Goal: Task Accomplishment & Management: Complete application form

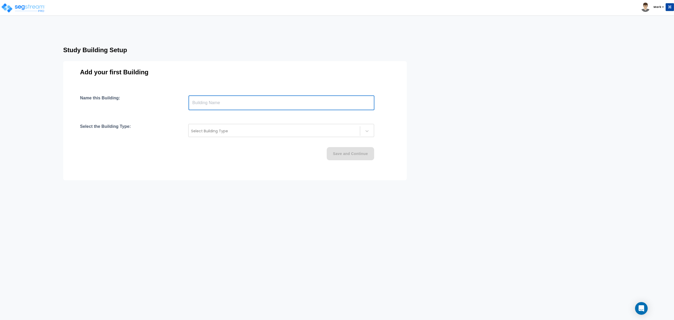
drag, startPoint x: 238, startPoint y: 101, endPoint x: 234, endPoint y: 104, distance: 4.9
paste input "text"
type input "2126 Ridgecliff Dr"
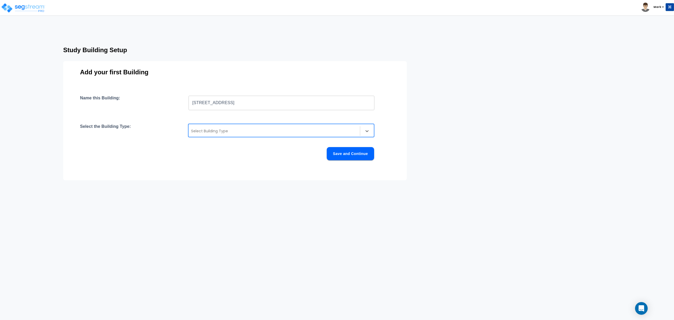
click at [208, 131] on div at bounding box center [274, 131] width 166 height 6
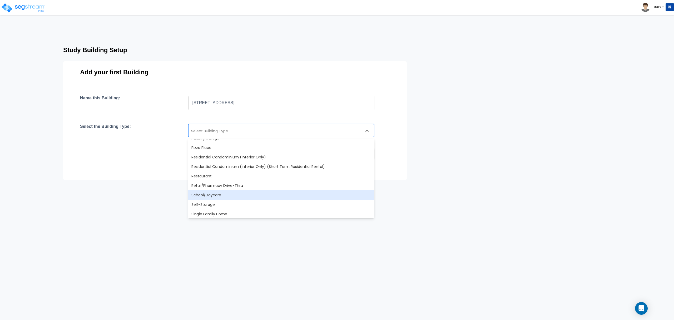
scroll to position [454, 0]
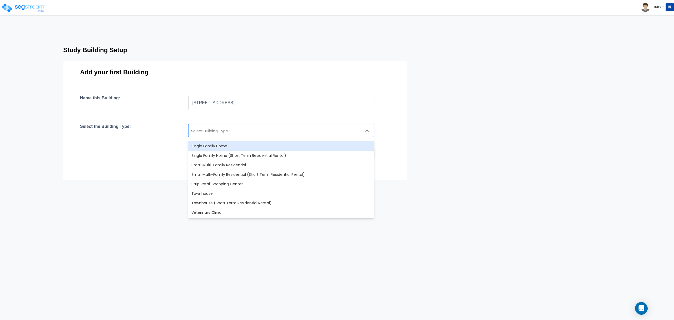
click at [218, 146] on div "Single Family Home" at bounding box center [281, 145] width 186 height 9
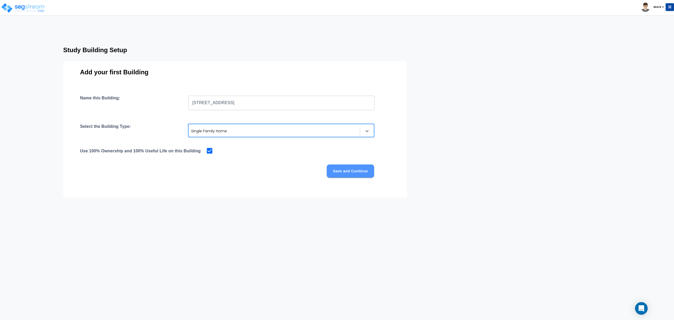
click at [342, 177] on button "Save and Continue" at bounding box center [350, 170] width 47 height 13
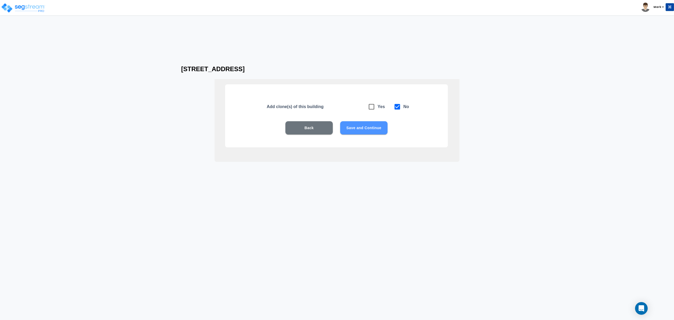
click at [364, 126] on button "Save and Continue" at bounding box center [363, 127] width 47 height 13
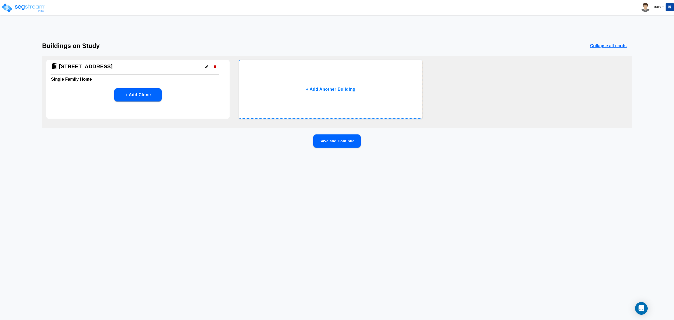
click at [352, 143] on button "Save and Continue" at bounding box center [336, 140] width 47 height 13
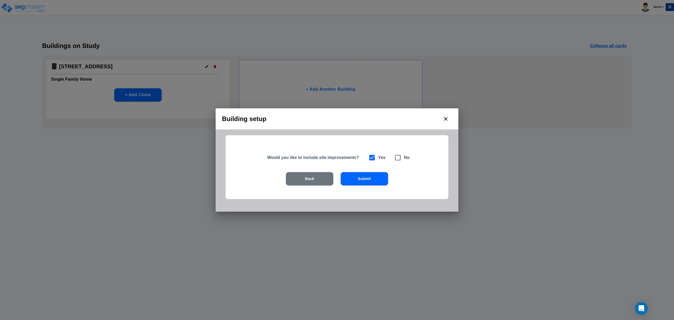
click at [372, 189] on div "Back Submit" at bounding box center [336, 186] width 189 height 29
click at [370, 176] on button "Submit" at bounding box center [364, 178] width 47 height 13
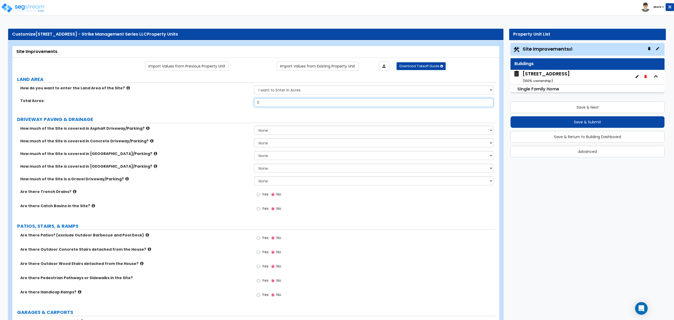
click at [289, 104] on input "0" at bounding box center [373, 102] width 239 height 9
type input ".15"
click at [147, 162] on div "How much of the Site is covered in Brick Driveway/Parking? None I want to Enter…" at bounding box center [254, 157] width 484 height 13
click at [271, 140] on select "None I want to Enter an Approximate Percentage I want to Enter the Square Foota…" at bounding box center [373, 142] width 239 height 9
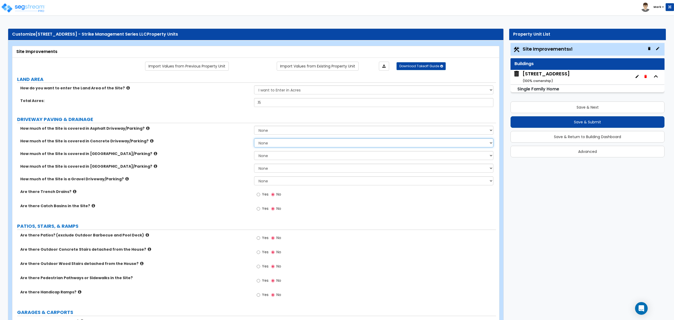
select select "2"
click at [254, 139] on select "None I want to Enter an Approximate Percentage I want to Enter the Square Foota…" at bounding box center [373, 142] width 239 height 9
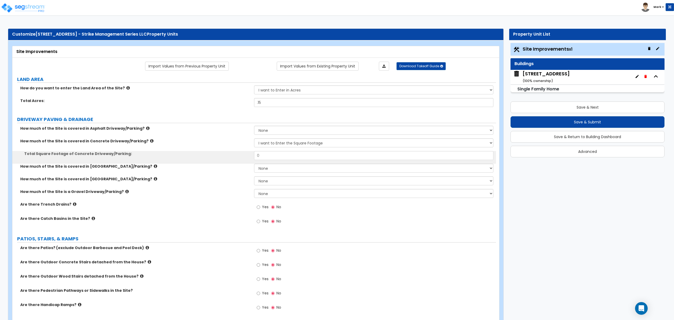
click at [273, 150] on div "How much of the Site is covered in Concrete Driveway/Parking? None I want to En…" at bounding box center [254, 144] width 484 height 13
click at [276, 156] on input "0" at bounding box center [373, 155] width 239 height 9
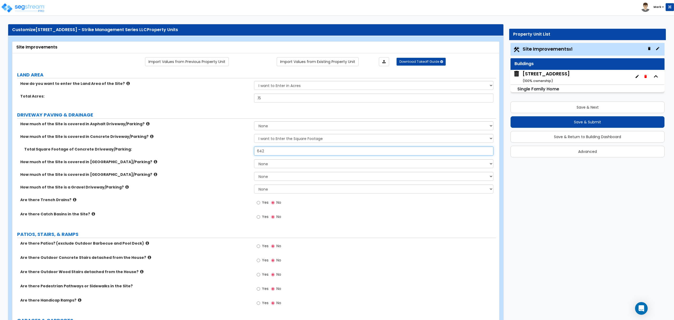
scroll to position [35, 0]
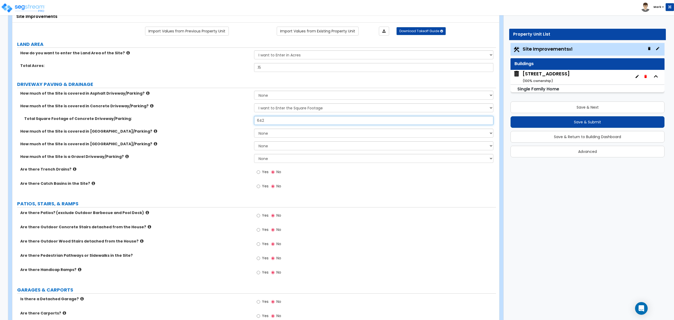
type input "642"
click at [140, 242] on icon at bounding box center [141, 241] width 3 height 4
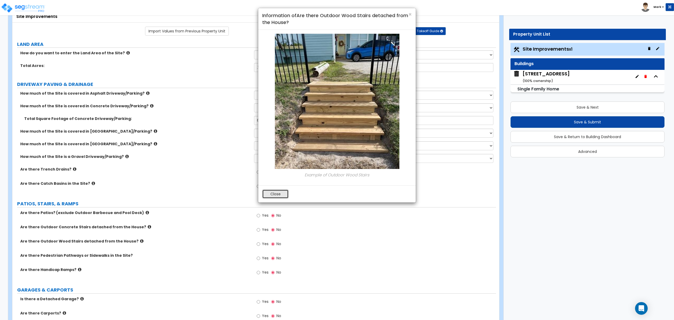
click at [283, 196] on button "Close" at bounding box center [275, 193] width 26 height 9
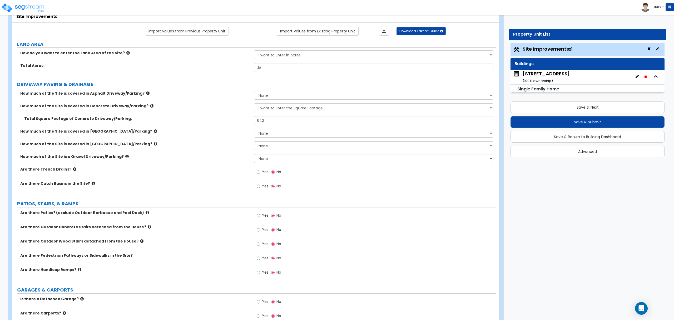
click at [267, 217] on span "Yes" at bounding box center [265, 214] width 7 height 5
click at [260, 217] on input "Yes" at bounding box center [258, 215] width 3 height 6
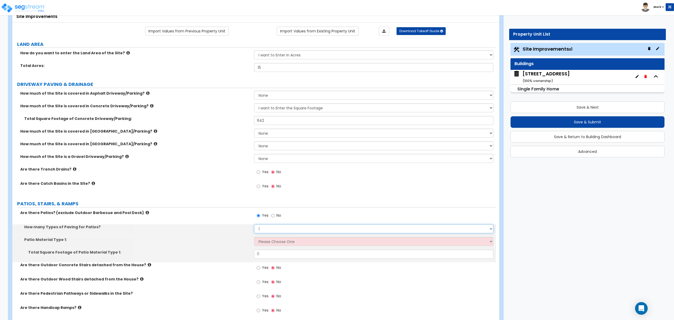
click at [265, 228] on select "1 2 3 4" at bounding box center [373, 228] width 239 height 9
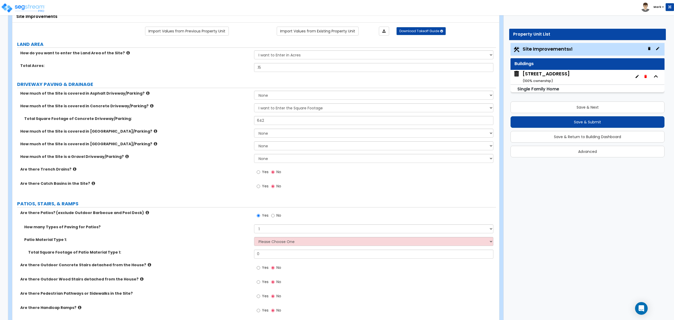
drag, startPoint x: 196, startPoint y: 225, endPoint x: 249, endPoint y: 236, distance: 53.3
click at [199, 226] on label "How many Types of Paving for Patios?" at bounding box center [137, 226] width 226 height 5
click at [258, 237] on div "How many Types of Paving for Patios? 1 2 3 4" at bounding box center [254, 230] width 484 height 13
click at [259, 245] on select "Please Choose One Bare Concrete Stamped Concrete Brick Pavers Stone Pavers Tile…" at bounding box center [373, 241] width 239 height 9
click at [279, 243] on select "Please Choose One Bare Concrete Stamped Concrete Brick Pavers Stone Pavers Tile…" at bounding box center [373, 241] width 239 height 9
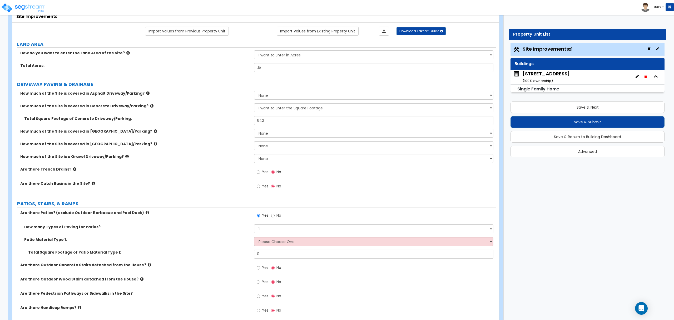
click at [190, 250] on label "Total Square Footage of Patio Material Type 1:" at bounding box center [139, 251] width 222 height 5
click at [275, 217] on label "No" at bounding box center [276, 215] width 10 height 9
click at [275, 217] on input "No" at bounding box center [272, 215] width 3 height 6
radio input "false"
radio input "true"
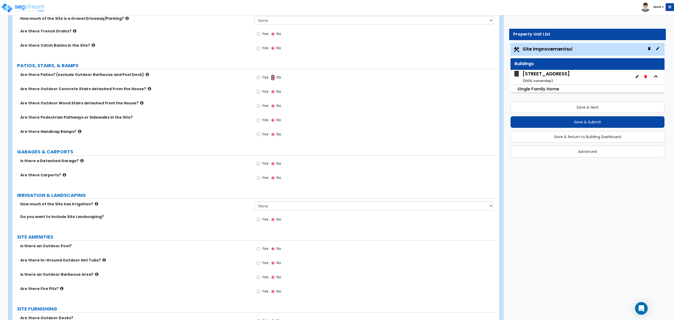
scroll to position [175, 0]
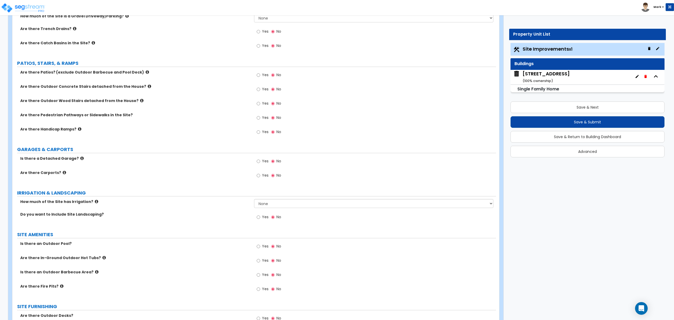
click at [95, 203] on icon at bounding box center [96, 201] width 3 height 4
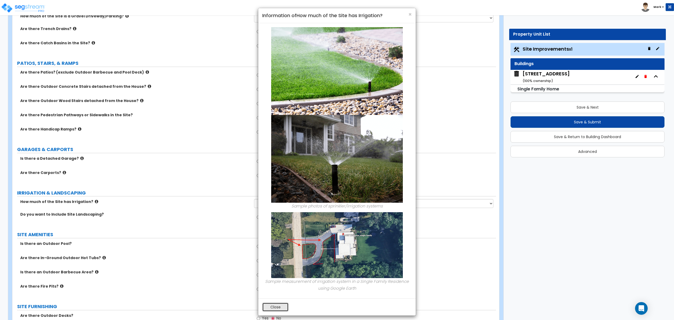
click at [278, 308] on button "Close" at bounding box center [275, 306] width 26 height 9
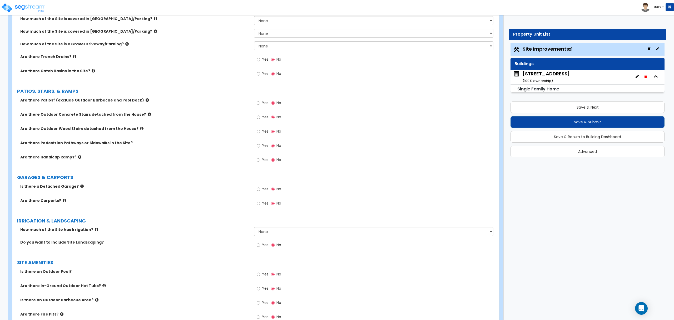
scroll to position [105, 0]
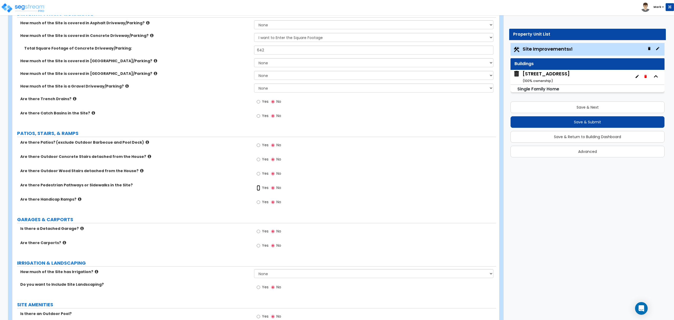
click at [258, 189] on input "Yes" at bounding box center [258, 188] width 3 height 6
radio input "true"
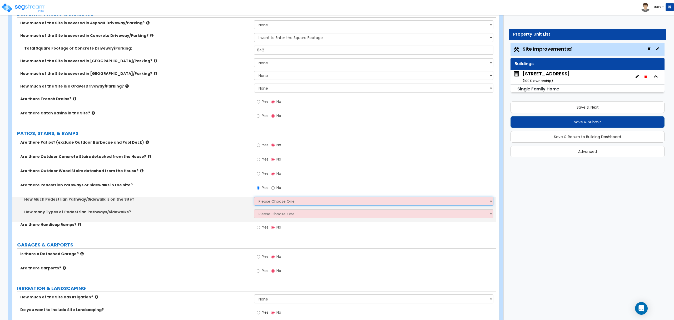
click at [268, 205] on select "Please Choose One I Don't Know, Please Estimate For Me Enter Linear Footage" at bounding box center [373, 200] width 239 height 9
select select "2"
click at [254, 197] on select "Please Choose One I Don't Know, Please Estimate For Me Enter Linear Footage" at bounding box center [373, 200] width 239 height 9
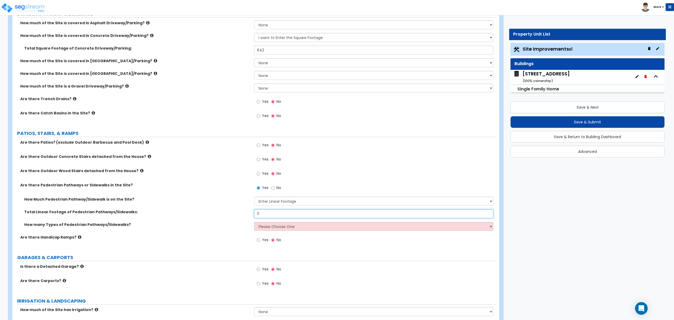
click at [269, 214] on input "0" at bounding box center [373, 213] width 239 height 9
type input "57"
click at [281, 229] on select "Please Choose One 1 2 3" at bounding box center [373, 226] width 239 height 9
select select "1"
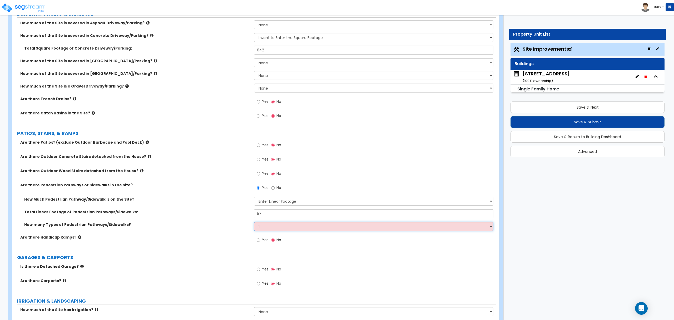
click at [254, 222] on select "Please Choose One 1 2 3" at bounding box center [373, 226] width 239 height 9
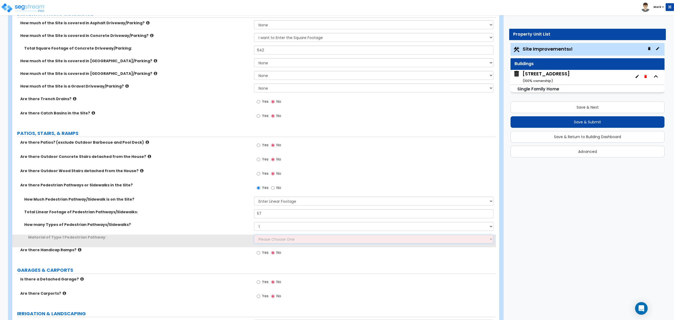
click at [279, 240] on select "Please Choose One Bare Concrete Stamped Concrete Brick Pavers Stone Pavers Wood…" at bounding box center [373, 238] width 239 height 9
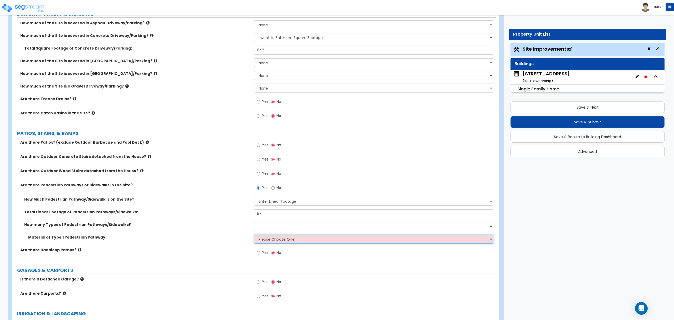
select select "1"
click at [254, 235] on select "Please Choose One Bare Concrete Stamped Concrete Brick Pavers Stone Pavers Wood…" at bounding box center [373, 238] width 239 height 9
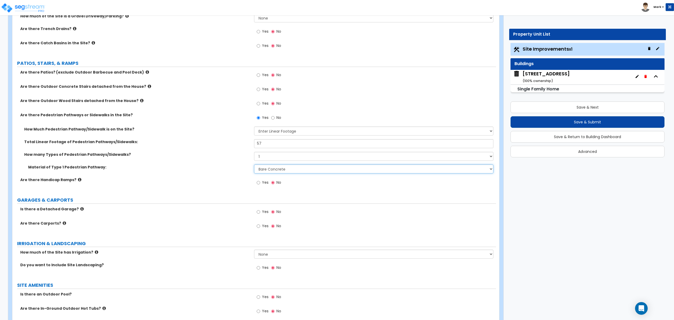
scroll to position [211, 0]
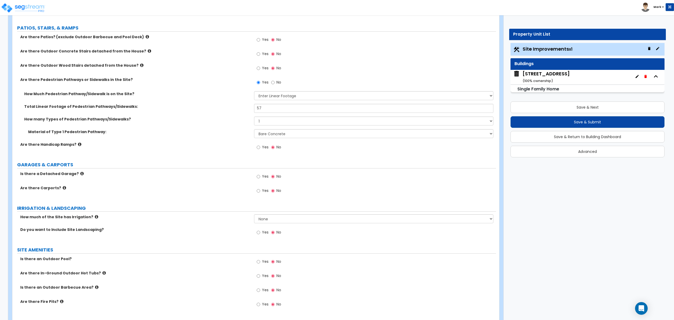
drag, startPoint x: 282, startPoint y: 199, endPoint x: 127, endPoint y: 191, distance: 155.6
click at [127, 190] on label "Are there Carports?" at bounding box center [135, 187] width 230 height 5
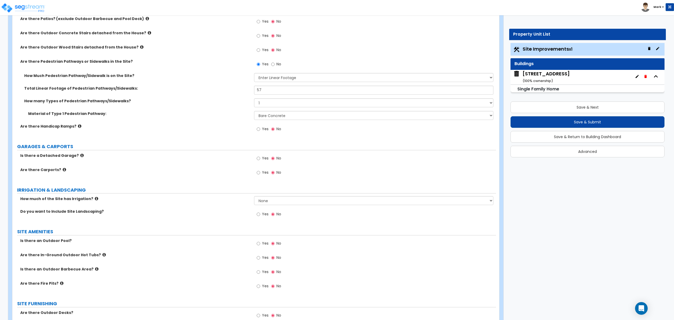
scroll to position [246, 0]
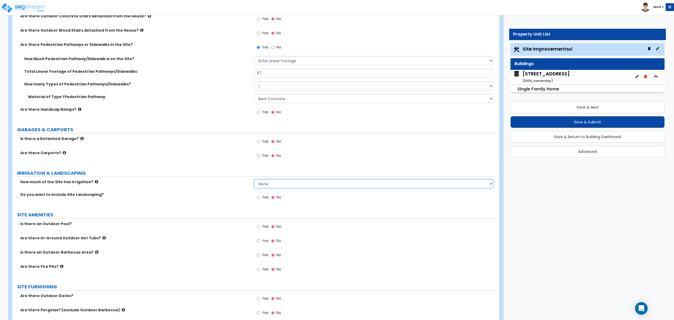
click at [262, 184] on select "None I want to Enter an Approximate Percentage I want to Enter the Square Foota…" at bounding box center [373, 183] width 239 height 9
select select "2"
click at [254, 180] on select "None I want to Enter an Approximate Percentage I want to Enter the Square Foota…" at bounding box center [373, 183] width 239 height 9
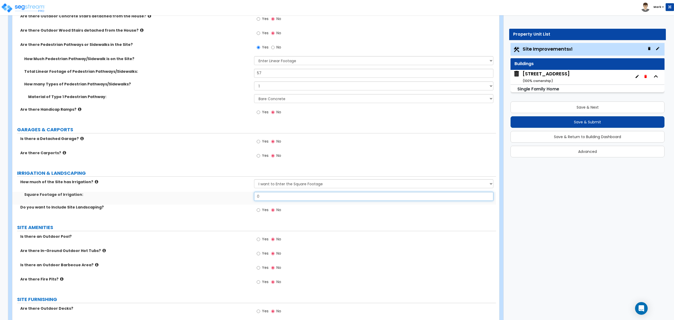
click at [271, 194] on input "0" at bounding box center [373, 196] width 239 height 9
type input "2,381"
click at [265, 212] on span "Yes" at bounding box center [265, 209] width 7 height 5
click at [260, 212] on input "Yes" at bounding box center [258, 210] width 3 height 6
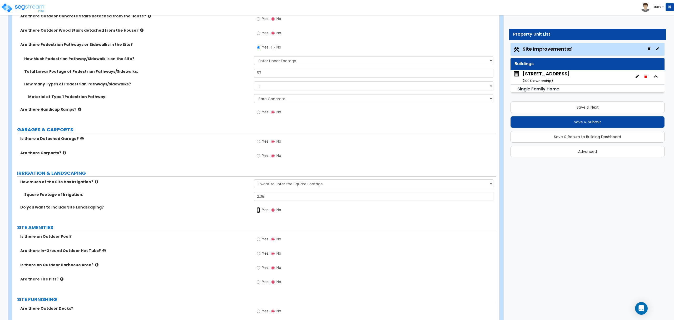
radio input "true"
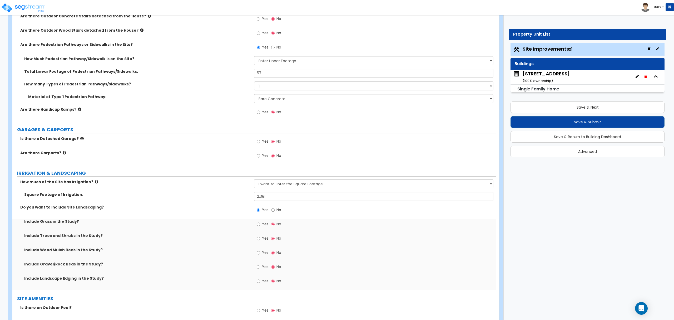
click at [263, 226] on span "Yes" at bounding box center [265, 223] width 7 height 5
click at [260, 226] on input "Yes" at bounding box center [258, 224] width 3 height 6
radio input "true"
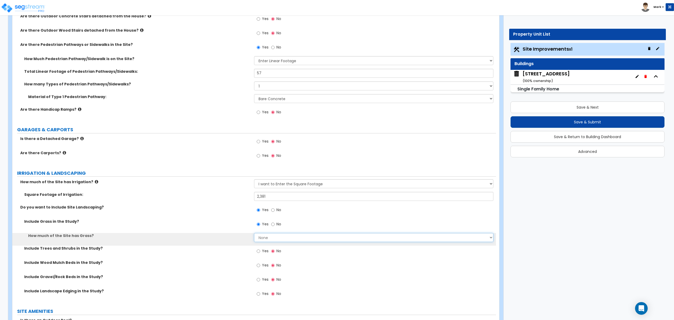
click at [262, 236] on select "None I want to Enter an Approximate Percentage I want to Enter the Square Foota…" at bounding box center [373, 237] width 239 height 9
click at [262, 237] on select "None I want to Enter an Approximate Percentage I want to Enter the Square Foota…" at bounding box center [373, 237] width 239 height 9
select select "2"
click at [254, 234] on select "None I want to Enter an Approximate Percentage I want to Enter the Square Foota…" at bounding box center [373, 237] width 239 height 9
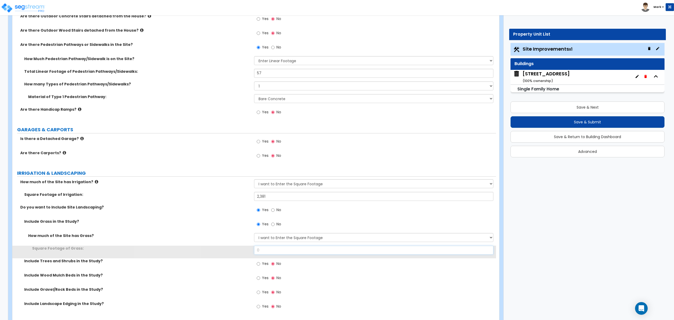
click at [266, 252] on input "0" at bounding box center [373, 249] width 239 height 9
type input "2,381"
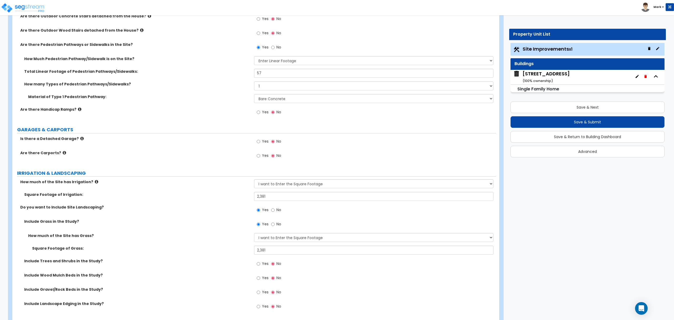
click at [141, 222] on label "Include Grass in the Study?" at bounding box center [137, 221] width 226 height 5
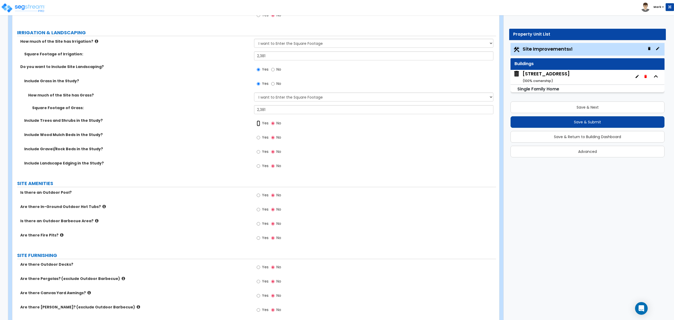
click at [258, 124] on input "Yes" at bounding box center [258, 123] width 3 height 6
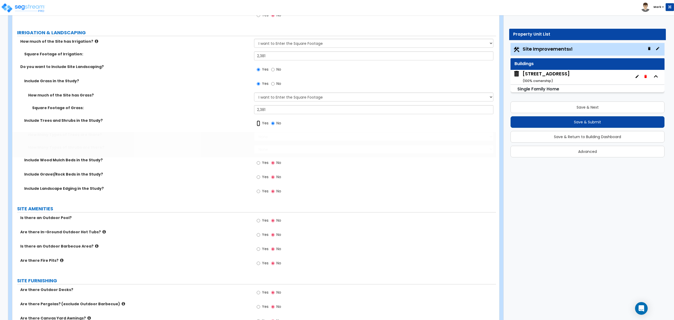
radio input "true"
click at [296, 134] on select "None 1 2 3" at bounding box center [373, 136] width 239 height 9
select select "1"
click at [254, 133] on select "None 1 2 3" at bounding box center [373, 136] width 239 height 9
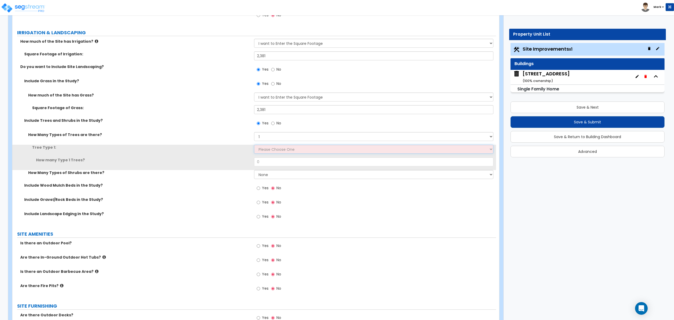
click at [299, 152] on select "Please Choose One Honey Locust Planetree Poplar Elm Hawthorn Linden Maple Red M…" at bounding box center [373, 149] width 239 height 9
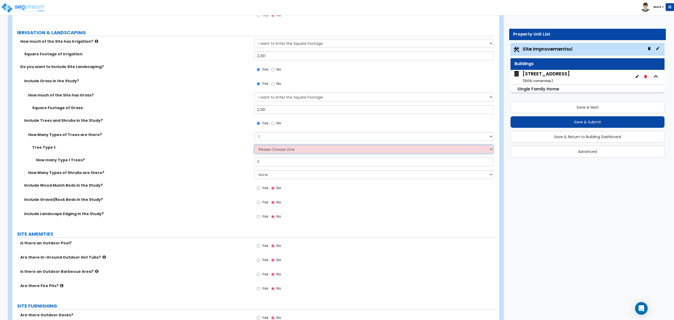
select select "1"
click at [254, 145] on select "Please Choose One Honey Locust Planetree Poplar Elm Hawthorn Linden Maple Red M…" at bounding box center [373, 149] width 239 height 9
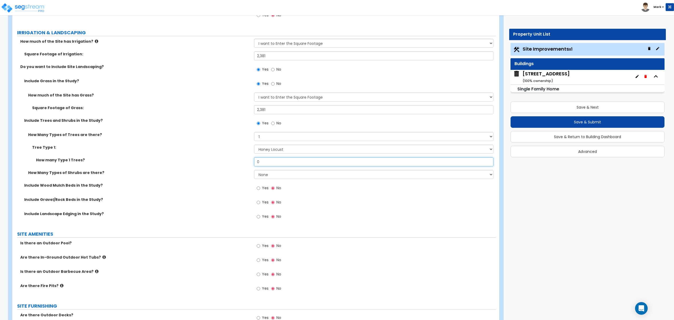
click at [270, 164] on input "0" at bounding box center [373, 161] width 239 height 9
type input "2"
click at [265, 181] on div "How Many Types of Shrubs are there? None 1 2 3" at bounding box center [254, 176] width 484 height 13
click at [266, 180] on div "How Many Types of Shrubs are there? None 1 2 3" at bounding box center [254, 176] width 484 height 13
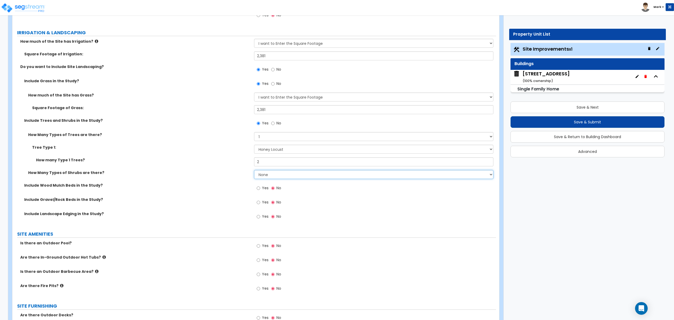
click at [267, 172] on select "None 1 2 3" at bounding box center [373, 174] width 239 height 9
select select "2"
click at [254, 171] on select "None 1 2 3" at bounding box center [373, 174] width 239 height 9
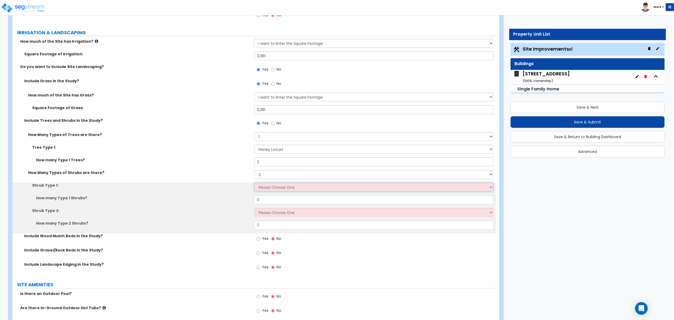
click at [269, 189] on select "Please Choose One Arborvitae Azalea Yew Boxwood Juniper Holly Cotoneaster Euony…" at bounding box center [373, 186] width 239 height 9
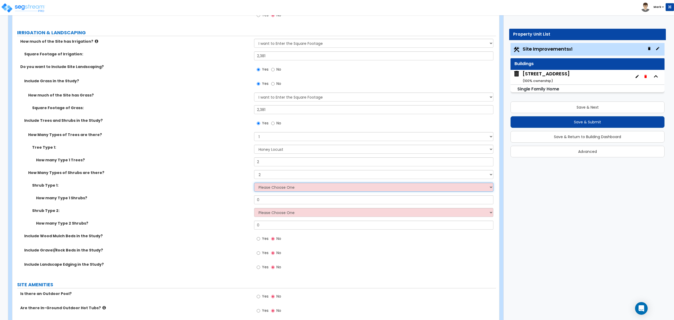
select select "1"
click at [254, 183] on select "Please Choose One Arborvitae Azalea Yew Boxwood Juniper Holly Cotoneaster Euony…" at bounding box center [373, 186] width 239 height 9
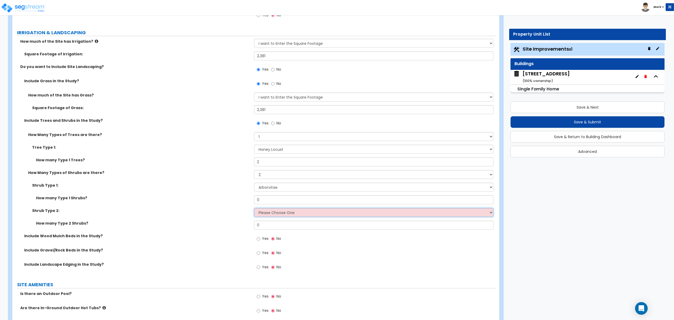
drag, startPoint x: 271, startPoint y: 209, endPoint x: 272, endPoint y: 212, distance: 3.6
click at [271, 209] on select "Please Choose One Arborvitae Azalea Yew Boxwood Juniper Holly Cotoneaster Euony…" at bounding box center [373, 212] width 239 height 9
select select "4"
click at [254, 209] on select "Please Choose One Arborvitae Azalea Yew Boxwood Juniper Holly Cotoneaster Euony…" at bounding box center [373, 212] width 239 height 9
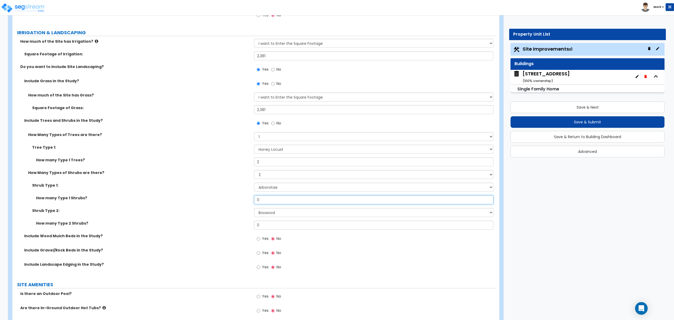
click at [270, 199] on input "0" at bounding box center [373, 199] width 239 height 9
type input "5"
click at [280, 224] on input "0" at bounding box center [373, 224] width 239 height 9
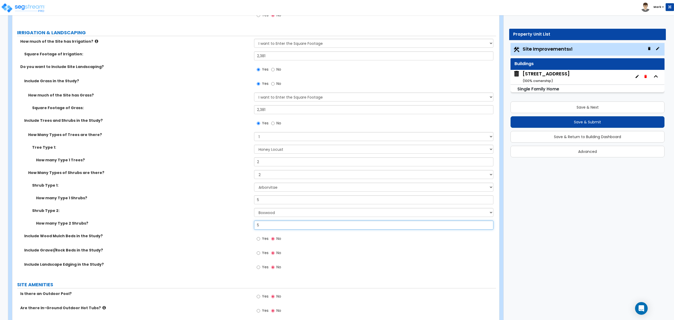
type input "5"
click at [258, 240] on input "Yes" at bounding box center [258, 239] width 3 height 6
radio input "true"
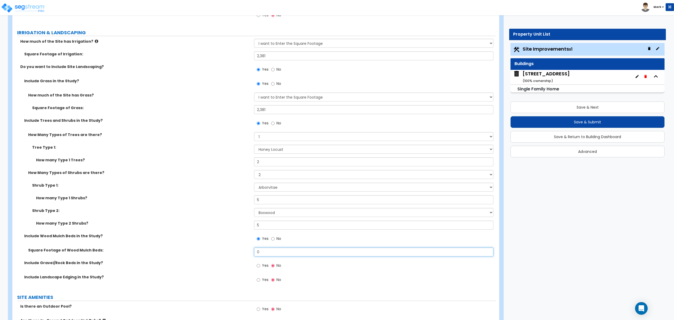
click at [279, 250] on input "0" at bounding box center [373, 251] width 239 height 9
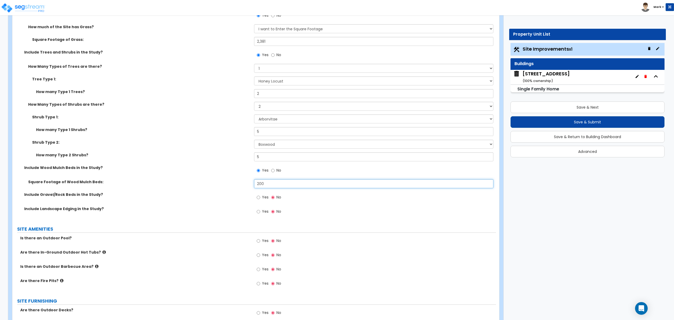
scroll to position [456, 0]
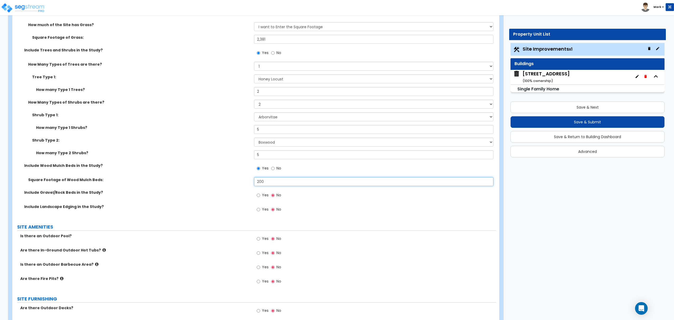
type input "200"
click at [256, 205] on div "Yes No" at bounding box center [269, 210] width 30 height 12
click at [258, 208] on input "Yes" at bounding box center [258, 209] width 3 height 6
radio input "true"
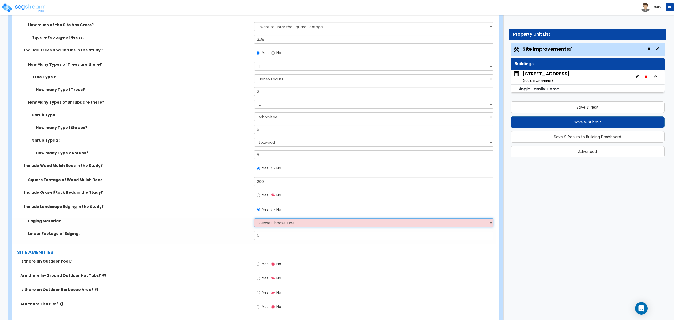
click at [289, 227] on select "Please Choose One Metal Brick Railroad Ties Concrete" at bounding box center [373, 222] width 239 height 9
select select "2"
click at [254, 219] on select "Please Choose One Metal Brick Railroad Ties Concrete" at bounding box center [373, 222] width 239 height 9
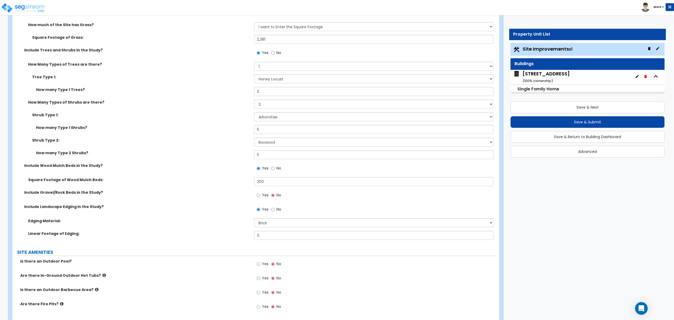
click at [287, 241] on div "Linear Footage of Edging: 0" at bounding box center [254, 237] width 484 height 13
click at [288, 241] on div "Linear Footage of Edging: 0" at bounding box center [254, 237] width 484 height 13
click at [292, 234] on input "0" at bounding box center [373, 235] width 239 height 9
click at [266, 233] on input "77" at bounding box center [373, 235] width 239 height 9
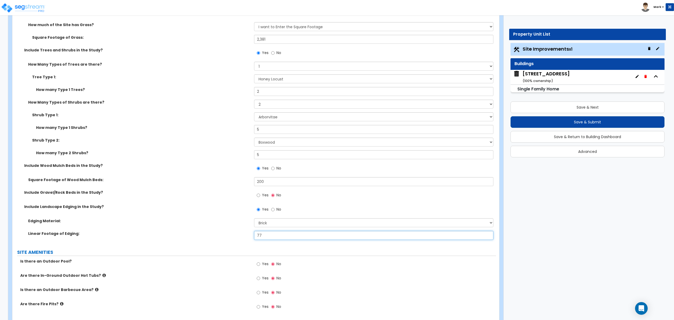
click at [266, 233] on input "77" at bounding box center [373, 235] width 239 height 9
type input "70"
drag, startPoint x: 234, startPoint y: 247, endPoint x: 236, endPoint y: 245, distance: 2.9
click at [236, 245] on div "LAND AREA How do you want to enter the Land Area of the Site? I want to Enter i…" at bounding box center [254, 147] width 476 height 1055
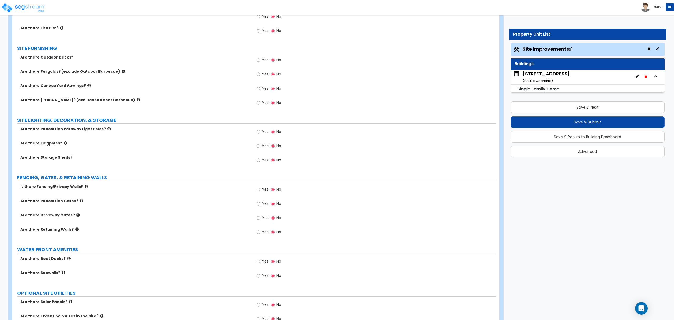
scroll to position [737, 0]
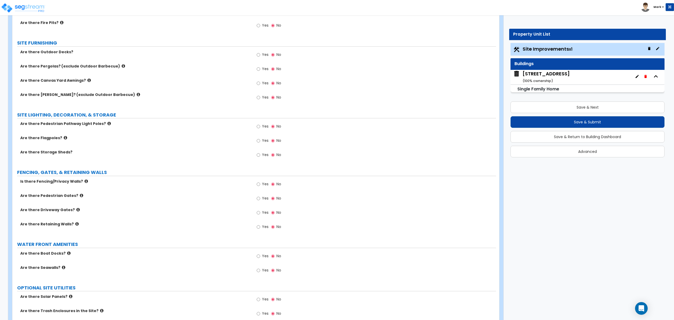
click at [265, 184] on span "Yes" at bounding box center [265, 183] width 7 height 5
click at [260, 184] on input "Yes" at bounding box center [258, 184] width 3 height 6
radio input "true"
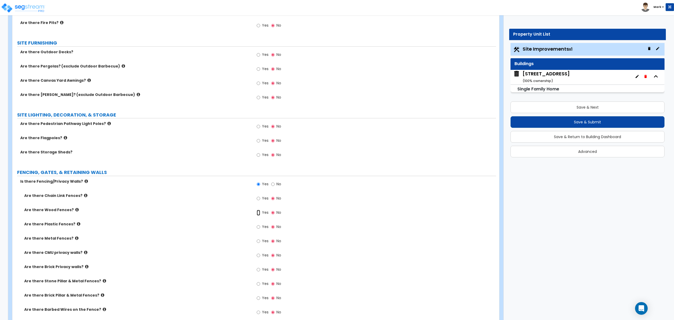
click at [260, 213] on input "Yes" at bounding box center [258, 213] width 3 height 6
radio input "true"
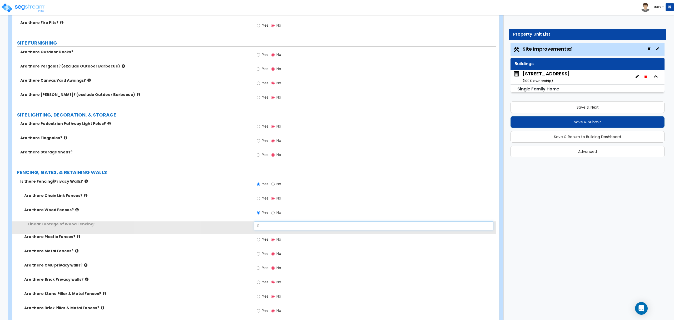
click at [268, 224] on input "0" at bounding box center [373, 225] width 239 height 9
type input "100"
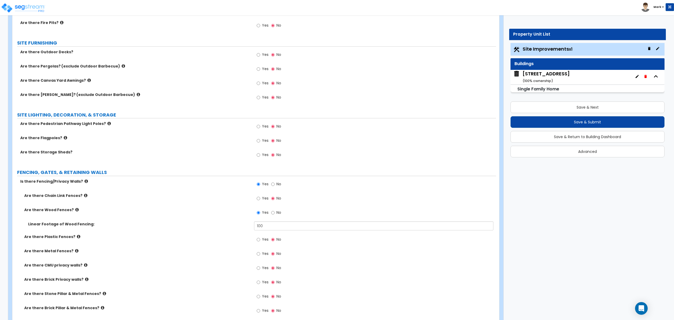
click at [233, 253] on label "Are there Metal Fences?" at bounding box center [137, 250] width 226 height 5
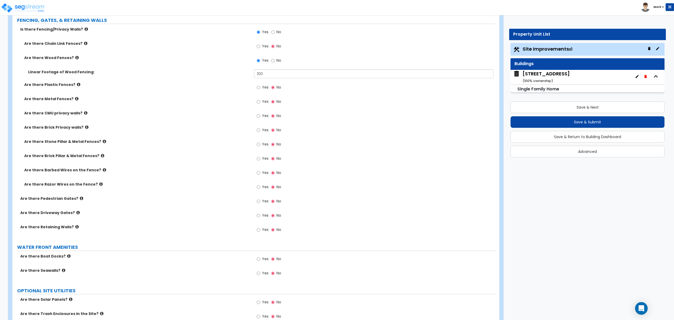
scroll to position [878, 0]
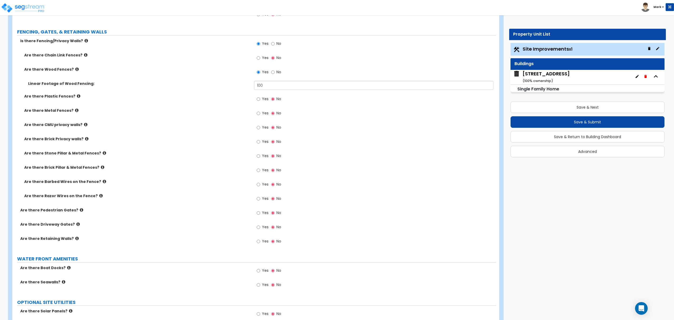
click at [256, 213] on div "Yes No" at bounding box center [269, 213] width 30 height 12
click at [258, 214] on input "Yes" at bounding box center [258, 213] width 3 height 6
radio input "true"
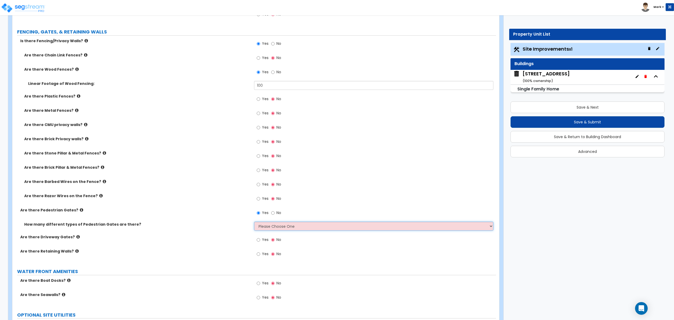
click at [263, 225] on select "Please Choose One 1 2 3" at bounding box center [373, 225] width 239 height 9
select select "1"
click at [254, 222] on select "Please Choose One 1 2 3" at bounding box center [373, 225] width 239 height 9
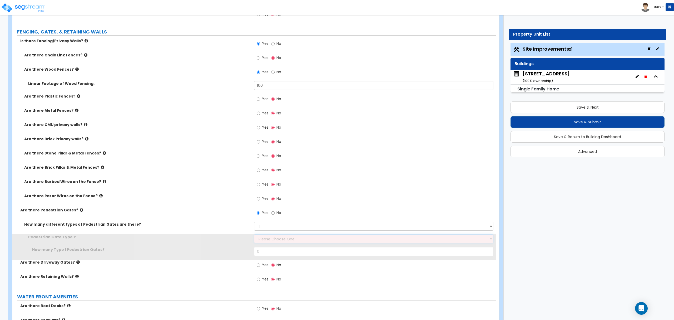
click at [272, 242] on select "Please Choose One Chain Link, 3 ft Height Chain Link, 4 ft Height Chain Link, 6…" at bounding box center [373, 238] width 239 height 9
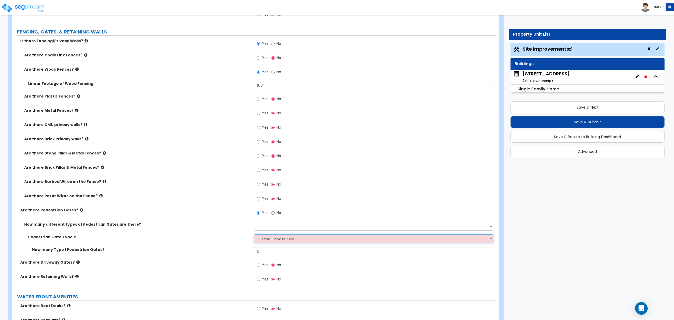
select select "9"
click at [254, 235] on select "Please Choose One Chain Link, 3 ft Height Chain Link, 4 ft Height Chain Link, 6…" at bounding box center [373, 238] width 239 height 9
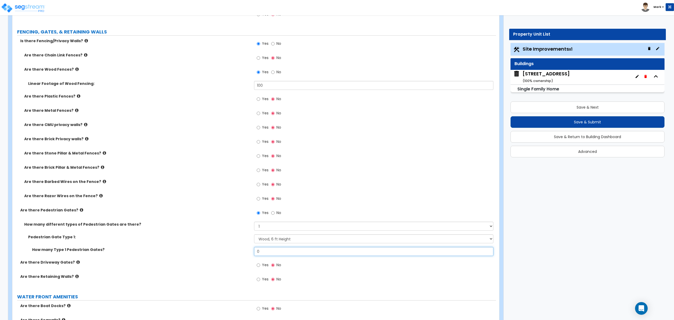
click at [278, 250] on input "0" at bounding box center [373, 251] width 239 height 9
type input "1"
drag, startPoint x: 201, startPoint y: 246, endPoint x: 202, endPoint y: 251, distance: 5.0
click at [202, 248] on div "Pedestrian Gate Type 1: Please Choose One Chain Link, 3 ft Height Chain Link, 4…" at bounding box center [254, 246] width 476 height 25
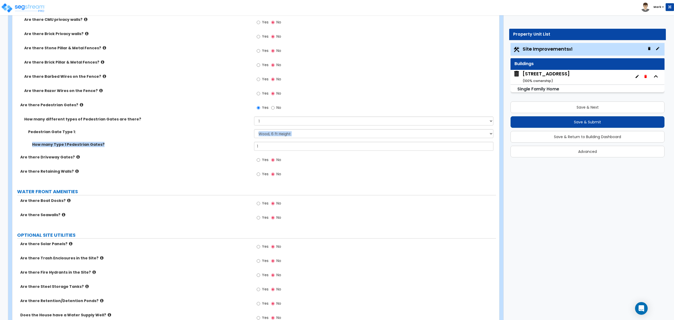
scroll to position [983, 0]
click at [197, 220] on div "Are there Seawalls? Yes No" at bounding box center [254, 219] width 484 height 14
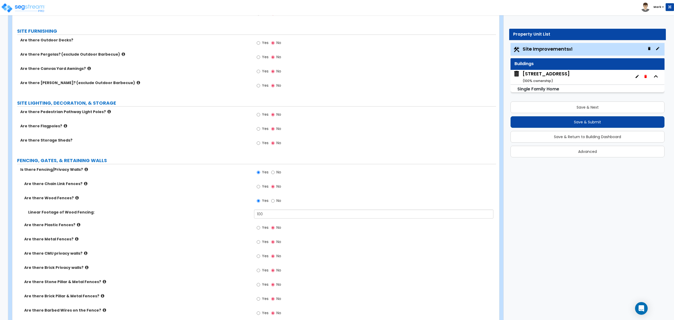
scroll to position [748, 0]
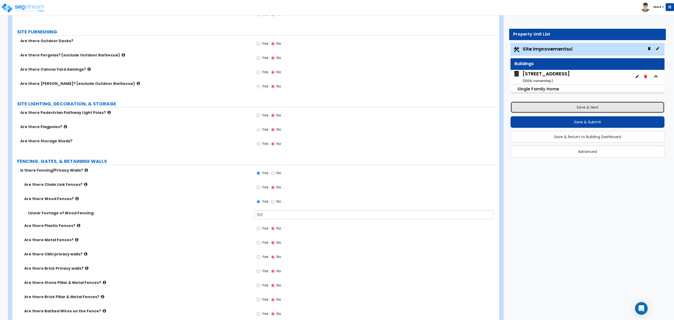
click at [606, 110] on button "Save & Next" at bounding box center [588, 107] width 154 height 12
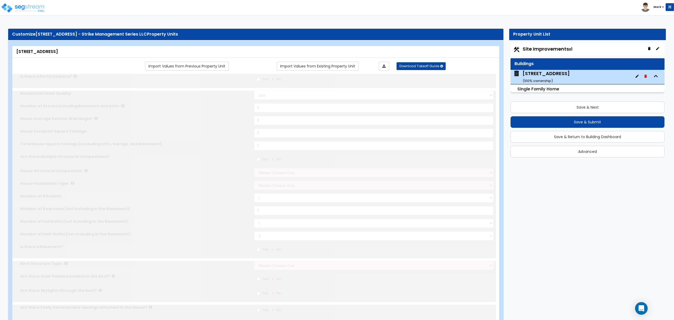
type input "1"
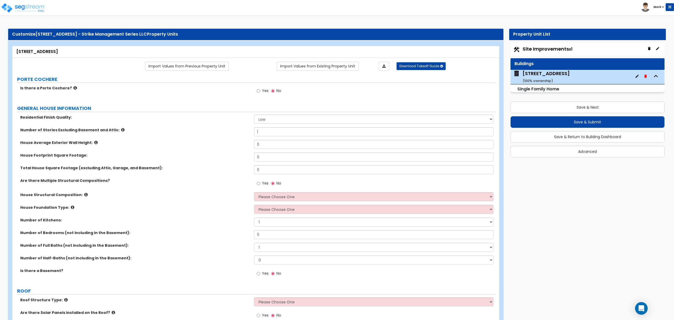
click at [551, 48] on span "Site Improvements x1" at bounding box center [548, 49] width 50 height 7
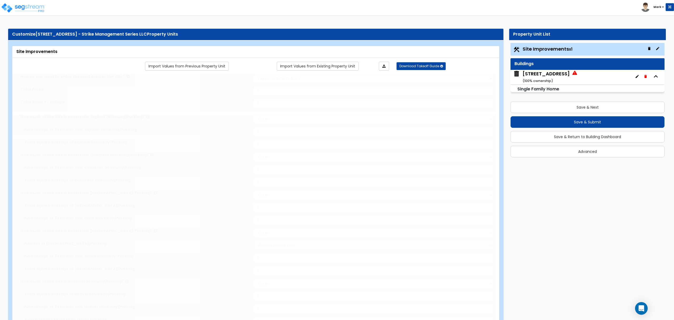
type input "0.15"
select select "2"
type input "642"
radio input "true"
select select "2"
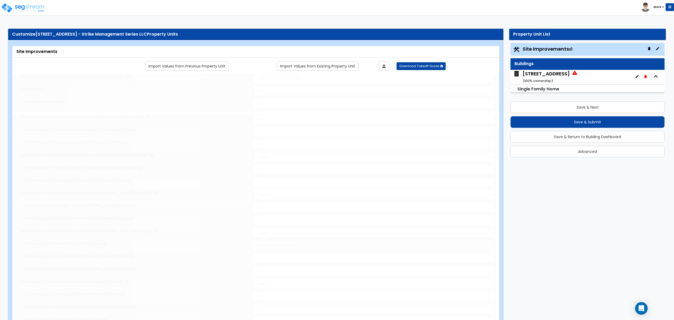
type input "57"
select select "1"
select select "2"
type input "2381"
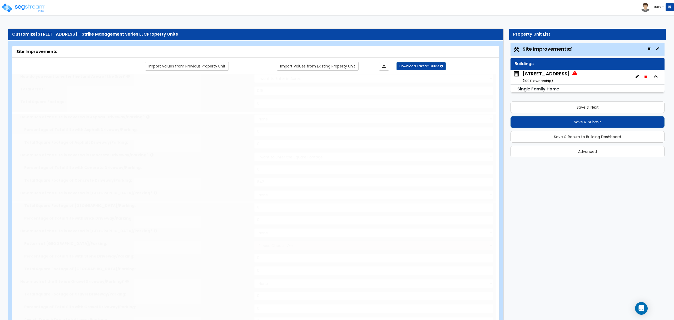
radio input "true"
select select "2"
type input "2381"
radio input "true"
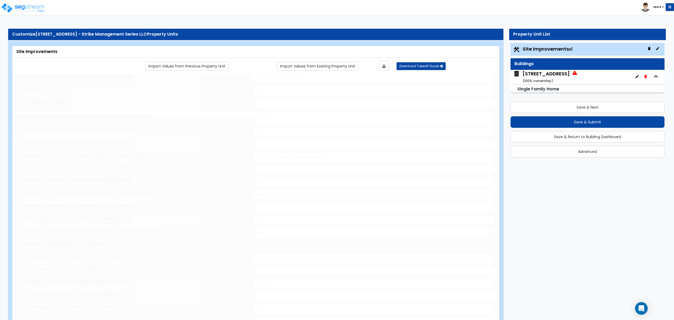
select select "1"
type input "2"
select select "2"
select select "1"
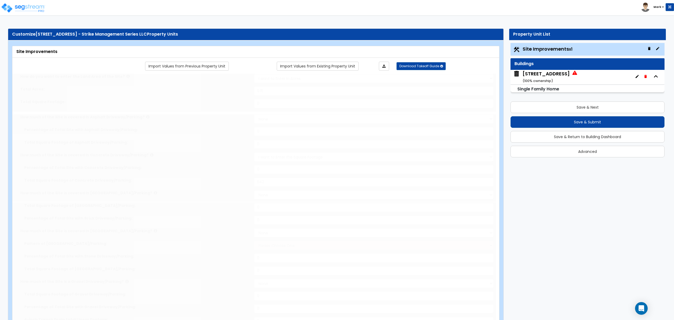
type input "5"
select select "4"
type input "5"
radio input "true"
type input "200"
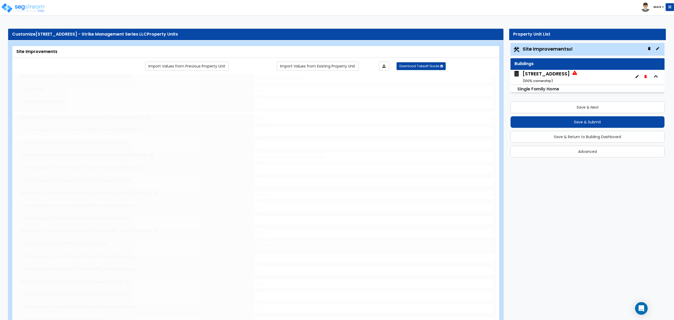
radio input "true"
select select "2"
type input "70"
radio input "true"
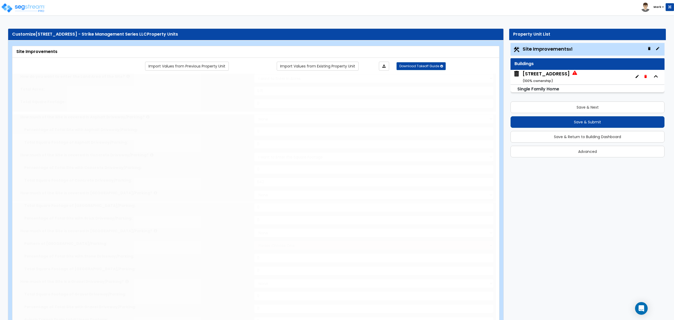
type input "100"
radio input "true"
select select "1"
select select "9"
type input "1"
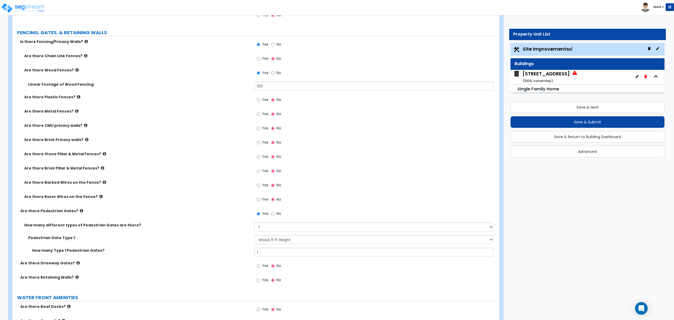
scroll to position [949, 0]
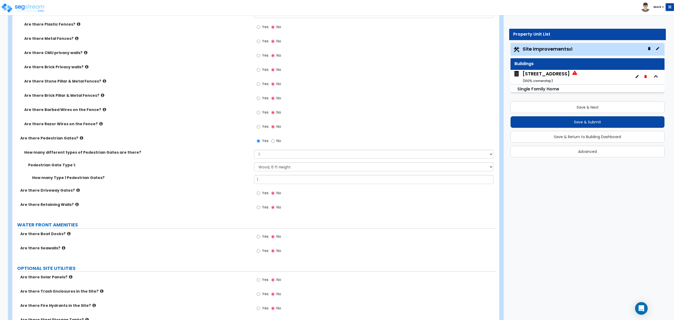
click at [555, 76] on div "2126 Ridgecliff Dr ( 100 % ownership)" at bounding box center [546, 76] width 47 height 13
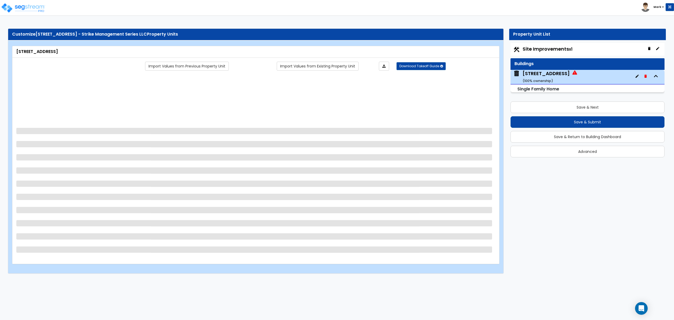
scroll to position [0, 0]
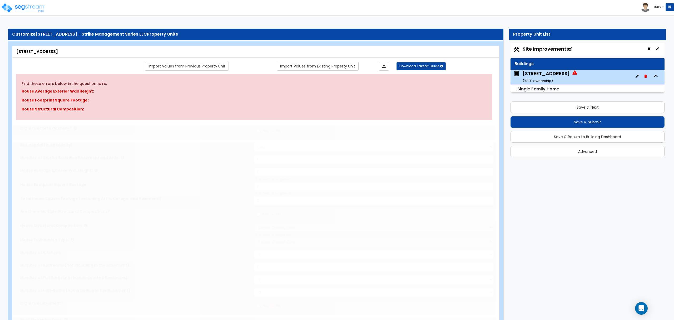
type input "1"
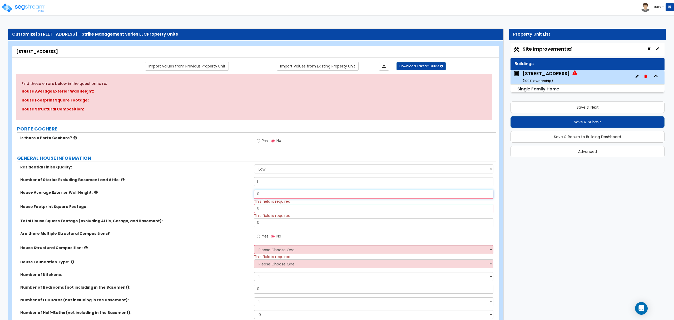
click at [268, 194] on input "0" at bounding box center [373, 194] width 239 height 9
click at [271, 196] on input "0" at bounding box center [373, 194] width 239 height 9
type input "15"
click at [315, 211] on input "0" at bounding box center [373, 208] width 239 height 9
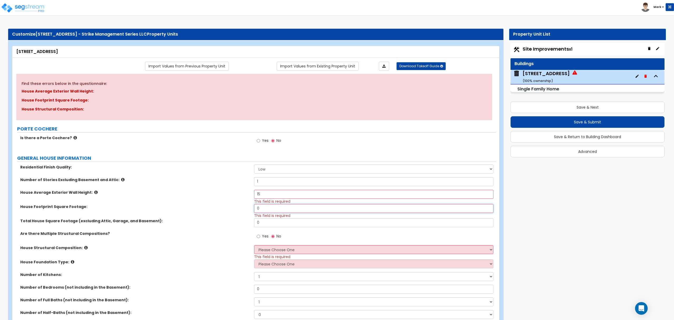
click at [315, 211] on input "0" at bounding box center [373, 208] width 239 height 9
type input "2,670"
click at [333, 224] on input "0" at bounding box center [373, 222] width 239 height 9
click at [334, 224] on input "0" at bounding box center [373, 222] width 239 height 9
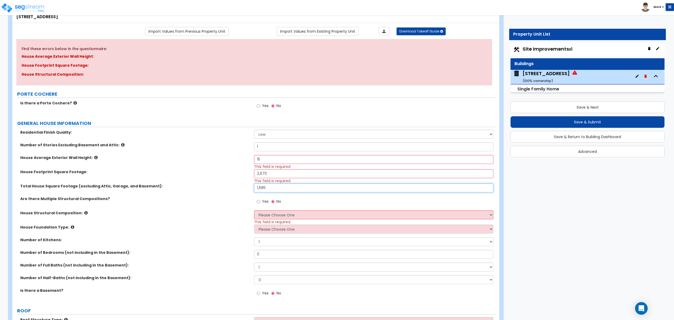
scroll to position [35, 0]
type input "1,685"
click at [278, 214] on select "Please Choose One Reinforced Concrete Structural Steel Brick Masonry CMU Masonr…" at bounding box center [373, 214] width 239 height 9
select select "7"
click at [254, 210] on select "Please Choose One Reinforced Concrete Structural Steel Brick Masonry CMU Masonr…" at bounding box center [373, 214] width 239 height 9
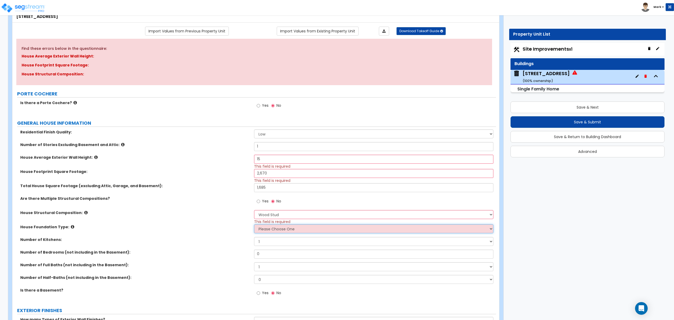
click at [291, 230] on select "Please Choose One Crawl Space Pier-Elevated First floor Slab on Grade" at bounding box center [373, 228] width 239 height 9
select select "3"
click at [254, 225] on select "Please Choose One Crawl Space Pier-Elevated First floor Slab on Grade" at bounding box center [373, 228] width 239 height 9
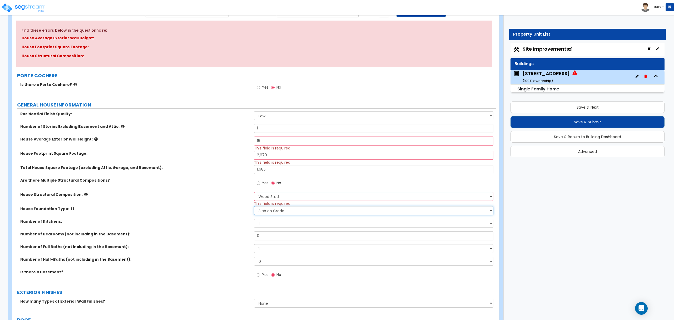
scroll to position [70, 0]
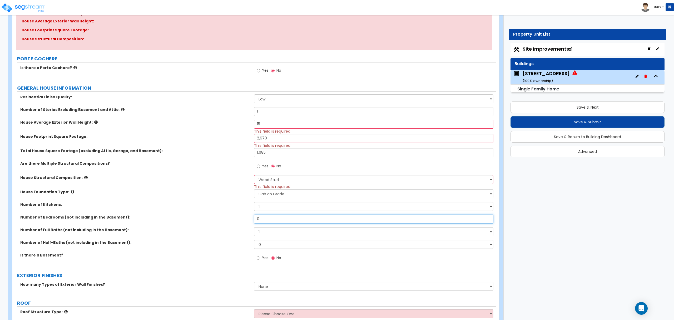
click at [275, 219] on input "0" at bounding box center [373, 218] width 239 height 9
type input "3"
click at [266, 227] on select "1 2 3 4 5 6 7 8 9 10" at bounding box center [373, 231] width 239 height 9
select select "2"
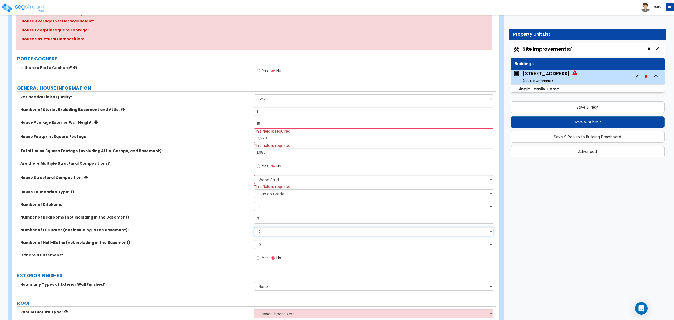
click at [254, 227] on select "1 2 3 4 5 6 7 8 9 10" at bounding box center [373, 231] width 239 height 9
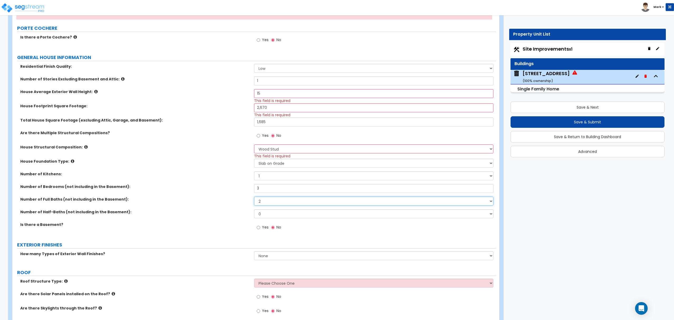
scroll to position [140, 0]
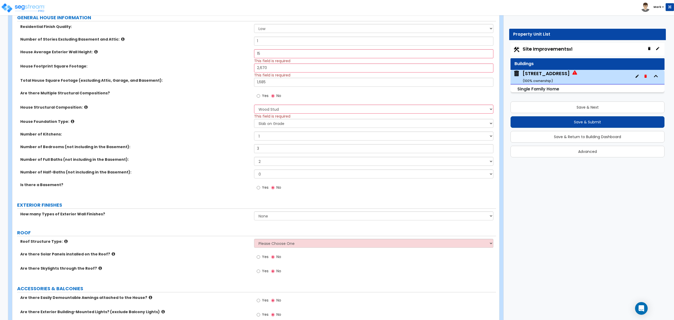
drag, startPoint x: 234, startPoint y: 157, endPoint x: 232, endPoint y: 162, distance: 5.2
click at [233, 160] on label "Number of Full Baths (not including in the Basement):" at bounding box center [135, 159] width 230 height 5
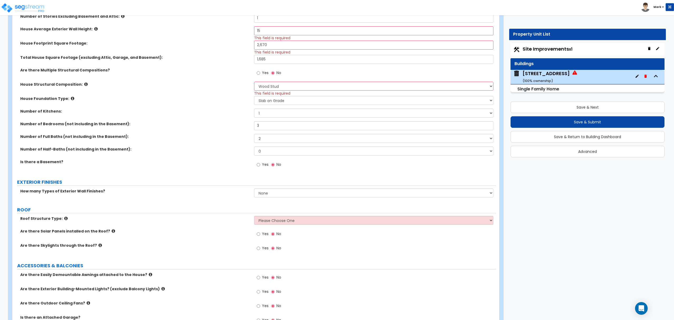
scroll to position [175, 0]
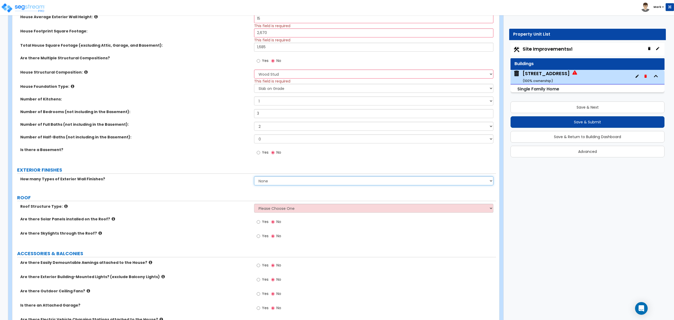
click at [266, 184] on select "None 1 2 3" at bounding box center [373, 180] width 239 height 9
select select "1"
click at [254, 176] on select "None 1 2 3" at bounding box center [373, 180] width 239 height 9
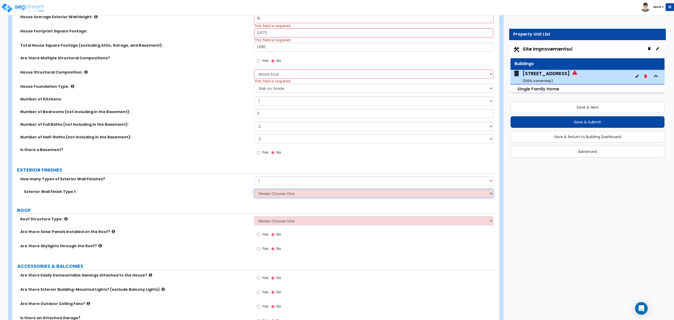
click at [269, 191] on select "Please Choose One No Finish/Shared Wall No Wall Brick Finish Stone Finish Wood …" at bounding box center [373, 193] width 239 height 9
click at [254, 189] on select "Please Choose One No Finish/Shared Wall No Wall Brick Finish Stone Finish Wood …" at bounding box center [373, 193] width 239 height 9
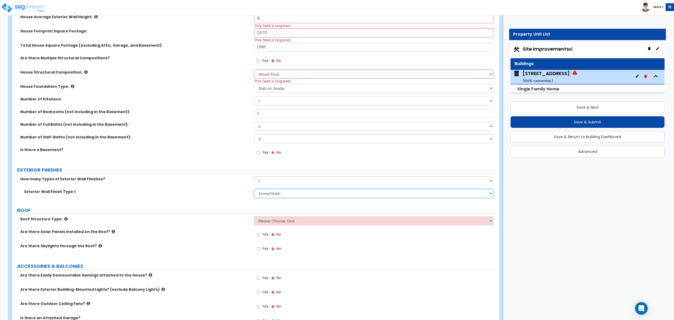
drag, startPoint x: 278, startPoint y: 197, endPoint x: 278, endPoint y: 192, distance: 5.3
click at [278, 197] on select "Please Choose One No Finish/Shared Wall No Wall Brick Finish Stone Finish Wood …" at bounding box center [373, 193] width 239 height 9
select select "2"
click at [254, 189] on select "Please Choose One No Finish/Shared Wall No Wall Brick Finish Stone Finish Wood …" at bounding box center [373, 193] width 239 height 9
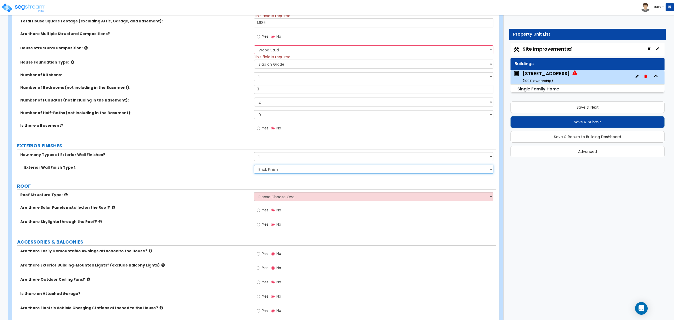
scroll to position [211, 0]
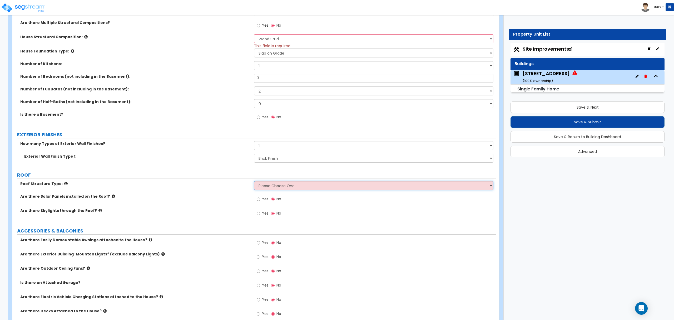
click at [273, 189] on select "Please Choose One Gable Roof Flat Roof Hybrid Gable & Flat Roof" at bounding box center [373, 185] width 239 height 9
select select "1"
click at [254, 182] on select "Please Choose One Gable Roof Flat Roof Hybrid Gable & Flat Roof" at bounding box center [373, 185] width 239 height 9
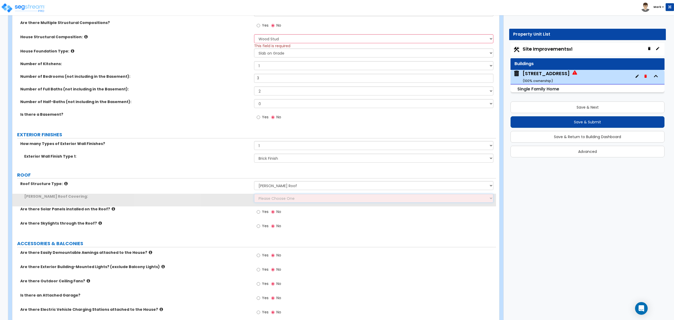
click at [278, 202] on select "Please Choose One Asphalt Shingle Clay Tile Wood Shingle Metal Shingle Standing…" at bounding box center [373, 198] width 239 height 9
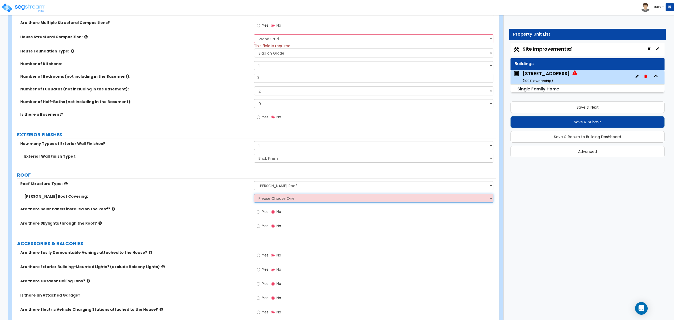
select select "1"
click at [254, 194] on select "Please Choose One Asphalt Shingle Clay Tile Wood Shingle Metal Shingle Standing…" at bounding box center [373, 198] width 239 height 9
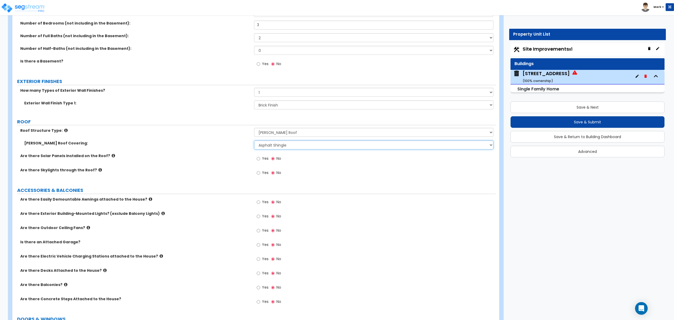
scroll to position [281, 0]
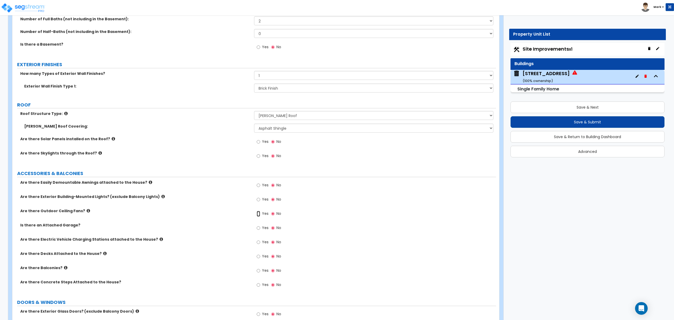
click at [257, 214] on input "Yes" at bounding box center [258, 214] width 3 height 6
radio input "true"
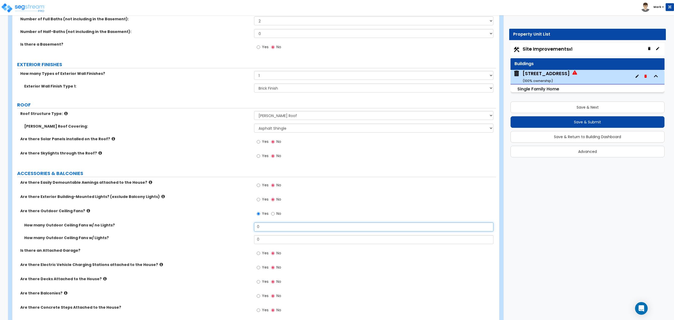
click at [261, 227] on input "0" at bounding box center [373, 226] width 239 height 9
drag, startPoint x: 261, startPoint y: 227, endPoint x: 264, endPoint y: 238, distance: 11.2
click at [261, 229] on input "0" at bounding box center [373, 226] width 239 height 9
click at [264, 238] on input "0" at bounding box center [373, 239] width 239 height 9
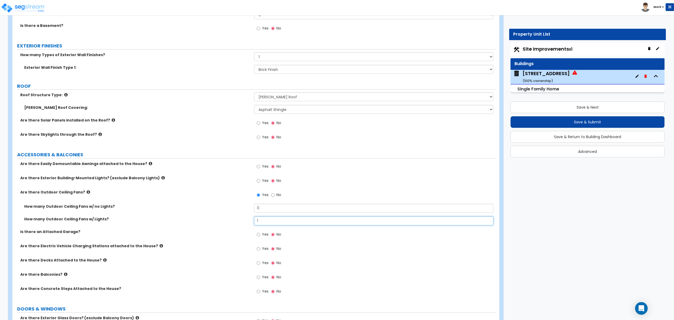
scroll to position [316, 0]
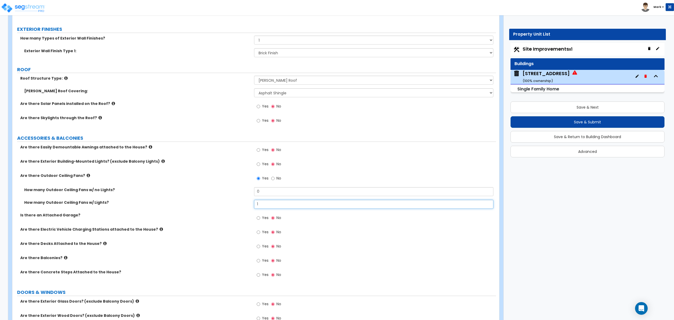
type input "1"
click at [264, 222] on label "Yes" at bounding box center [263, 218] width 12 height 9
click at [260, 221] on input "Yes" at bounding box center [258, 218] width 3 height 6
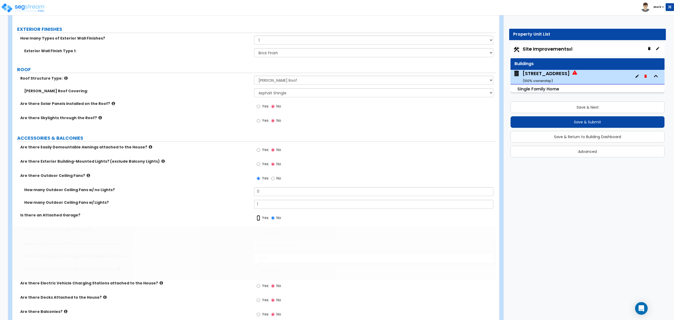
radio input "true"
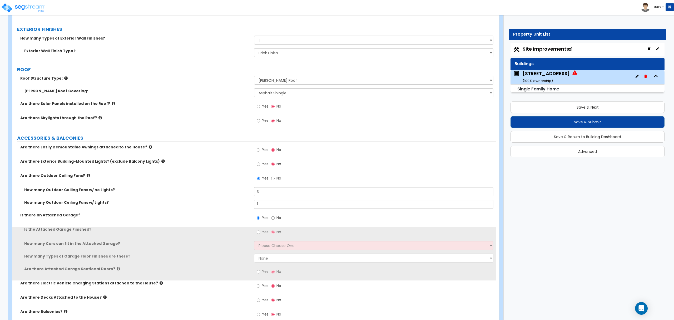
click at [266, 234] on span "Yes" at bounding box center [265, 231] width 7 height 5
click at [260, 234] on input "Yes" at bounding box center [258, 232] width 3 height 6
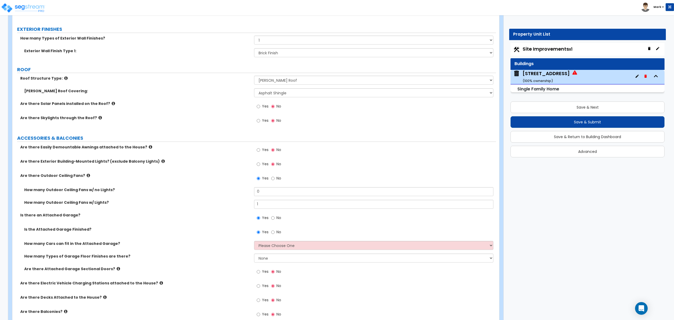
drag, startPoint x: 274, startPoint y: 230, endPoint x: 273, endPoint y: 237, distance: 7.0
click at [274, 230] on label "No" at bounding box center [276, 232] width 10 height 9
click at [273, 245] on select "Please Choose One 1 2 3 4 5" at bounding box center [373, 245] width 239 height 9
click at [275, 229] on div "Yes No" at bounding box center [269, 232] width 30 height 12
click at [273, 233] on input "No" at bounding box center [272, 232] width 3 height 6
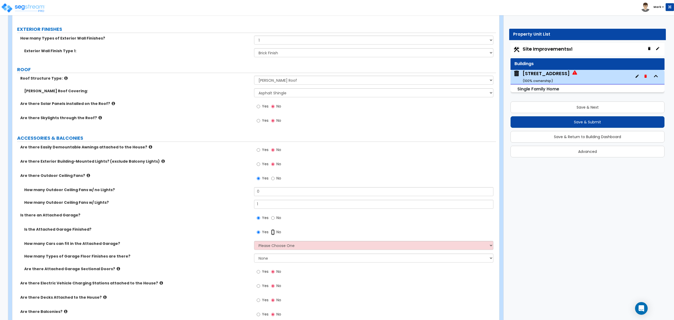
radio input "false"
radio input "true"
click at [261, 228] on div "Yes No" at bounding box center [269, 232] width 30 height 12
click at [274, 234] on input "No" at bounding box center [272, 232] width 3 height 6
click at [273, 245] on select "Please Choose One 1 2 3 4 5" at bounding box center [373, 245] width 239 height 9
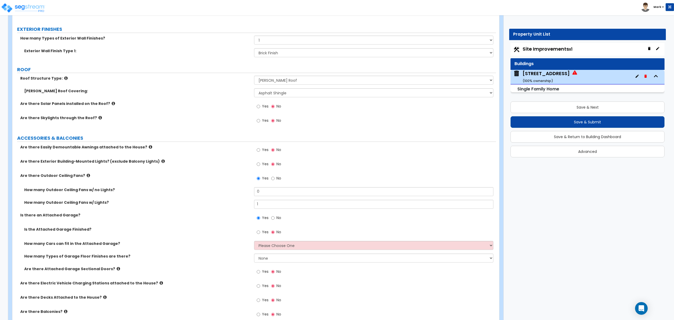
drag, startPoint x: 200, startPoint y: 255, endPoint x: 204, endPoint y: 256, distance: 4.8
click at [200, 255] on label "How many Types of Garage Floor Finishes are there?" at bounding box center [137, 255] width 226 height 5
drag, startPoint x: 269, startPoint y: 246, endPoint x: 268, endPoint y: 250, distance: 4.1
click at [269, 247] on select "Please Choose One 1 2 3 4 5" at bounding box center [373, 245] width 239 height 9
select select "2"
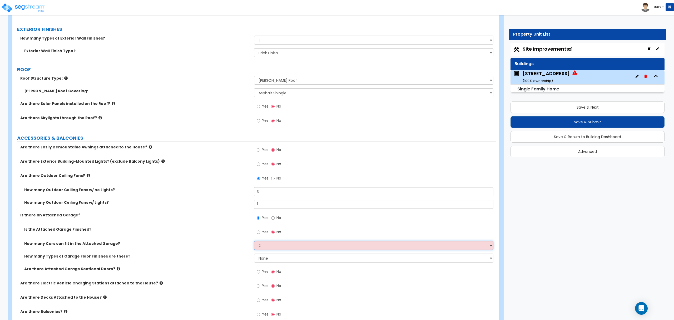
click at [254, 241] on select "Please Choose One 1 2 3 4 5" at bounding box center [373, 245] width 239 height 9
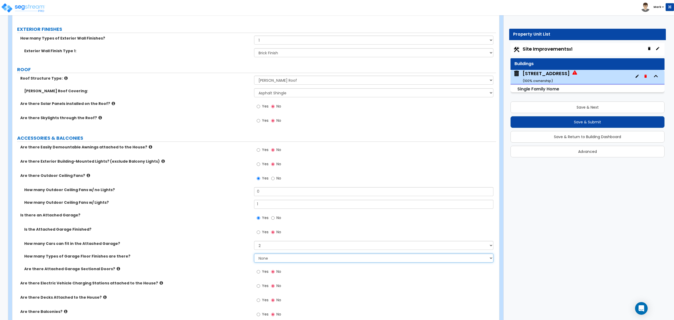
click at [274, 258] on select "None 1 2 3 4" at bounding box center [373, 257] width 239 height 9
click at [254, 254] on select "None 1 2 3 4" at bounding box center [373, 257] width 239 height 9
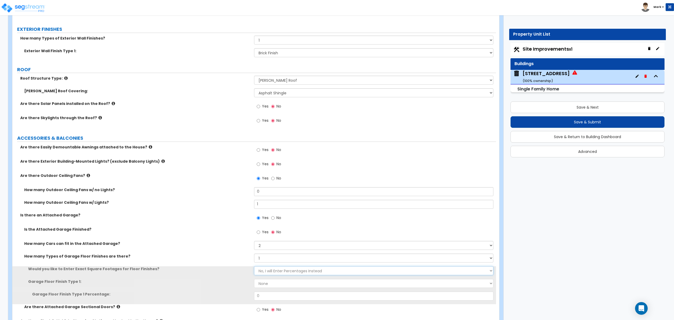
click at [268, 275] on select "No, I will Enter Percentages Instead Yes, I will Enter Exact Square Footages" at bounding box center [373, 270] width 239 height 9
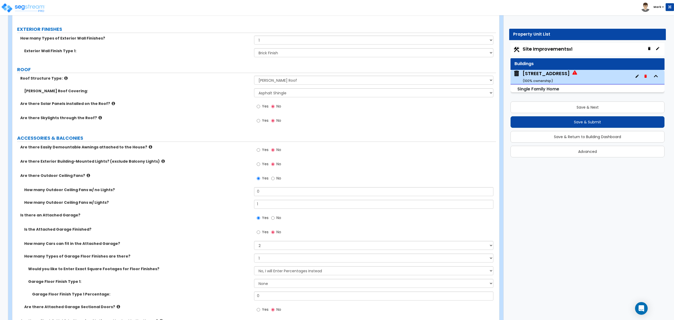
drag, startPoint x: 239, startPoint y: 280, endPoint x: 260, endPoint y: 284, distance: 21.0
click at [243, 281] on label "Garage Floor Finish Type 1:" at bounding box center [139, 281] width 222 height 5
click at [265, 285] on select "None Polished Concrete Flooring Ceramic Tile Flooring Rubber Tile Flooring Epox…" at bounding box center [373, 283] width 239 height 9
click at [238, 288] on div "Garage Floor Finish Type 1: None Polished Concrete Flooring Ceramic Tile Floori…" at bounding box center [254, 285] width 484 height 13
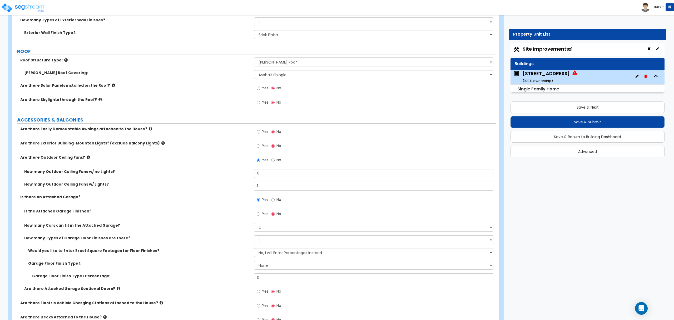
scroll to position [351, 0]
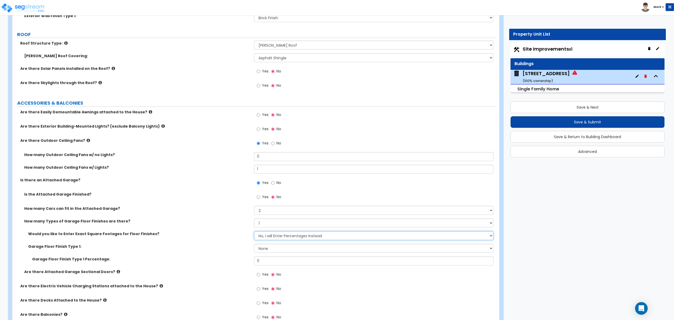
click at [276, 235] on select "No, I will Enter Percentages Instead Yes, I will Enter Exact Square Footages" at bounding box center [373, 235] width 239 height 9
click at [211, 236] on label "Would you like to Enter Exact Square Footages for Floor Finishes?" at bounding box center [139, 233] width 222 height 5
click at [269, 222] on select "None 1 2 3 4" at bounding box center [373, 222] width 239 height 9
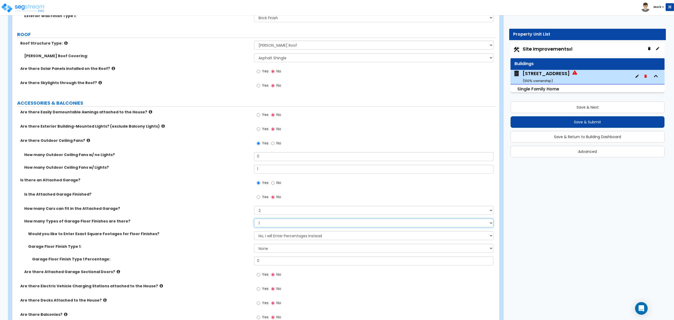
select select "0"
click at [254, 219] on select "None 1 2 3 4" at bounding box center [373, 222] width 239 height 9
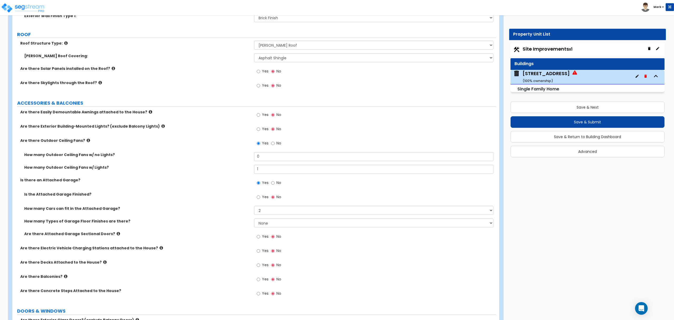
click at [241, 237] on div "Are there Attached Garage Sectional Doors? Yes No" at bounding box center [254, 238] width 484 height 14
click at [262, 233] on div "Yes No" at bounding box center [269, 237] width 30 height 12
click at [263, 237] on span "Yes" at bounding box center [265, 236] width 7 height 5
click at [260, 237] on input "Yes" at bounding box center [258, 237] width 3 height 6
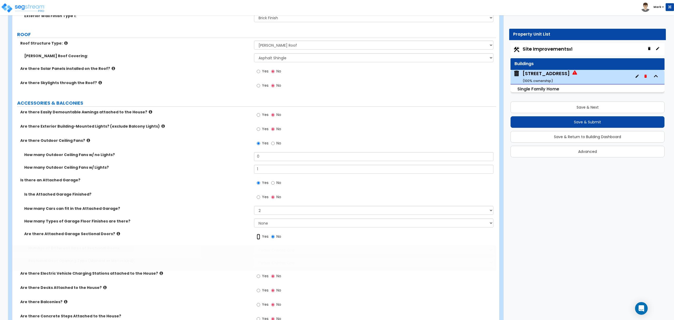
radio input "true"
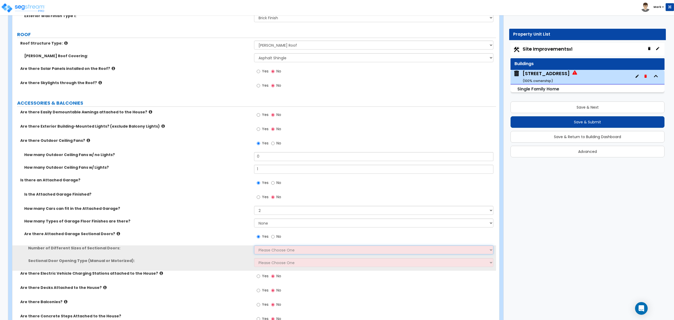
click at [266, 251] on select "Please Choose One 1 2" at bounding box center [373, 249] width 239 height 9
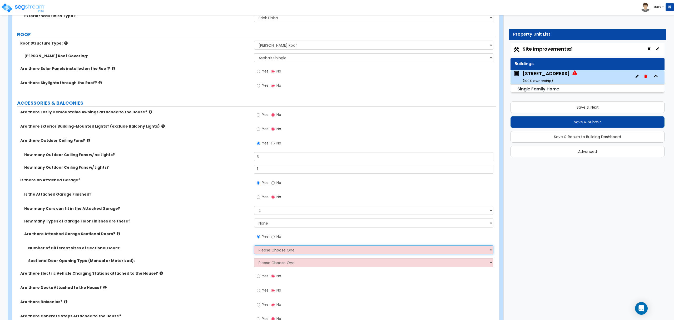
select select "1"
click at [254, 246] on select "Please Choose One 1 2" at bounding box center [373, 249] width 239 height 9
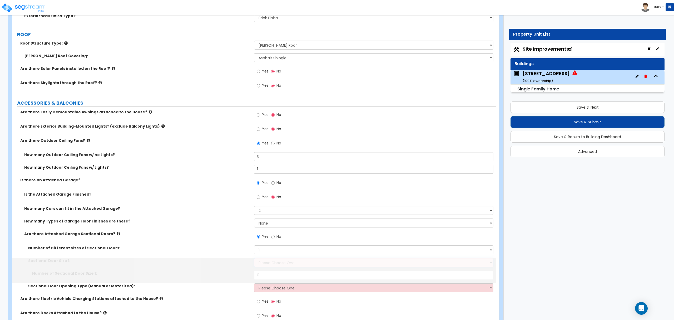
click at [270, 260] on select "Please Choose One 9' x 7' 16' x 7'" at bounding box center [373, 262] width 239 height 9
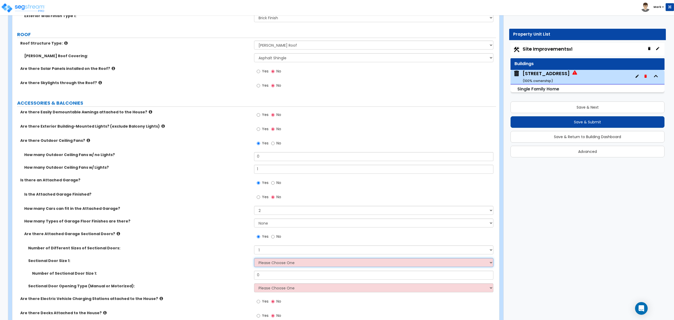
select select "2"
click at [254, 259] on select "Please Choose One 9' x 7' 16' x 7'" at bounding box center [373, 262] width 239 height 9
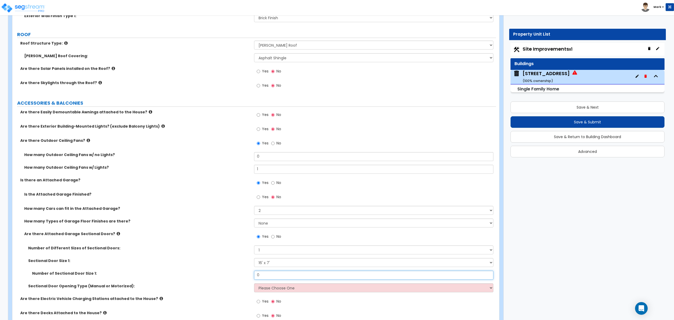
click at [271, 279] on input "0" at bounding box center [373, 274] width 239 height 9
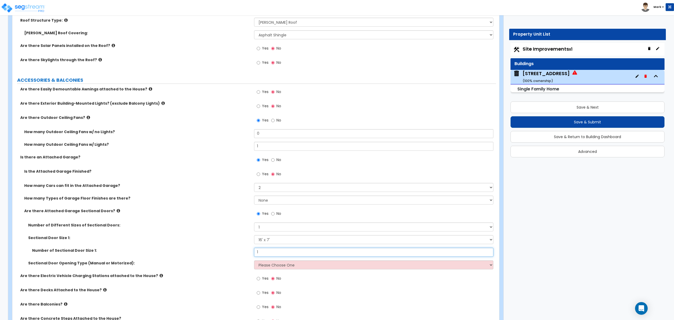
scroll to position [386, 0]
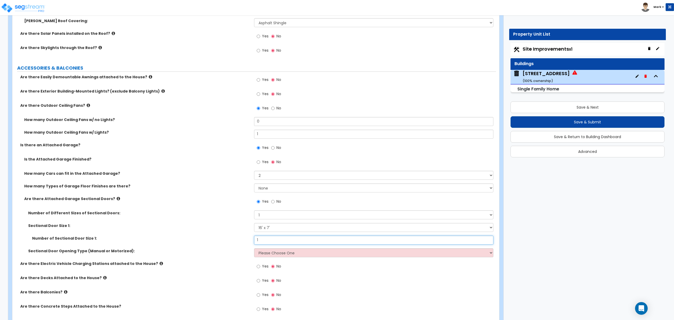
type input "1"
click at [273, 252] on select "Please Choose One All Manual All Motorized Some are Motorized" at bounding box center [373, 252] width 239 height 9
click at [276, 256] on select "Please Choose One All Manual All Motorized Some are Motorized" at bounding box center [373, 252] width 239 height 9
select select "1"
click at [254, 249] on select "Please Choose One All Manual All Motorized Some are Motorized" at bounding box center [373, 252] width 239 height 9
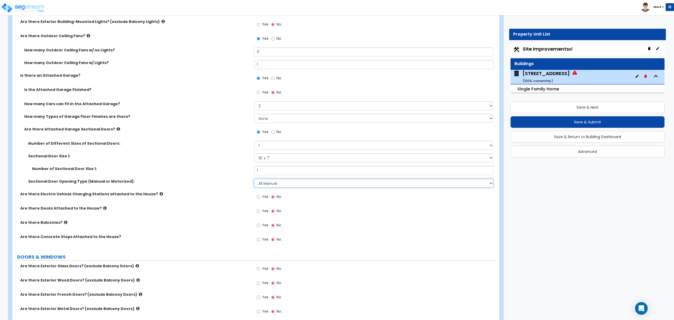
scroll to position [456, 0]
click at [263, 212] on span "Yes" at bounding box center [265, 209] width 7 height 5
click at [260, 212] on input "Yes" at bounding box center [258, 210] width 3 height 6
radio input "true"
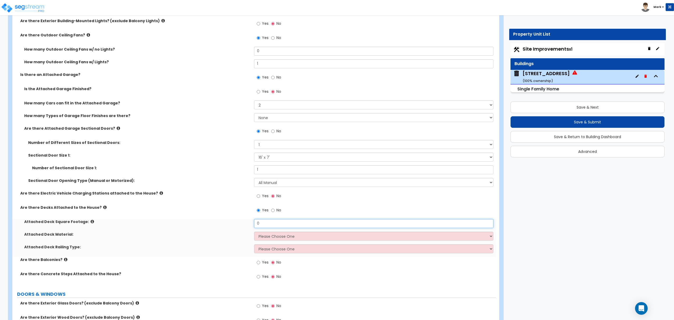
click at [268, 224] on input "0" at bounding box center [373, 223] width 239 height 9
type input "200"
click at [283, 244] on div "Attached Deck Material: Please Choose One Wood Plastic/PVC" at bounding box center [254, 237] width 484 height 13
select select "1"
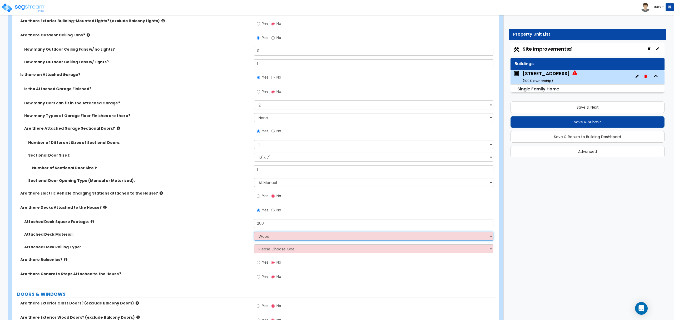
click at [254, 232] on select "Please Choose One Wood Plastic/PVC" at bounding box center [373, 235] width 239 height 9
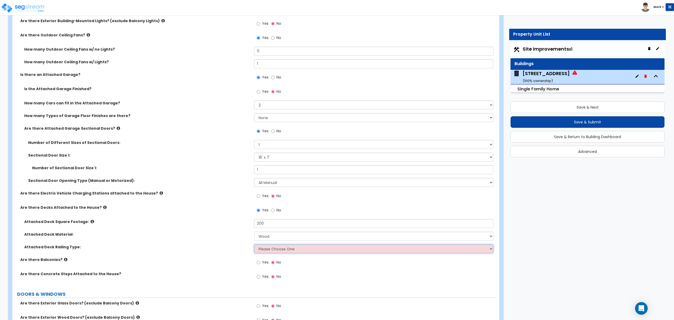
click at [286, 252] on select "Please Choose One Wood Plastic" at bounding box center [373, 248] width 239 height 9
select select "1"
click at [254, 245] on select "Please Choose One Wood Plastic" at bounding box center [373, 248] width 239 height 9
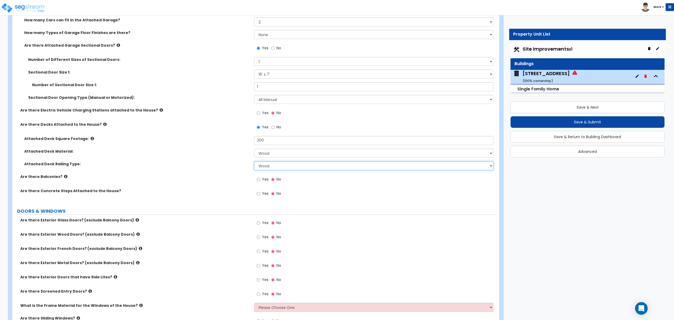
scroll to position [562, 0]
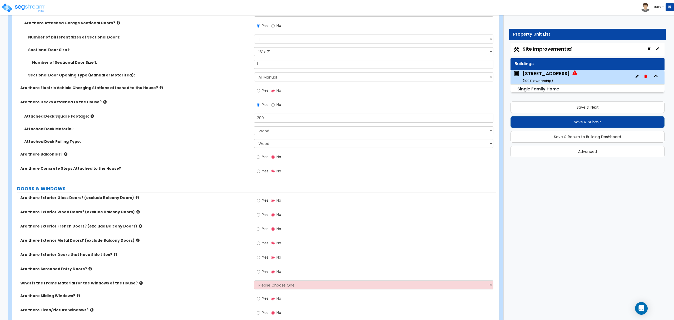
click at [265, 201] on span "Yes" at bounding box center [265, 199] width 7 height 5
click at [260, 201] on input "Yes" at bounding box center [258, 200] width 3 height 6
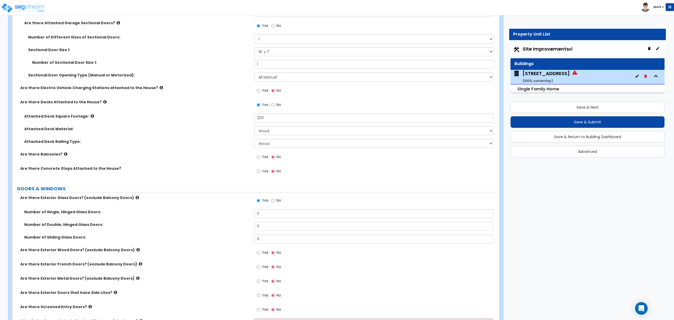
click at [274, 201] on label "No" at bounding box center [276, 200] width 10 height 9
click at [274, 201] on input "No" at bounding box center [272, 200] width 3 height 6
radio input "false"
radio input "true"
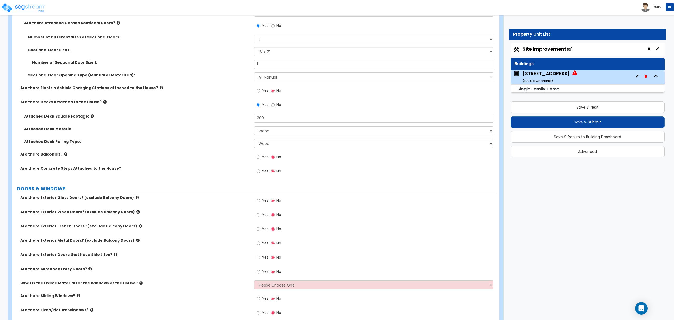
click at [254, 231] on div "Yes No" at bounding box center [269, 229] width 30 height 12
click at [259, 230] on input "Yes" at bounding box center [258, 229] width 3 height 6
radio input "true"
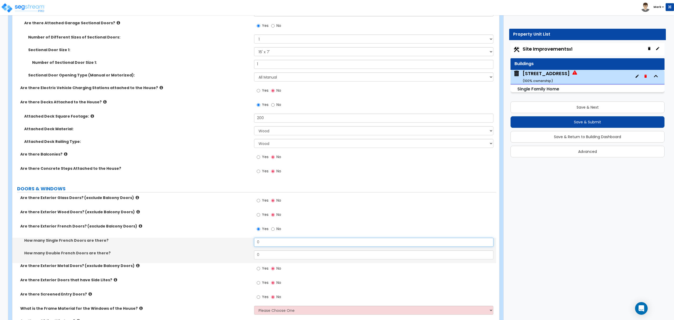
click at [266, 244] on input "0" at bounding box center [373, 241] width 239 height 9
type input "1"
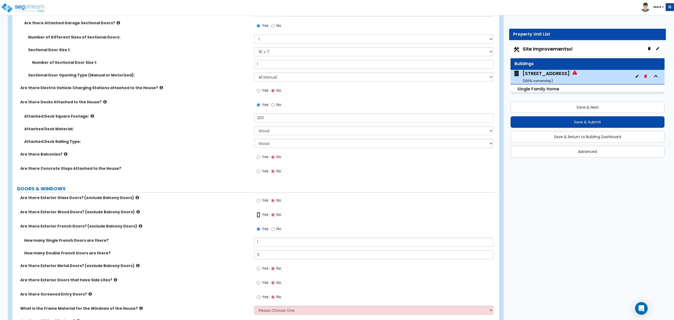
click at [258, 213] on input "Yes" at bounding box center [258, 215] width 3 height 6
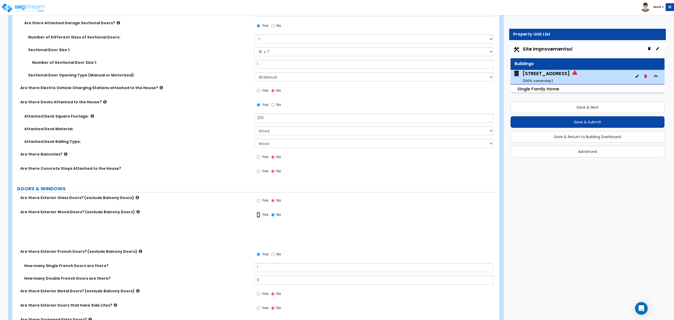
radio input "true"
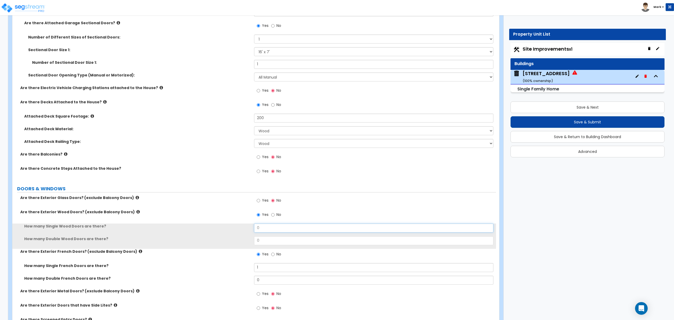
click at [261, 231] on input "0" at bounding box center [373, 227] width 239 height 9
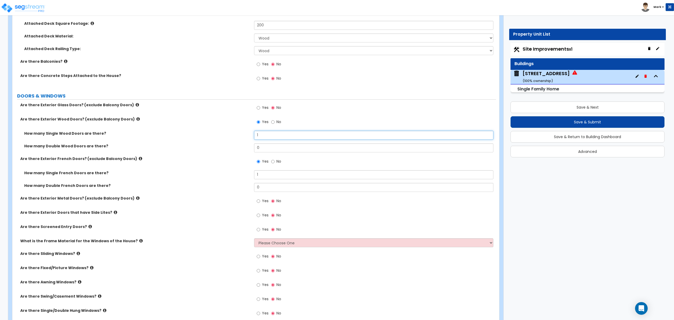
scroll to position [667, 0]
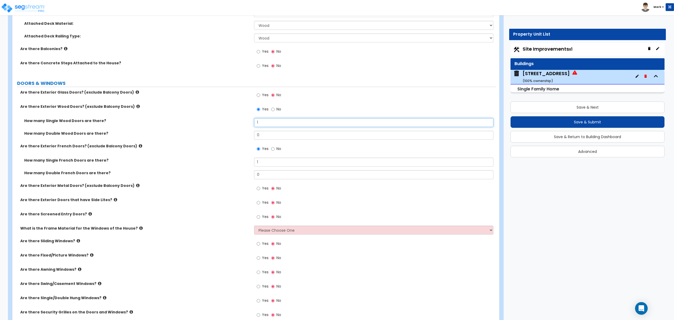
type input "1"
click at [277, 235] on div "What is the Frame Material for the Windows of the House? Please Choose One Viny…" at bounding box center [254, 231] width 484 height 13
click at [279, 233] on select "Please Choose One Vinyl Aluminum Wood" at bounding box center [373, 229] width 239 height 9
select select "1"
click at [254, 226] on select "Please Choose One Vinyl Aluminum Wood" at bounding box center [373, 229] width 239 height 9
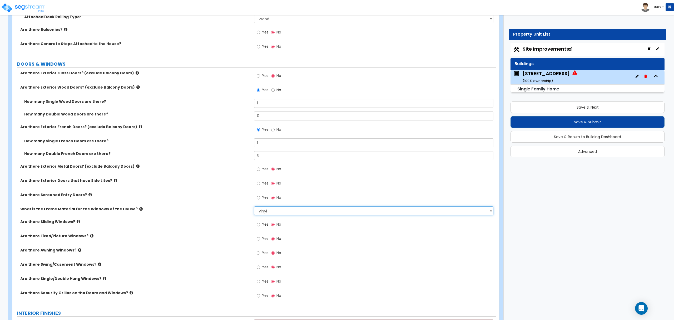
scroll to position [702, 0]
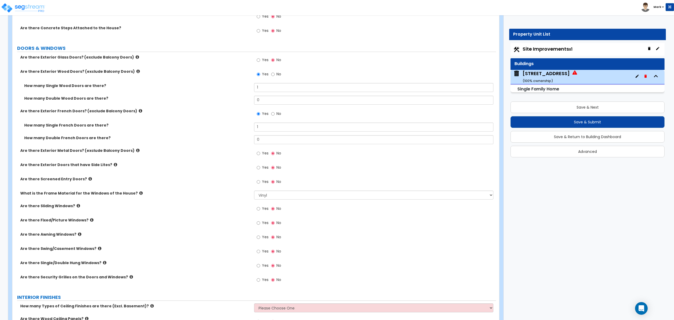
click at [263, 225] on span "Yes" at bounding box center [265, 222] width 7 height 5
click at [260, 225] on input "Yes" at bounding box center [258, 223] width 3 height 6
radio input "true"
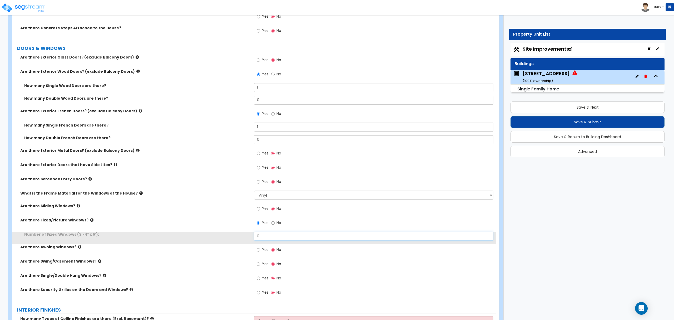
click at [268, 235] on input "0" at bounding box center [373, 235] width 239 height 9
drag, startPoint x: 268, startPoint y: 235, endPoint x: 306, endPoint y: 252, distance: 41.5
click at [268, 235] on input "0" at bounding box center [373, 235] width 239 height 9
click at [274, 237] on input "3" at bounding box center [373, 235] width 239 height 9
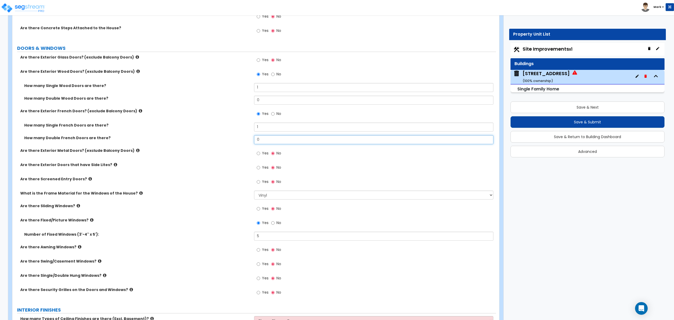
click at [276, 144] on input "0" at bounding box center [373, 139] width 239 height 9
click at [262, 237] on input "5" at bounding box center [373, 235] width 239 height 9
type input "4"
click at [285, 139] on input "0" at bounding box center [373, 139] width 239 height 9
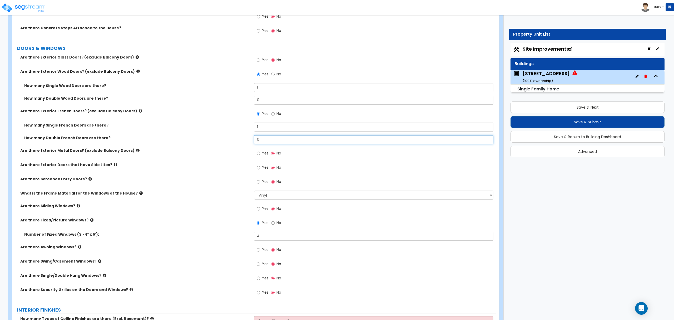
click at [285, 139] on input "0" at bounding box center [373, 139] width 239 height 9
drag, startPoint x: 260, startPoint y: 279, endPoint x: 261, endPoint y: 281, distance: 2.7
click at [261, 281] on label "Yes" at bounding box center [263, 278] width 12 height 9
click at [263, 280] on span "Yes" at bounding box center [265, 277] width 7 height 5
click at [260, 281] on input "Yes" at bounding box center [258, 278] width 3 height 6
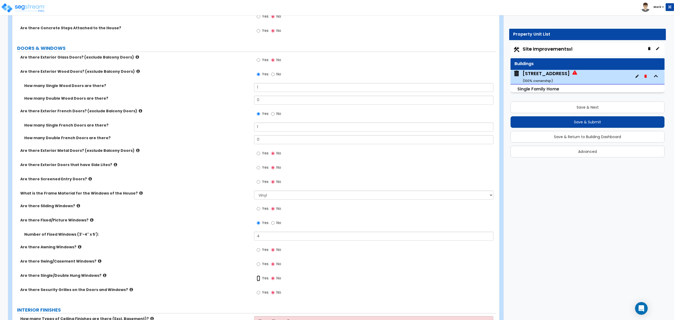
radio input "true"
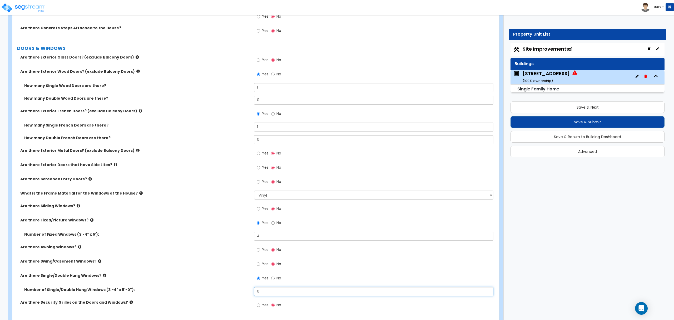
click at [276, 290] on input "0" at bounding box center [373, 291] width 239 height 9
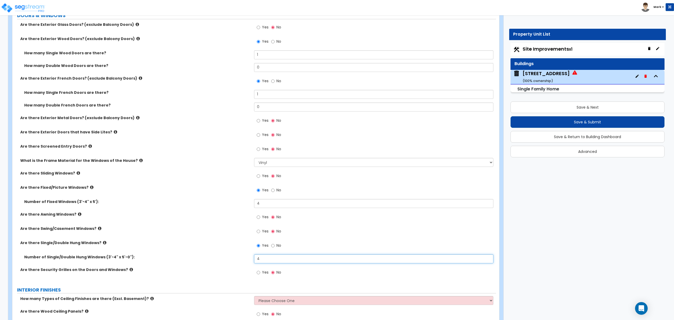
scroll to position [772, 0]
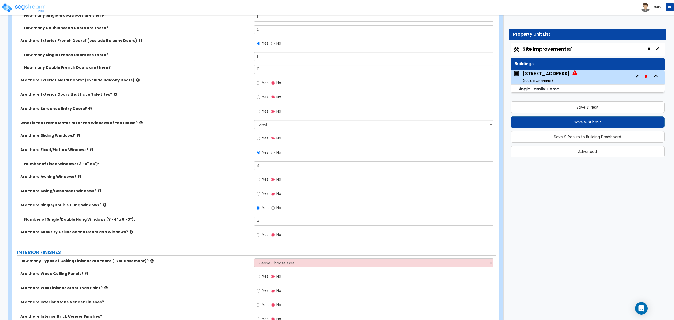
click at [97, 206] on label "Are there Single/Double Hung Windows?" at bounding box center [135, 204] width 230 height 5
click at [98, 206] on label "Are there Single/Double Hung Windows?" at bounding box center [135, 204] width 230 height 5
click at [103, 206] on icon at bounding box center [104, 205] width 3 height 4
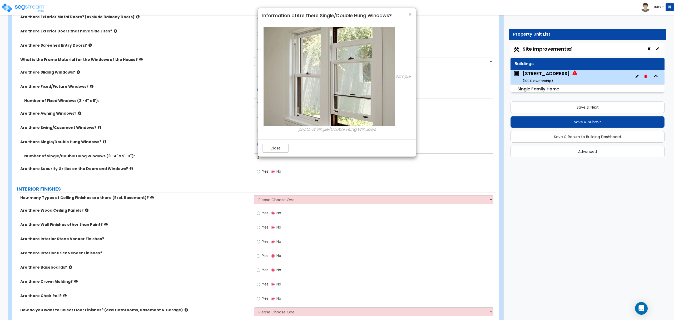
scroll to position [913, 0]
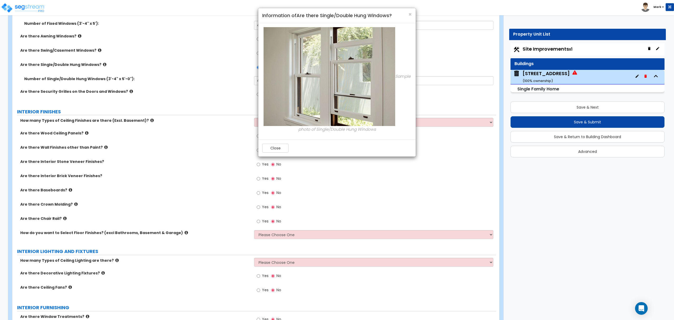
click at [284, 142] on div "Close" at bounding box center [336, 147] width 157 height 17
click at [281, 147] on button "Close" at bounding box center [275, 147] width 26 height 9
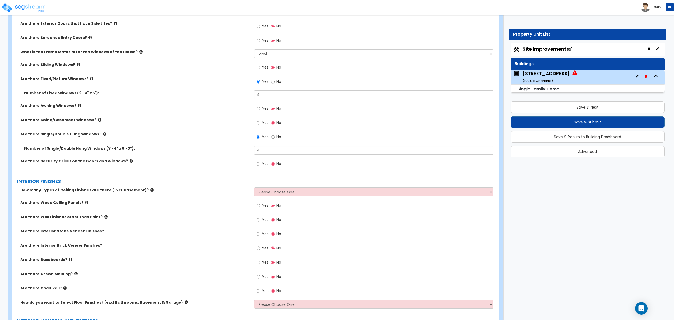
scroll to position [843, 0]
drag, startPoint x: 269, startPoint y: 153, endPoint x: 202, endPoint y: 155, distance: 66.4
click at [184, 159] on div "Are there Exterior Glass Doors? (exclude Balcony Doors) Yes No Are there Exteri…" at bounding box center [254, 43] width 476 height 259
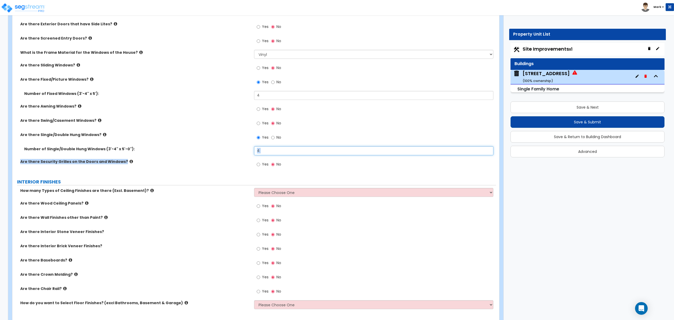
click at [272, 151] on input "4" at bounding box center [373, 150] width 239 height 9
type input "7"
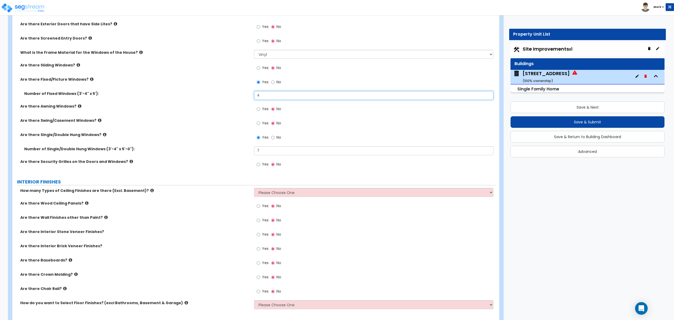
click at [274, 100] on input "4" at bounding box center [373, 95] width 239 height 9
type input "6"
click at [276, 195] on select "Please Choose One 1 2 3" at bounding box center [373, 192] width 239 height 9
select select "1"
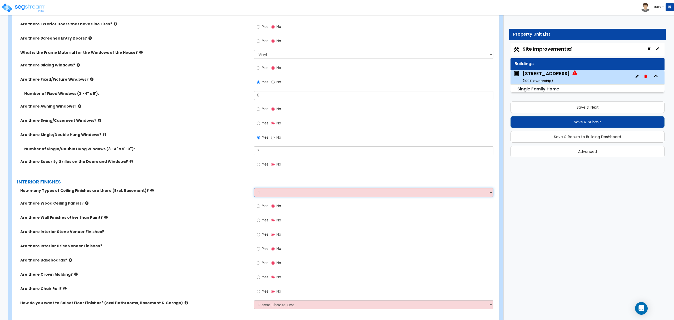
click at [254, 189] on select "Please Choose One 1 2 3" at bounding box center [373, 192] width 239 height 9
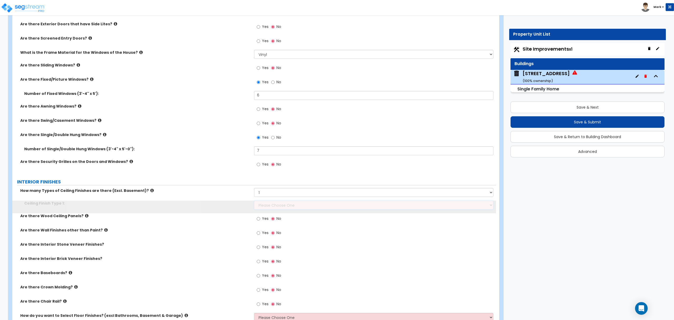
click at [276, 205] on select "Please Choose One Drop Ceiling Drywall Ceiling Open Ceiling" at bounding box center [373, 204] width 239 height 9
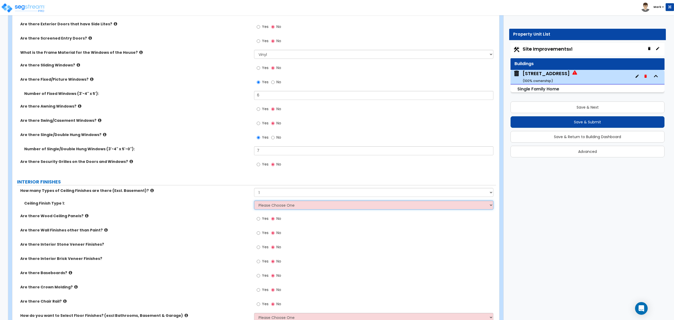
select select "2"
click at [254, 201] on select "Please Choose One Drop Ceiling Drywall Ceiling Open Ceiling" at bounding box center [373, 204] width 239 height 9
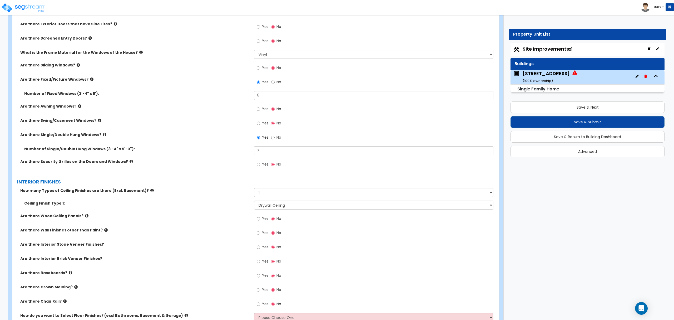
click at [261, 276] on label "Yes" at bounding box center [263, 275] width 12 height 9
click at [260, 276] on input "Yes" at bounding box center [258, 276] width 3 height 6
radio input "true"
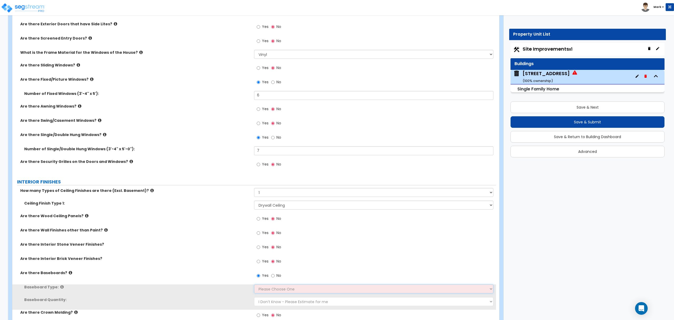
click at [269, 289] on select "Please Choose One Wood Vinyl Carpet Tile" at bounding box center [373, 288] width 239 height 9
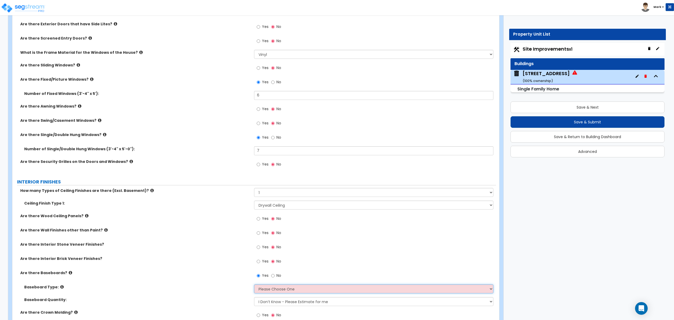
select select "1"
click at [254, 285] on select "Please Choose One Wood Vinyl Carpet Tile" at bounding box center [373, 288] width 239 height 9
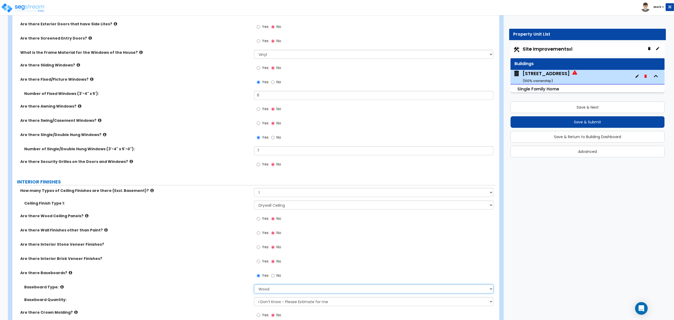
scroll to position [878, 0]
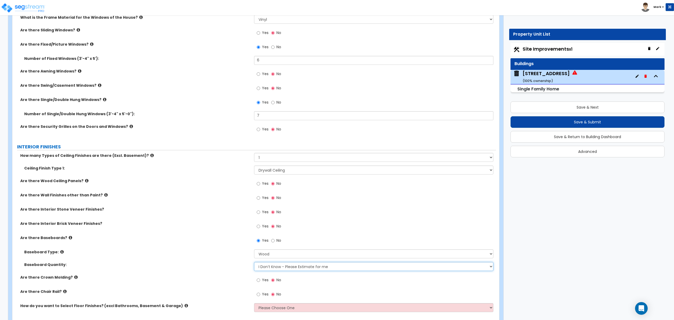
click at [270, 270] on select "I Don’t Know - Please Estimate for me I want to Enter the Linear Footage" at bounding box center [373, 266] width 239 height 9
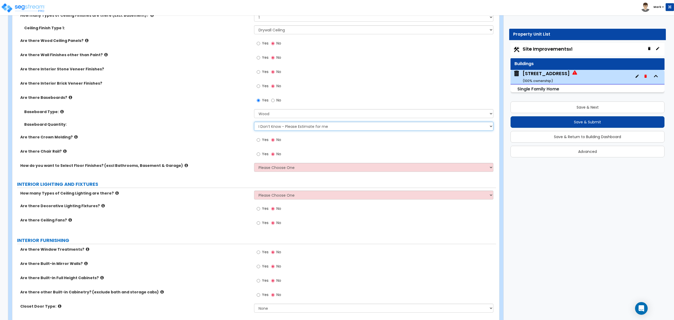
scroll to position [1018, 0]
click at [264, 225] on span "Yes" at bounding box center [265, 222] width 7 height 5
click at [260, 225] on input "Yes" at bounding box center [258, 223] width 3 height 6
radio input "true"
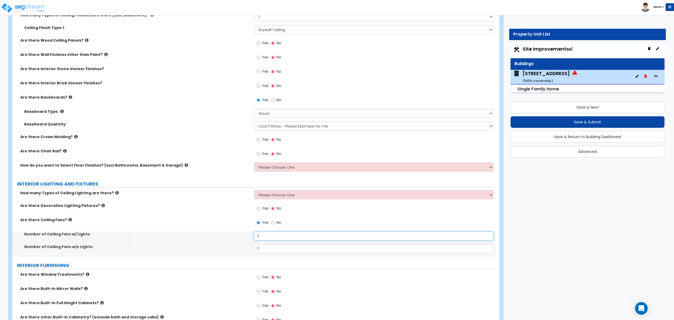
click at [268, 239] on input "0" at bounding box center [373, 235] width 239 height 9
click at [266, 240] on input "0" at bounding box center [373, 235] width 239 height 9
type input "4"
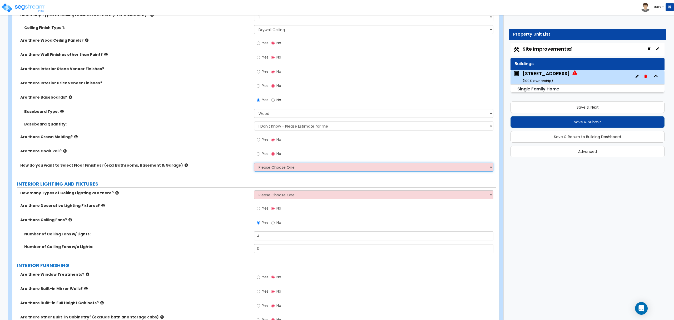
click at [287, 167] on select "Please Choose One I want to Select Floor Finishes for the Areas of the House I …" at bounding box center [373, 166] width 239 height 9
click at [254, 164] on select "Please Choose One I want to Select Floor Finishes for the Areas of the House I …" at bounding box center [373, 166] width 239 height 9
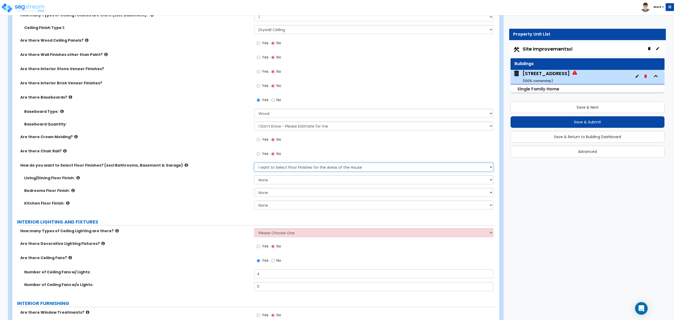
click at [308, 167] on select "Please Choose One I want to Select Floor Finishes for the Areas of the House I …" at bounding box center [373, 166] width 239 height 9
select select "2"
click at [254, 164] on select "Please Choose One I want to Select Floor Finishes for the Areas of the House I …" at bounding box center [373, 166] width 239 height 9
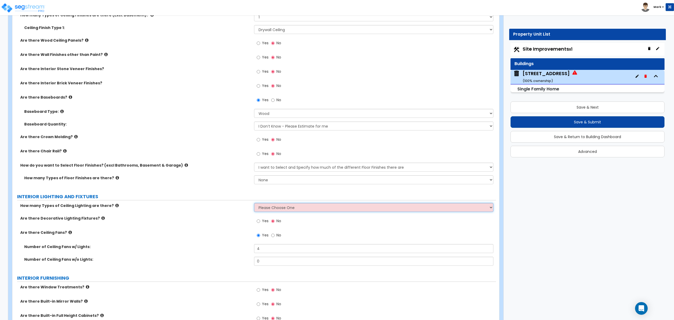
click at [260, 210] on select "Please Choose One 1 2 3" at bounding box center [373, 207] width 239 height 9
select select "3"
click at [254, 204] on select "Please Choose One 1 2 3" at bounding box center [373, 207] width 239 height 9
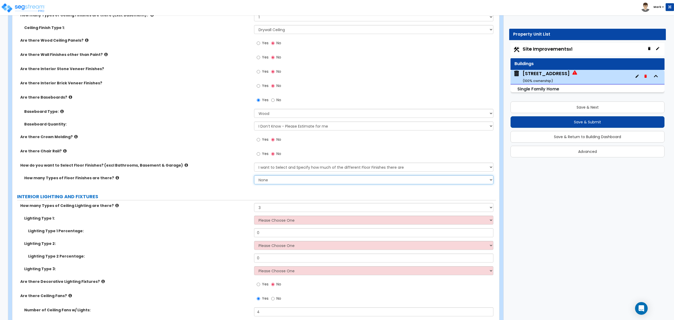
click at [284, 182] on select "None 1 2 3 4" at bounding box center [373, 179] width 239 height 9
select select "3"
click at [254, 176] on select "None 1 2 3 4" at bounding box center [373, 179] width 239 height 9
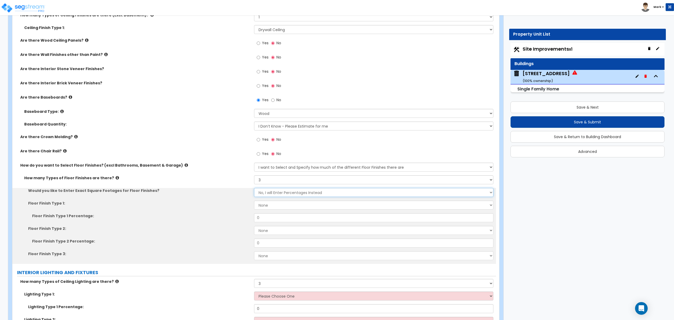
click at [279, 192] on select "No, I will Enter Percentages Instead Yes, I will Enter Exact Square Footages" at bounding box center [373, 192] width 239 height 9
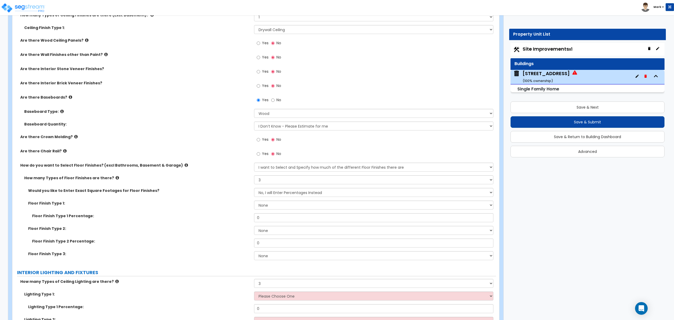
drag, startPoint x: 185, startPoint y: 209, endPoint x: 266, endPoint y: 205, distance: 81.2
click at [193, 207] on div "Floor Finish Type 1: None Tile Flooring Hardwood Flooring Resilient Laminate Fl…" at bounding box center [254, 206] width 484 height 13
click at [286, 204] on select "None Tile Flooring Hardwood Flooring Resilient Laminate Flooring VCT Flooring S…" at bounding box center [373, 204] width 239 height 9
select select "1"
click at [254, 201] on select "None Tile Flooring Hardwood Flooring Resilient Laminate Flooring VCT Flooring S…" at bounding box center [373, 204] width 239 height 9
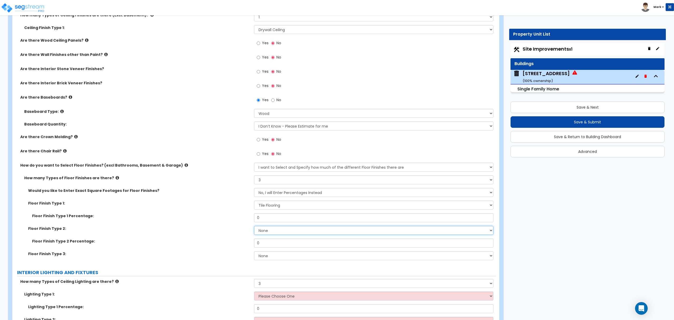
click at [274, 230] on select "None Tile Flooring Hardwood Flooring Resilient Laminate Flooring VCT Flooring S…" at bounding box center [373, 230] width 239 height 9
select select "5"
click at [254, 227] on select "None Tile Flooring Hardwood Flooring Resilient Laminate Flooring VCT Flooring S…" at bounding box center [373, 230] width 239 height 9
click at [281, 253] on select "None Tile Flooring Hardwood Flooring Resilient Laminate Flooring VCT Flooring S…" at bounding box center [373, 255] width 239 height 9
select select "3"
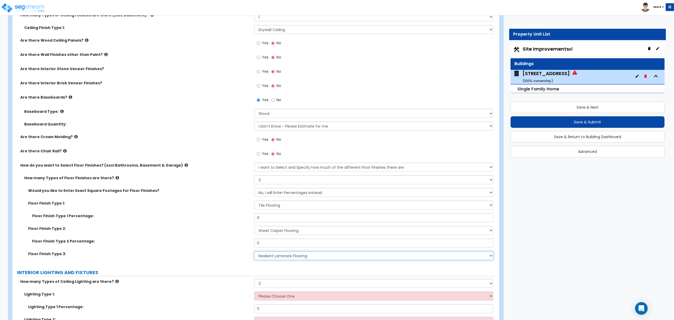
click at [254, 252] on select "None Tile Flooring Hardwood Flooring Resilient Laminate Flooring VCT Flooring S…" at bounding box center [373, 255] width 239 height 9
click at [283, 220] on input "0" at bounding box center [373, 217] width 239 height 9
click at [283, 221] on input "0" at bounding box center [373, 217] width 239 height 9
type input "40"
click at [387, 245] on input "0" at bounding box center [373, 242] width 239 height 9
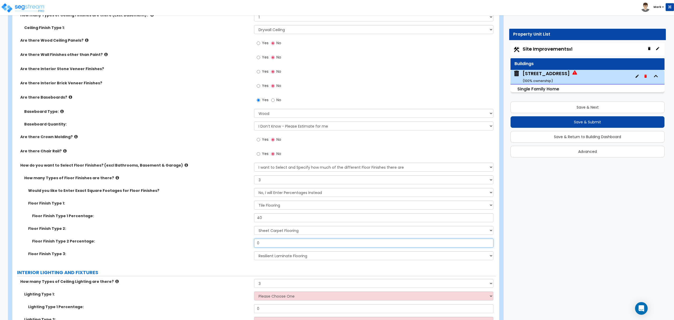
click at [387, 245] on input "0" at bounding box center [373, 242] width 239 height 9
type input "50"
drag, startPoint x: 201, startPoint y: 202, endPoint x: 206, endPoint y: 202, distance: 5.8
click at [202, 202] on label "Floor Finish Type 1:" at bounding box center [139, 202] width 222 height 5
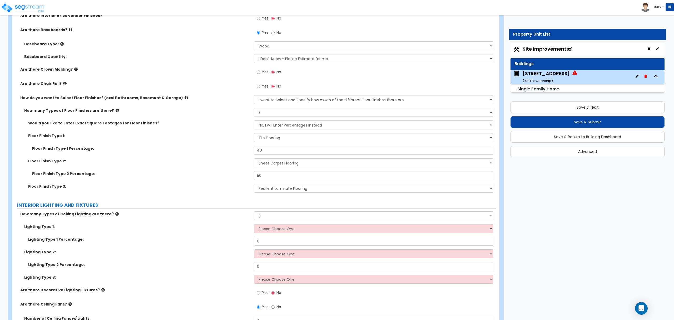
scroll to position [1088, 0]
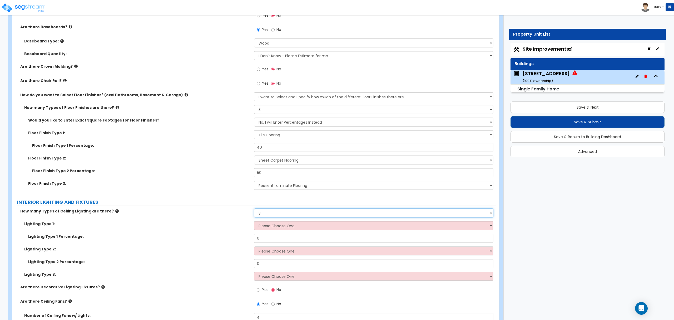
click at [271, 216] on select "Please Choose One 1 2 3" at bounding box center [373, 212] width 239 height 9
select select "1"
click at [254, 209] on select "Please Choose One 1 2 3" at bounding box center [373, 212] width 239 height 9
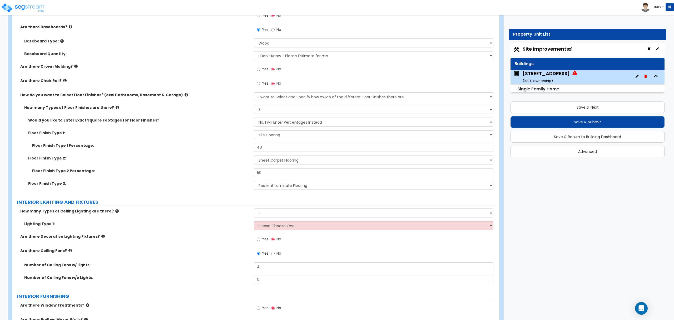
click at [269, 233] on div "Lighting Type 1: Please Choose One LED Surface-Mounted LED Recessed Fluorescent…" at bounding box center [254, 227] width 484 height 13
click at [268, 230] on select "Please Choose One LED Surface-Mounted LED Recessed Fluorescent Surface-Mounted …" at bounding box center [373, 225] width 239 height 9
select select "1"
click at [254, 222] on select "Please Choose One LED Surface-Mounted LED Recessed Fluorescent Surface-Mounted …" at bounding box center [373, 225] width 239 height 9
click at [265, 229] on select "Please Choose One LED Surface-Mounted LED Recessed Fluorescent Surface-Mounted …" at bounding box center [373, 225] width 239 height 9
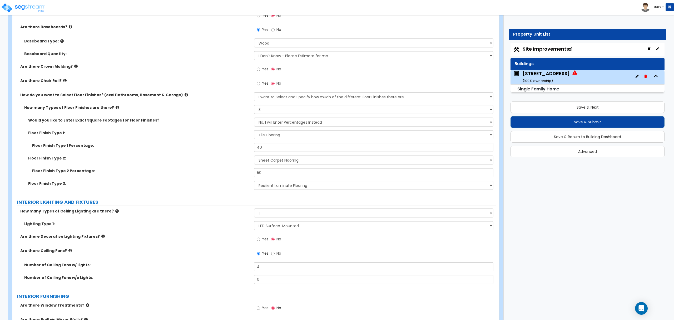
drag, startPoint x: 196, startPoint y: 235, endPoint x: 211, endPoint y: 237, distance: 15.2
click at [197, 235] on label "Are there Decorative Lighting Fixtures?" at bounding box center [135, 236] width 230 height 5
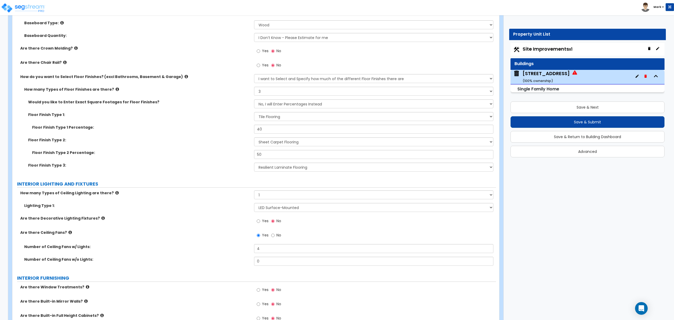
scroll to position [1123, 0]
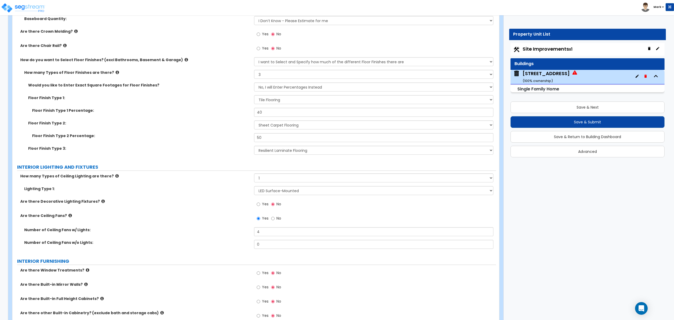
click at [264, 206] on span "Yes" at bounding box center [265, 203] width 7 height 5
click at [260, 207] on input "Yes" at bounding box center [258, 204] width 3 height 6
radio input "true"
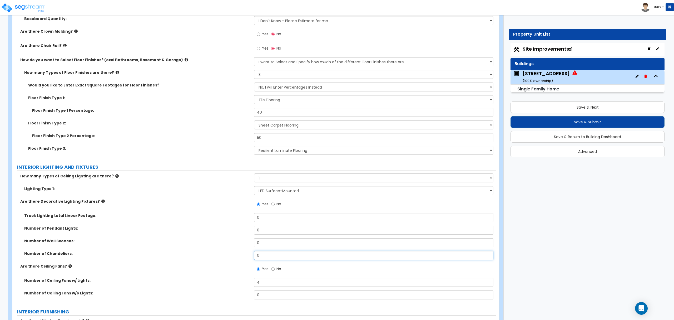
click at [266, 255] on input "0" at bounding box center [373, 255] width 239 height 9
click at [267, 255] on input "0" at bounding box center [373, 255] width 239 height 9
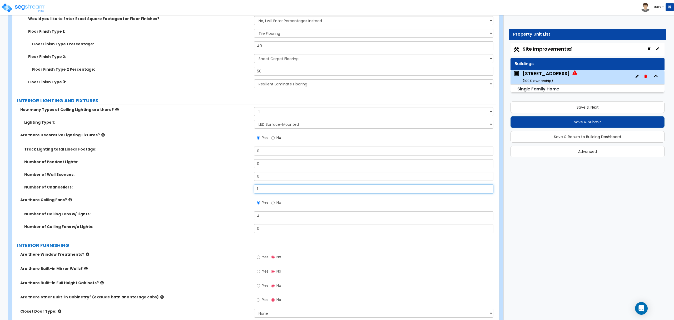
scroll to position [1194, 0]
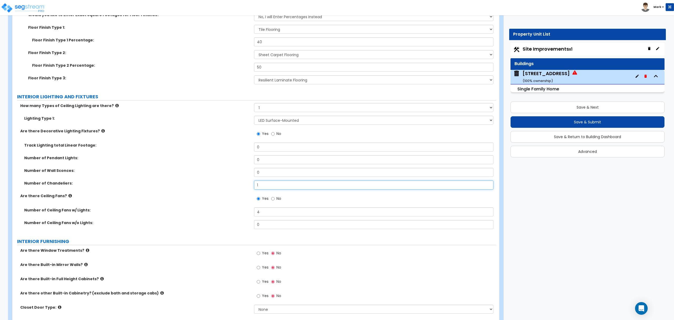
type input "1"
click at [260, 258] on label "Yes" at bounding box center [263, 253] width 12 height 9
click at [260, 256] on input "Yes" at bounding box center [258, 253] width 3 height 6
radio input "true"
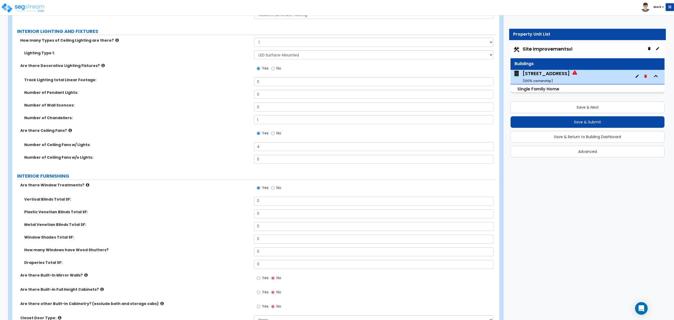
scroll to position [1264, 0]
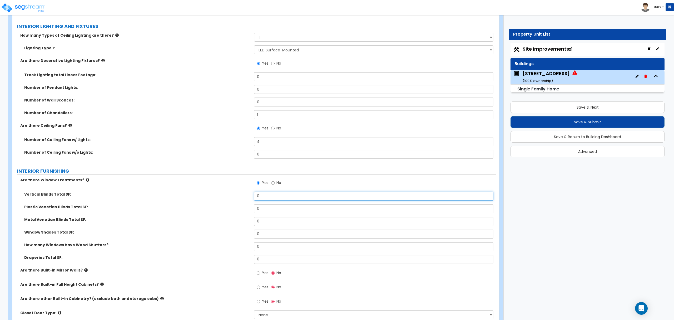
click at [275, 197] on input "0" at bounding box center [373, 195] width 239 height 9
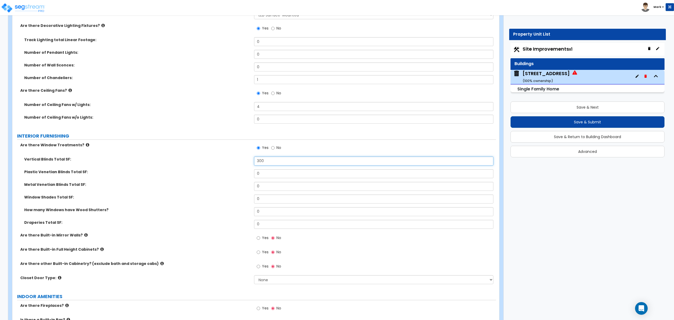
type input "300"
click at [273, 170] on input "0" at bounding box center [373, 173] width 239 height 9
type input "300"
click at [291, 165] on input "300" at bounding box center [373, 160] width 239 height 9
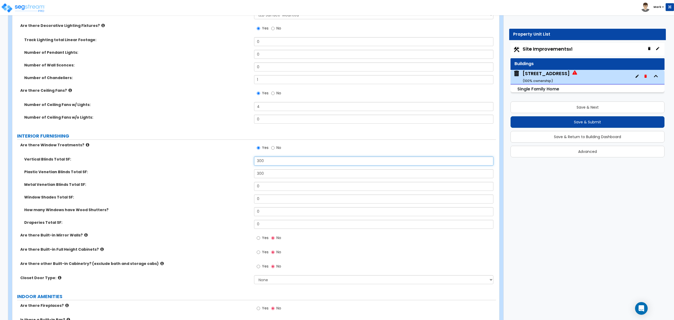
click at [291, 165] on input "300" at bounding box center [373, 160] width 239 height 9
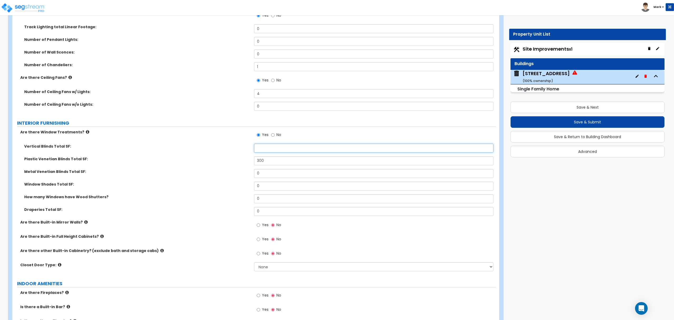
scroll to position [1334, 0]
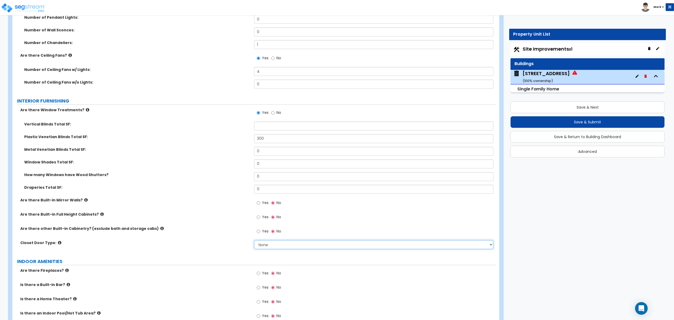
click at [261, 245] on select "None Bi-fold Louvered Doors Bi-fold Panel Doors Sliding Doors Hinged Wood Door" at bounding box center [373, 244] width 239 height 9
drag, startPoint x: 177, startPoint y: 161, endPoint x: 201, endPoint y: 154, distance: 25.2
click at [177, 161] on label "Window Shades Total SF:" at bounding box center [137, 161] width 226 height 5
click at [262, 130] on input "text" at bounding box center [373, 125] width 239 height 9
type input "0"
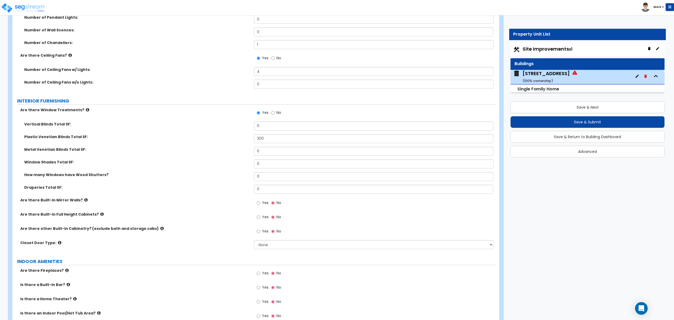
click at [210, 169] on div "Window Shades Total SF: 0" at bounding box center [254, 165] width 484 height 13
click at [301, 237] on div "Yes No" at bounding box center [375, 233] width 242 height 14
click at [296, 246] on select "None Bi-fold Louvered Doors Bi-fold Panel Doors Sliding Doors Hinged Wood Door" at bounding box center [373, 244] width 239 height 9
select select "3"
click at [254, 241] on select "None Bi-fold Louvered Doors Bi-fold Panel Doors Sliding Doors Hinged Wood Door" at bounding box center [373, 244] width 239 height 9
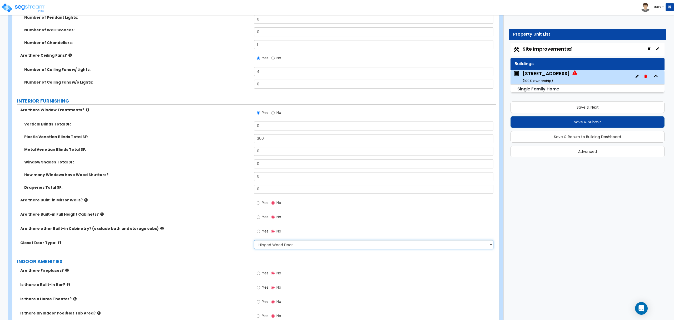
scroll to position [1369, 0]
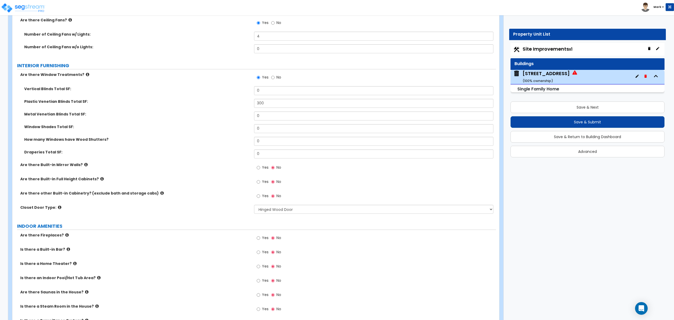
click at [256, 240] on div "Yes No" at bounding box center [269, 238] width 30 height 12
click at [257, 239] on input "Yes" at bounding box center [258, 238] width 3 height 6
radio input "true"
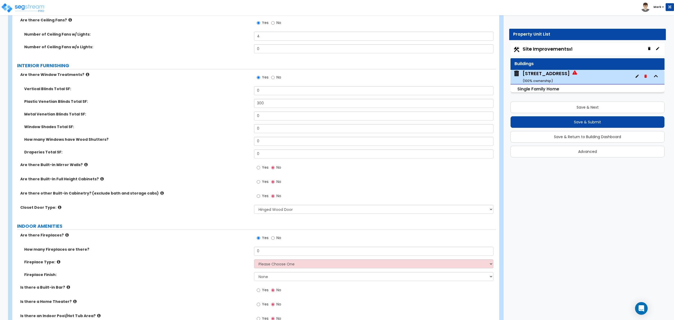
click at [271, 246] on div "Yes No" at bounding box center [375, 239] width 242 height 14
click at [270, 250] on input "0" at bounding box center [373, 250] width 239 height 9
click at [275, 254] on input "0" at bounding box center [373, 250] width 239 height 9
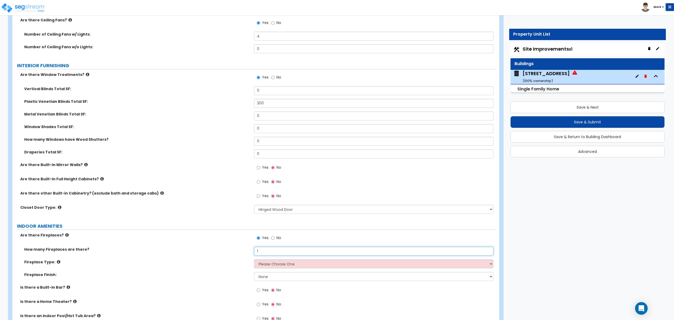
type input "1"
click at [283, 271] on div "Fireplace Type: Please Choose One Built-in Electric Fireplace Built-in Gas Fire…" at bounding box center [254, 265] width 484 height 13
click at [283, 265] on select "Please Choose One Built-in Electric Fireplace Built-in Gas Fireplace Built-in W…" at bounding box center [373, 263] width 239 height 9
click at [254, 260] on select "Please Choose One Built-in Electric Fireplace Built-in Gas Fireplace Built-in W…" at bounding box center [373, 263] width 239 height 9
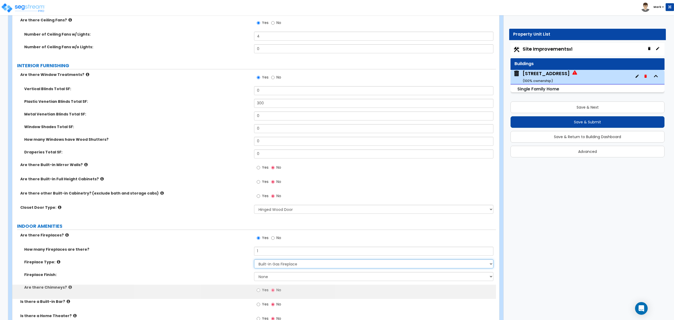
click at [295, 265] on select "Please Choose One Built-in Electric Fireplace Built-in Gas Fireplace Built-in W…" at bounding box center [373, 263] width 239 height 9
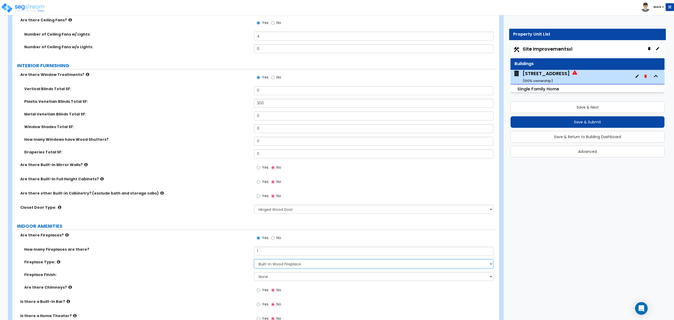
click at [254, 260] on select "Please Choose One Built-in Electric Fireplace Built-in Gas Fireplace Built-in W…" at bounding box center [373, 263] width 239 height 9
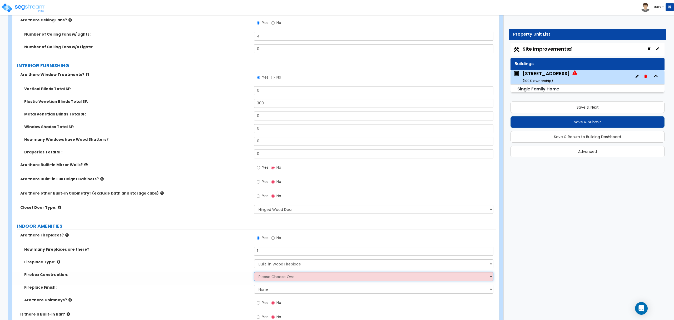
click at [289, 280] on select "Please Choose One Brick Stone I Don't Know, Please Choose for me" at bounding box center [373, 276] width 239 height 9
click at [271, 263] on select "Please Choose One Built-in Electric Fireplace Built-in Gas Fireplace Built-in W…" at bounding box center [373, 263] width 239 height 9
select select "2"
click at [254, 260] on select "Please Choose One Built-in Electric Fireplace Built-in Gas Fireplace Built-in W…" at bounding box center [373, 263] width 239 height 9
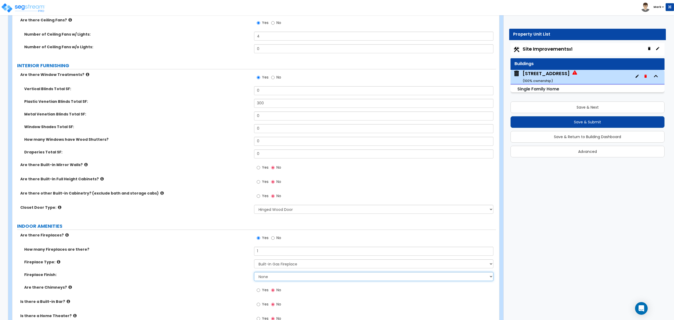
click at [283, 281] on select "None Brick Stone Tile Painted Molding" at bounding box center [373, 276] width 239 height 9
select select "3"
click at [254, 273] on select "None Brick Stone Tile Painted Molding" at bounding box center [373, 276] width 239 height 9
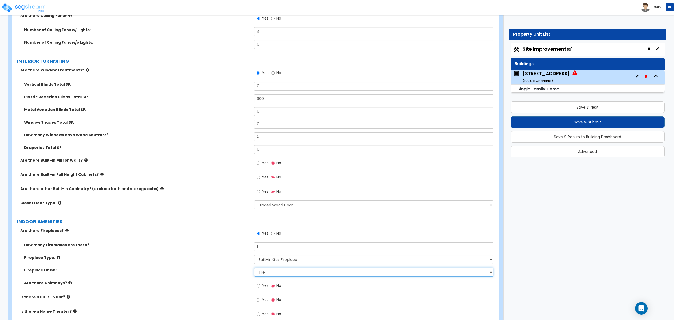
scroll to position [1404, 0]
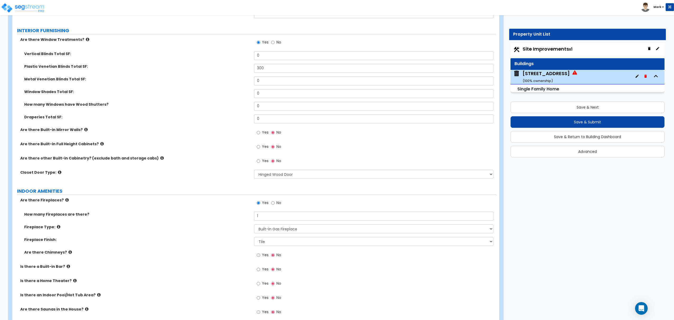
click at [263, 257] on span "Yes" at bounding box center [265, 254] width 7 height 5
click at [260, 257] on input "Yes" at bounding box center [258, 255] width 3 height 6
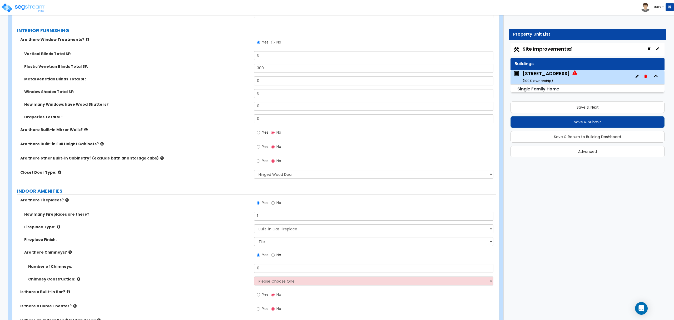
click at [278, 259] on label "No" at bounding box center [276, 255] width 10 height 9
click at [275, 258] on input "No" at bounding box center [272, 255] width 3 height 6
radio input "false"
radio input "true"
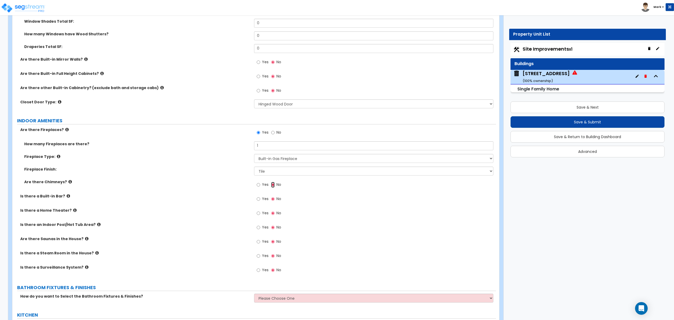
scroll to position [1509, 0]
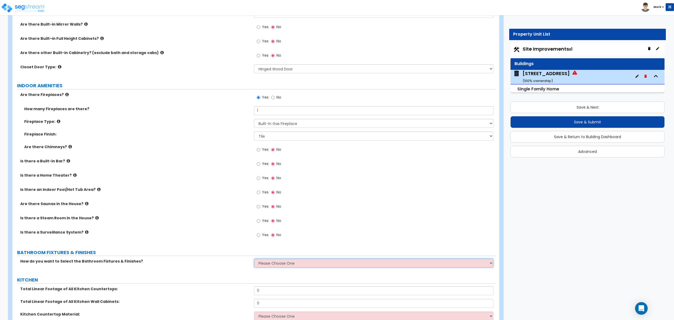
click at [266, 263] on select "Please Choose One I want to Select Fixtures and Finishes only for one Bath and …" at bounding box center [373, 262] width 239 height 9
click at [254, 260] on select "Please Choose One I want to Select Fixtures and Finishes only for one Bath and …" at bounding box center [373, 262] width 239 height 9
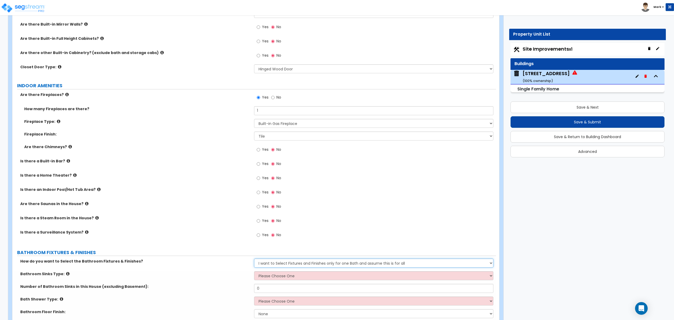
scroll to position [1580, 0]
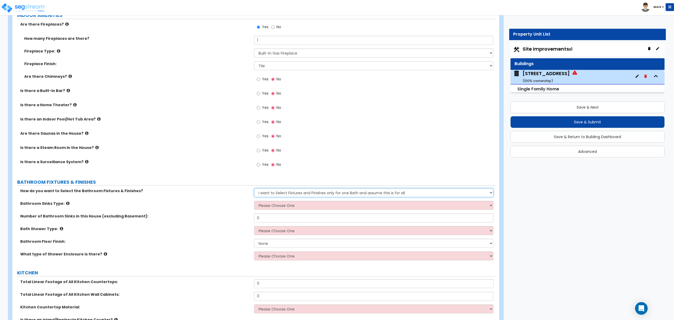
click at [275, 193] on select "Please Choose One I want to Select Fixtures and Finishes only for one Bath and …" at bounding box center [373, 192] width 239 height 9
select select "2"
click at [254, 189] on select "Please Choose One I want to Select Fixtures and Finishes only for one Bath and …" at bounding box center [373, 192] width 239 height 9
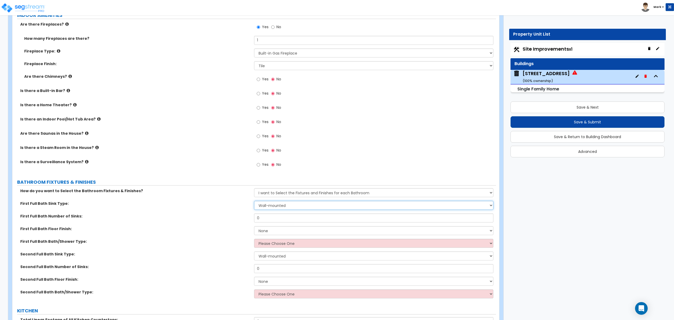
click at [284, 209] on select "Wall-mounted Pedestal-mounted Vanity-mounted" at bounding box center [373, 205] width 239 height 9
select select "3"
click at [254, 202] on select "Wall-mounted Pedestal-mounted Vanity-mounted" at bounding box center [373, 205] width 239 height 9
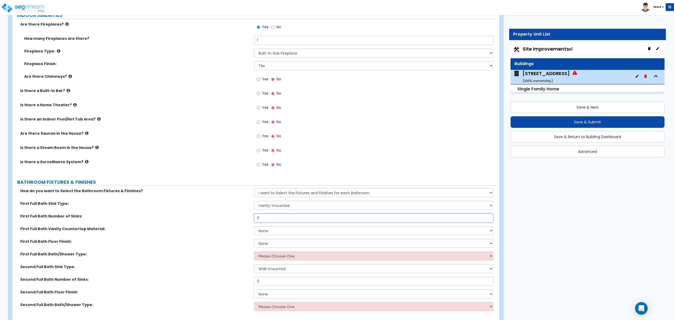
click at [275, 221] on input "0" at bounding box center [373, 217] width 239 height 9
type input "1"
click at [272, 231] on select "None Plastic Laminate Solid Surface Stone Quartz Marble Tile Wood Stainless Ste…" at bounding box center [373, 230] width 239 height 9
select select "2"
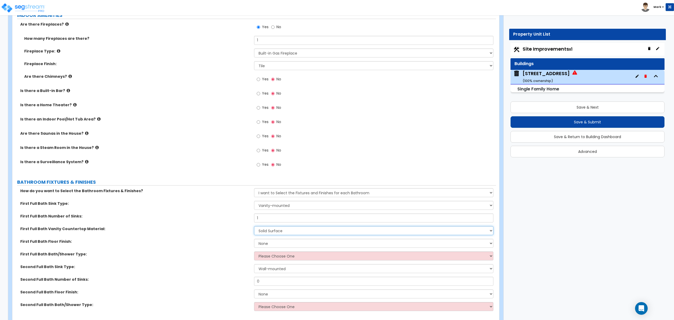
click at [254, 227] on select "None Plastic Laminate Solid Surface Stone Quartz Marble Tile Wood Stainless Ste…" at bounding box center [373, 230] width 239 height 9
click at [273, 247] on select "None Tile Flooring Hardwood Flooring Resilient Laminate Flooring VCT Flooring S…" at bounding box center [373, 243] width 239 height 9
select select "1"
click at [254, 240] on select "None Tile Flooring Hardwood Flooring Resilient Laminate Flooring VCT Flooring S…" at bounding box center [373, 243] width 239 height 9
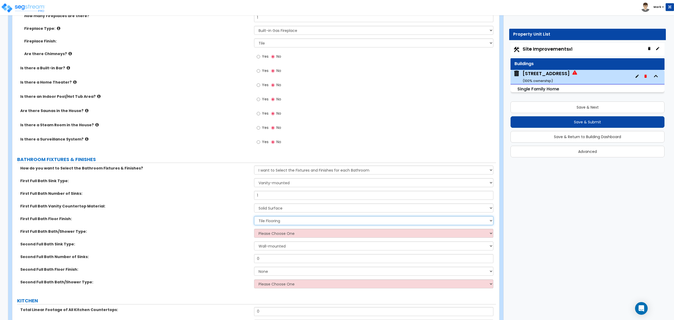
scroll to position [1615, 0]
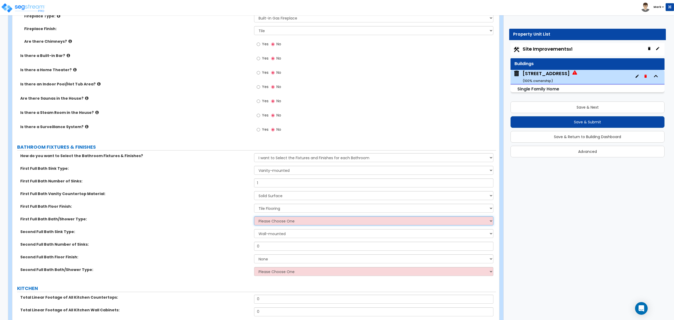
click at [269, 219] on select "Please Choose One Standalone Shower Bathtub - Shower Combo" at bounding box center [373, 220] width 239 height 9
click at [225, 256] on label "Second Full Bath Floor Finish:" at bounding box center [135, 256] width 230 height 5
drag, startPoint x: 289, startPoint y: 219, endPoint x: 287, endPoint y: 221, distance: 3.2
click at [289, 219] on select "Please Choose One Standalone Shower Bathtub - Shower Combo" at bounding box center [373, 220] width 239 height 9
select select "2"
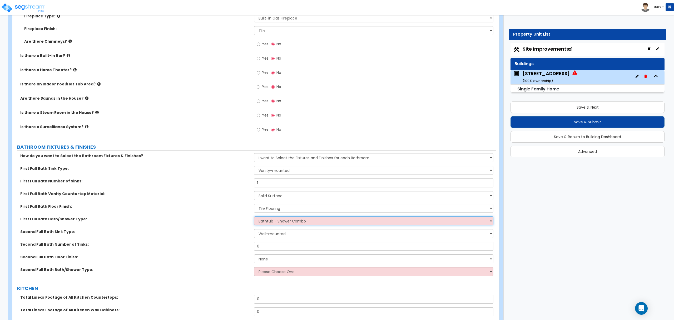
click at [254, 217] on select "Please Choose One Standalone Shower Bathtub - Shower Combo" at bounding box center [373, 220] width 239 height 9
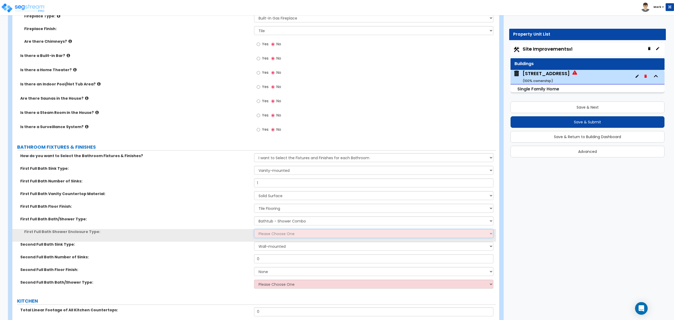
click at [271, 233] on select "Please Choose One Curtain & Rod Glass Sliding Doors Glass Hinged Doors" at bounding box center [373, 233] width 239 height 9
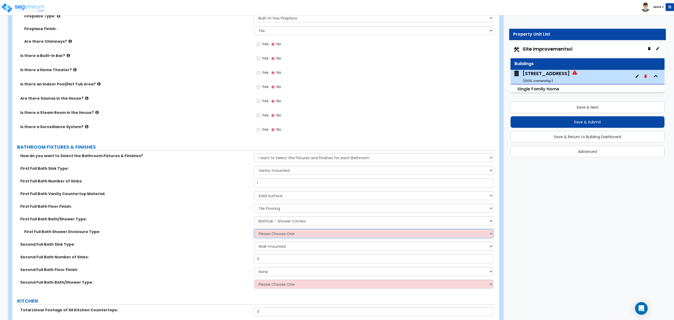
select select "1"
click at [254, 230] on select "Please Choose One Curtain & Rod Glass Sliding Doors Glass Hinged Doors" at bounding box center [373, 233] width 239 height 9
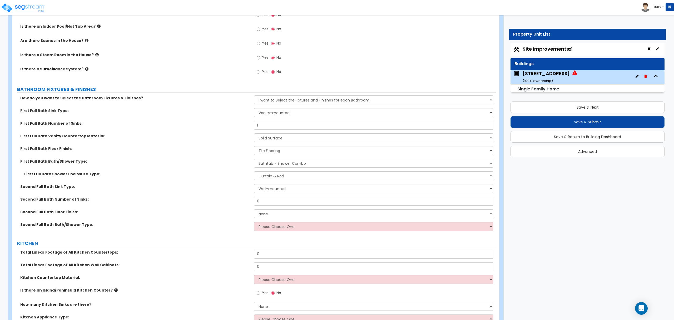
scroll to position [1685, 0]
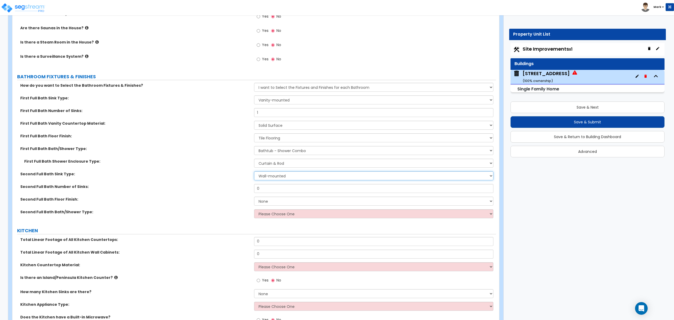
click at [268, 177] on select "Wall-mounted Pedestal-mounted Vanity-mounted" at bounding box center [373, 175] width 239 height 9
select select "3"
click at [254, 172] on select "Wall-mounted Pedestal-mounted Vanity-mounted" at bounding box center [373, 175] width 239 height 9
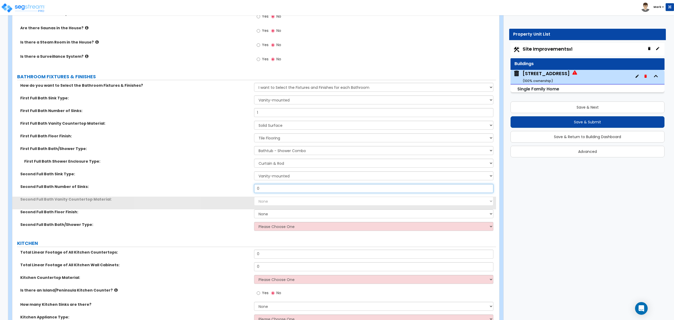
click at [268, 187] on input "0" at bounding box center [373, 188] width 239 height 9
type input "2"
drag, startPoint x: 260, startPoint y: 200, endPoint x: 260, endPoint y: 205, distance: 4.7
click at [260, 201] on select "None Plastic Laminate Solid Surface Stone Quartz Marble Tile Wood Stainless Ste…" at bounding box center [373, 200] width 239 height 9
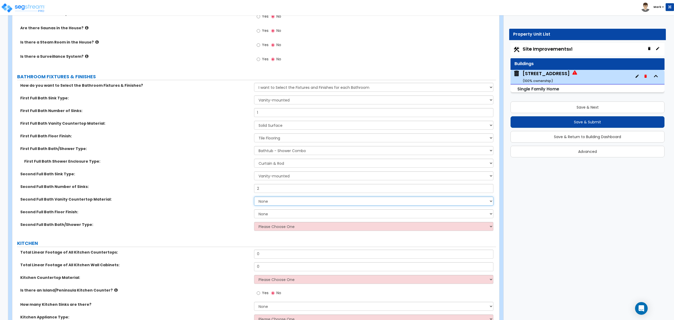
select select "2"
click at [254, 198] on select "None Plastic Laminate Solid Surface Stone Quartz Marble Tile Wood Stainless Ste…" at bounding box center [373, 200] width 239 height 9
click at [265, 215] on select "None Tile Flooring Hardwood Flooring Resilient Laminate Flooring VCT Flooring S…" at bounding box center [373, 213] width 239 height 9
select select "1"
click at [254, 210] on select "None Tile Flooring Hardwood Flooring Resilient Laminate Flooring VCT Flooring S…" at bounding box center [373, 213] width 239 height 9
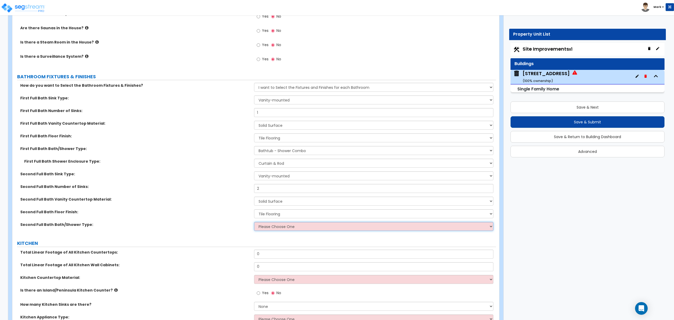
click at [264, 227] on select "Please Choose One Standalone Shower Bathtub - Shower Combo" at bounding box center [373, 226] width 239 height 9
select select "1"
click at [254, 223] on select "Please Choose One Standalone Shower Bathtub - Shower Combo" at bounding box center [373, 226] width 239 height 9
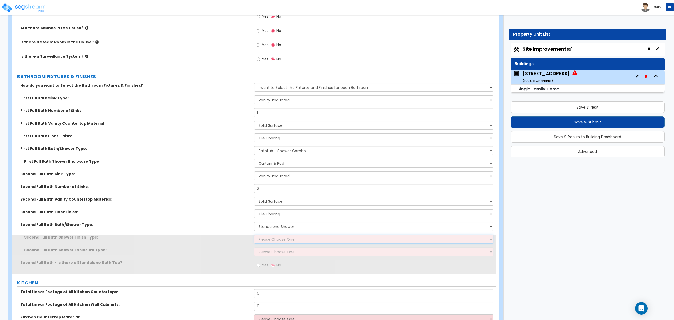
click at [265, 238] on select "Please Choose One Plastic Tile Stone" at bounding box center [373, 238] width 239 height 9
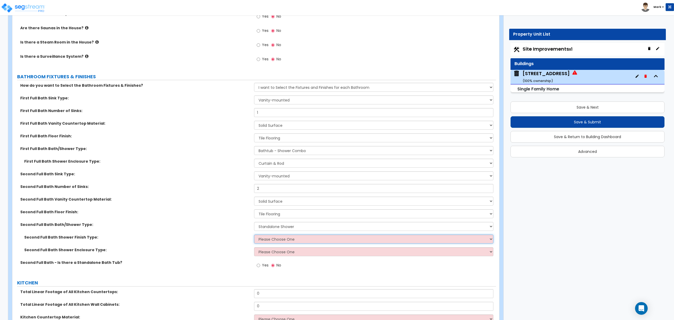
select select "1"
click at [254, 236] on select "Please Choose One Plastic Tile Stone" at bounding box center [373, 238] width 239 height 9
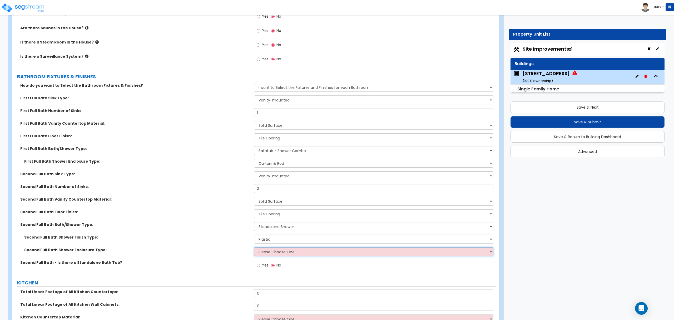
click at [268, 253] on select "Please Choose One Curtain & Rod Glass Sliding Doors Glass Hinged Doors" at bounding box center [373, 251] width 239 height 9
select select "3"
click at [254, 248] on select "Please Choose One Curtain & Rod Glass Sliding Doors Glass Hinged Doors" at bounding box center [373, 251] width 239 height 9
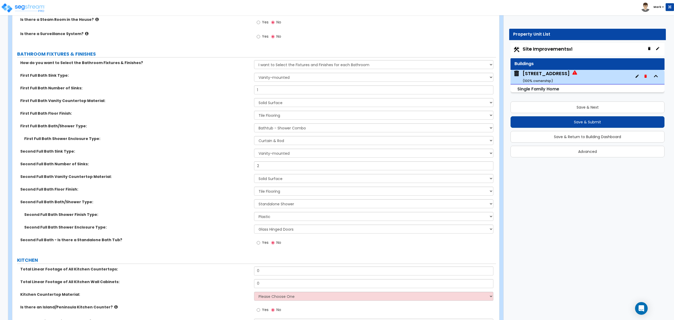
scroll to position [1720, 0]
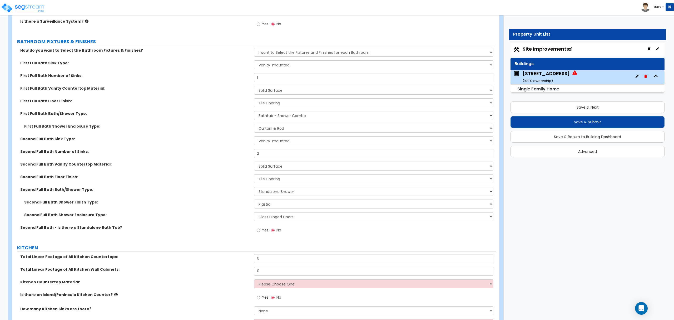
click at [264, 232] on span "Yes" at bounding box center [265, 229] width 7 height 5
click at [260, 233] on input "Yes" at bounding box center [258, 230] width 3 height 6
radio input "true"
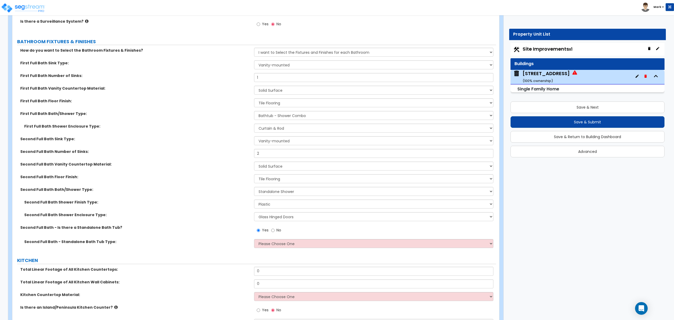
click at [265, 250] on div "Second Full Bath - Standalone Bath Tub Type: Please Choose One Freestanding Bat…" at bounding box center [254, 245] width 484 height 13
click at [267, 246] on select "Please Choose One Freestanding Bathtub Recessed Bathtub Walk-in Bathtub" at bounding box center [373, 243] width 239 height 9
select select "2"
click at [254, 240] on select "Please Choose One Freestanding Bathtub Recessed Bathtub Walk-in Bathtub" at bounding box center [373, 243] width 239 height 9
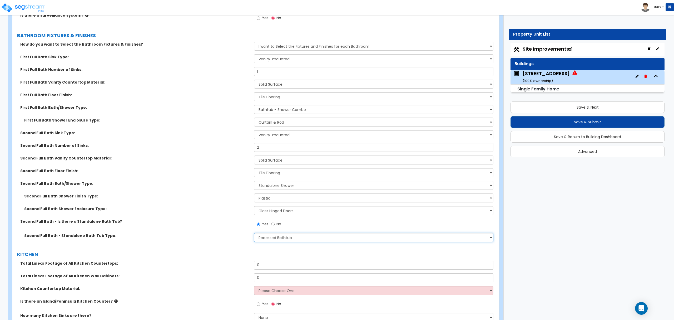
scroll to position [1825, 0]
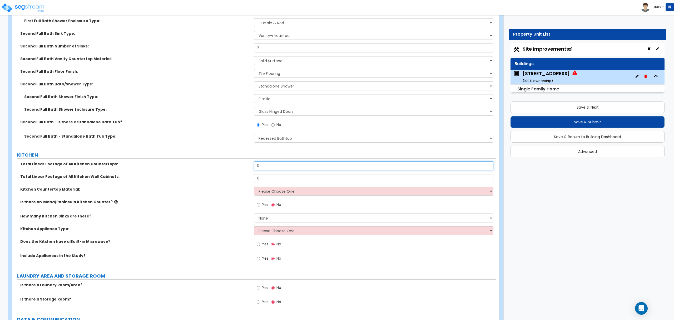
click at [311, 170] on input "0" at bounding box center [373, 165] width 239 height 9
type input "11"
click at [304, 181] on input "0" at bounding box center [373, 178] width 239 height 9
click at [304, 182] on input "0" at bounding box center [373, 178] width 239 height 9
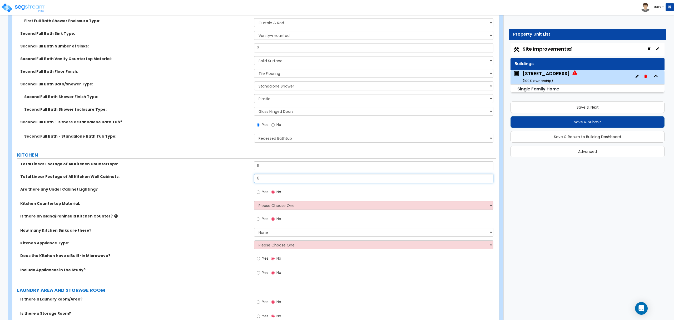
type input "6"
click at [349, 173] on div "Total Linear Footage of All Kitchen Countertops: 11" at bounding box center [254, 167] width 484 height 13
click at [350, 173] on div "Total Linear Footage of All Kitchen Countertops: 11" at bounding box center [254, 167] width 484 height 13
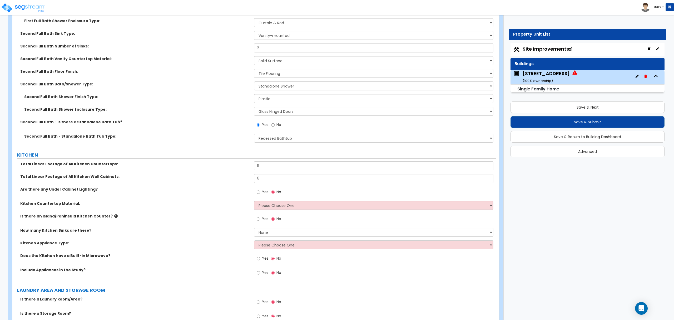
click at [351, 172] on div "Total Linear Footage of All Kitchen Countertops: 11" at bounding box center [254, 167] width 484 height 13
click at [352, 170] on input "11" at bounding box center [373, 165] width 239 height 9
type input "12"
click at [345, 184] on div "Total Linear Footage of All Kitchen Wall Cabinets: 6" at bounding box center [254, 180] width 484 height 13
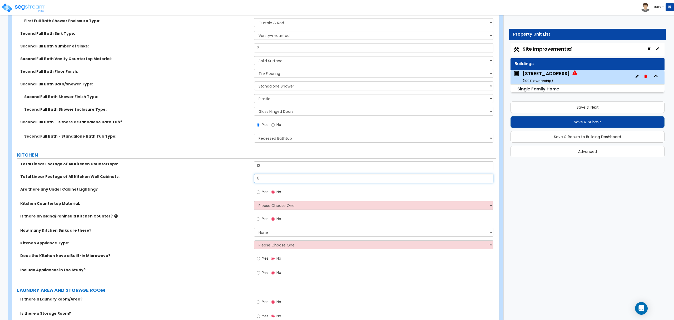
click at [347, 180] on input "6" at bounding box center [373, 178] width 239 height 9
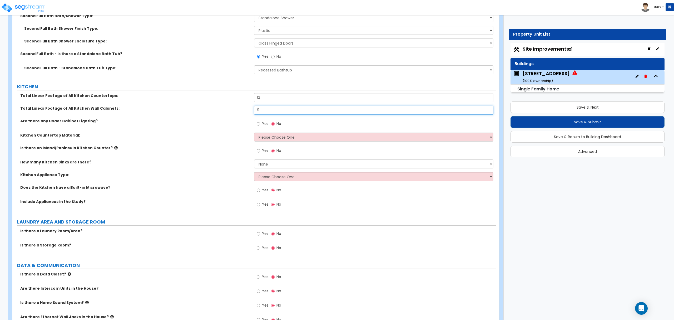
scroll to position [1896, 0]
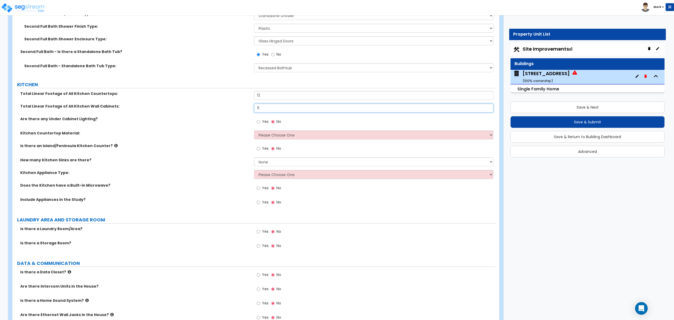
type input "9"
click at [259, 138] on select "Please Choose One Plastic Laminate Solid Surface Stone Quartz Marble Tile Wood …" at bounding box center [373, 134] width 239 height 9
select select "2"
click at [254, 132] on select "Please Choose One Plastic Laminate Solid Surface Stone Quartz Marble Tile Wood …" at bounding box center [373, 134] width 239 height 9
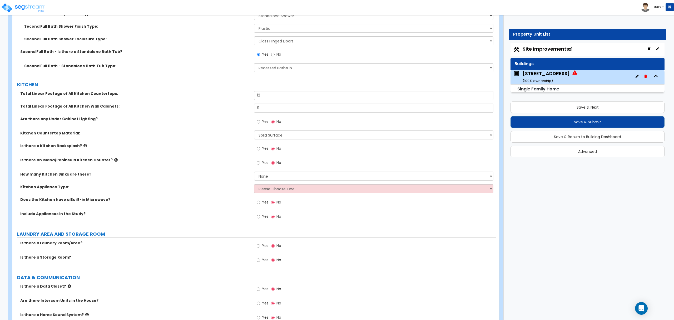
click at [261, 152] on label "Yes" at bounding box center [263, 149] width 12 height 9
click at [260, 151] on input "Yes" at bounding box center [258, 149] width 3 height 6
radio input "true"
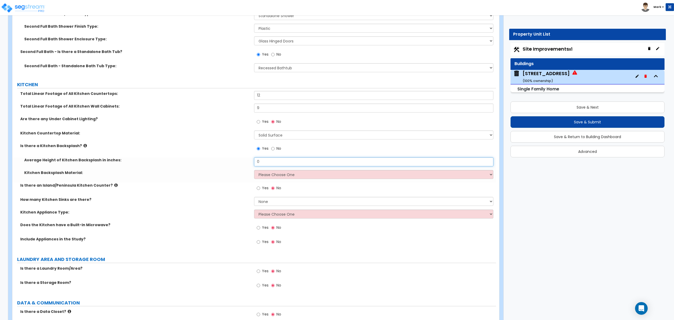
click at [263, 166] on input "0" at bounding box center [373, 161] width 239 height 9
type input "24"
click at [275, 177] on select "Please Choose One Plastic Laminate Solid Surface Stone Quartz Tile Stainless St…" at bounding box center [373, 174] width 239 height 9
select select "6"
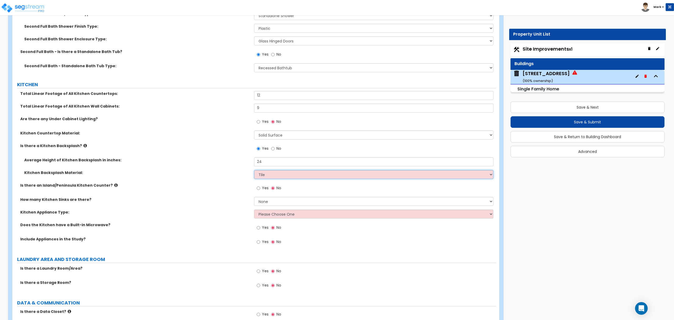
click at [254, 171] on select "Please Choose One Plastic Laminate Solid Surface Stone Quartz Tile Stainless St…" at bounding box center [373, 174] width 239 height 9
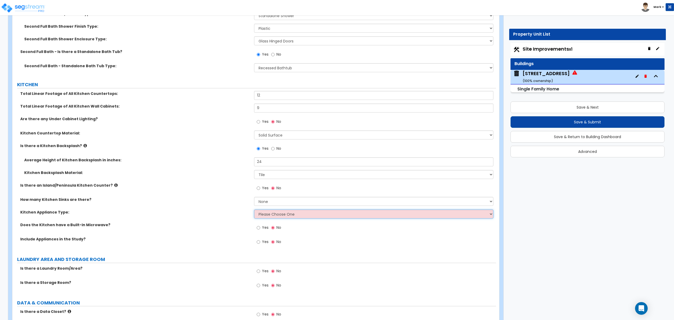
click at [266, 213] on select "Please Choose One Gas Electric" at bounding box center [373, 213] width 239 height 9
click at [281, 218] on select "Please Choose One Gas Electric" at bounding box center [373, 213] width 239 height 9
select select "2"
click at [254, 211] on select "Please Choose One Gas Electric" at bounding box center [373, 213] width 239 height 9
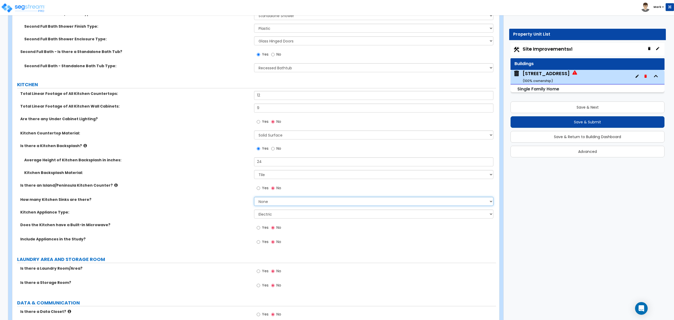
click at [272, 203] on select "None 1 2 3" at bounding box center [373, 201] width 239 height 9
select select "1"
click at [254, 198] on select "None 1 2 3" at bounding box center [373, 201] width 239 height 9
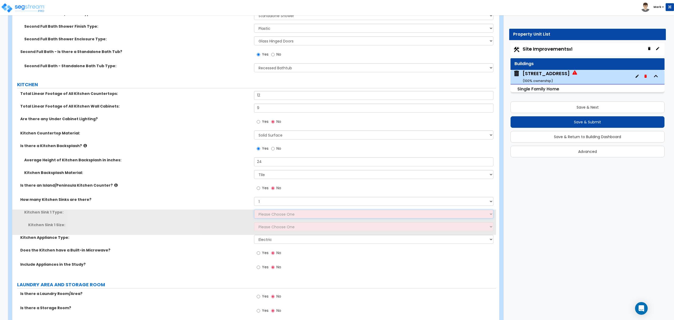
drag, startPoint x: 269, startPoint y: 217, endPoint x: 269, endPoint y: 214, distance: 3.4
click at [269, 214] on select "Please Choose One Stainless Steel Porcelain Enamel Cast Iron Granite Composite" at bounding box center [373, 213] width 239 height 9
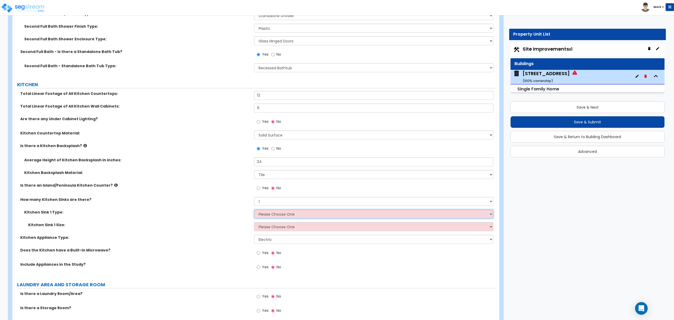
select select "2"
click at [254, 211] on select "Please Choose One Stainless Steel Porcelain Enamel Cast Iron Granite Composite" at bounding box center [373, 213] width 239 height 9
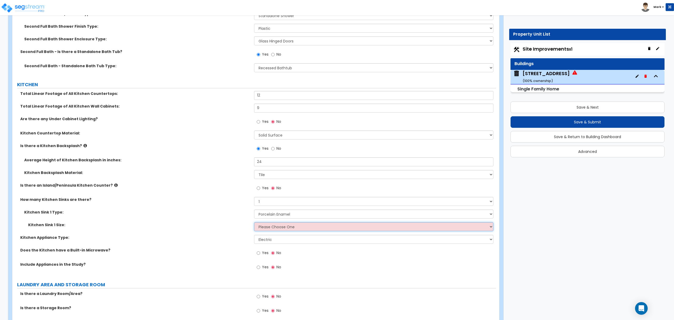
click at [274, 229] on select "Please Choose One Single Sink Double Sink" at bounding box center [373, 226] width 239 height 9
select select "2"
click at [254, 223] on select "Please Choose One Single Sink Double Sink" at bounding box center [373, 226] width 239 height 9
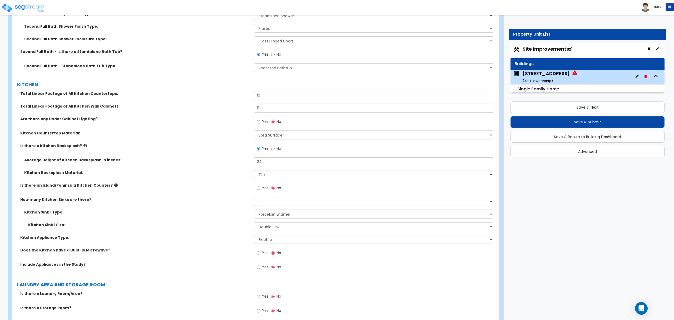
drag, startPoint x: 275, startPoint y: 255, endPoint x: 223, endPoint y: 236, distance: 55.5
click at [223, 236] on label "Kitchen Appliance Type:" at bounding box center [135, 237] width 230 height 5
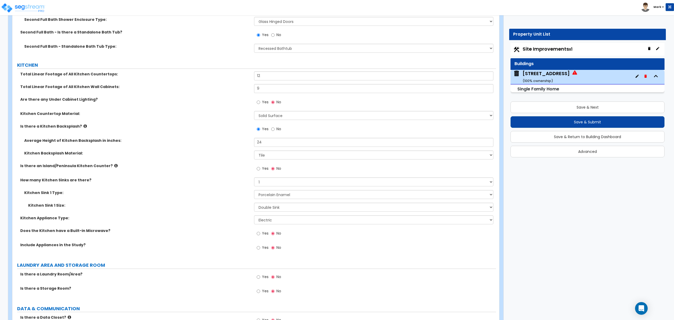
scroll to position [1931, 0]
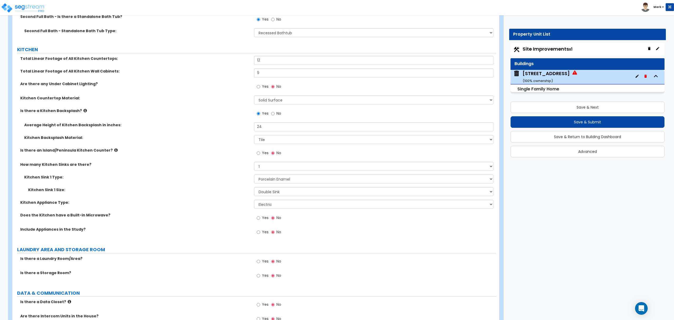
click at [259, 222] on label "Yes" at bounding box center [263, 218] width 12 height 9
click at [259, 221] on input "Yes" at bounding box center [258, 218] width 3 height 6
radio input "true"
click at [261, 234] on label "Yes" at bounding box center [263, 232] width 12 height 9
click at [260, 234] on input "Yes" at bounding box center [258, 232] width 3 height 6
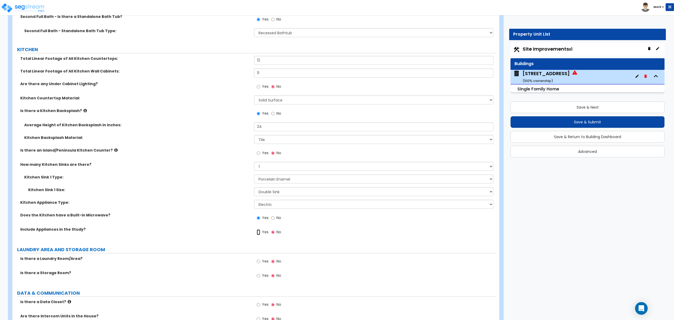
radio input "true"
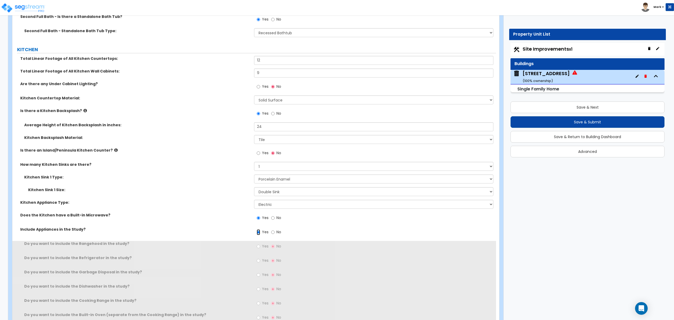
scroll to position [1966, 0]
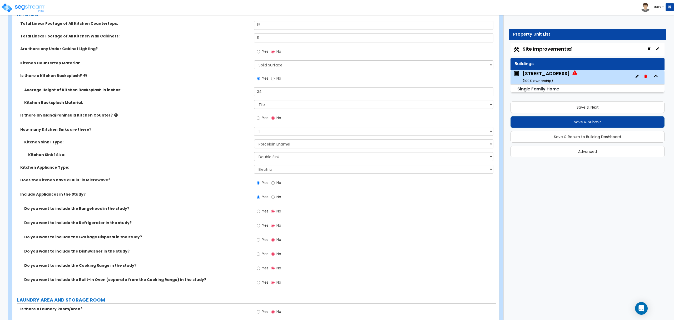
click at [262, 228] on span "Yes" at bounding box center [265, 224] width 7 height 5
click at [260, 228] on input "Yes" at bounding box center [258, 225] width 3 height 6
radio input "true"
click at [262, 244] on label "Yes" at bounding box center [263, 240] width 12 height 9
click at [260, 242] on input "Yes" at bounding box center [258, 240] width 3 height 6
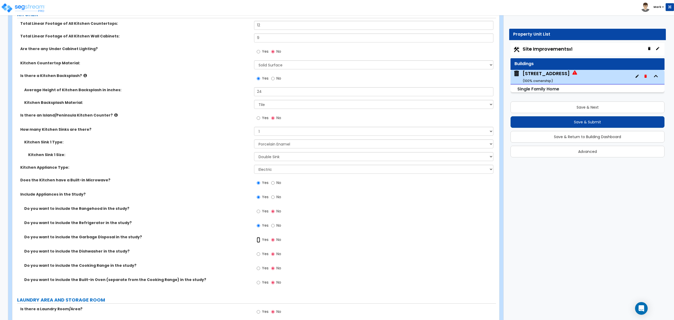
radio input "true"
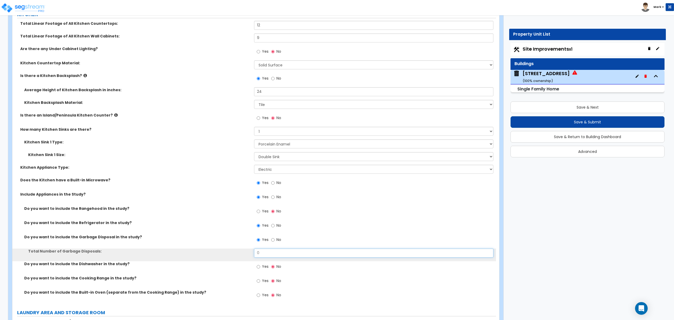
click at [266, 253] on input "0" at bounding box center [373, 252] width 239 height 9
click at [269, 253] on input "0" at bounding box center [373, 252] width 239 height 9
click at [268, 254] on input "0" at bounding box center [373, 252] width 239 height 9
click at [268, 255] on input "0" at bounding box center [373, 252] width 239 height 9
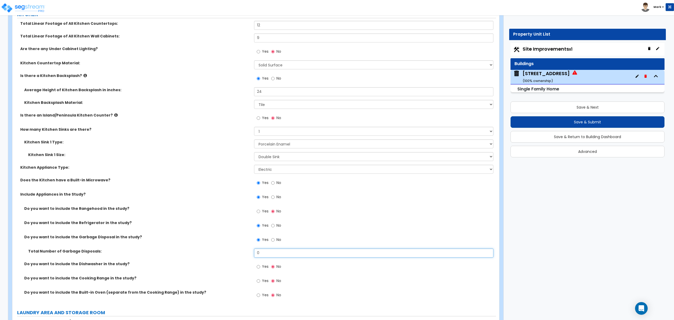
click at [268, 255] on input "0" at bounding box center [373, 252] width 239 height 9
type input "1"
click at [259, 269] on input "Yes" at bounding box center [258, 267] width 3 height 6
radio input "true"
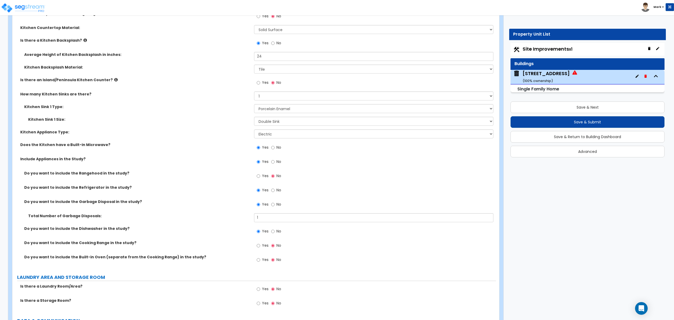
click at [263, 250] on label "Yes" at bounding box center [263, 245] width 12 height 9
click at [260, 248] on input "Yes" at bounding box center [258, 245] width 3 height 6
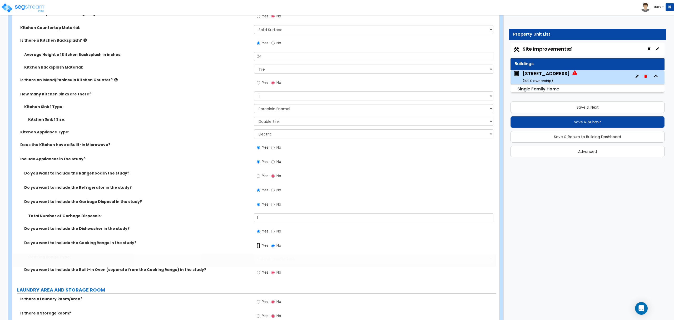
radio input "true"
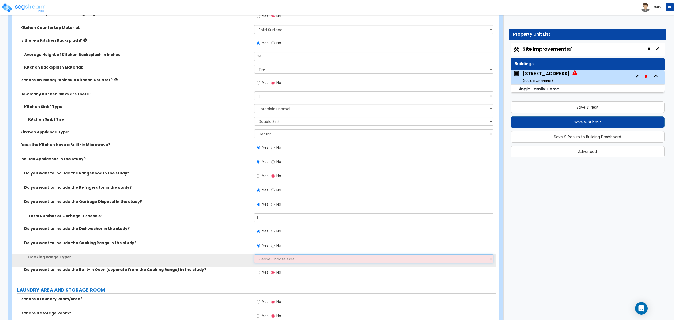
click at [263, 262] on select "Please Choose One Cook Top Only Range with Oven" at bounding box center [373, 258] width 239 height 9
drag, startPoint x: 263, startPoint y: 262, endPoint x: 270, endPoint y: 286, distance: 24.6
click at [270, 262] on select "Please Choose One Cook Top Only Range with Oven" at bounding box center [373, 258] width 239 height 9
select select "2"
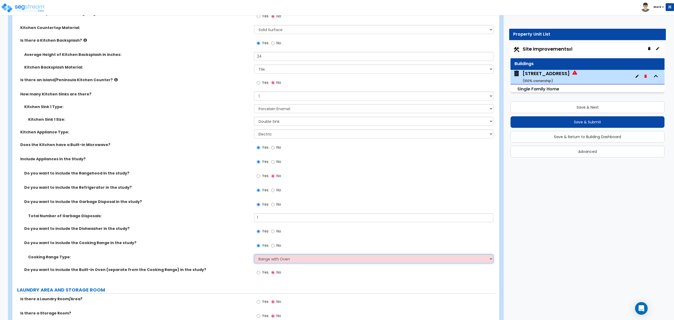
click at [254, 255] on select "Please Choose One Cook Top Only Range with Oven" at bounding box center [373, 258] width 239 height 9
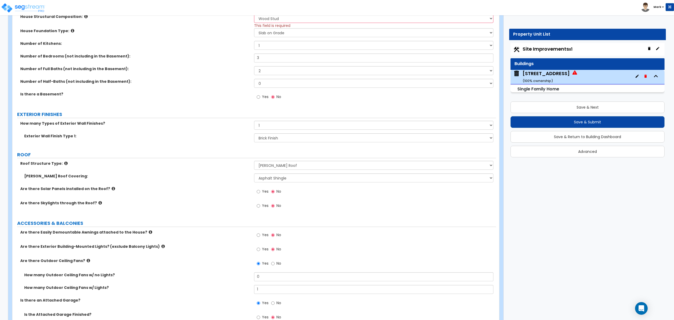
scroll to position [70, 0]
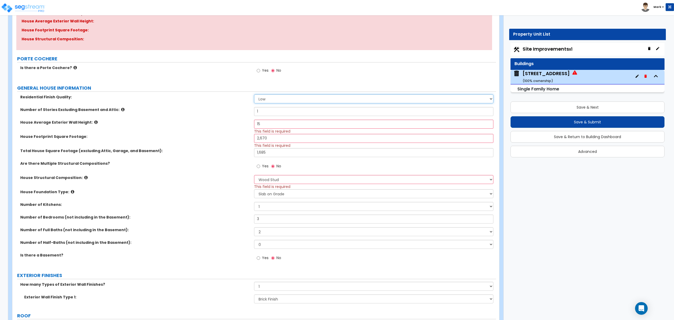
click at [275, 104] on div "Residential Finish Quality: Low Average High" at bounding box center [254, 100] width 484 height 13
select select "2"
click at [254, 95] on select "Low Average High" at bounding box center [373, 98] width 239 height 9
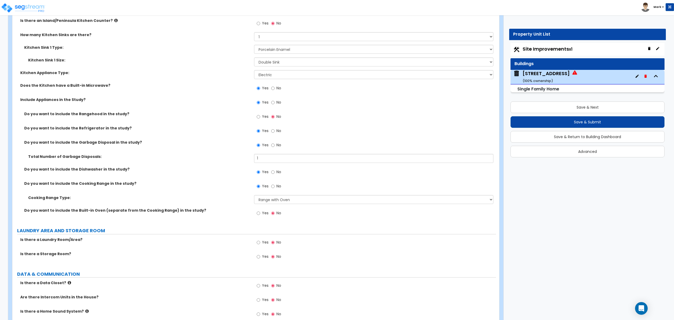
scroll to position [2131, 0]
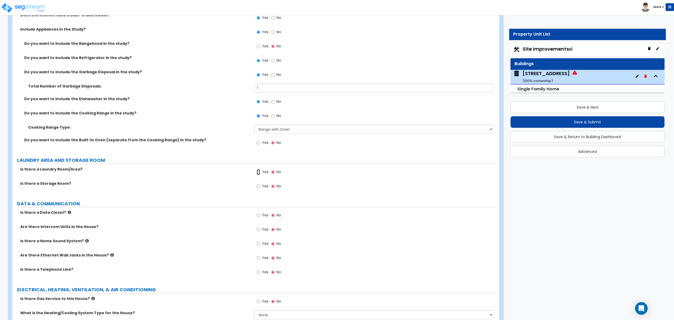
click at [260, 175] on input "Yes" at bounding box center [258, 172] width 3 height 6
radio input "true"
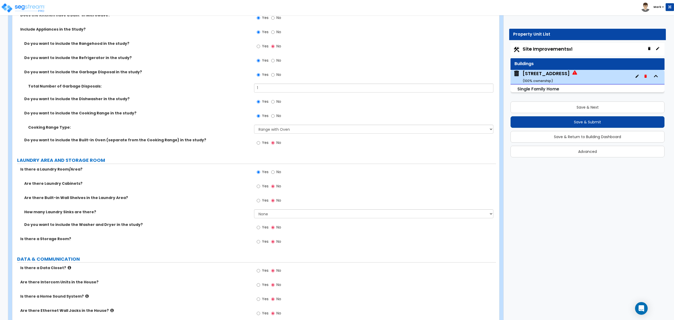
click at [261, 229] on label "Yes" at bounding box center [263, 227] width 12 height 9
click at [260, 229] on input "Yes" at bounding box center [258, 227] width 3 height 6
radio input "true"
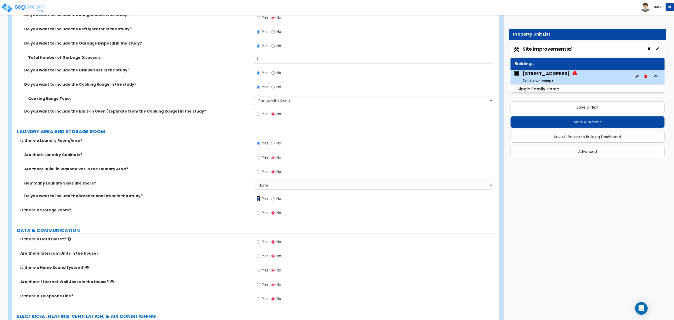
scroll to position [2201, 0]
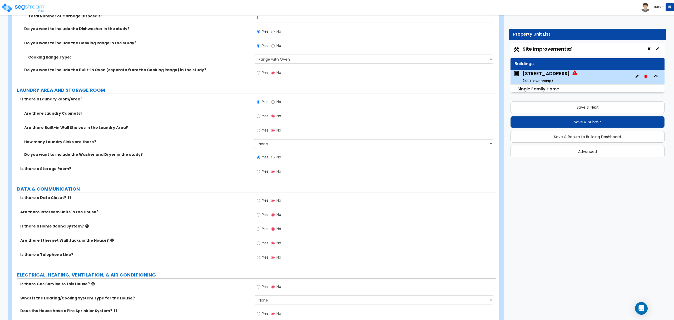
click at [267, 242] on span "Yes" at bounding box center [265, 242] width 7 height 5
click at [260, 242] on input "Yes" at bounding box center [258, 243] width 3 height 6
radio input "true"
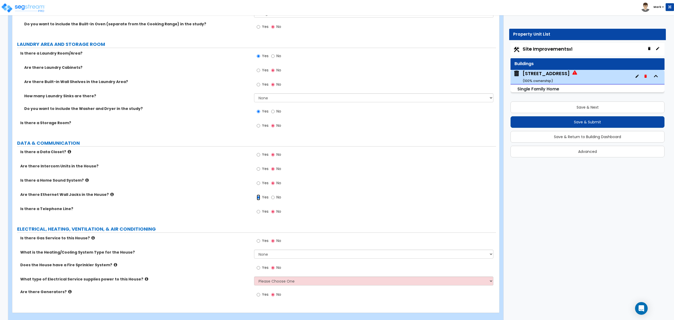
scroll to position [2256, 0]
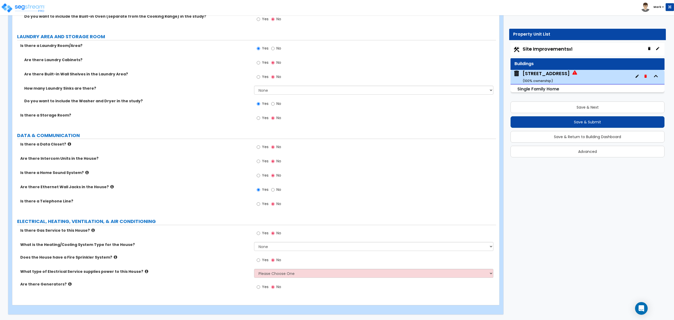
click at [262, 239] on div "Yes No" at bounding box center [269, 233] width 30 height 12
click at [262, 237] on label "Yes" at bounding box center [263, 233] width 12 height 9
click at [260, 236] on input "Yes" at bounding box center [258, 233] width 3 height 6
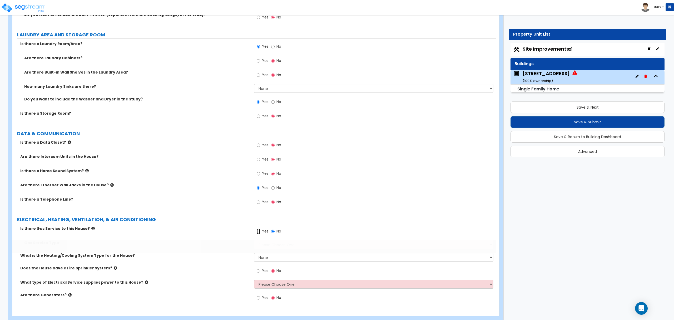
radio input "true"
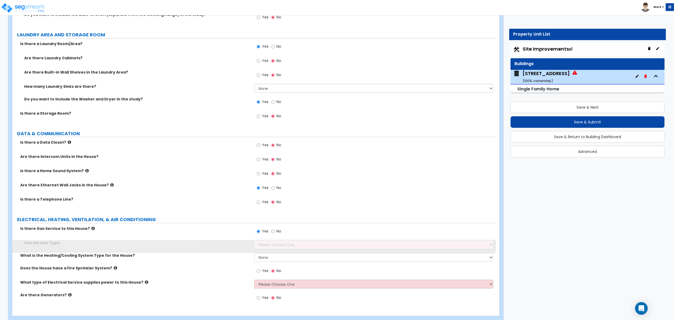
click at [266, 248] on select "Please Choose One Natural Gas Service Propane Tank On-site" at bounding box center [373, 244] width 239 height 9
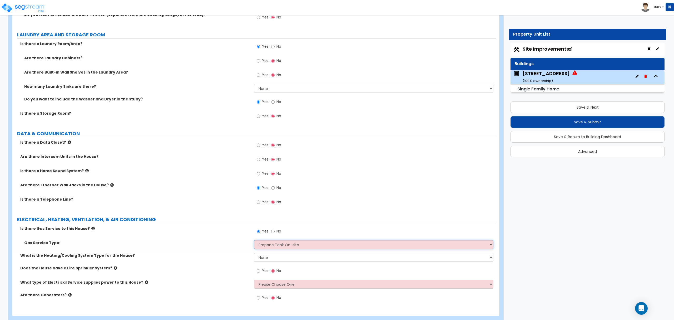
click at [254, 242] on select "Please Choose One Natural Gas Service Propane Tank On-site" at bounding box center [373, 244] width 239 height 9
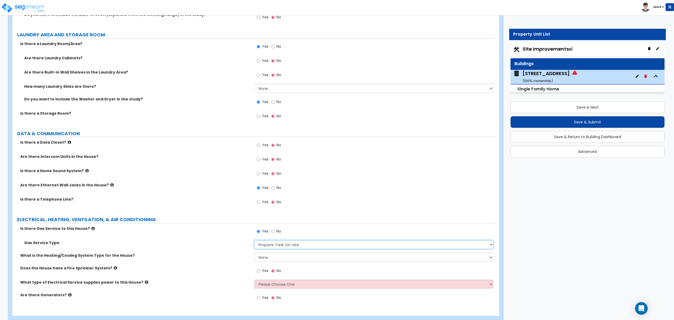
click at [275, 249] on select "Please Choose One Natural Gas Service Propane Tank On-site" at bounding box center [373, 244] width 239 height 9
select select "1"
click at [254, 242] on select "Please Choose One Natural Gas Service Propane Tank On-site" at bounding box center [373, 244] width 239 height 9
click at [275, 259] on select "None Heat Only Centralized Heating & Cooling Thru Wall Air Conditioners Mini Sp…" at bounding box center [373, 257] width 239 height 9
select select "2"
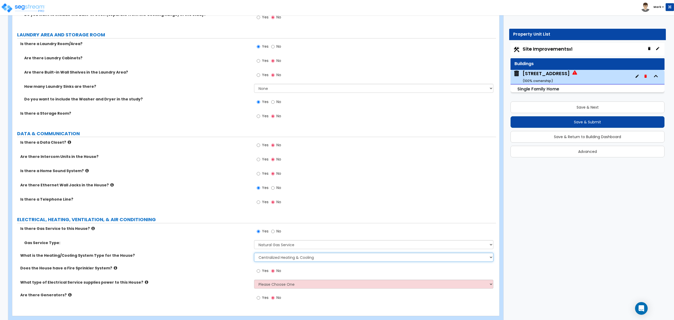
click at [254, 254] on select "None Heat Only Centralized Heating & Cooling Thru Wall Air Conditioners Mini Sp…" at bounding box center [373, 257] width 239 height 9
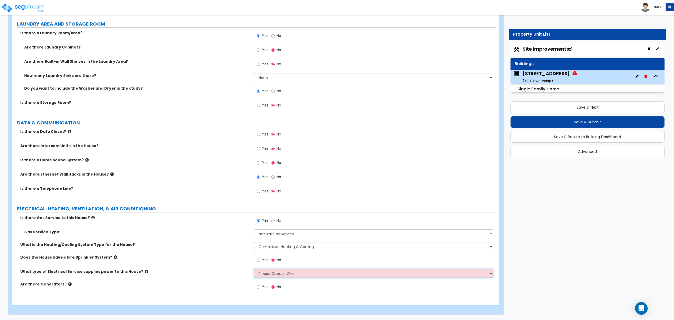
click at [265, 274] on select "Please Choose One Overhead Underground" at bounding box center [373, 273] width 239 height 9
select select "2"
click at [254, 269] on select "Please Choose One Overhead Underground" at bounding box center [373, 273] width 239 height 9
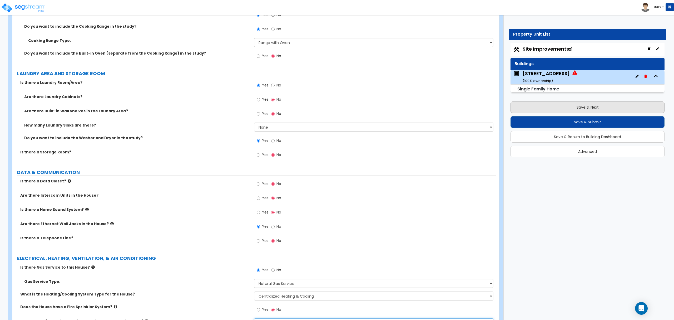
scroll to position [2163, 0]
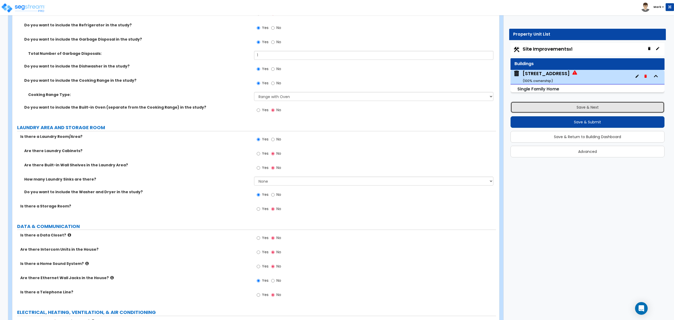
click at [532, 107] on button "Save & Next" at bounding box center [588, 107] width 154 height 12
select select "2"
select select "1"
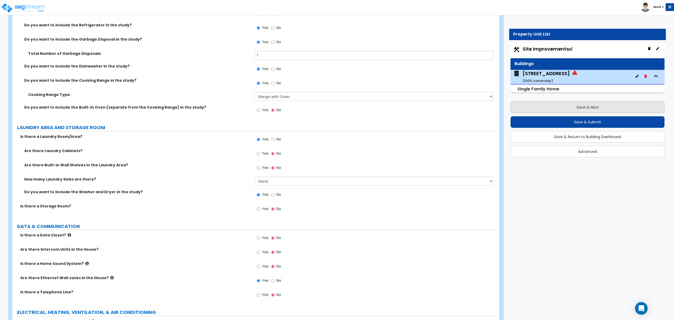
select select "2"
select select "1"
select select "2"
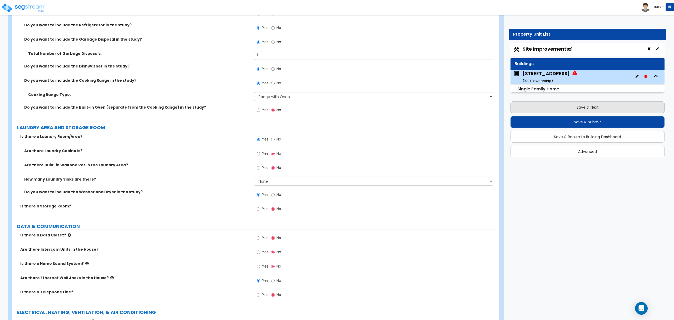
select select "1"
select select "4"
select select "2"
select select "1"
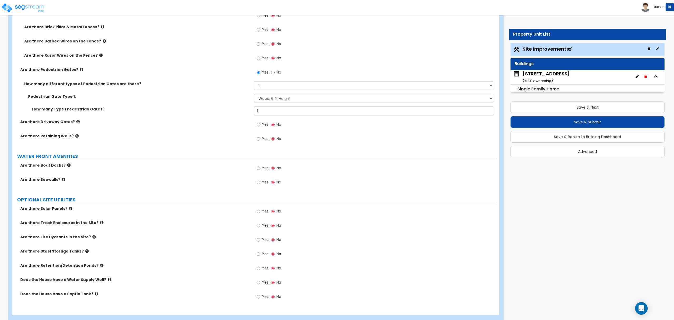
scroll to position [1029, 0]
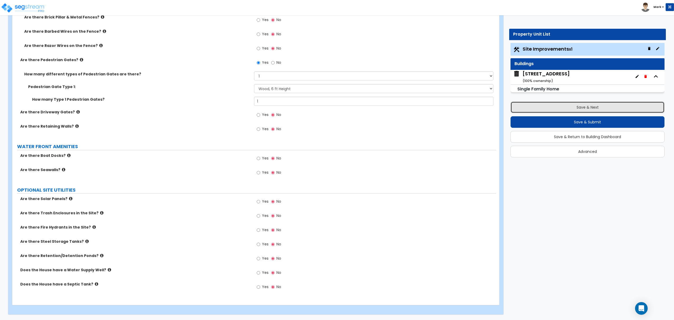
click at [562, 110] on button "Save & Next" at bounding box center [588, 107] width 154 height 12
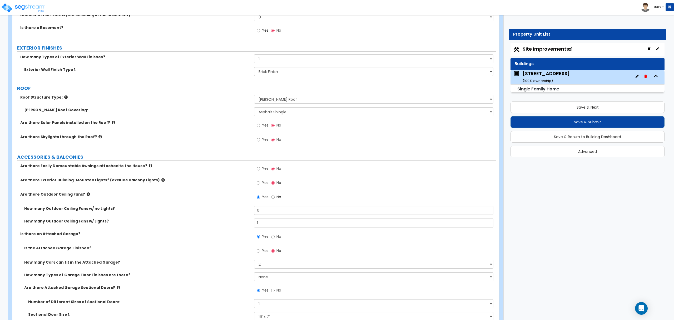
scroll to position [246, 0]
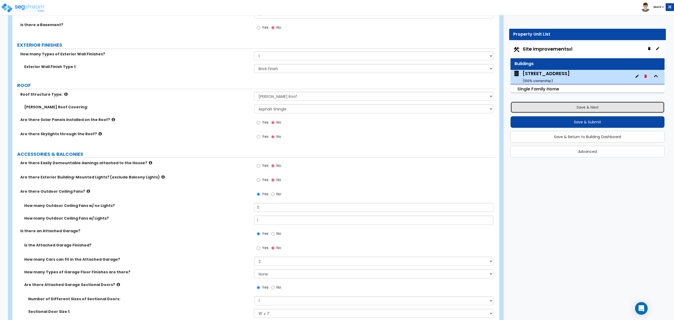
click at [568, 106] on button "Save & Next" at bounding box center [588, 107] width 154 height 12
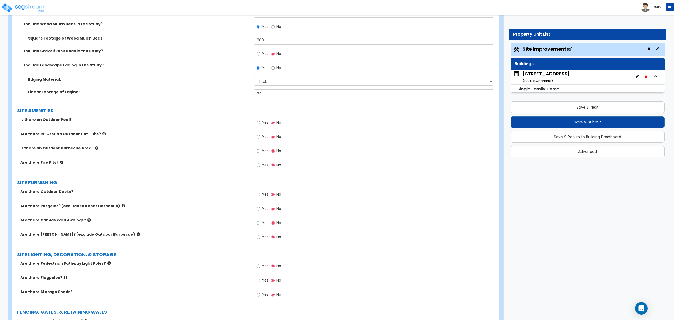
scroll to position [632, 0]
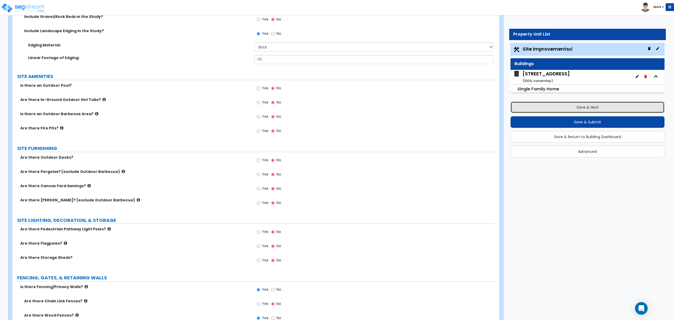
click at [560, 110] on button "Save & Next" at bounding box center [588, 107] width 154 height 12
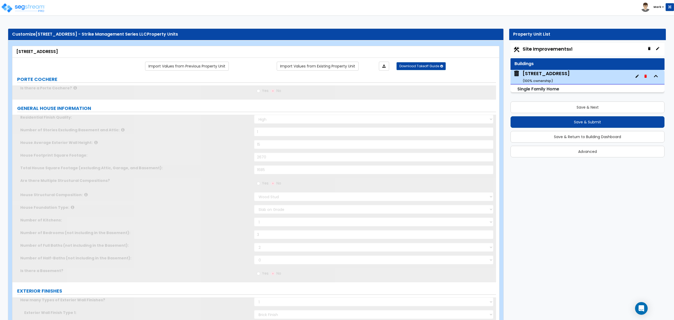
scroll to position [220, 0]
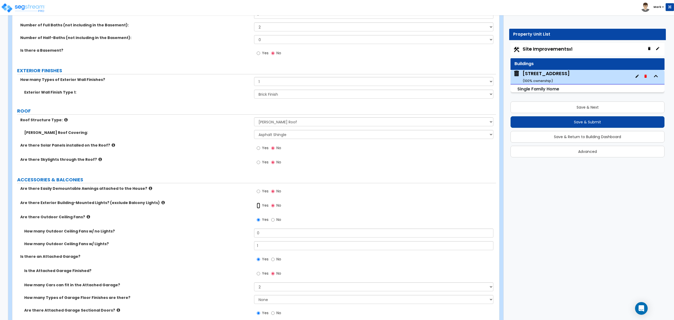
click at [257, 207] on input "Yes" at bounding box center [258, 205] width 3 height 6
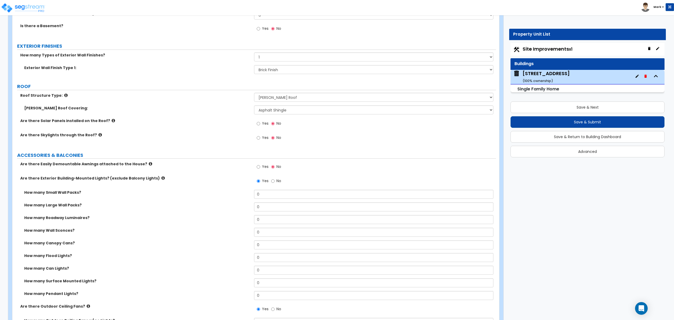
scroll to position [255, 0]
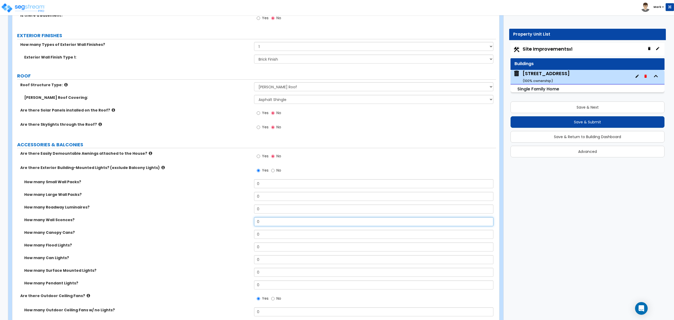
click at [260, 221] on input "0" at bounding box center [373, 221] width 239 height 9
click at [259, 221] on input "0" at bounding box center [373, 221] width 239 height 9
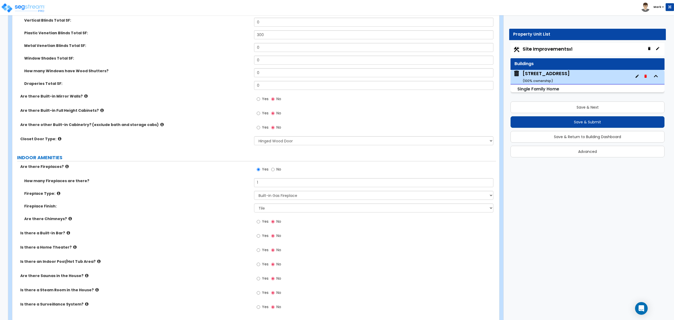
scroll to position [1624, 0]
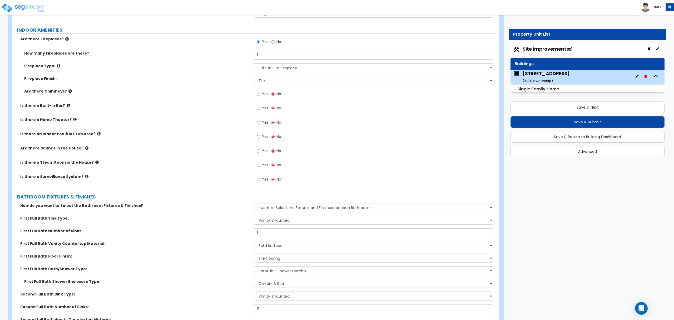
click at [543, 130] on div "Save & Next Save & Submit Save & Return to Building Dashboard Advanced" at bounding box center [588, 128] width 154 height 60
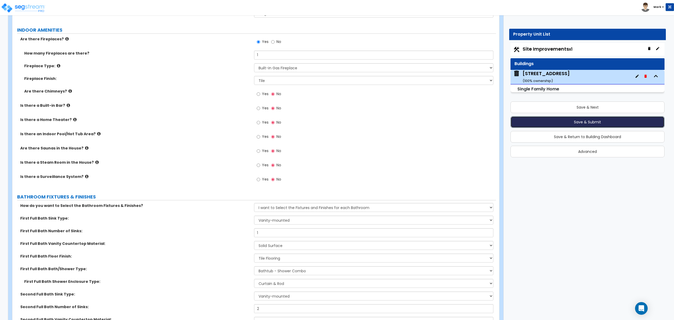
click at [543, 125] on button "Save & Submit" at bounding box center [588, 122] width 154 height 12
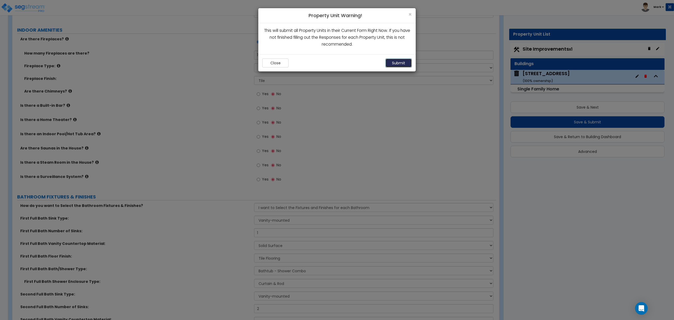
click at [393, 65] on button "Submit" at bounding box center [398, 62] width 26 height 9
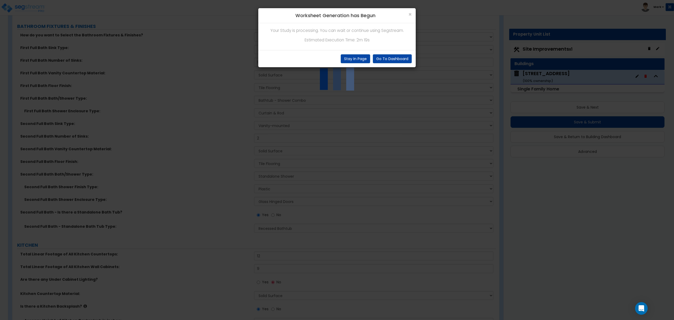
scroll to position [1800, 0]
click at [363, 56] on button "Stay In Page" at bounding box center [355, 58] width 29 height 9
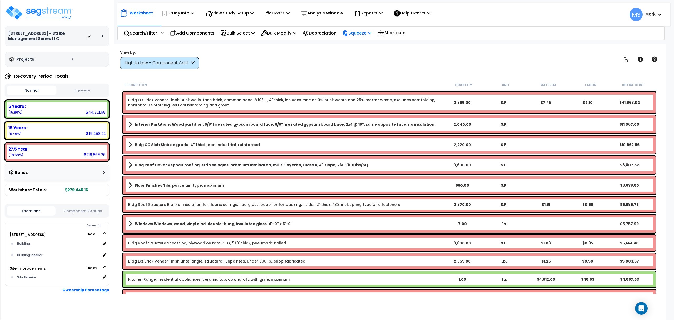
click at [361, 37] on div "Squeeze" at bounding box center [357, 33] width 29 height 12
click at [358, 47] on link "Squeeze" at bounding box center [366, 44] width 52 height 11
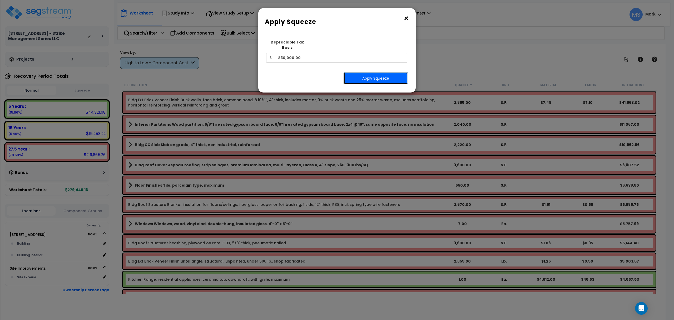
click at [360, 73] on button "Apply Squeeze" at bounding box center [376, 78] width 64 height 12
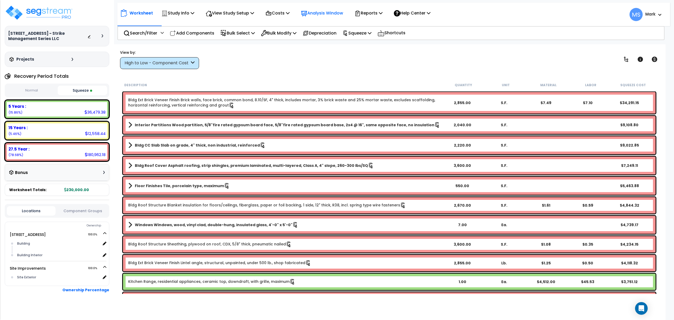
click at [339, 14] on p "Analysis Window" at bounding box center [322, 12] width 42 height 7
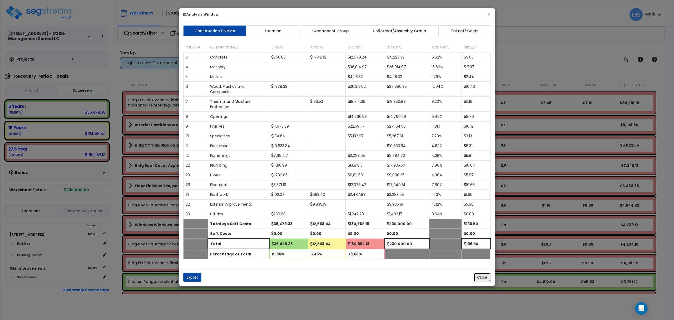
click at [481, 279] on button "Close" at bounding box center [482, 277] width 17 height 9
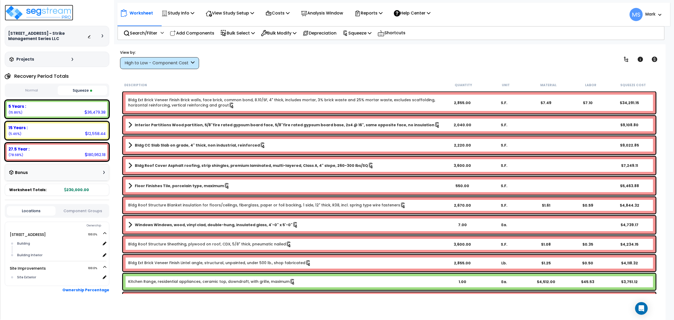
click at [29, 14] on img at bounding box center [39, 13] width 68 height 16
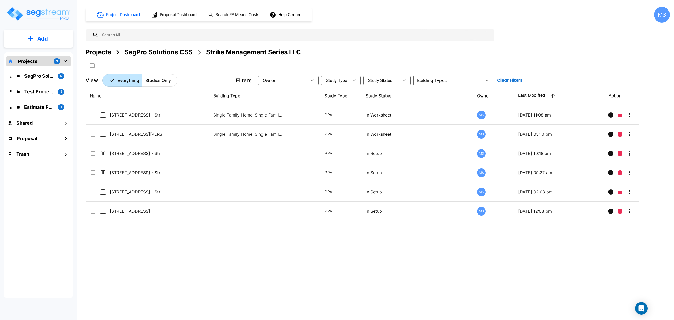
click at [547, 283] on div "Name Building Type Study Type Study Status Owner Last Modified Action 2126 Ridg…" at bounding box center [372, 185] width 573 height 198
click at [494, 276] on div "Name Building Type Study Type Study Status Owner Last Modified Action 2126 Ridg…" at bounding box center [372, 185] width 573 height 198
click at [65, 39] on button "Add" at bounding box center [39, 38] width 70 height 15
click at [52, 68] on p "Add Study" at bounding box center [41, 68] width 21 height 6
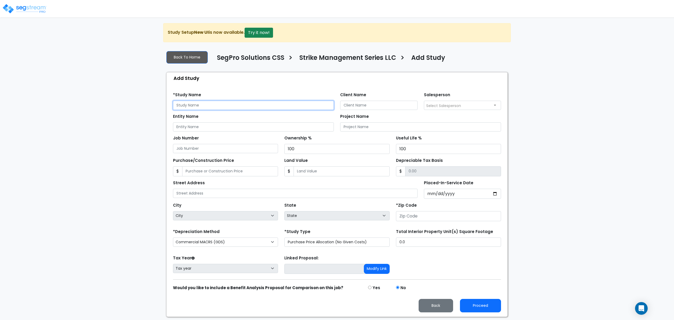
click at [185, 106] on input "text" at bounding box center [253, 105] width 161 height 9
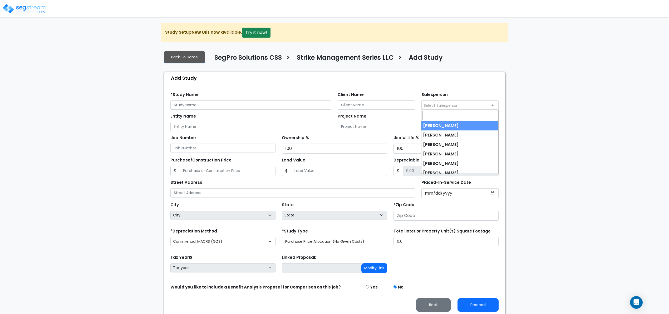
click at [436, 106] on span "Select Salesperson" at bounding box center [441, 105] width 35 height 5
click at [433, 108] on span "× Kalen Cowley" at bounding box center [460, 105] width 77 height 8
select select "190"
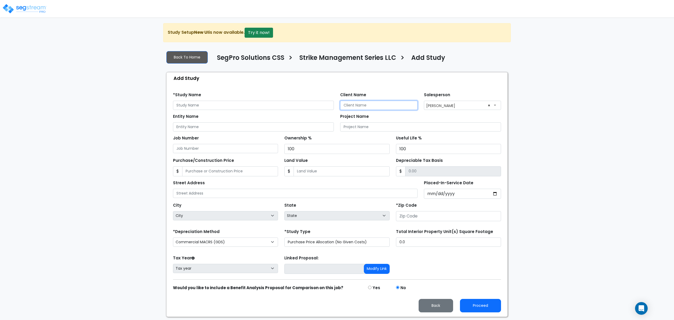
click at [358, 106] on input "Client Name" at bounding box center [378, 105] width 77 height 9
type input "Nader Ewaida"
click at [274, 103] on input "text" at bounding box center [253, 105] width 161 height 9
click at [303, 108] on input "text" at bounding box center [253, 105] width 161 height 9
paste input "Strike Management Series LLC"
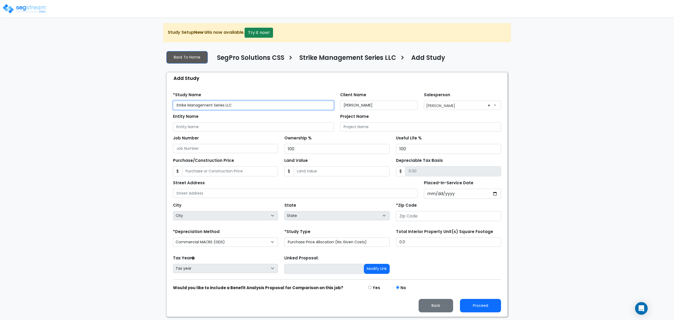
type input "Strike Management Series LLC"
click at [283, 123] on input "Entity Name" at bounding box center [253, 126] width 161 height 9
paste input "Strike Management Series LLC"
type input "Strike Management Series LLC"
click at [295, 109] on input "Strike Management Series LLC" at bounding box center [253, 105] width 161 height 9
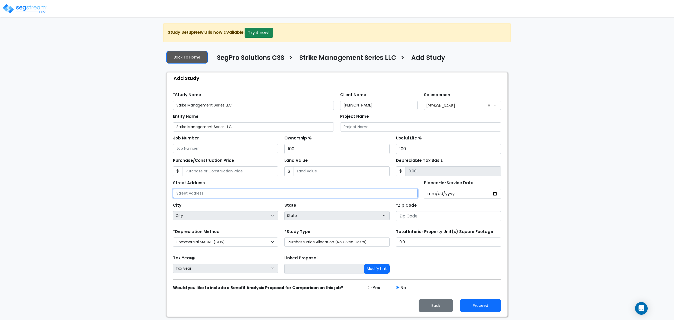
click at [205, 191] on input "text" at bounding box center [295, 193] width 245 height 9
click at [251, 197] on input "[STREET_ADDRESS]" at bounding box center [295, 193] width 245 height 9
type input "[STREET_ADDRESS]"
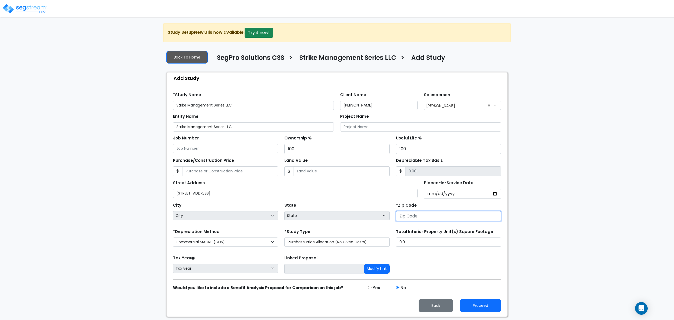
click at [413, 214] on input "number" at bounding box center [448, 216] width 105 height 10
type input "1"
select select "NY"
type input "1"
select select "National Average"
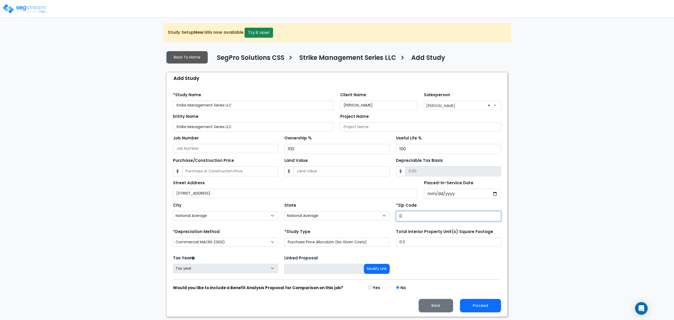
type input "01"
select select "MA"
type input "01012020"
select select
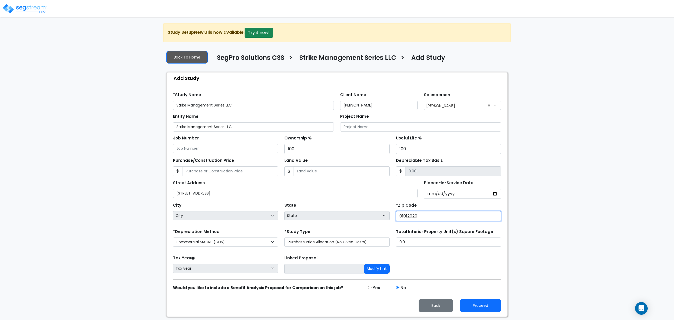
click at [414, 215] on input "01012020" at bounding box center [448, 216] width 105 height 10
click at [426, 221] on div "*Zip Code 01012020" at bounding box center [448, 211] width 111 height 21
click at [426, 221] on input "01012020" at bounding box center [448, 216] width 105 height 10
click at [427, 221] on input "01012020" at bounding box center [448, 216] width 105 height 10
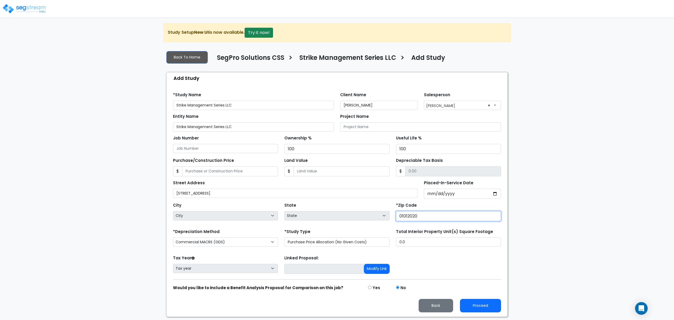
click at [427, 221] on input "01012020" at bounding box center [448, 216] width 105 height 10
type input "7"
select select "LA"
type input "762"
select select "TX"
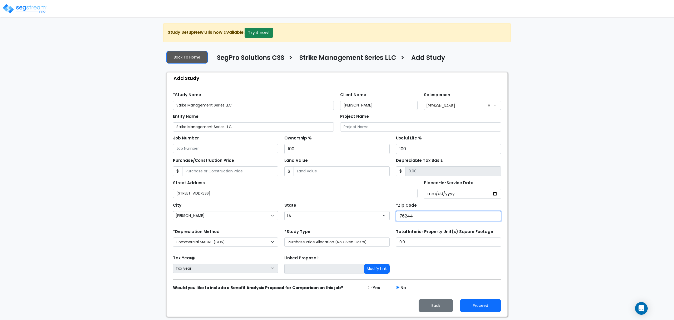
type input "76244"
click at [427, 193] on input "Placed-In-Service Date" at bounding box center [462, 194] width 77 height 10
click at [429, 198] on input "Placed-In-Service Date" at bounding box center [462, 194] width 77 height 10
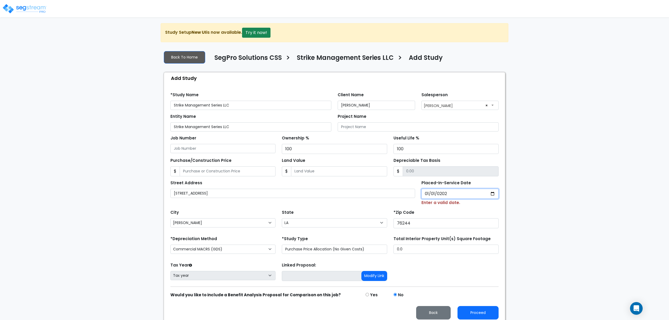
type input "2020-01-01"
select select "2020"
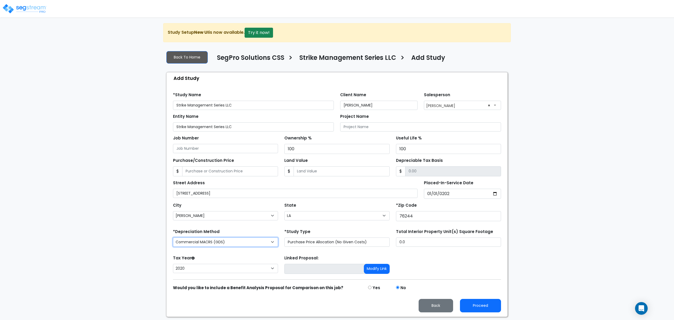
click at [218, 240] on select "Commercial MACRS (GDS) Residential Rental MACRS (GDS) Commercial MACRS (GDS) QIP" at bounding box center [225, 241] width 105 height 9
select select "RRM(_30"
click at [435, 244] on input "0.0" at bounding box center [448, 241] width 105 height 9
click at [261, 174] on input "Purchase/Construction Price" at bounding box center [230, 171] width 96 height 10
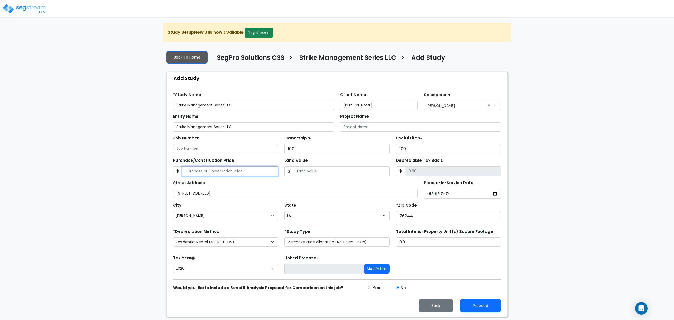
click at [261, 174] on input "Purchase/Construction Price" at bounding box center [230, 171] width 96 height 10
type input "2"
type input "2.00"
type input "20"
type input "20.00"
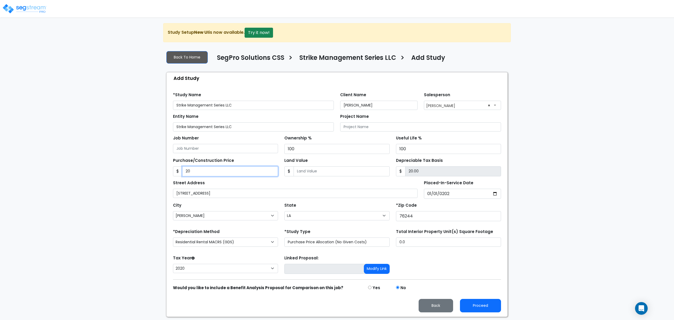
type input "205"
type input "205.00"
type input "2050"
type input "2,050.00"
type input "2,0500"
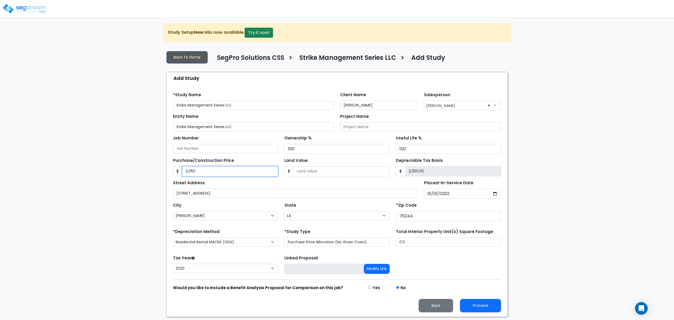
type input "20,500.00"
type input "20,5000"
type input "205,000.00"
type input "205,000"
click at [321, 173] on input "Land Value" at bounding box center [342, 171] width 96 height 10
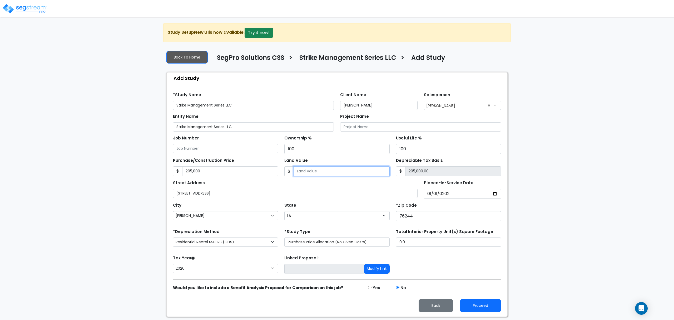
type input "3"
type input "204,997.00"
type input "35"
type input "204,965.00"
type input "350"
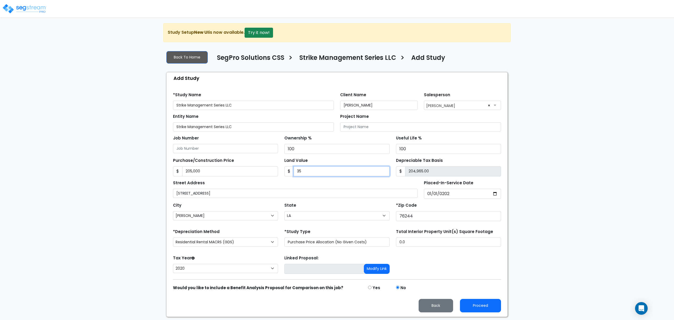
type input "204,650.00"
type input "3500"
type input "201,500.00"
type input "3,5000"
type input "170,000.00"
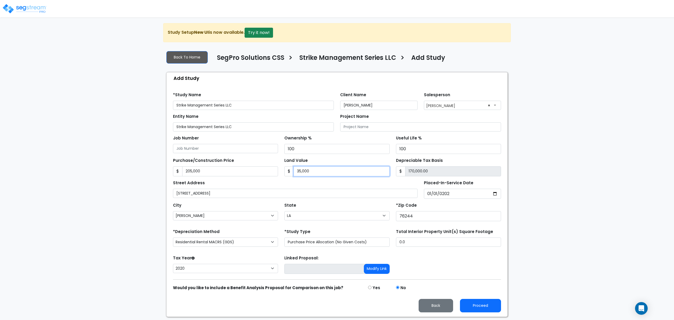
type input "35,000"
click at [428, 245] on input "0.0" at bounding box center [448, 241] width 105 height 9
click at [416, 244] on input "0.0" at bounding box center [448, 241] width 105 height 9
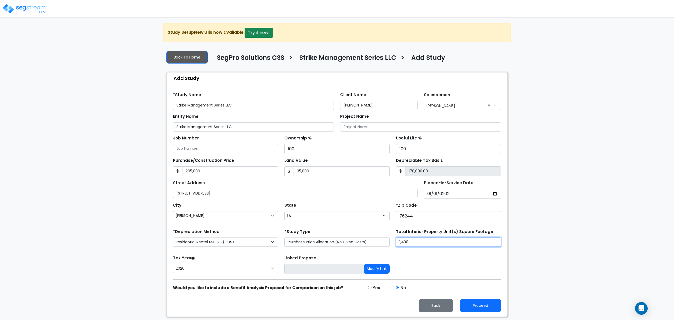
type input "1,430"
click at [416, 276] on form "*Study Name Strike Management Series LLC Client Name Nader Ewaida Salesperson ×…" at bounding box center [337, 200] width 328 height 224
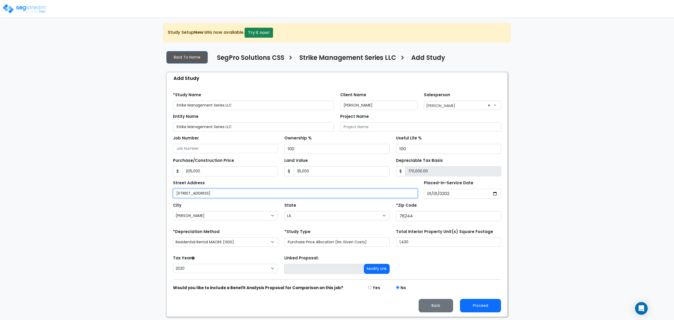
click at [226, 198] on input "8713 Eaglestone Way" at bounding box center [295, 193] width 245 height 9
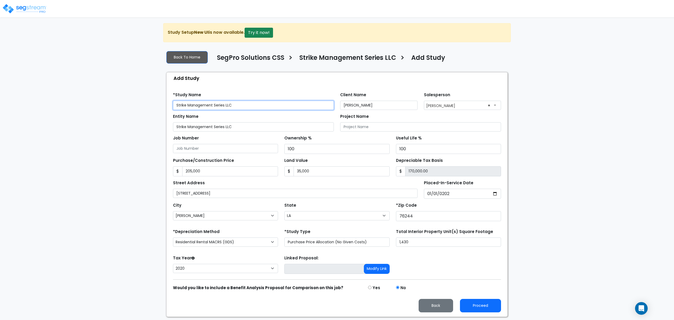
click at [176, 107] on input "Strike Management Series LLC" at bounding box center [253, 105] width 161 height 9
paste input "8713 Eaglestone Way"
type input "[STREET_ADDRESS] - Strike Management Series LLC"
click at [470, 309] on button "Proceed" at bounding box center [480, 305] width 41 height 13
type input "205000"
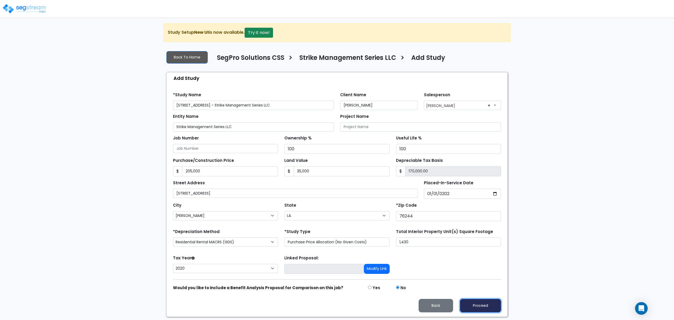
type input "35000"
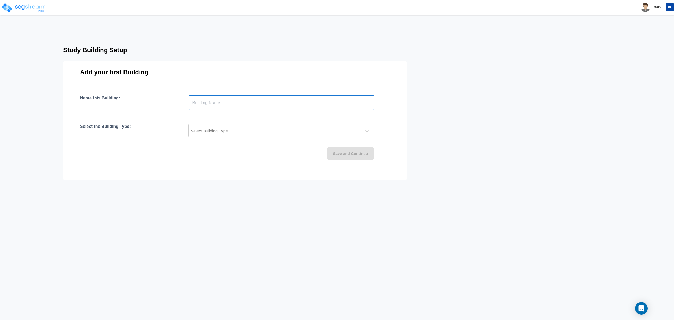
paste input "text"
type input "[STREET_ADDRESS]"
click at [225, 133] on div at bounding box center [274, 131] width 166 height 6
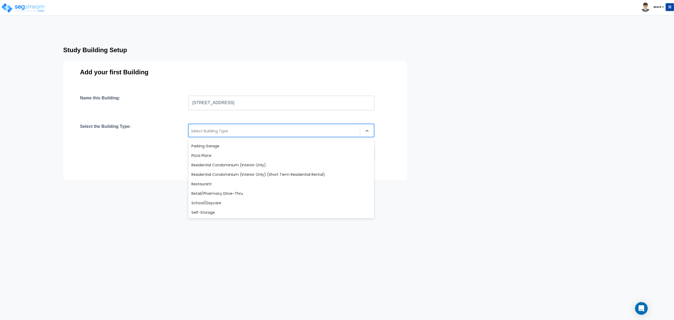
scroll to position [454, 0]
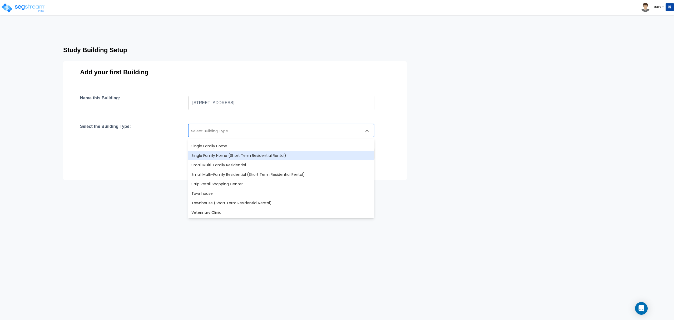
click at [211, 151] on div "Single Family Home (Short Term Residential Rental)" at bounding box center [281, 155] width 186 height 9
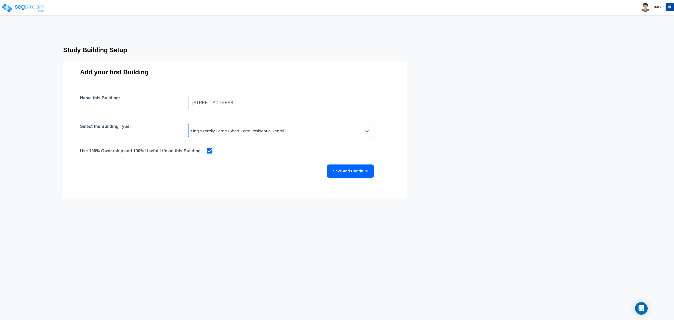
click at [216, 130] on div at bounding box center [274, 131] width 166 height 6
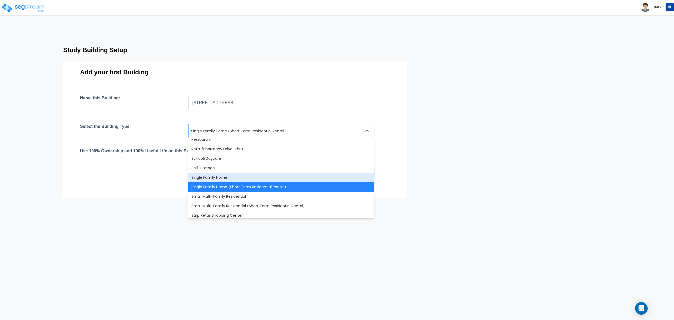
scroll to position [434, 0]
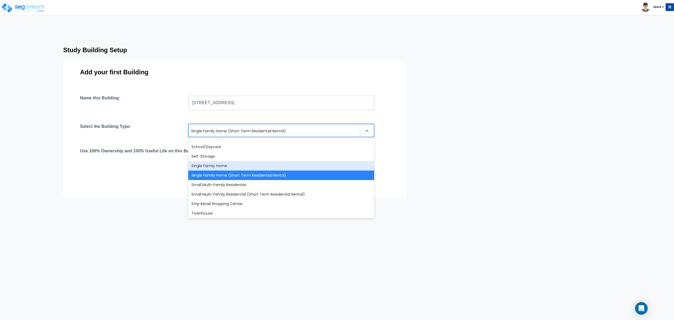
click at [215, 165] on div "Single Family Home" at bounding box center [281, 165] width 186 height 9
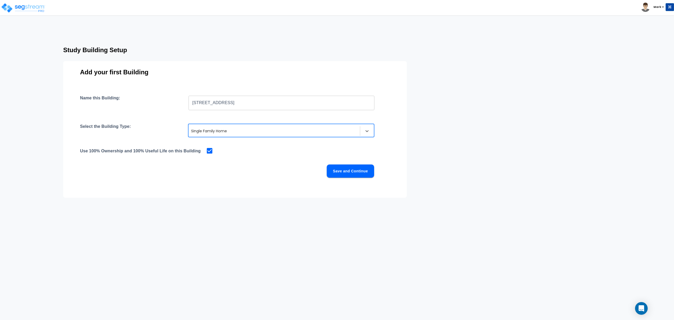
click at [340, 171] on button "Save and Continue" at bounding box center [350, 170] width 47 height 13
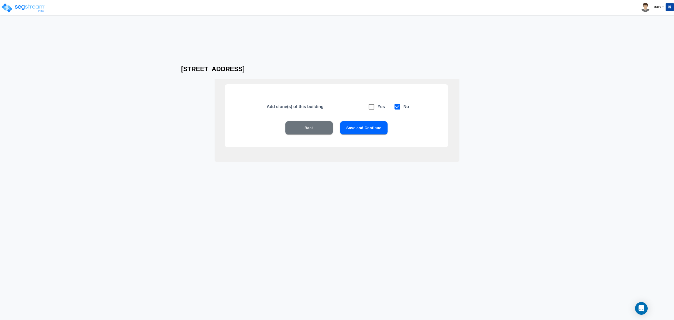
click at [355, 134] on button "Save and Continue" at bounding box center [363, 127] width 47 height 13
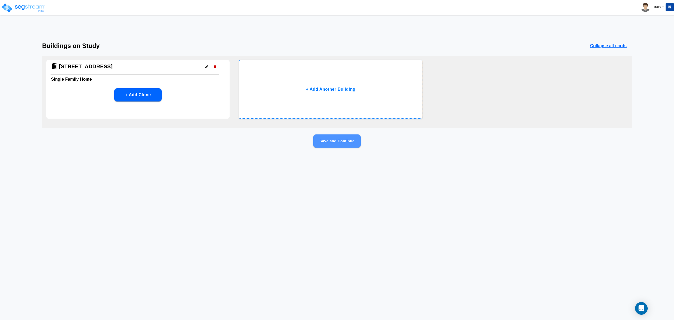
click at [353, 141] on button "Save and Continue" at bounding box center [336, 140] width 47 height 13
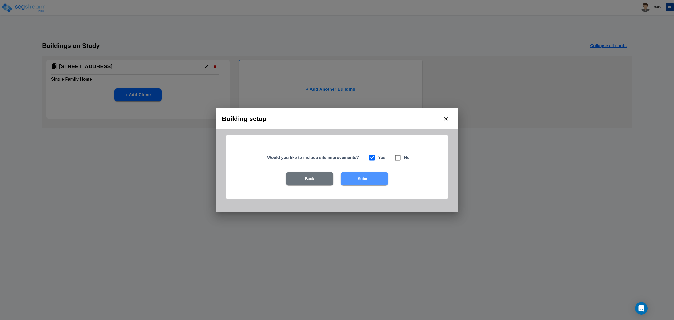
click at [377, 178] on button "Submit" at bounding box center [364, 178] width 47 height 13
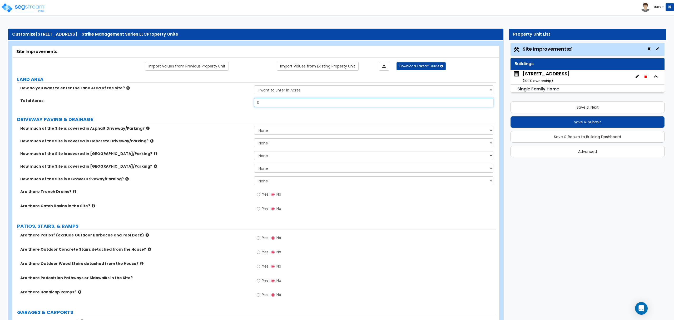
click at [262, 102] on input "0" at bounding box center [373, 102] width 239 height 9
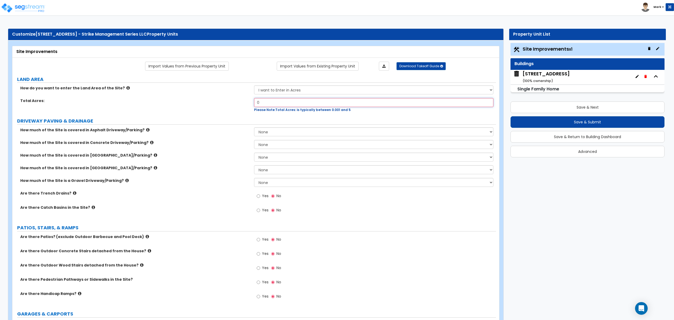
click at [283, 105] on input "0" at bounding box center [373, 102] width 239 height 9
type input ".13"
click at [187, 134] on div "How much of the Site is covered in Asphalt Driveway/Parking? None I want to Ent…" at bounding box center [254, 133] width 484 height 13
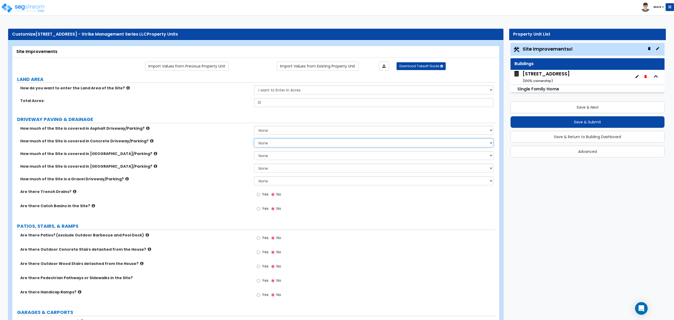
click at [290, 142] on select "None I want to Enter an Approximate Percentage I want to Enter the Square Foota…" at bounding box center [373, 142] width 239 height 9
select select "2"
click at [254, 139] on select "None I want to Enter an Approximate Percentage I want to Enter the Square Foota…" at bounding box center [373, 142] width 239 height 9
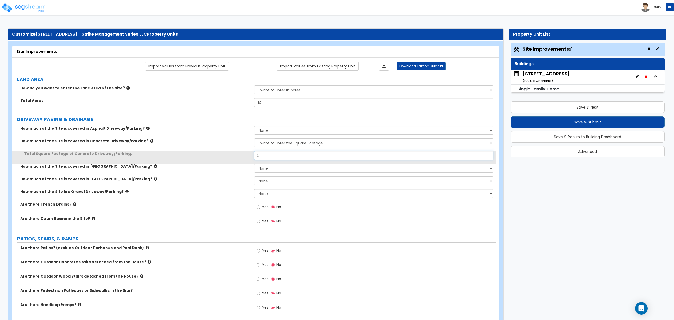
click at [287, 159] on input "0" at bounding box center [373, 155] width 239 height 9
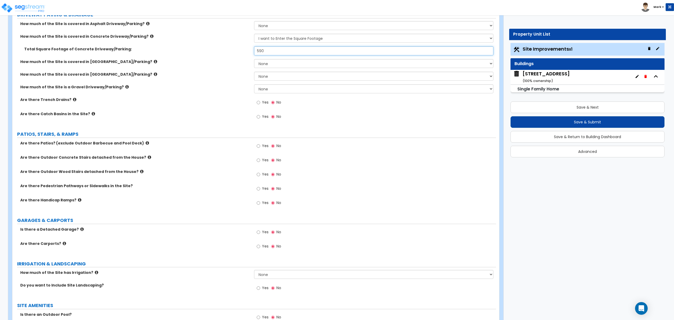
scroll to position [105, 0]
type input "590"
click at [264, 148] on label "Yes" at bounding box center [263, 145] width 12 height 9
click at [260, 148] on input "Yes" at bounding box center [258, 145] width 3 height 6
radio input "true"
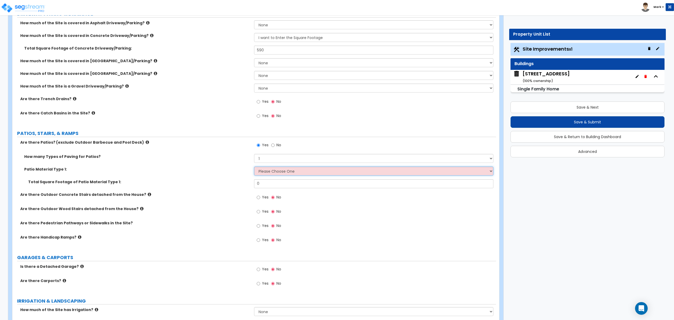
click at [265, 170] on select "Please Choose One Bare Concrete Stamped Concrete Brick Pavers Stone Pavers Tile…" at bounding box center [373, 170] width 239 height 9
select select "1"
click at [254, 167] on select "Please Choose One Bare Concrete Stamped Concrete Brick Pavers Stone Pavers Tile…" at bounding box center [373, 170] width 239 height 9
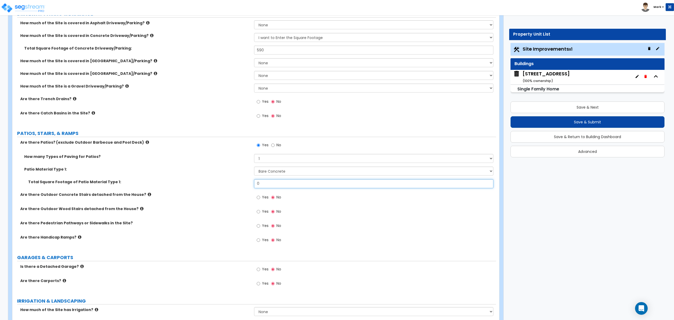
click at [269, 186] on input "0" at bounding box center [373, 183] width 239 height 9
type input "194"
click at [217, 192] on div "Are there Patios? (exclude Outdoor Barbecue and Pool Deck) Yes No How many Type…" at bounding box center [254, 194] width 476 height 109
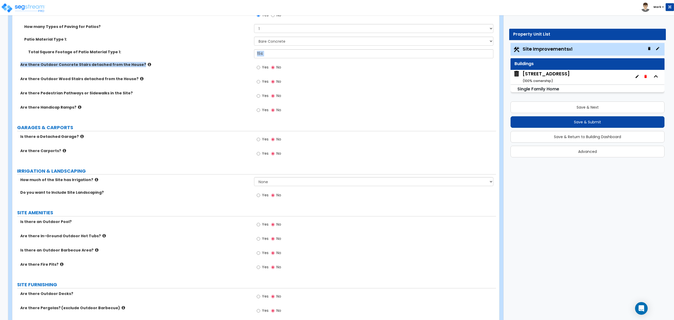
scroll to position [246, 0]
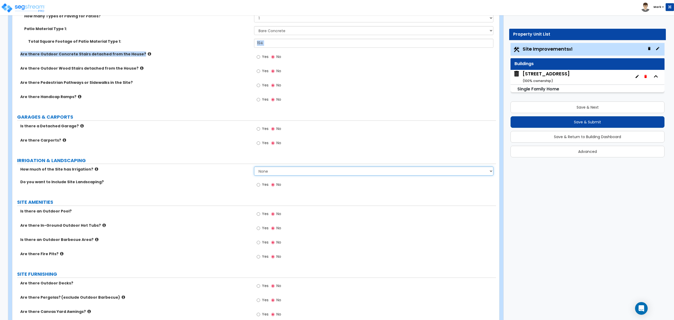
click at [260, 173] on select "None I want to Enter an Approximate Percentage I want to Enter the Square Foota…" at bounding box center [373, 170] width 239 height 9
select select "2"
click at [254, 167] on select "None I want to Enter an Approximate Percentage I want to Enter the Square Foota…" at bounding box center [373, 170] width 239 height 9
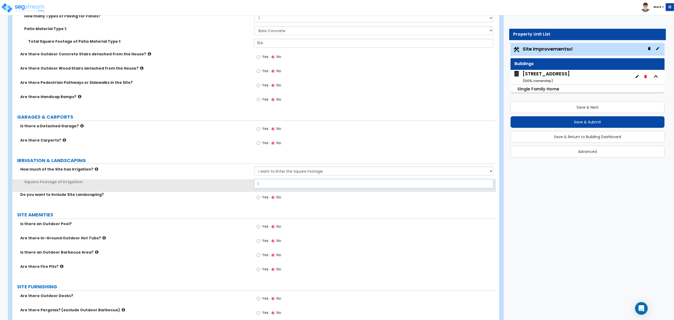
click at [265, 187] on input "0" at bounding box center [373, 183] width 239 height 9
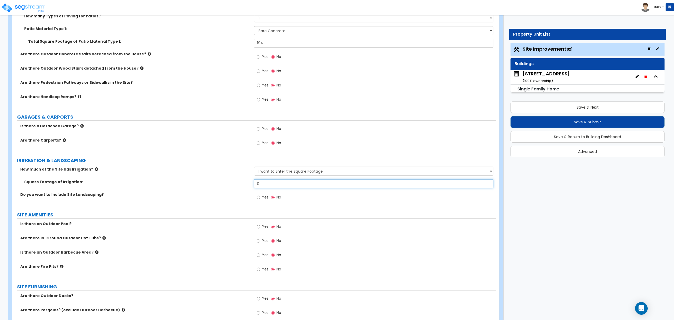
click at [280, 184] on input "0" at bounding box center [373, 183] width 239 height 9
type input "2,591"
click at [264, 198] on span "Yes" at bounding box center [265, 196] width 7 height 5
click at [260, 198] on input "Yes" at bounding box center [258, 197] width 3 height 6
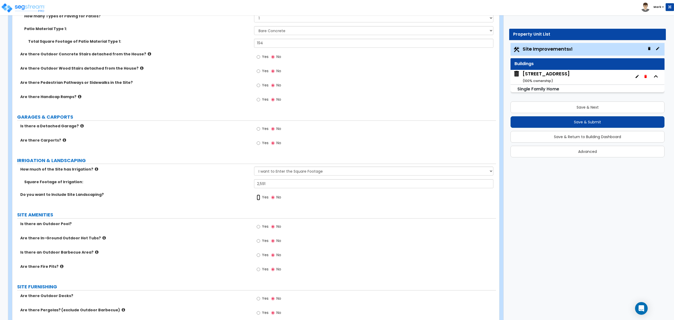
radio input "true"
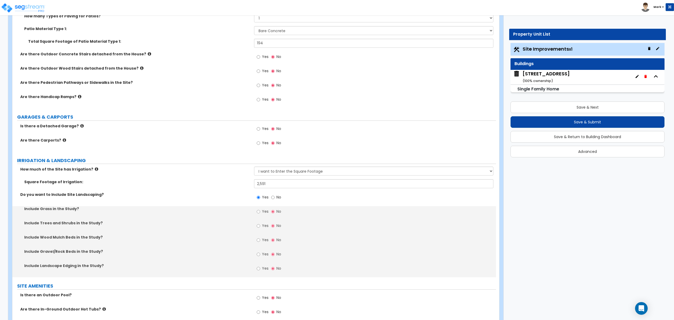
click at [268, 215] on label "Yes" at bounding box center [263, 211] width 12 height 9
click at [260, 214] on input "Yes" at bounding box center [258, 212] width 3 height 6
radio input "true"
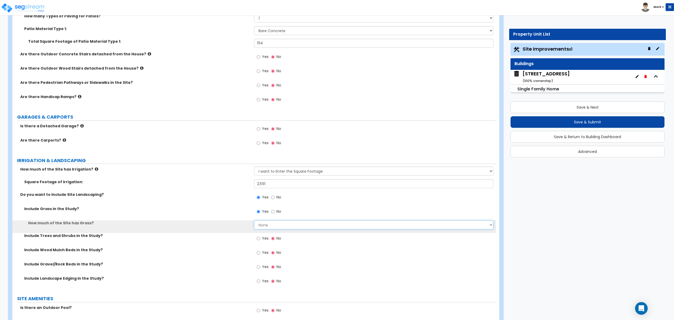
click at [267, 226] on select "None I want to Enter an Approximate Percentage I want to Enter the Square Foota…" at bounding box center [373, 224] width 239 height 9
select select "2"
click at [254, 221] on select "None I want to Enter an Approximate Percentage I want to Enter the Square Foota…" at bounding box center [373, 224] width 239 height 9
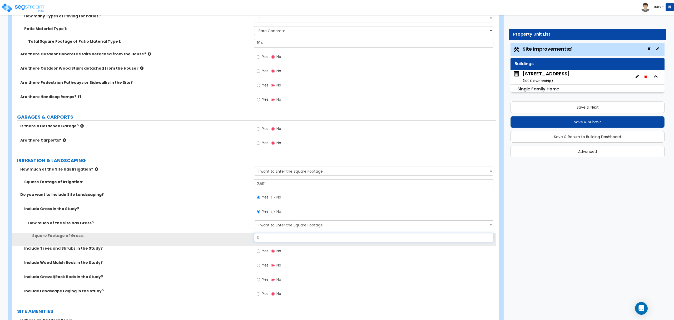
click at [278, 237] on input "0" at bounding box center [373, 237] width 239 height 9
type input "2,591"
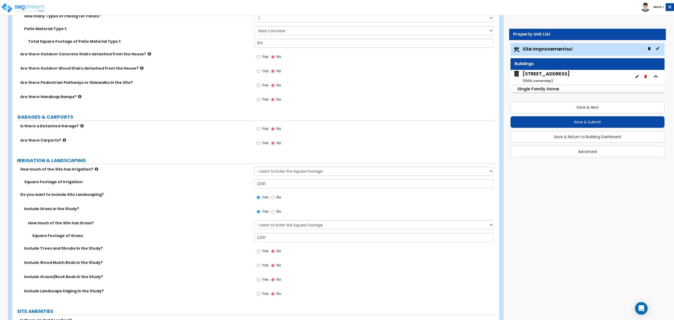
click at [259, 259] on div "Yes No" at bounding box center [375, 252] width 242 height 14
click at [258, 252] on input "Yes" at bounding box center [258, 251] width 3 height 6
radio input "true"
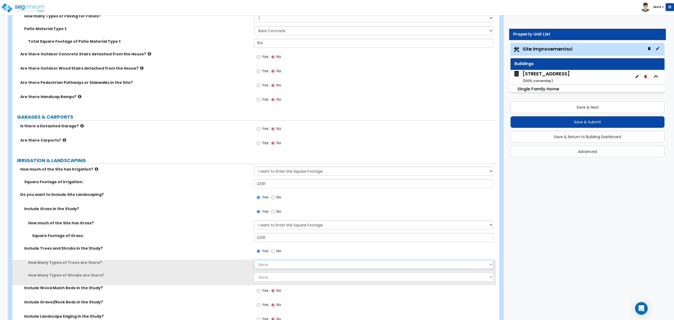
click at [260, 265] on select "None 1 2 3" at bounding box center [373, 264] width 239 height 9
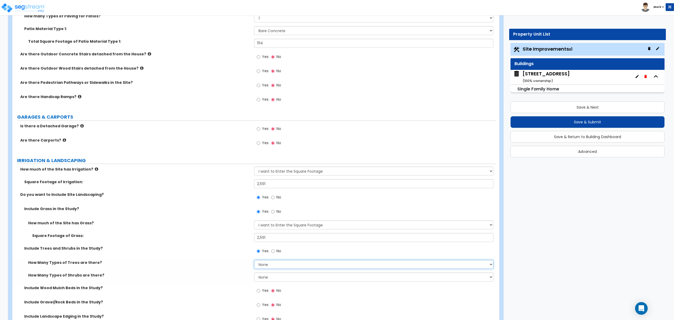
select select "1"
click at [254, 260] on select "None 1 2 3" at bounding box center [373, 264] width 239 height 9
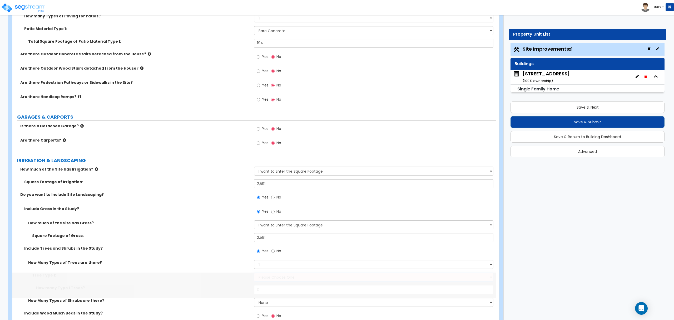
click at [260, 281] on select "Please Choose One Honey Locust Planetree Poplar Elm Hawthorn Linden Maple Red M…" at bounding box center [373, 276] width 239 height 9
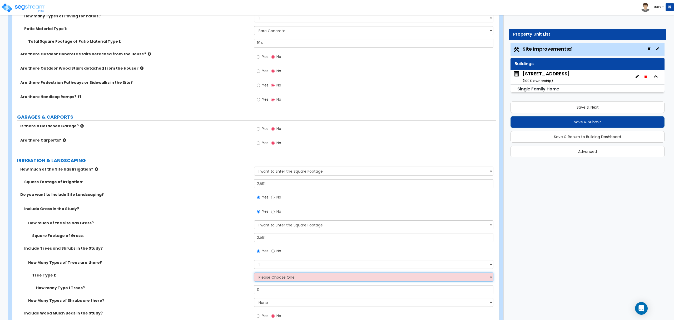
select select "6"
click at [254, 273] on select "Please Choose One Honey Locust Planetree Poplar Elm Hawthorn Linden Maple Red M…" at bounding box center [373, 276] width 239 height 9
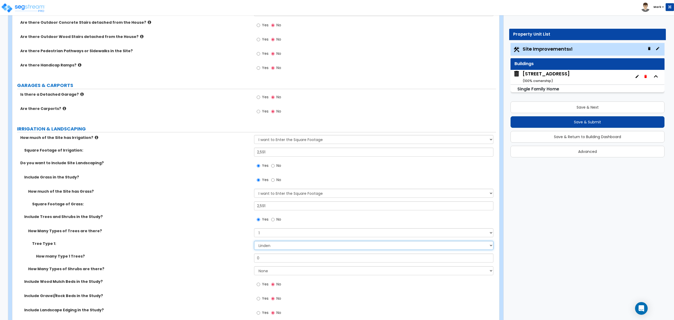
scroll to position [316, 0]
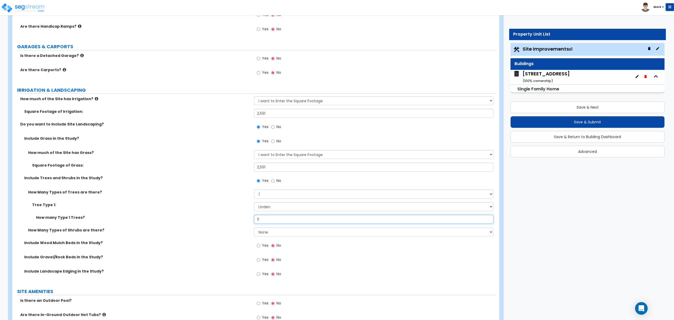
click at [275, 220] on input "0" at bounding box center [373, 219] width 239 height 9
type input "2"
click at [261, 237] on div "How Many Types of Shrubs are there? None 1 2 3" at bounding box center [254, 233] width 484 height 13
drag, startPoint x: 261, startPoint y: 233, endPoint x: 262, endPoint y: 236, distance: 4.0
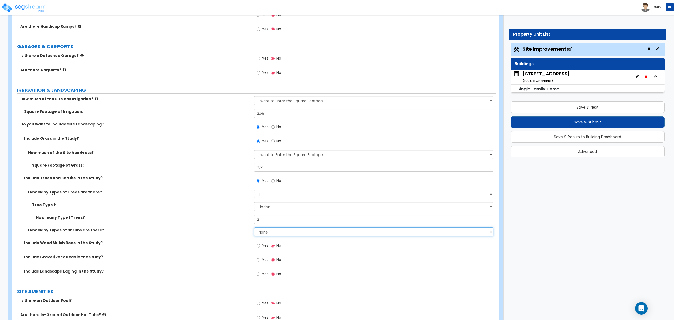
click at [261, 234] on select "None 1 2 3" at bounding box center [373, 231] width 239 height 9
select select "1"
click at [254, 228] on select "None 1 2 3" at bounding box center [373, 231] width 239 height 9
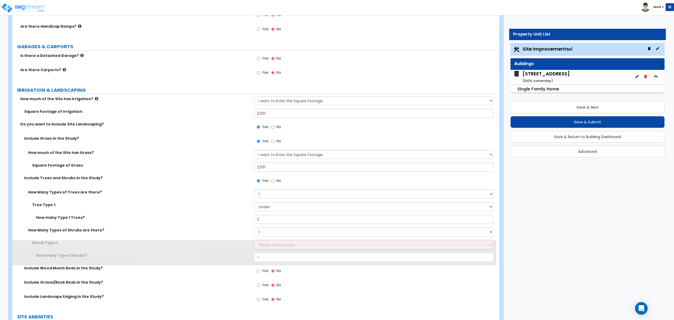
click at [264, 246] on select "Please Choose One Arborvitae Azalea Yew Boxwood Juniper Holly Cotoneaster Euony…" at bounding box center [373, 244] width 239 height 9
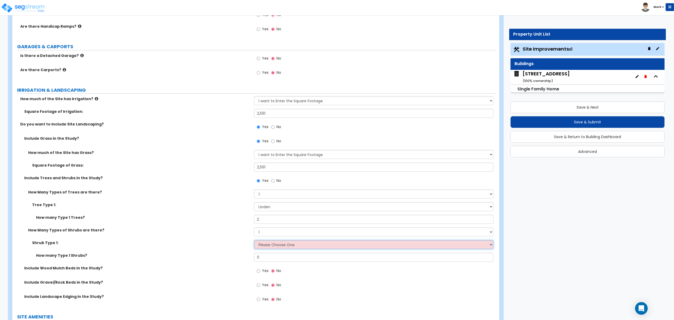
select select "4"
click at [254, 241] on select "Please Choose One Arborvitae Azalea Yew Boxwood Juniper Holly Cotoneaster Euony…" at bounding box center [373, 244] width 239 height 9
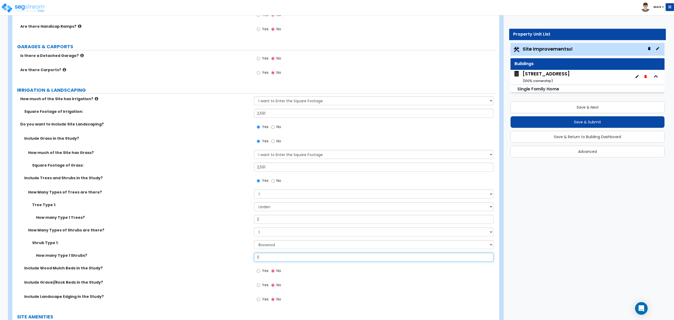
click at [276, 261] on input "0" at bounding box center [373, 257] width 239 height 9
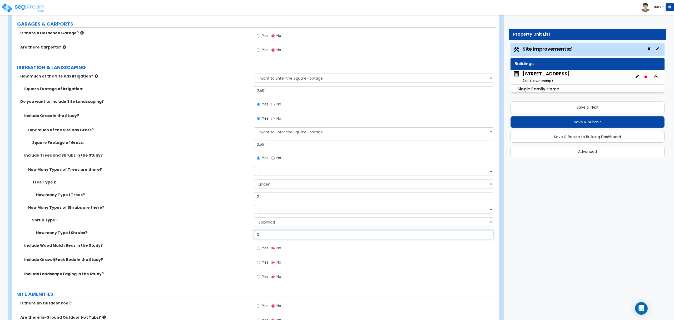
scroll to position [351, 0]
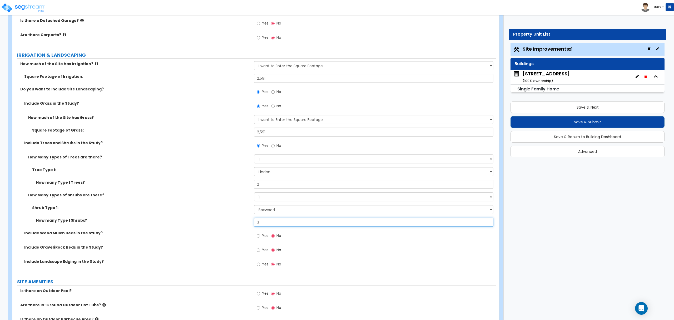
type input "3"
click at [263, 237] on span "Yes" at bounding box center [265, 235] width 7 height 5
click at [260, 237] on input "Yes" at bounding box center [258, 236] width 3 height 6
radio input "true"
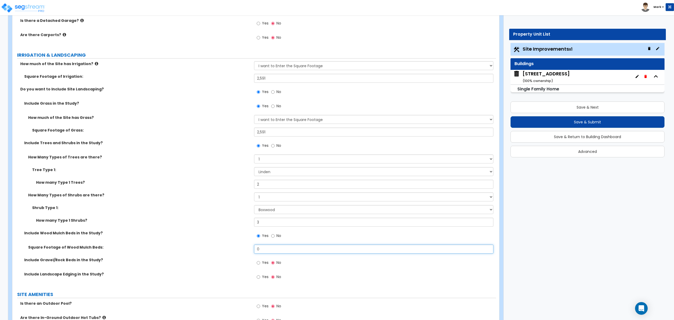
click at [259, 252] on input "0" at bounding box center [373, 248] width 239 height 9
type input "100"
click at [190, 248] on label "Square Footage of Wood Mulch Beds:" at bounding box center [139, 246] width 222 height 5
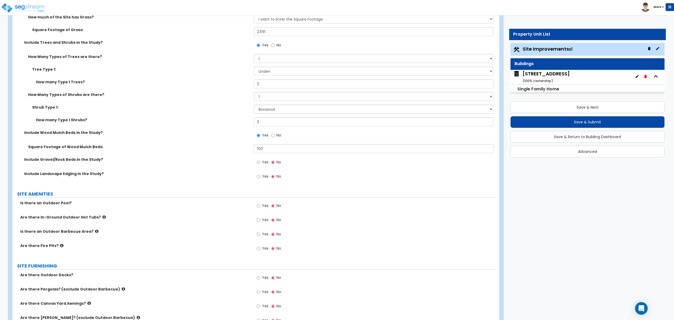
scroll to position [456, 0]
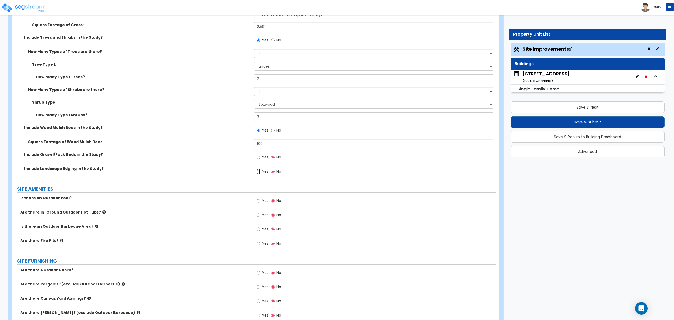
click at [258, 173] on input "Yes" at bounding box center [258, 172] width 3 height 6
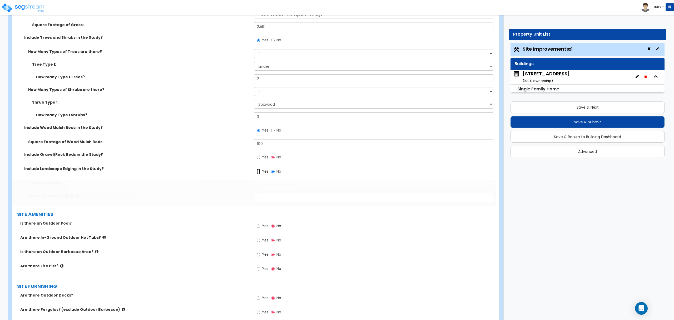
radio input "true"
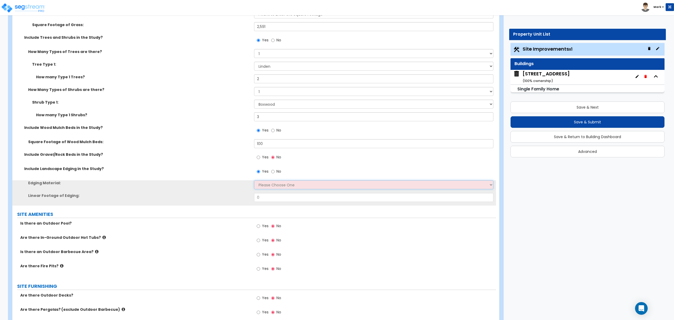
click at [257, 184] on select "Please Choose One Metal Brick Railroad Ties Concrete" at bounding box center [373, 184] width 239 height 9
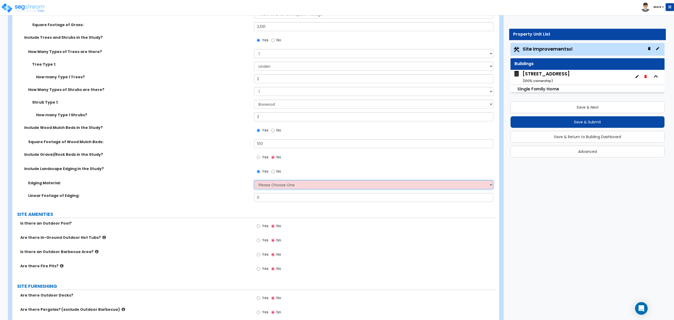
select select "2"
click at [254, 181] on select "Please Choose One Metal Brick Railroad Ties Concrete" at bounding box center [373, 184] width 239 height 9
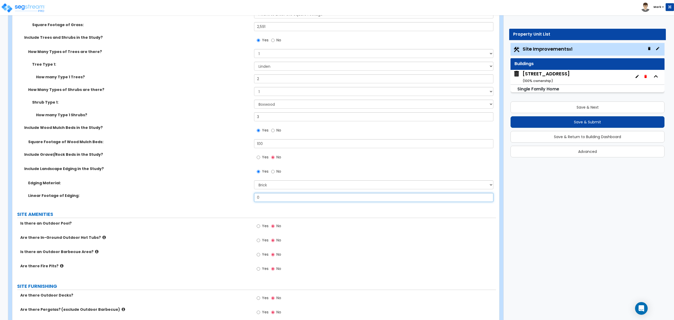
click at [261, 198] on input "0" at bounding box center [373, 197] width 239 height 9
type input "100"
drag, startPoint x: 204, startPoint y: 177, endPoint x: 194, endPoint y: 189, distance: 16.1
click at [203, 178] on div "Include Landscape Edging in the Study? Yes No" at bounding box center [254, 173] width 484 height 14
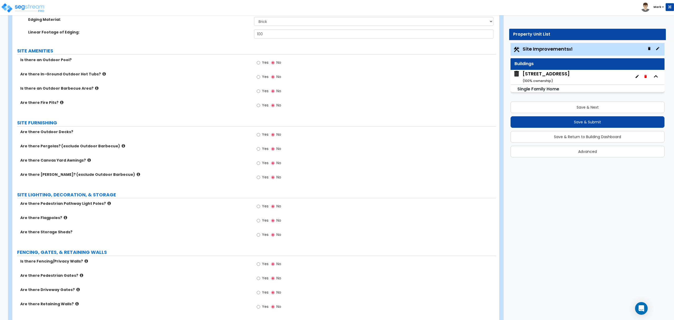
scroll to position [632, 0]
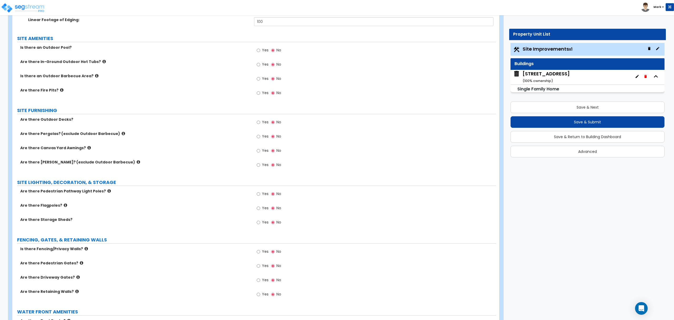
click at [264, 252] on span "Yes" at bounding box center [265, 251] width 7 height 5
click at [260, 252] on input "Yes" at bounding box center [258, 252] width 3 height 6
radio input "true"
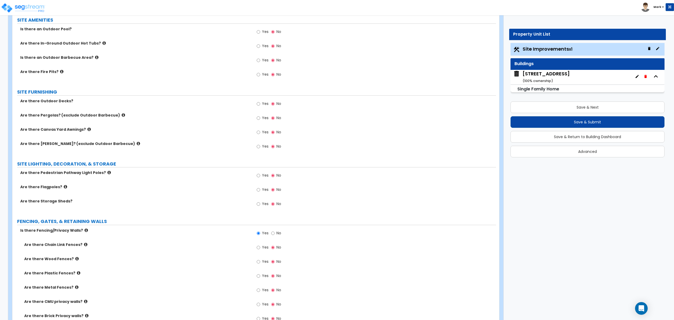
scroll to position [667, 0]
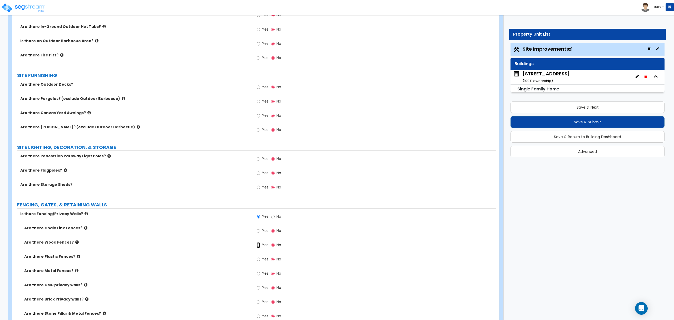
click at [259, 248] on input "Yes" at bounding box center [258, 245] width 3 height 6
radio input "true"
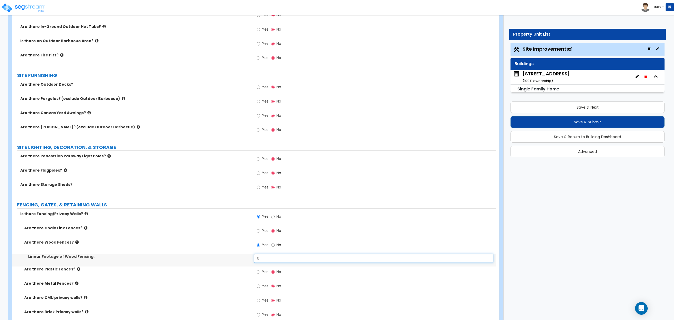
click at [255, 257] on input "0" at bounding box center [373, 258] width 239 height 9
click at [315, 260] on input "0" at bounding box center [373, 258] width 239 height 9
drag, startPoint x: 315, startPoint y: 260, endPoint x: 306, endPoint y: 253, distance: 11.8
click at [314, 260] on input "0" at bounding box center [373, 258] width 239 height 9
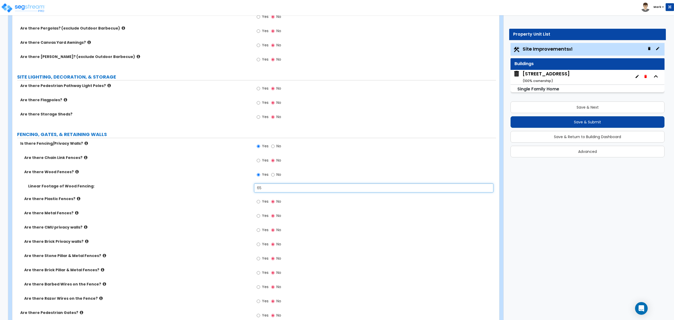
type input "65"
click at [132, 242] on label "Are there Brick Privacy walls?" at bounding box center [137, 241] width 226 height 5
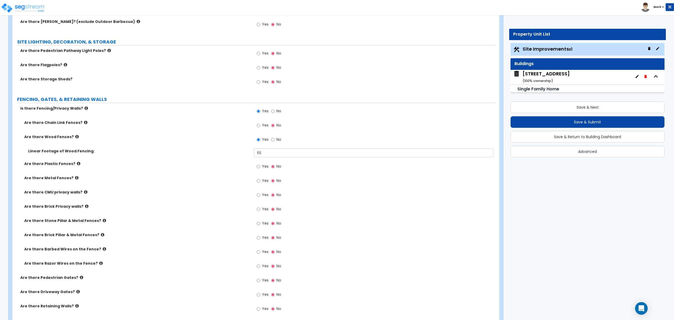
click at [257, 285] on label "Yes" at bounding box center [263, 280] width 12 height 9
click at [257, 283] on input "Yes" at bounding box center [258, 280] width 3 height 6
radio input "true"
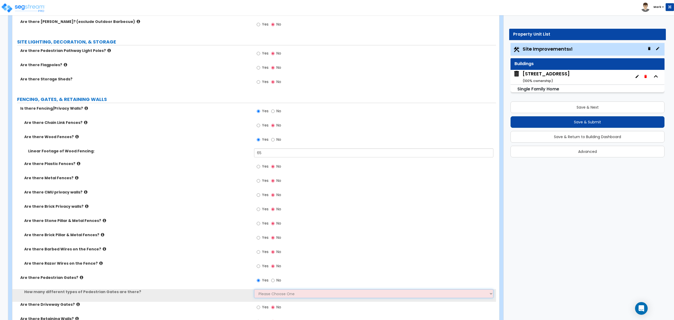
click at [262, 293] on select "Please Choose One 1 2 3" at bounding box center [373, 293] width 239 height 9
select select "1"
click at [254, 290] on select "Please Choose One 1 2 3" at bounding box center [373, 293] width 239 height 9
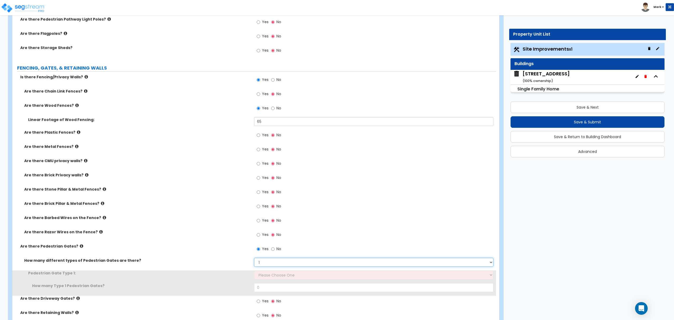
scroll to position [843, 0]
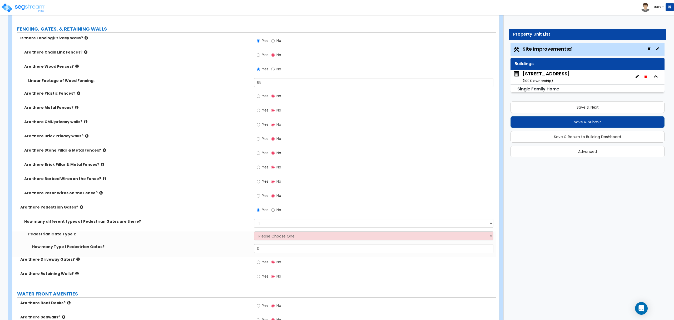
drag, startPoint x: 265, startPoint y: 232, endPoint x: 264, endPoint y: 234, distance: 2.8
click at [264, 234] on div "How many different types of Pedestrian Gates are there? Please Choose One 1 2 3…" at bounding box center [254, 238] width 476 height 38
click at [266, 237] on select "Please Choose One Chain Link, 3 ft Height Chain Link, 4 ft Height Chain Link, 6…" at bounding box center [373, 235] width 239 height 9
select select "9"
click at [254, 232] on select "Please Choose One Chain Link, 3 ft Height Chain Link, 4 ft Height Chain Link, 6…" at bounding box center [373, 235] width 239 height 9
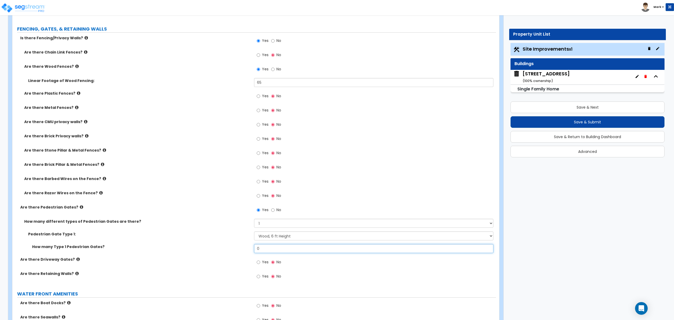
click at [273, 252] on input "0" at bounding box center [373, 248] width 239 height 9
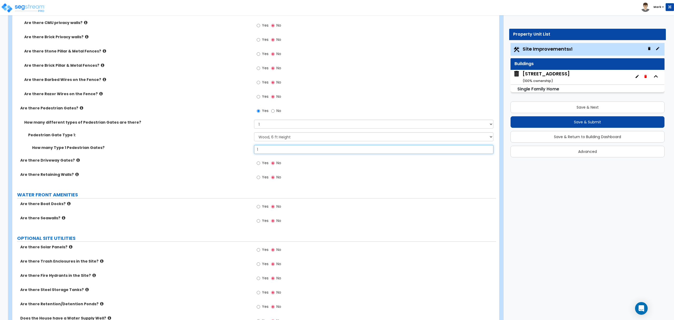
scroll to position [983, 0]
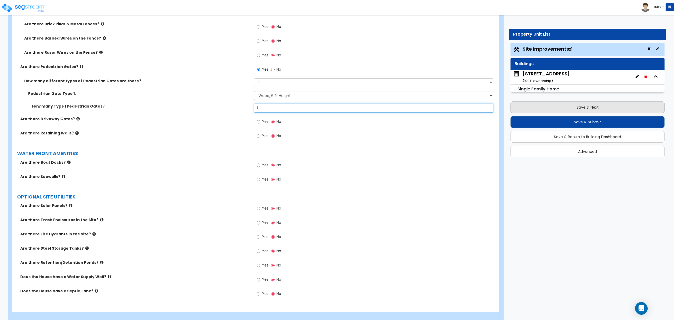
type input "1"
click at [609, 106] on button "Save & Next" at bounding box center [588, 107] width 154 height 12
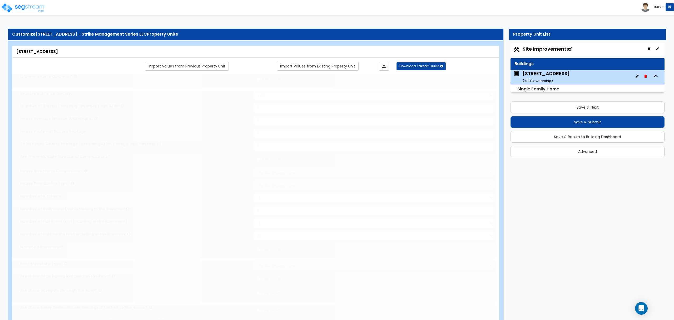
type input "1"
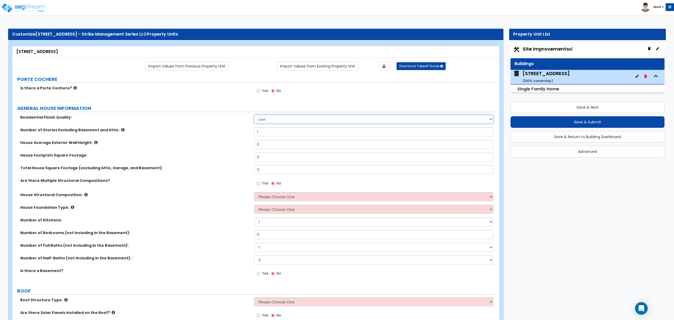
click at [294, 123] on select "Low Average High" at bounding box center [373, 119] width 239 height 9
select select "2"
click at [254, 115] on select "Low Average High" at bounding box center [373, 119] width 239 height 9
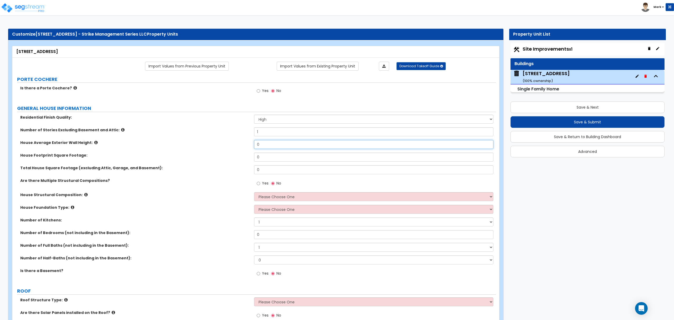
click at [286, 146] on input "0" at bounding box center [373, 144] width 239 height 9
type input "16"
click at [286, 154] on input "0" at bounding box center [373, 156] width 239 height 9
click at [285, 155] on input "0" at bounding box center [373, 156] width 239 height 9
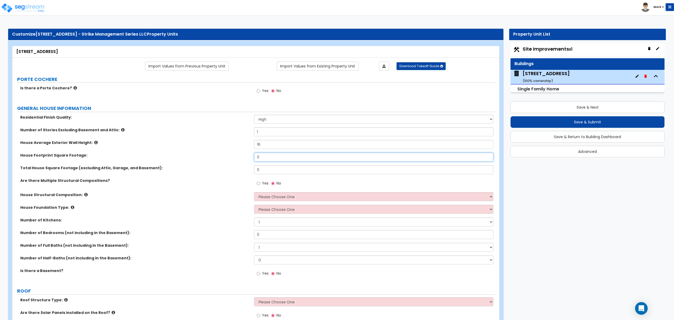
click at [285, 155] on input "0" at bounding box center [373, 156] width 239 height 9
type input "2,154"
click at [257, 167] on input "0" at bounding box center [373, 169] width 239 height 9
type input "1,430"
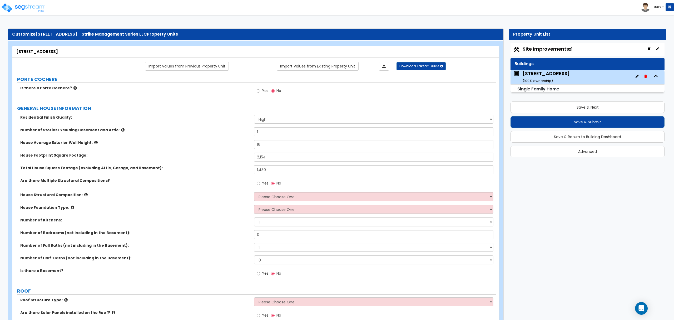
click at [240, 169] on label "Total House Square Footage (excluding Attic, Garage, and Basement):" at bounding box center [135, 167] width 230 height 5
click at [271, 199] on select "Please Choose One Reinforced Concrete Structural Steel Brick Masonry CMU Masonr…" at bounding box center [373, 196] width 239 height 9
select select "7"
click at [254, 192] on select "Please Choose One Reinforced Concrete Structural Steel Brick Masonry CMU Masonr…" at bounding box center [373, 196] width 239 height 9
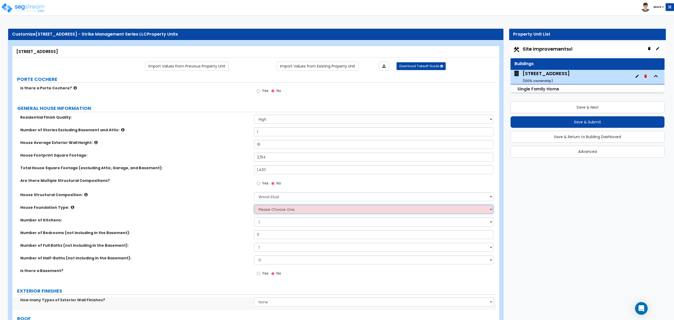
click at [283, 210] on select "Please Choose One Crawl Space Pier-Elevated First floor Slab on Grade" at bounding box center [373, 209] width 239 height 9
select select "3"
click at [254, 205] on select "Please Choose One Crawl Space Pier-Elevated First floor Slab on Grade" at bounding box center [373, 209] width 239 height 9
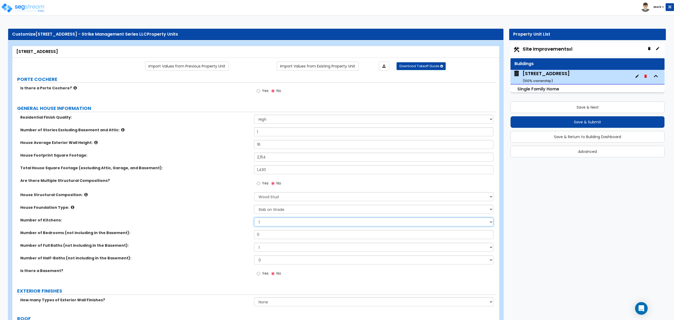
click at [274, 222] on select "1 2 3" at bounding box center [373, 221] width 239 height 9
click at [274, 235] on input "0" at bounding box center [373, 234] width 239 height 9
click at [273, 234] on input "0" at bounding box center [373, 234] width 239 height 9
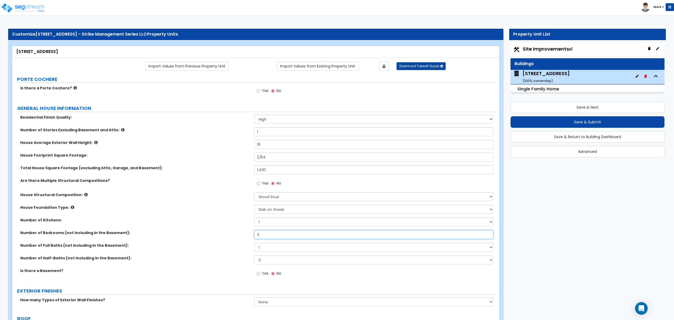
type input "3"
click at [269, 253] on div "Number of Full Baths (not including in the Basement): 1 2 3 4 5 6 7 8 9 10" at bounding box center [254, 248] width 484 height 13
click at [271, 249] on select "1 2 3 4 5 6 7 8 9 10" at bounding box center [373, 246] width 239 height 9
select select "2"
click at [254, 243] on select "1 2 3 4 5 6 7 8 9 10" at bounding box center [373, 246] width 239 height 9
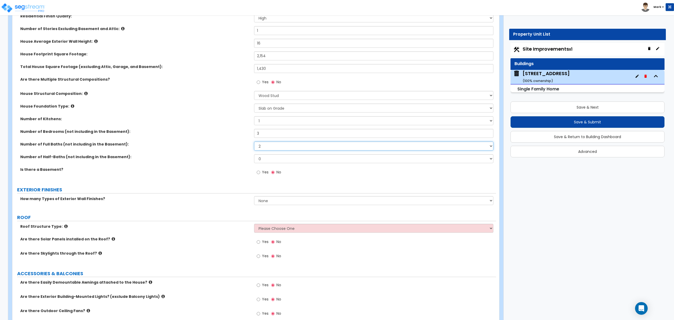
scroll to position [105, 0]
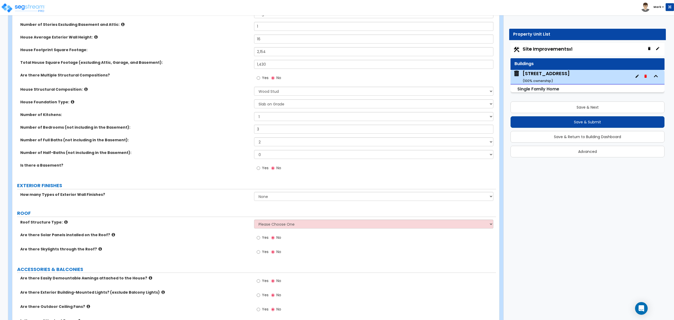
click at [270, 203] on div "How many Types of Exterior Wall Finishes? None 1 2 3" at bounding box center [254, 198] width 484 height 13
click at [273, 200] on select "None 1 2 3" at bounding box center [373, 196] width 239 height 9
select select "1"
click at [254, 192] on select "None 1 2 3" at bounding box center [373, 196] width 239 height 9
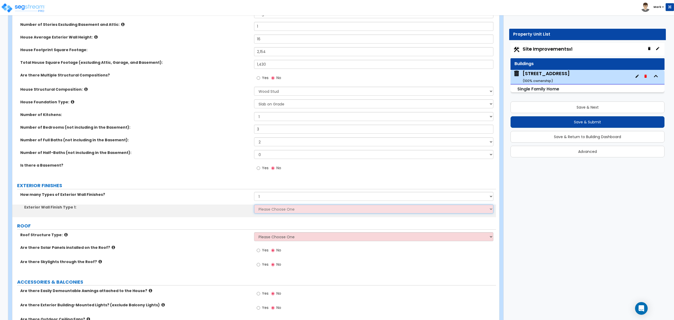
click at [272, 209] on select "Please Choose One No Finish/Shared Wall No Wall Brick Finish Stone Finish Wood …" at bounding box center [373, 208] width 239 height 9
select select "2"
click at [254, 205] on select "Please Choose One No Finish/Shared Wall No Wall Brick Finish Stone Finish Wood …" at bounding box center [373, 208] width 239 height 9
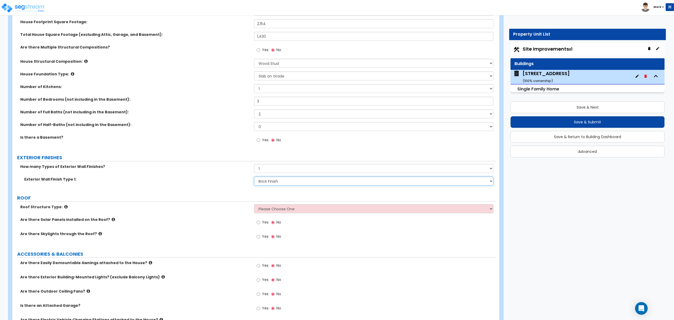
scroll to position [175, 0]
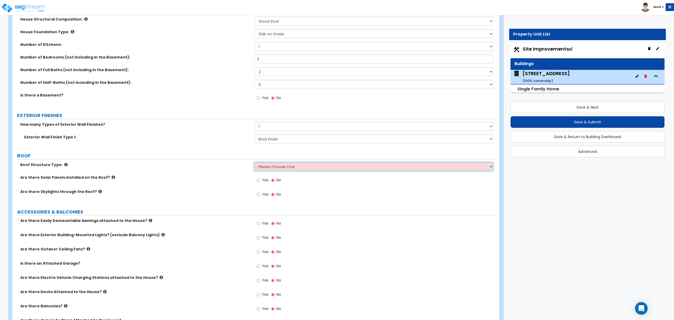
click at [275, 169] on select "Please Choose One Gable Roof Flat Roof Hybrid Gable & Flat Roof" at bounding box center [373, 166] width 239 height 9
select select "1"
click at [254, 162] on select "Please Choose One Gable Roof Flat Roof Hybrid Gable & Flat Roof" at bounding box center [373, 166] width 239 height 9
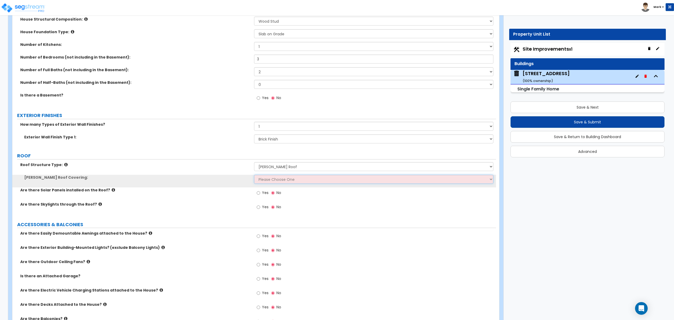
click at [279, 179] on select "Please Choose One Asphalt Shingle Clay Tile Wood Shingle Metal Shingle Standing…" at bounding box center [373, 179] width 239 height 9
select select "1"
click at [254, 175] on select "Please Choose One Asphalt Shingle Clay Tile Wood Shingle Metal Shingle Standing…" at bounding box center [373, 179] width 239 height 9
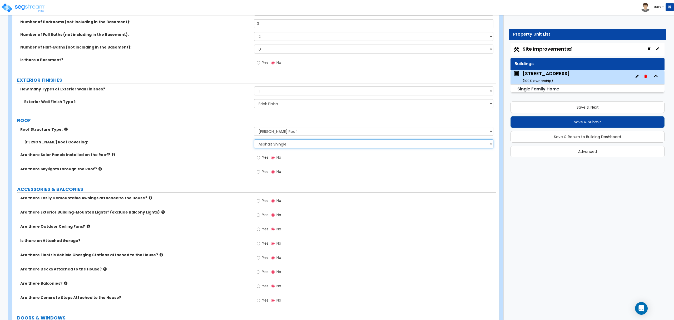
scroll to position [246, 0]
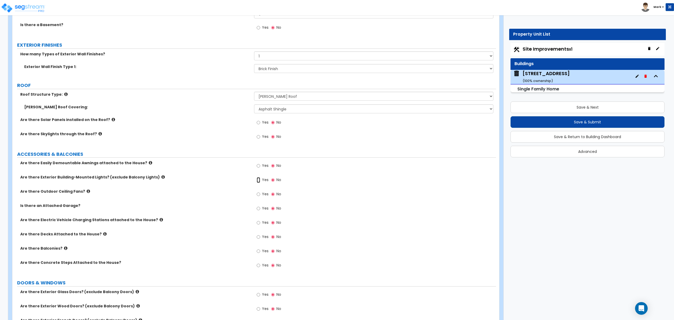
click at [259, 182] on input "Yes" at bounding box center [258, 180] width 3 height 6
radio input "true"
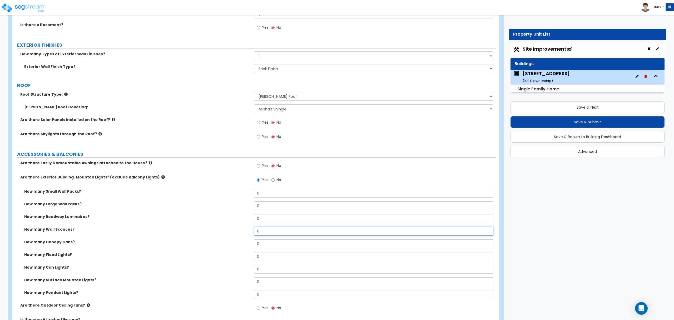
click at [258, 232] on input "0" at bounding box center [373, 230] width 239 height 9
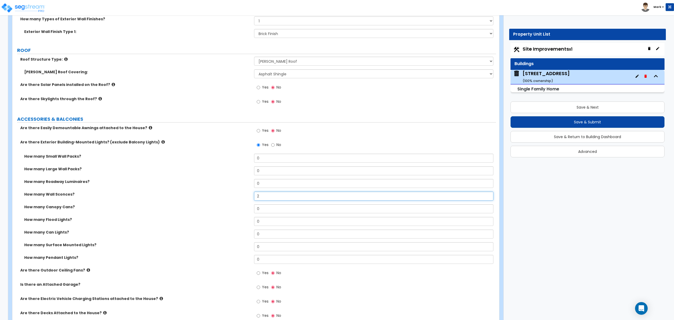
scroll to position [316, 0]
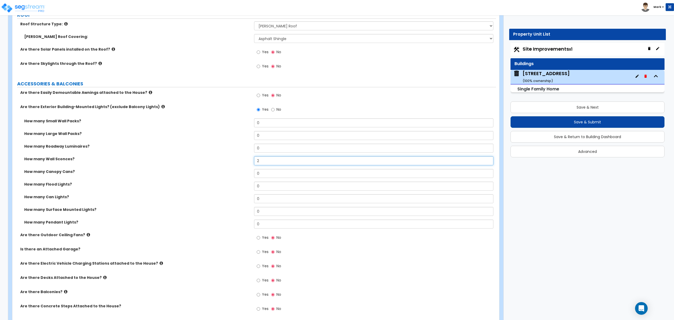
type input "2"
click at [265, 254] on span "Yes" at bounding box center [265, 251] width 7 height 5
click at [260, 254] on input "Yes" at bounding box center [258, 252] width 3 height 6
radio input "true"
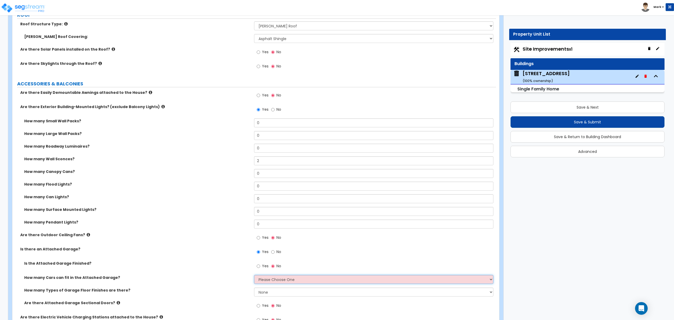
click at [267, 279] on select "Please Choose One 1 2 3 4 5" at bounding box center [373, 279] width 239 height 9
select select "2"
click at [254, 275] on select "Please Choose One 1 2 3 4 5" at bounding box center [373, 279] width 239 height 9
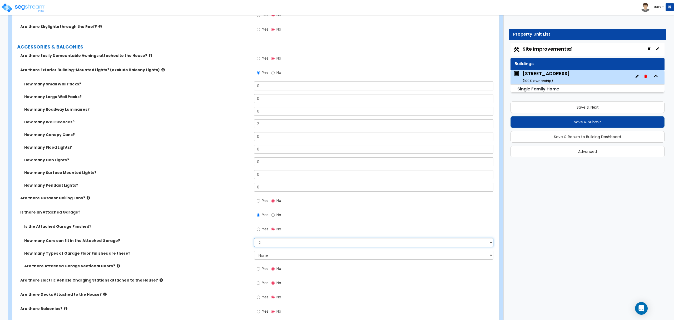
scroll to position [386, 0]
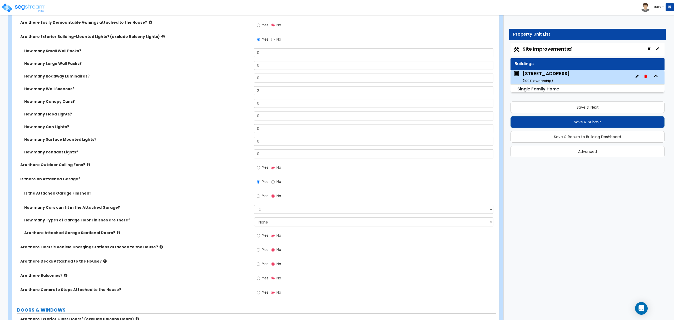
click at [103, 261] on icon at bounding box center [104, 261] width 3 height 4
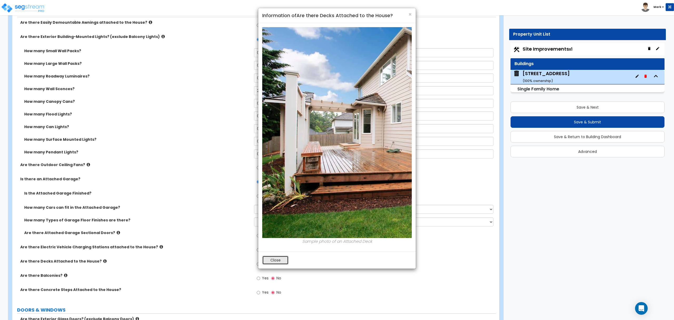
click at [276, 260] on button "Close" at bounding box center [275, 259] width 26 height 9
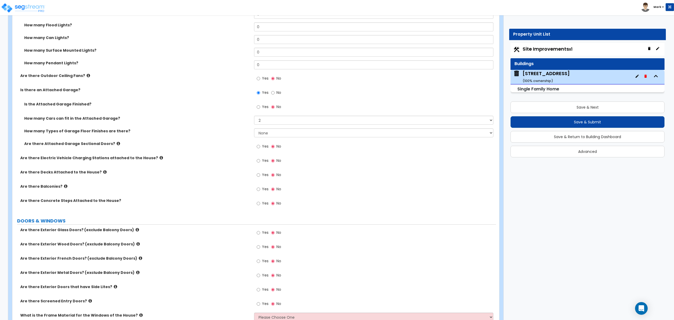
scroll to position [491, 0]
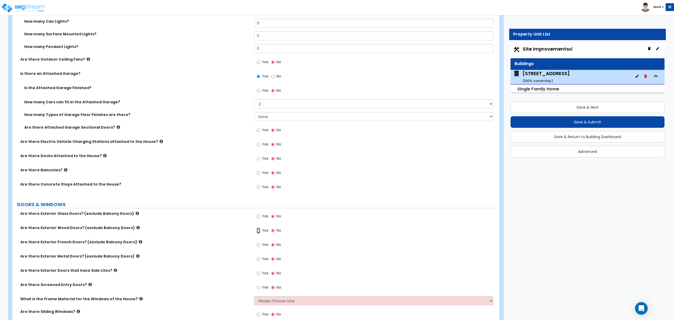
click at [259, 231] on input "Yes" at bounding box center [258, 230] width 3 height 6
radio input "true"
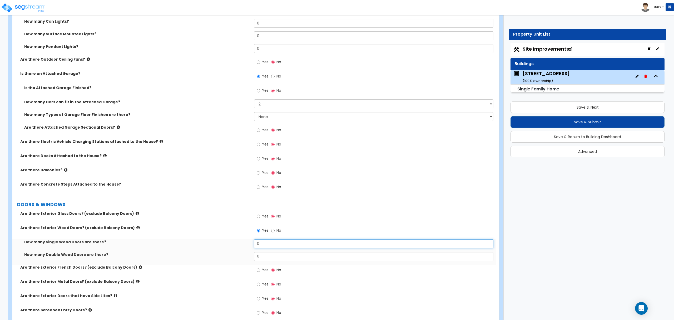
click at [266, 245] on input "0" at bounding box center [373, 243] width 239 height 9
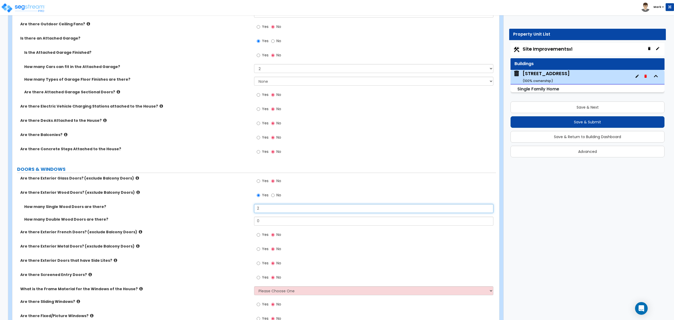
type input "2"
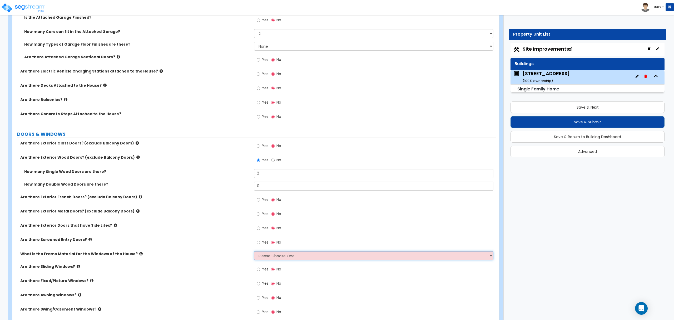
click at [268, 255] on select "Please Choose One Vinyl Aluminum Wood" at bounding box center [373, 255] width 239 height 9
select select "1"
click at [254, 252] on select "Please Choose One Vinyl Aluminum Wood" at bounding box center [373, 255] width 239 height 9
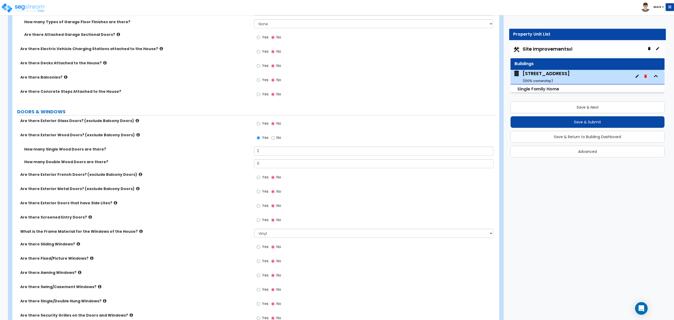
scroll to position [597, 0]
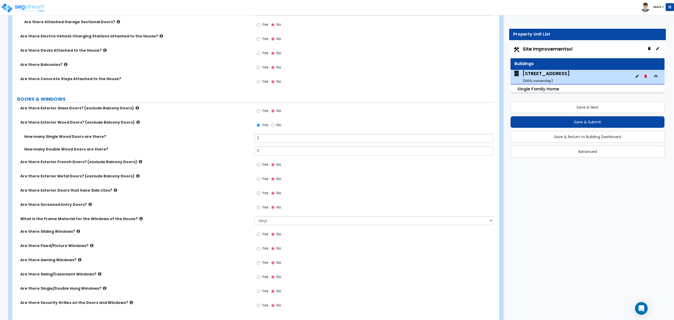
click at [264, 292] on span "Yes" at bounding box center [265, 290] width 7 height 5
click at [260, 292] on input "Yes" at bounding box center [258, 291] width 3 height 6
radio input "true"
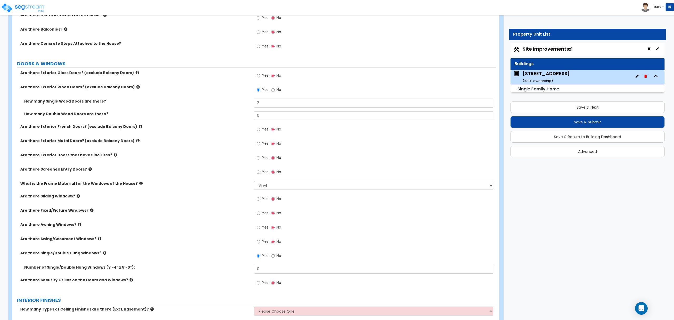
click at [97, 254] on label "Are there Single/Double Hung Windows?" at bounding box center [135, 252] width 230 height 5
click at [103, 254] on icon at bounding box center [104, 253] width 3 height 4
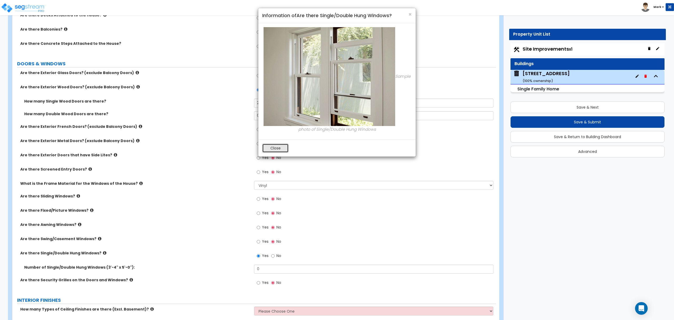
drag, startPoint x: 278, startPoint y: 147, endPoint x: 271, endPoint y: 175, distance: 29.1
click at [271, 148] on button "Close" at bounding box center [275, 147] width 26 height 9
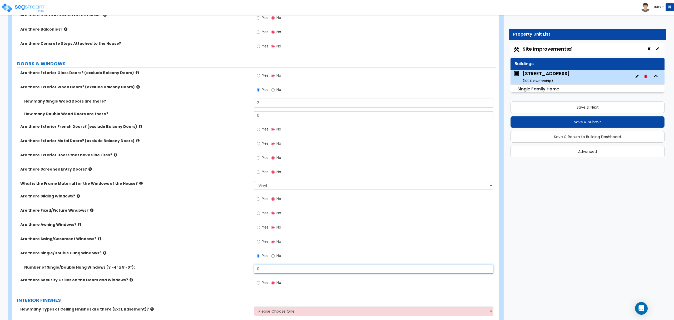
click at [269, 268] on input "0" at bounding box center [373, 268] width 239 height 9
click at [270, 268] on input "0" at bounding box center [373, 268] width 239 height 9
type input "5"
click at [265, 213] on span "Yes" at bounding box center [265, 212] width 7 height 5
click at [260, 213] on input "Yes" at bounding box center [258, 213] width 3 height 6
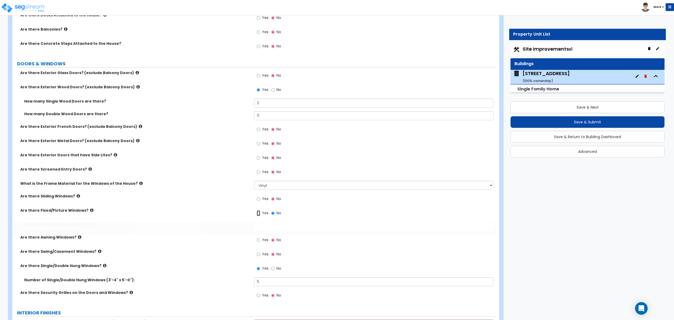
radio input "true"
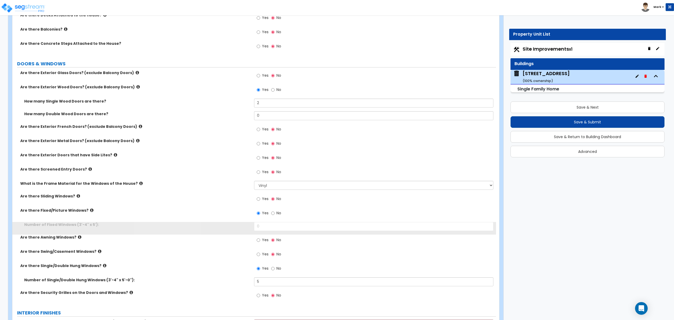
click at [276, 232] on div "Number of Fixed Windows (3'-4" x 5'): 0" at bounding box center [254, 228] width 484 height 13
click at [278, 229] on input "0" at bounding box center [373, 226] width 239 height 9
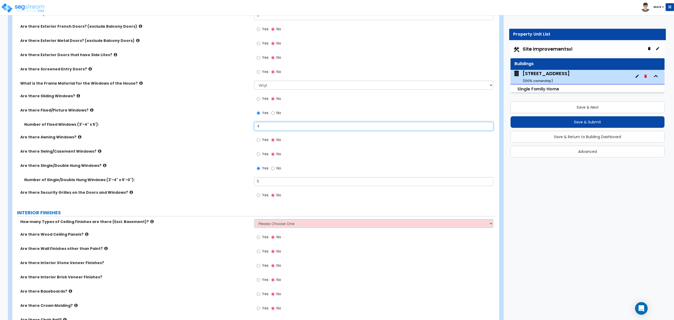
scroll to position [737, 0]
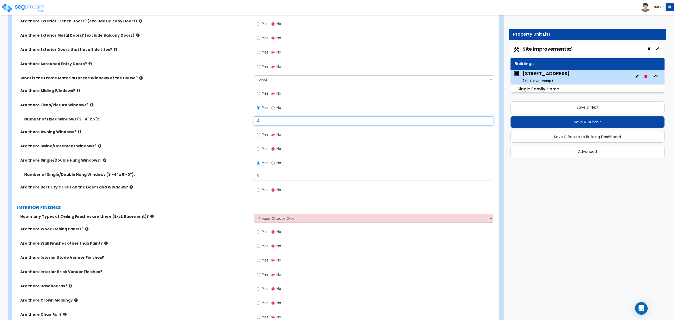
type input "4"
click at [270, 218] on select "Please Choose One 1 2 3" at bounding box center [373, 218] width 239 height 9
select select "1"
click at [254, 215] on select "Please Choose One 1 2 3" at bounding box center [373, 218] width 239 height 9
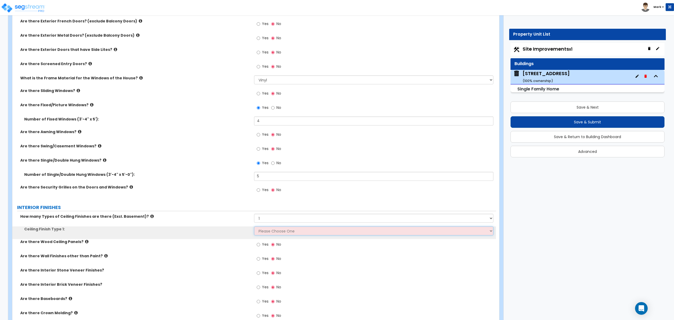
click at [275, 230] on select "Please Choose One Drop Ceiling Drywall Ceiling Open Ceiling" at bounding box center [373, 230] width 239 height 9
select select "2"
click at [254, 227] on select "Please Choose One Drop Ceiling Drywall Ceiling Open Ceiling" at bounding box center [373, 230] width 239 height 9
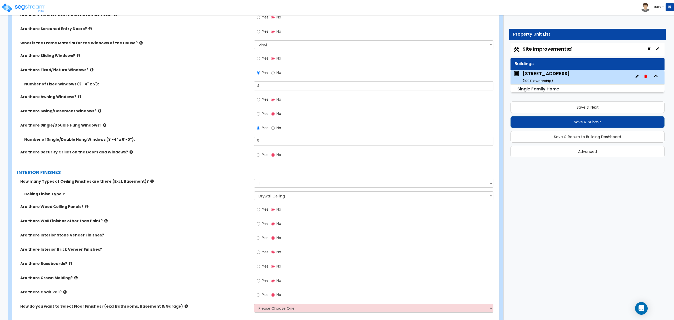
scroll to position [807, 0]
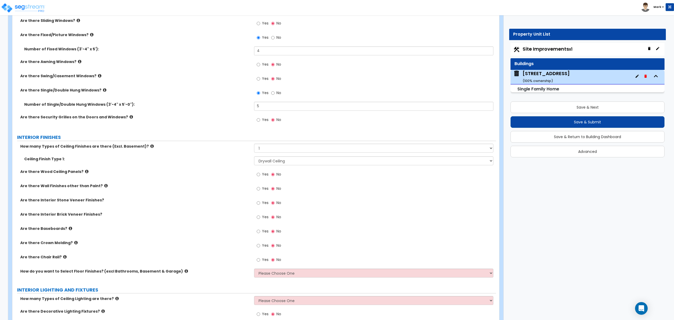
click at [262, 233] on span "Yes" at bounding box center [265, 230] width 7 height 5
click at [260, 233] on input "Yes" at bounding box center [258, 231] width 3 height 6
radio input "true"
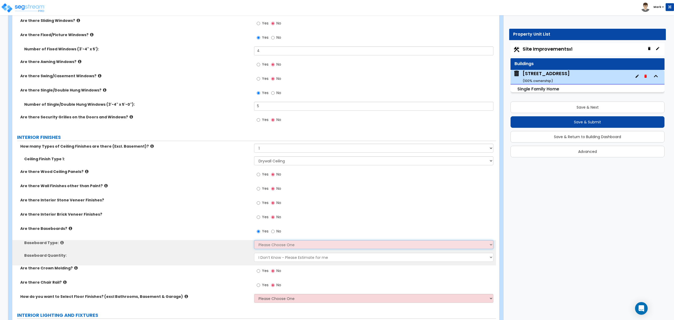
click at [268, 245] on select "Please Choose One Wood Vinyl Carpet Tile" at bounding box center [373, 244] width 239 height 9
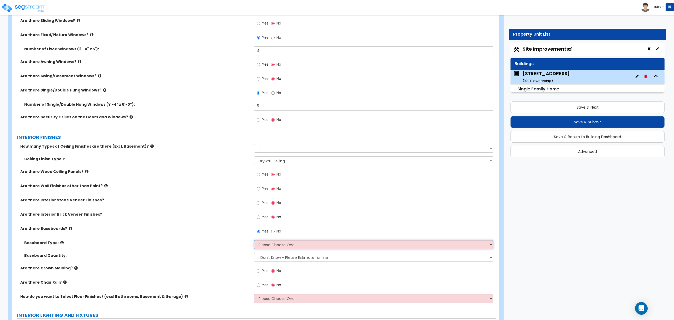
select select "1"
click at [254, 241] on select "Please Choose One Wood Vinyl Carpet Tile" at bounding box center [373, 244] width 239 height 9
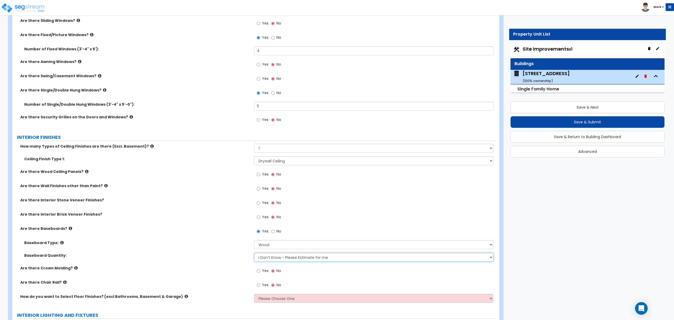
click at [268, 256] on select "I Don’t Know - Please Estimate for me I want to Enter the Linear Footage" at bounding box center [373, 257] width 239 height 9
click at [182, 264] on div "Baseboard Quantity: I Don’t Know - Please Estimate for me I want to Enter the L…" at bounding box center [254, 259] width 484 height 13
click at [259, 289] on label "Yes" at bounding box center [263, 285] width 12 height 9
click at [259, 288] on input "Yes" at bounding box center [258, 285] width 3 height 6
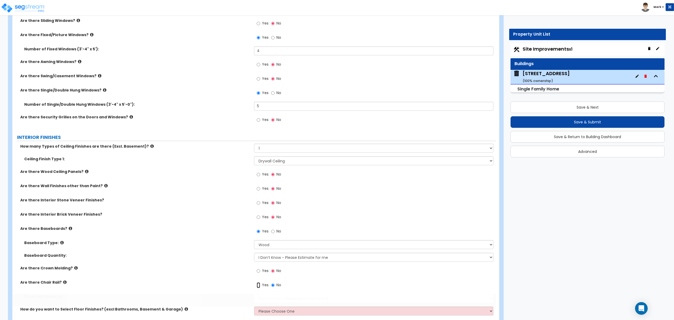
radio input "true"
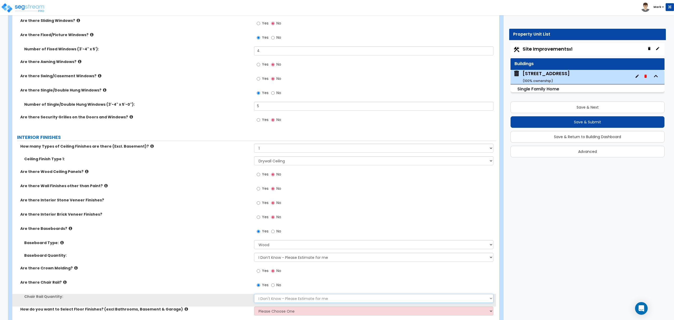
click at [266, 296] on select "I Don't Know - Please Estimate for me I want to Enter the Linear Footage" at bounding box center [373, 298] width 239 height 9
click at [254, 294] on select "I Don't Know - Please Estimate for me I want to Enter the Linear Footage" at bounding box center [373, 298] width 239 height 9
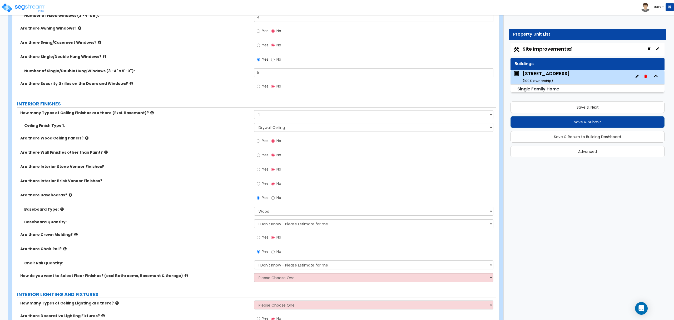
drag, startPoint x: 265, startPoint y: 278, endPoint x: 265, endPoint y: 282, distance: 3.5
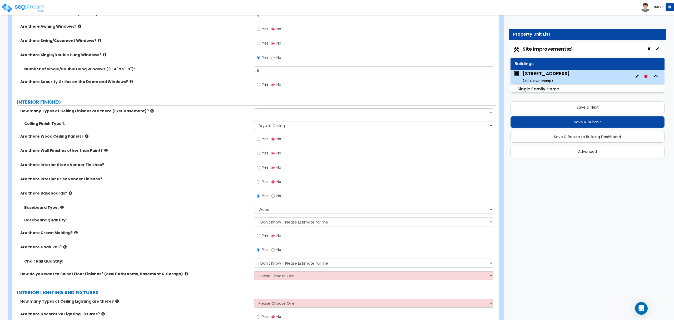
drag, startPoint x: 265, startPoint y: 282, endPoint x: 205, endPoint y: 275, distance: 60.7
click at [204, 275] on label "How do you want to Select Floor Finishes? (excl Bathrooms, Basement & Garage)" at bounding box center [135, 273] width 230 height 5
click at [273, 277] on select "Please Choose One I want to Select Floor Finishes for the Areas of the House I …" at bounding box center [373, 275] width 239 height 9
select select "2"
click at [254, 272] on select "Please Choose One I want to Select Floor Finishes for the Areas of the House I …" at bounding box center [373, 275] width 239 height 9
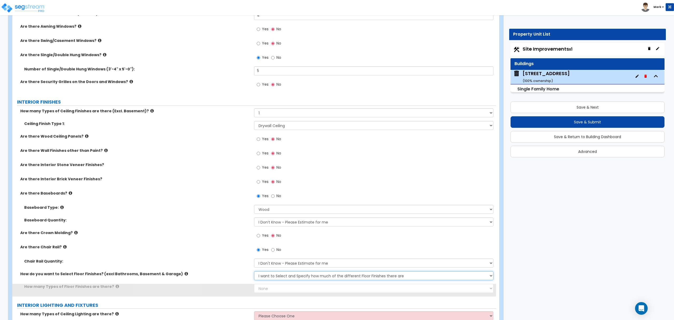
scroll to position [878, 0]
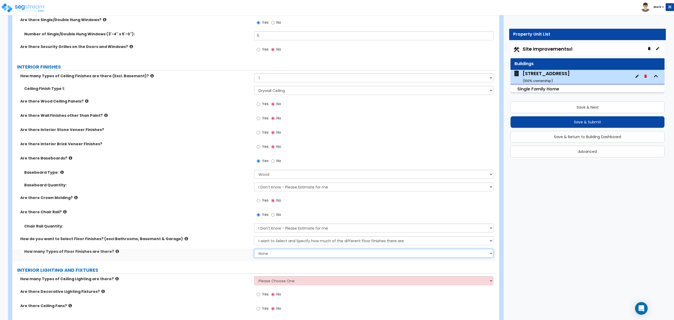
click at [268, 257] on select "None 1 2 3 4" at bounding box center [373, 253] width 239 height 9
click at [254, 249] on select "None 1 2 3 4" at bounding box center [373, 253] width 239 height 9
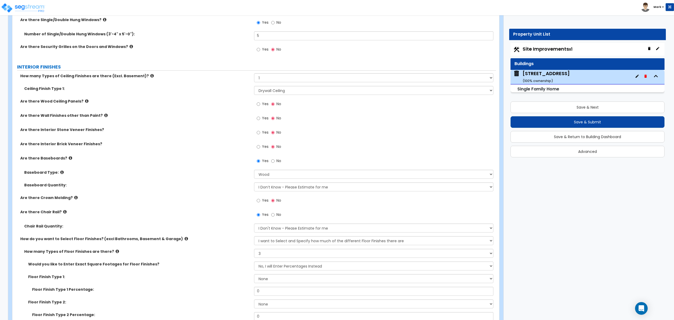
scroll to position [983, 0]
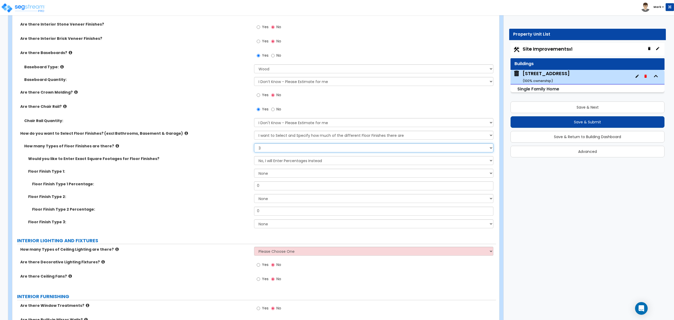
click at [274, 151] on select "None 1 2 3 4" at bounding box center [373, 147] width 239 height 9
select select "2"
click at [254, 144] on select "None 1 2 3 4" at bounding box center [373, 147] width 239 height 9
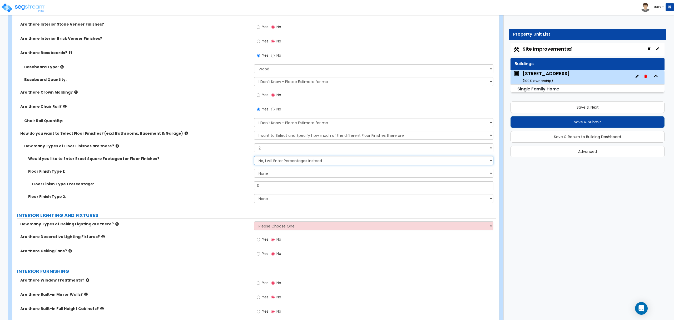
click at [277, 165] on select "No, I will Enter Percentages Instead Yes, I will Enter Exact Square Footages" at bounding box center [373, 160] width 239 height 9
click at [277, 164] on select "No, I will Enter Percentages Instead Yes, I will Enter Exact Square Footages" at bounding box center [373, 160] width 239 height 9
click at [278, 176] on select "None Tile Flooring Hardwood Flooring Resilient Laminate Flooring VCT Flooring S…" at bounding box center [373, 173] width 239 height 9
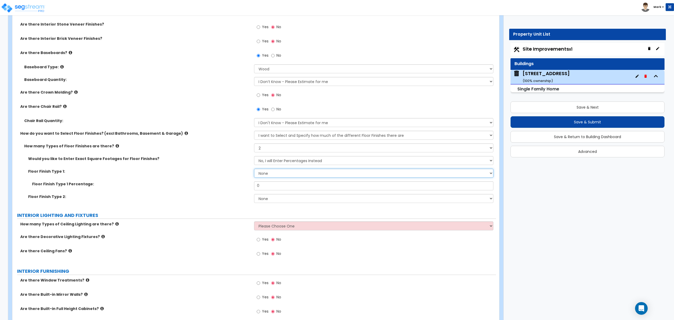
select select "1"
click at [254, 169] on select "None Tile Flooring Hardwood Flooring Resilient Laminate Flooring VCT Flooring S…" at bounding box center [373, 173] width 239 height 9
click at [281, 200] on select "None Tile Flooring Hardwood Flooring Resilient Laminate Flooring VCT Flooring S…" at bounding box center [373, 198] width 239 height 9
select select "3"
click at [254, 195] on select "None Tile Flooring Hardwood Flooring Resilient Laminate Flooring VCT Flooring S…" at bounding box center [373, 198] width 239 height 9
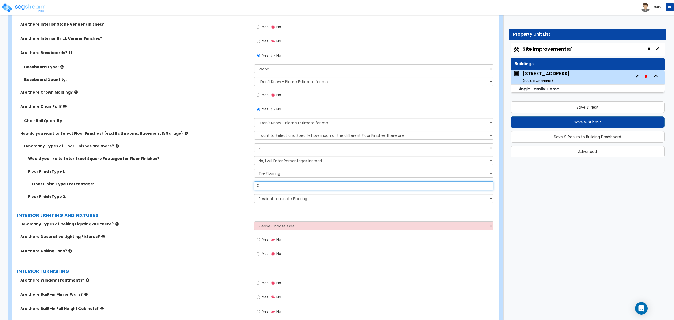
click at [275, 188] on input "0" at bounding box center [373, 185] width 239 height 9
click at [276, 187] on input "0" at bounding box center [373, 185] width 239 height 9
type input "50"
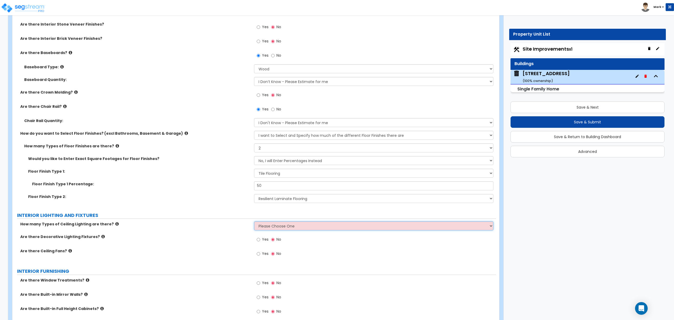
click at [274, 228] on select "Please Choose One 1 2 3" at bounding box center [373, 225] width 239 height 9
select select "1"
click at [254, 222] on select "Please Choose One 1 2 3" at bounding box center [373, 225] width 239 height 9
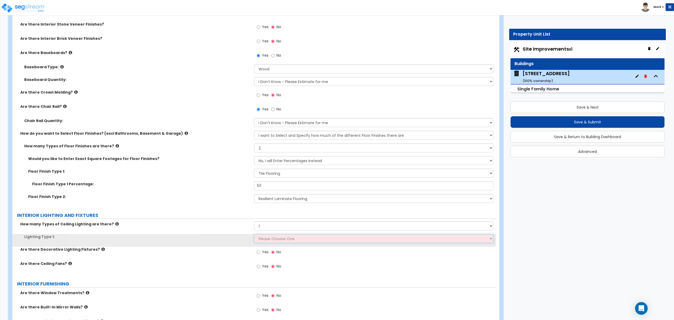
click at [283, 240] on select "Please Choose One LED Surface-Mounted LED Recessed Fluorescent Surface-Mounted …" at bounding box center [373, 238] width 239 height 9
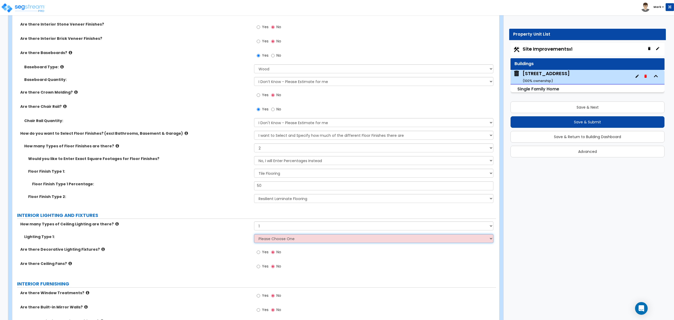
select select "1"
click at [254, 235] on select "Please Choose One LED Surface-Mounted LED Recessed Fluorescent Surface-Mounted …" at bounding box center [373, 238] width 239 height 9
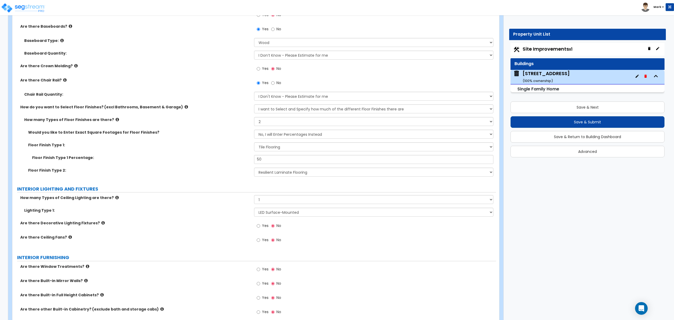
scroll to position [1053, 0]
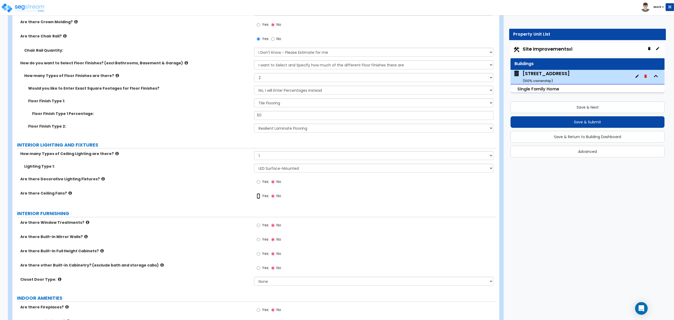
click at [257, 199] on input "Yes" at bounding box center [258, 196] width 3 height 6
radio input "true"
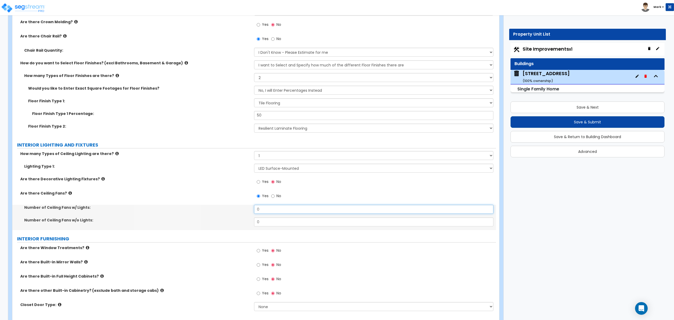
click at [260, 210] on input "0" at bounding box center [373, 209] width 239 height 9
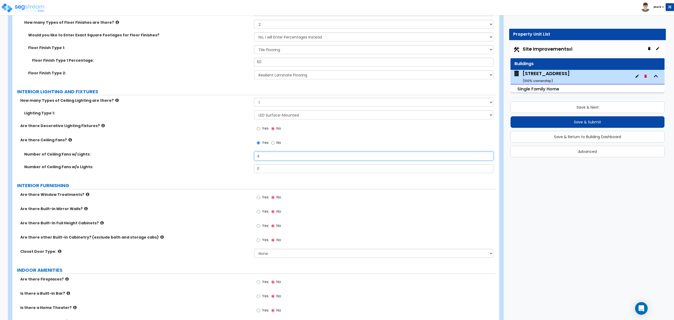
scroll to position [1123, 0]
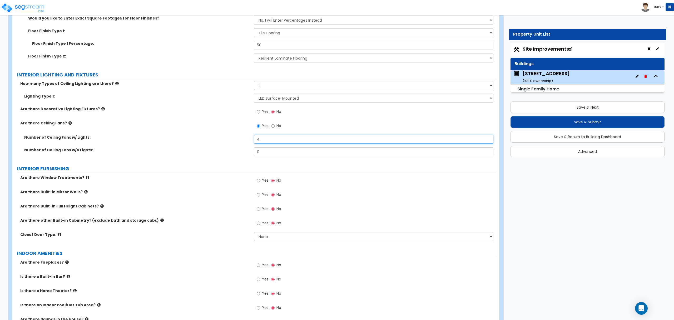
type input "4"
click at [260, 185] on label "Yes" at bounding box center [263, 180] width 12 height 9
click at [260, 183] on input "Yes" at bounding box center [258, 180] width 3 height 6
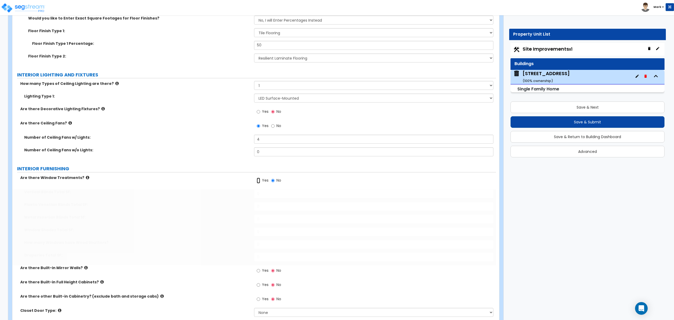
radio input "true"
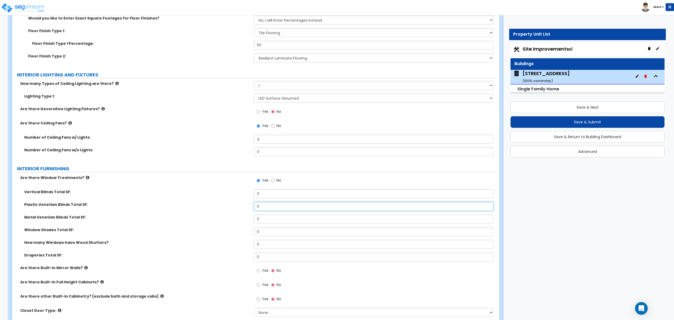
click at [264, 207] on input "0" at bounding box center [373, 206] width 239 height 9
click at [267, 208] on input "0" at bounding box center [373, 206] width 239 height 9
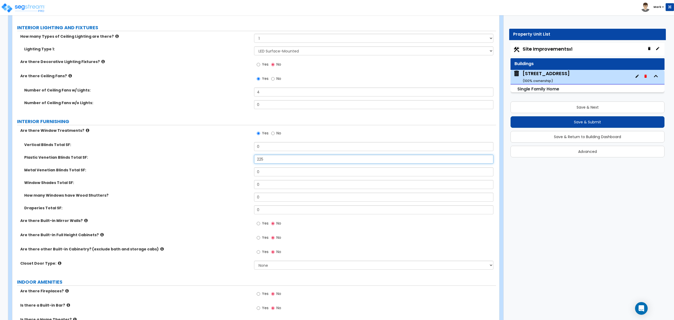
scroll to position [1194, 0]
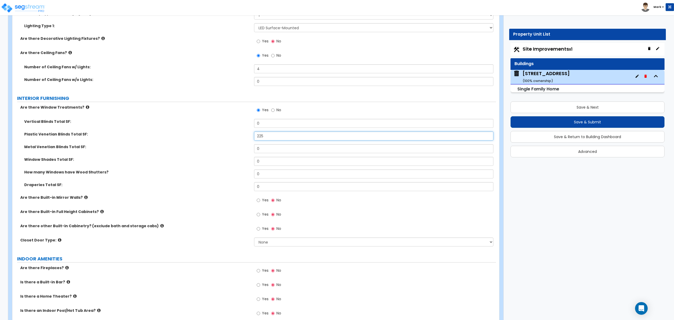
type input "225"
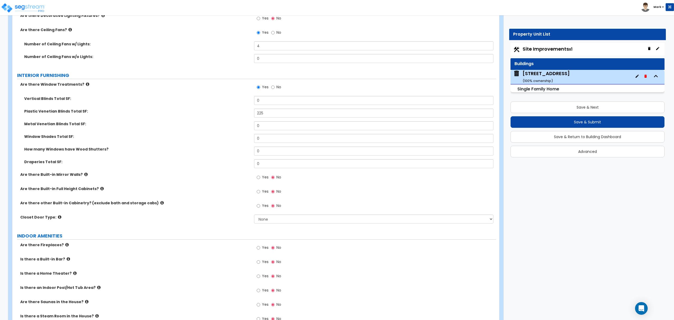
scroll to position [1229, 0]
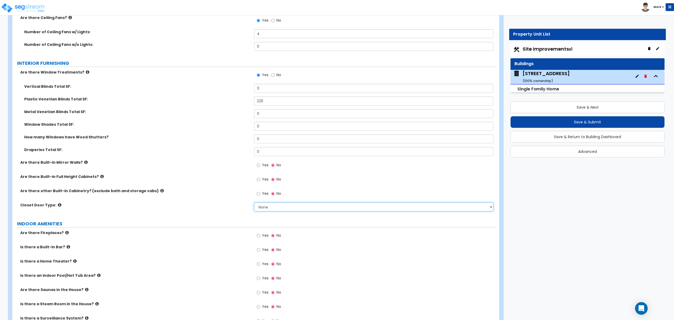
click at [270, 207] on select "None Bi-fold Louvered Doors Bi-fold Panel Doors Sliding Doors Hinged Wood Door" at bounding box center [373, 206] width 239 height 9
select select "3"
click at [254, 203] on select "None Bi-fold Louvered Doors Bi-fold Panel Doors Sliding Doors Hinged Wood Door" at bounding box center [373, 206] width 239 height 9
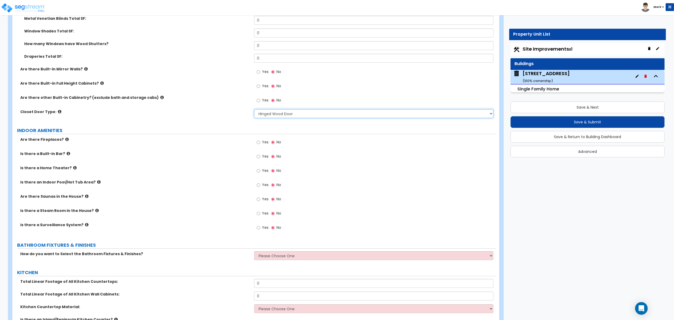
scroll to position [1334, 0]
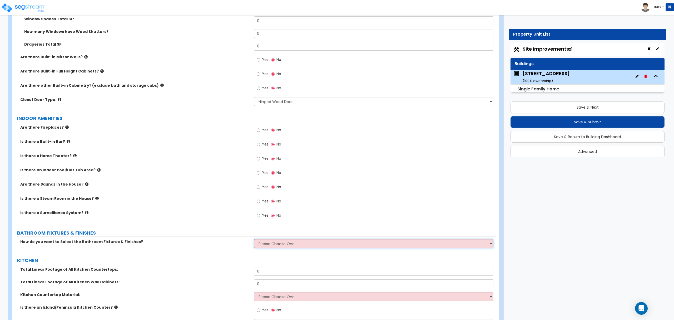
click at [280, 242] on select "Please Choose One I want to Select Fixtures and Finishes only for one Bath and …" at bounding box center [373, 243] width 239 height 9
select select "2"
click at [254, 240] on select "Please Choose One I want to Select Fixtures and Finishes only for one Bath and …" at bounding box center [373, 243] width 239 height 9
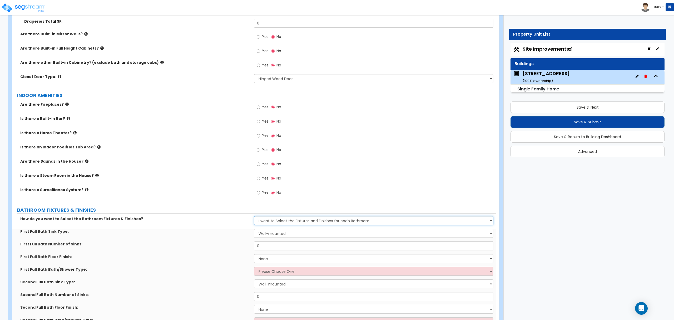
scroll to position [1369, 0]
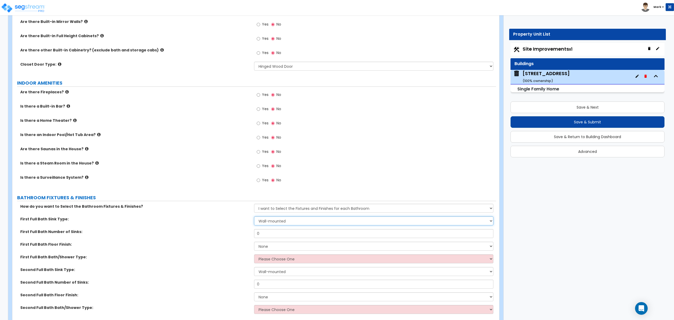
click at [260, 221] on select "Wall-mounted Pedestal-mounted Vanity-mounted" at bounding box center [373, 220] width 239 height 9
select select "3"
click at [254, 218] on select "Wall-mounted Pedestal-mounted Vanity-mounted" at bounding box center [373, 220] width 239 height 9
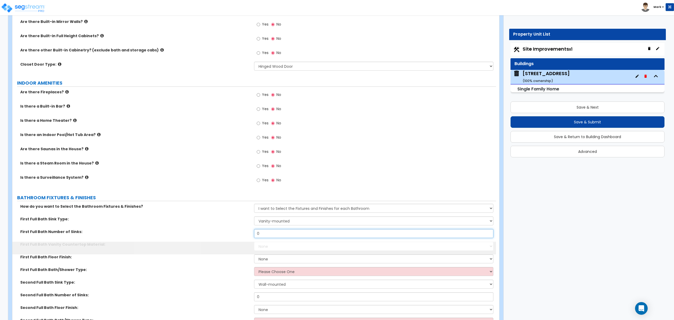
click at [268, 236] on input "0" at bounding box center [373, 233] width 239 height 9
type input "1"
click at [309, 247] on select "None Plastic Laminate Solid Surface Stone Quartz Marble Tile Wood Stainless Ste…" at bounding box center [373, 245] width 239 height 9
select select "2"
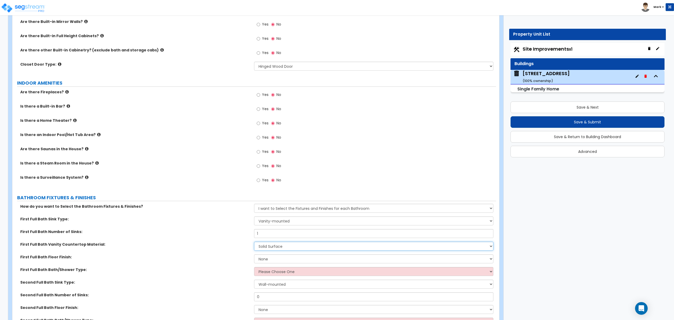
click at [254, 243] on select "None Plastic Laminate Solid Surface Stone Quartz Marble Tile Wood Stainless Ste…" at bounding box center [373, 245] width 239 height 9
click at [272, 261] on select "None Tile Flooring Hardwood Flooring Resilient Laminate Flooring VCT Flooring S…" at bounding box center [373, 258] width 239 height 9
select select "1"
click at [254, 256] on select "None Tile Flooring Hardwood Flooring Resilient Laminate Flooring VCT Flooring S…" at bounding box center [373, 258] width 239 height 9
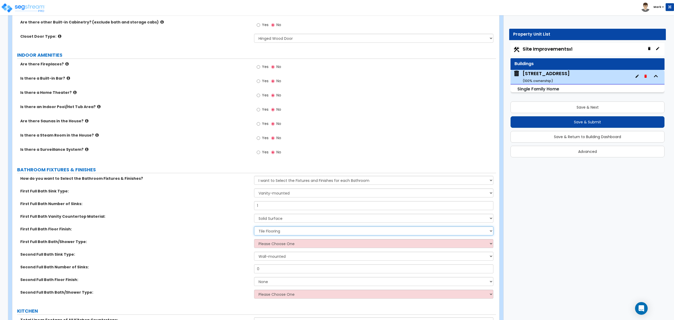
scroll to position [1439, 0]
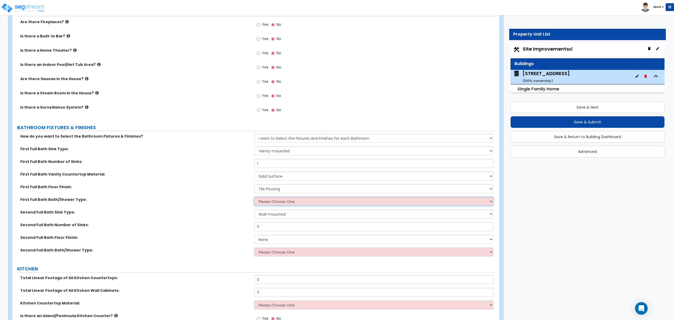
click at [281, 205] on select "Please Choose One Standalone Shower Bathtub - Shower Combo" at bounding box center [373, 201] width 239 height 9
select select "2"
click at [254, 198] on select "Please Choose One Standalone Shower Bathtub - Shower Combo" at bounding box center [373, 201] width 239 height 9
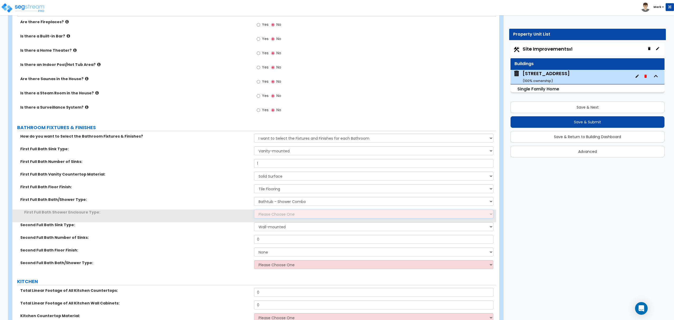
click at [277, 213] on select "Please Choose One Curtain & Rod Glass Sliding Doors Glass Hinged Doors" at bounding box center [373, 213] width 239 height 9
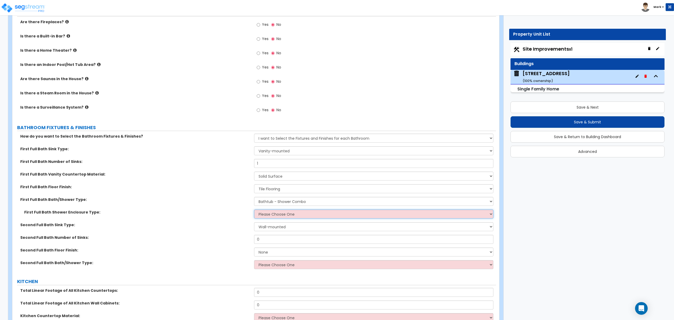
select select "1"
click at [254, 211] on select "Please Choose One Curtain & Rod Glass Sliding Doors Glass Hinged Doors" at bounding box center [373, 213] width 239 height 9
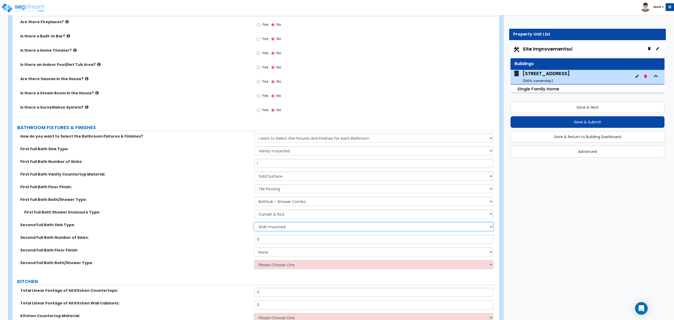
click at [279, 227] on select "Wall-mounted Pedestal-mounted Vanity-mounted" at bounding box center [373, 226] width 239 height 9
select select "3"
click at [254, 223] on select "Wall-mounted Pedestal-mounted Vanity-mounted" at bounding box center [373, 226] width 239 height 9
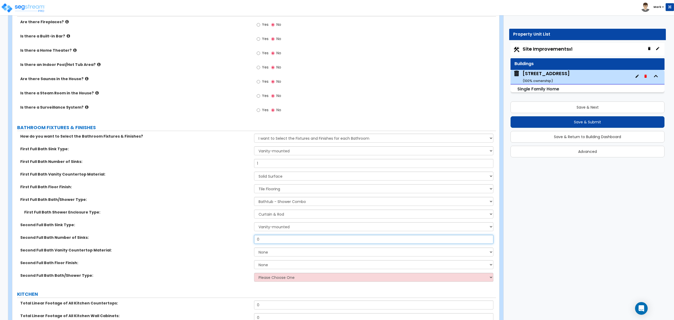
click at [272, 240] on input "0" at bounding box center [373, 239] width 239 height 9
type input "1"
click at [278, 255] on select "None Plastic Laminate Solid Surface Stone Quartz Marble Tile Wood Stainless Ste…" at bounding box center [373, 251] width 239 height 9
select select "2"
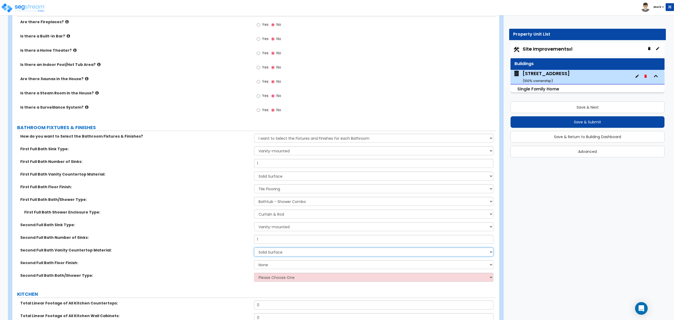
click at [254, 249] on select "None Plastic Laminate Solid Surface Stone Quartz Marble Tile Wood Stainless Ste…" at bounding box center [373, 251] width 239 height 9
click at [293, 264] on select "None Tile Flooring Hardwood Flooring Resilient Laminate Flooring VCT Flooring S…" at bounding box center [373, 264] width 239 height 9
select select "1"
click at [254, 261] on select "None Tile Flooring Hardwood Flooring Resilient Laminate Flooring VCT Flooring S…" at bounding box center [373, 264] width 239 height 9
click at [270, 279] on select "Please Choose One Standalone Shower Bathtub - Shower Combo" at bounding box center [373, 277] width 239 height 9
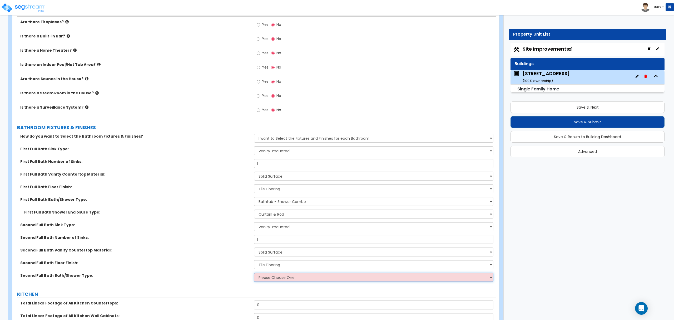
select select "2"
click at [254, 274] on select "Please Choose One Standalone Shower Bathtub - Shower Combo" at bounding box center [373, 277] width 239 height 9
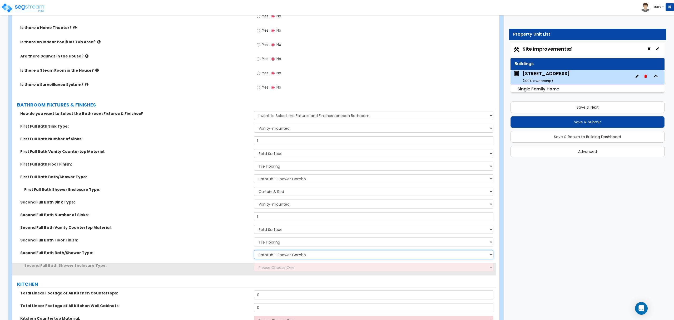
scroll to position [1474, 0]
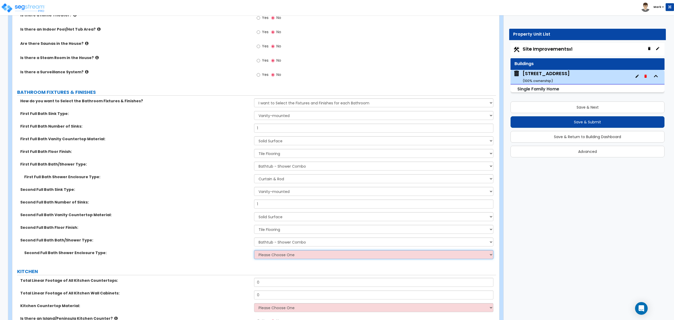
click at [279, 255] on select "Please Choose One Curtain & Rod Glass Sliding Doors Glass Hinged Doors" at bounding box center [373, 254] width 239 height 9
select select "1"
click at [254, 251] on select "Please Choose One Curtain & Rod Glass Sliding Doors Glass Hinged Doors" at bounding box center [373, 254] width 239 height 9
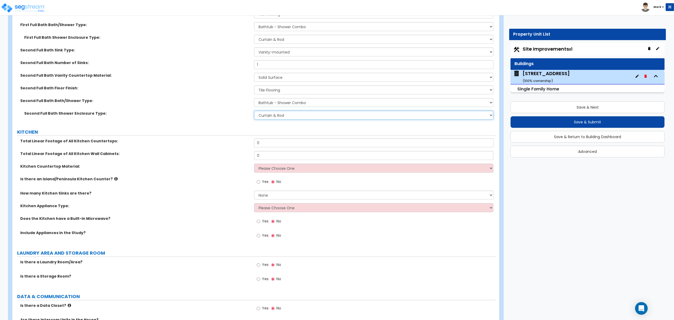
scroll to position [1615, 0]
click at [259, 143] on input "0" at bounding box center [373, 141] width 239 height 9
type input "8"
click at [256, 153] on input "0" at bounding box center [373, 154] width 239 height 9
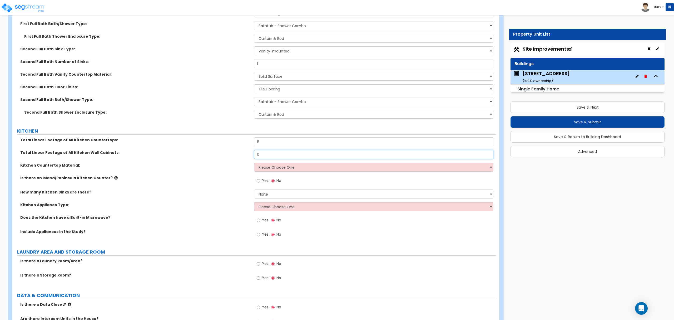
click at [256, 153] on input "0" at bounding box center [373, 154] width 239 height 9
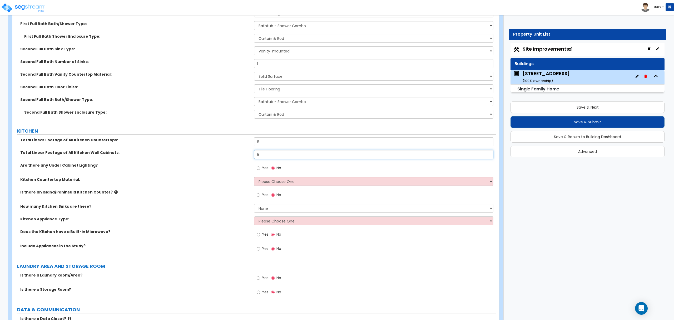
type input "8"
click at [265, 186] on select "Please Choose One Plastic Laminate Solid Surface Stone Quartz Marble Tile Wood …" at bounding box center [373, 181] width 239 height 9
select select "1"
click at [254, 178] on select "Please Choose One Plastic Laminate Solid Surface Stone Quartz Marble Tile Wood …" at bounding box center [373, 181] width 239 height 9
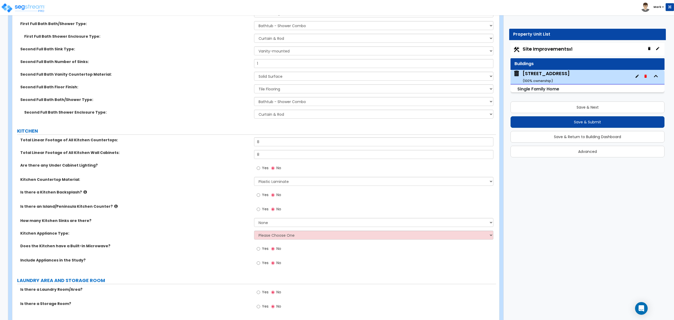
click at [265, 195] on span "Yes" at bounding box center [265, 194] width 7 height 5
click at [260, 195] on input "Yes" at bounding box center [258, 195] width 3 height 6
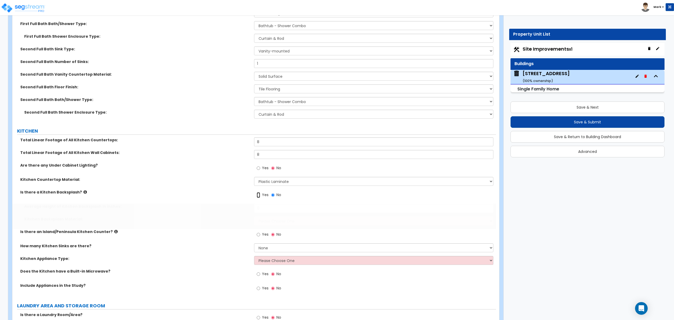
radio input "true"
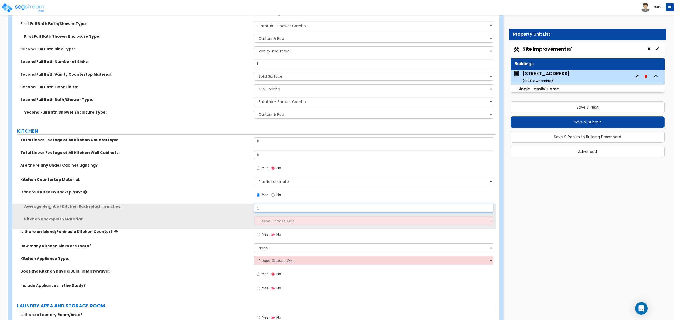
click at [269, 210] on input "0" at bounding box center [373, 208] width 239 height 9
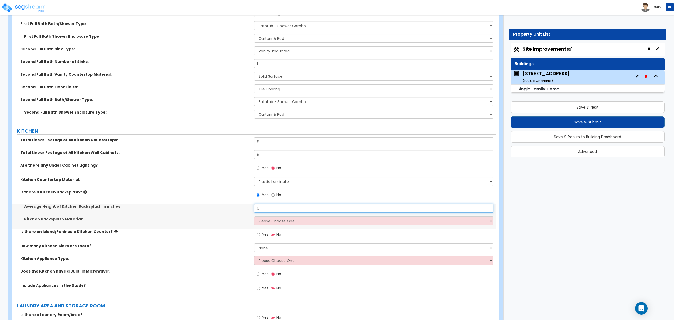
click at [269, 210] on input "0" at bounding box center [373, 208] width 239 height 9
type input "24"
click at [269, 221] on select "Please Choose One Plastic Laminate Solid Surface Stone Quartz Tile Stainless St…" at bounding box center [373, 220] width 239 height 9
select select "6"
click at [254, 217] on select "Please Choose One Plastic Laminate Solid Surface Stone Quartz Tile Stainless St…" at bounding box center [373, 220] width 239 height 9
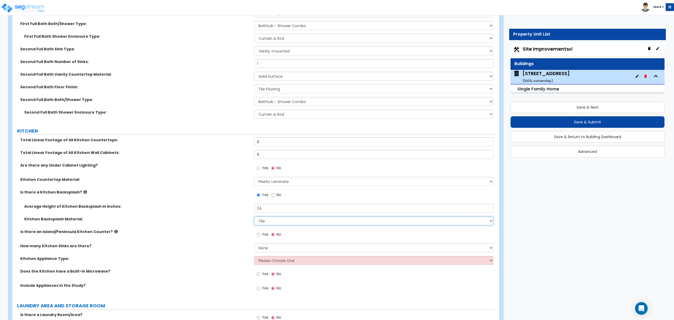
click at [293, 222] on select "Please Choose One Plastic Laminate Solid Surface Stone Quartz Tile Stainless St…" at bounding box center [373, 220] width 239 height 9
click at [292, 223] on select "Please Choose One Plastic Laminate Solid Surface Stone Quartz Tile Stainless St…" at bounding box center [373, 220] width 239 height 9
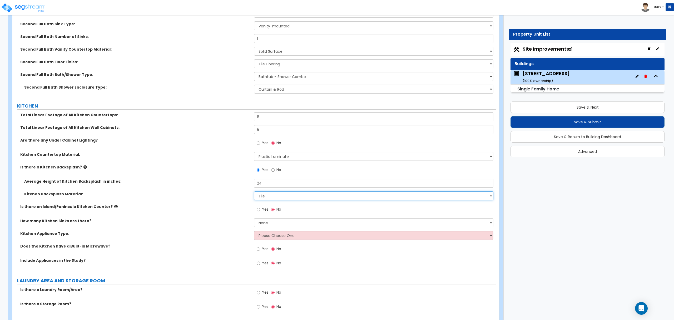
scroll to position [1650, 0]
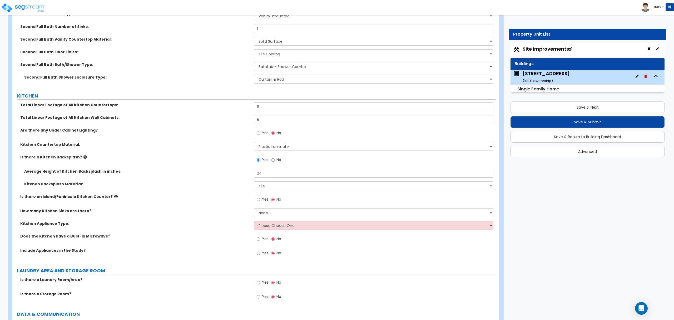
click at [278, 219] on div "How many Kitchen Sinks are there? None 1 2 3" at bounding box center [254, 214] width 484 height 13
click at [280, 214] on select "None 1 2 3" at bounding box center [373, 212] width 239 height 9
select select "1"
click at [254, 209] on select "None 1 2 3" at bounding box center [373, 212] width 239 height 9
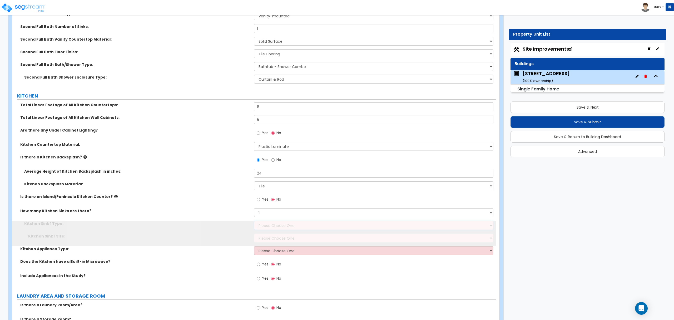
click at [285, 225] on select "Please Choose One Stainless Steel Porcelain Enamel Cast Iron Granite Composite" at bounding box center [373, 225] width 239 height 9
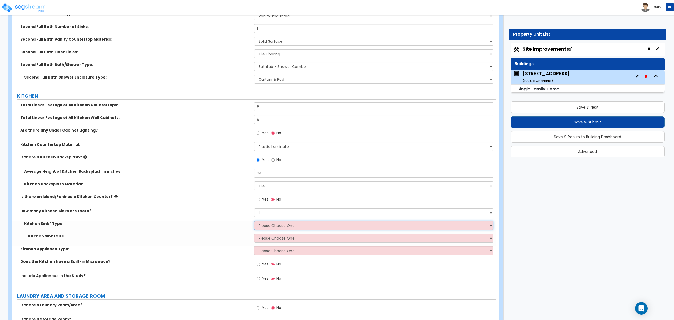
select select "1"
click at [254, 222] on select "Please Choose One Stainless Steel Porcelain Enamel Cast Iron Granite Composite" at bounding box center [373, 225] width 239 height 9
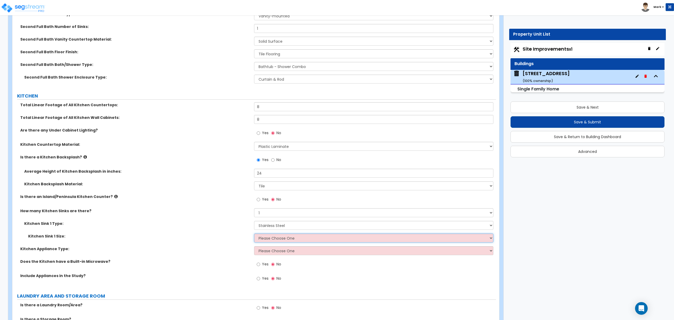
click at [281, 238] on select "Please Choose One Single Sink Double Sink" at bounding box center [373, 237] width 239 height 9
select select "2"
click at [254, 235] on select "Please Choose One Single Sink Double Sink" at bounding box center [373, 237] width 239 height 9
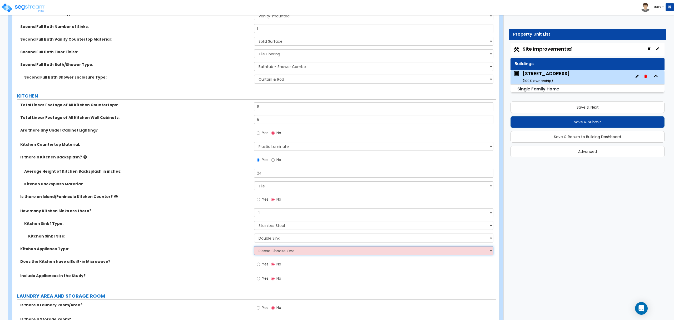
click at [277, 253] on select "Please Choose One Gas Electric" at bounding box center [373, 250] width 239 height 9
select select "2"
click at [254, 247] on select "Please Choose One Gas Electric" at bounding box center [373, 250] width 239 height 9
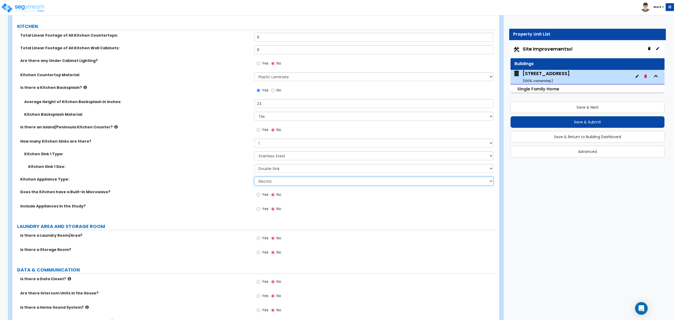
scroll to position [1720, 0]
click at [260, 197] on input "Yes" at bounding box center [258, 194] width 3 height 6
radio input "true"
click at [261, 208] on label "Yes" at bounding box center [263, 208] width 12 height 9
click at [260, 208] on input "Yes" at bounding box center [258, 208] width 3 height 6
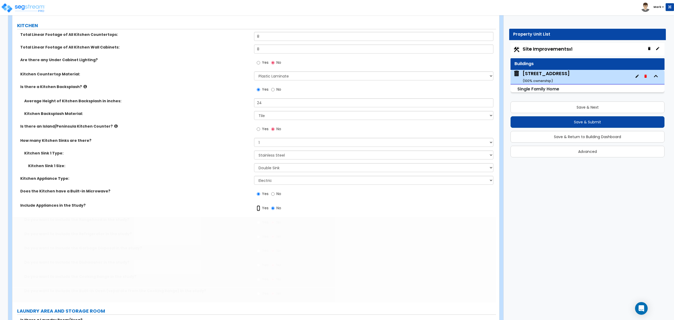
radio input "true"
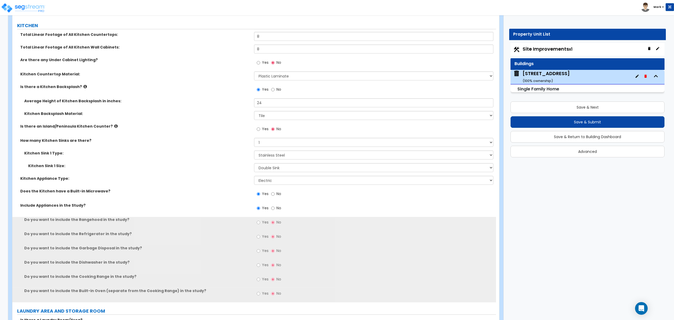
click at [265, 223] on span "Yes" at bounding box center [265, 221] width 7 height 5
click at [260, 223] on input "Yes" at bounding box center [258, 222] width 3 height 6
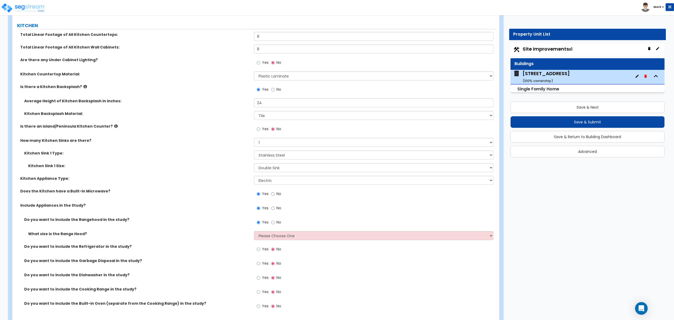
click at [279, 223] on span "No" at bounding box center [278, 221] width 5 height 5
click at [275, 223] on input "No" at bounding box center [272, 222] width 3 height 6
radio input "false"
radio input "true"
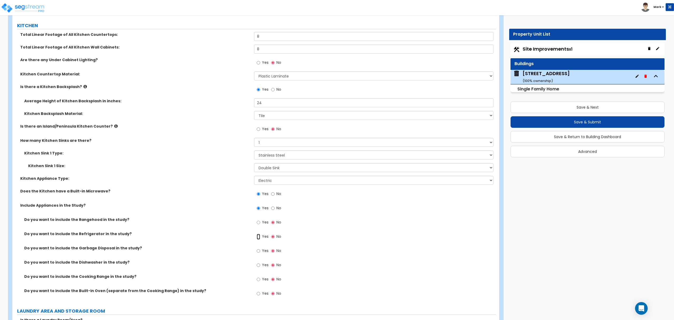
click at [259, 239] on input "Yes" at bounding box center [258, 237] width 3 height 6
radio input "true"
click at [260, 252] on label "Yes" at bounding box center [263, 251] width 12 height 9
click at [260, 252] on input "Yes" at bounding box center [258, 251] width 3 height 6
radio input "true"
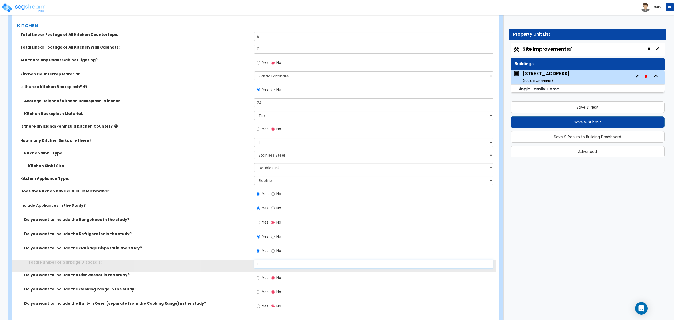
click at [262, 265] on input "0" at bounding box center [373, 263] width 239 height 9
drag, startPoint x: 262, startPoint y: 260, endPoint x: 262, endPoint y: 265, distance: 4.7
click at [262, 265] on input "0" at bounding box center [373, 263] width 239 height 9
type input "1"
click at [261, 281] on label "Yes" at bounding box center [263, 278] width 12 height 9
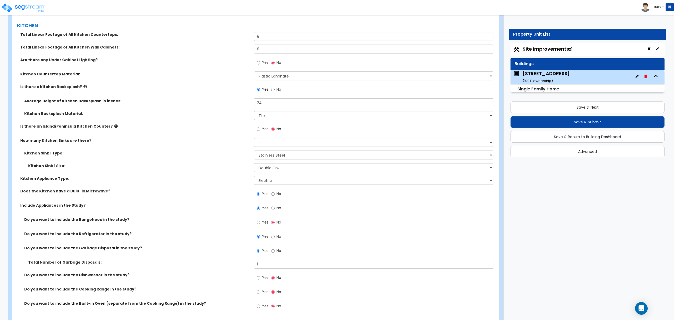
click at [260, 280] on input "Yes" at bounding box center [258, 278] width 3 height 6
radio input "true"
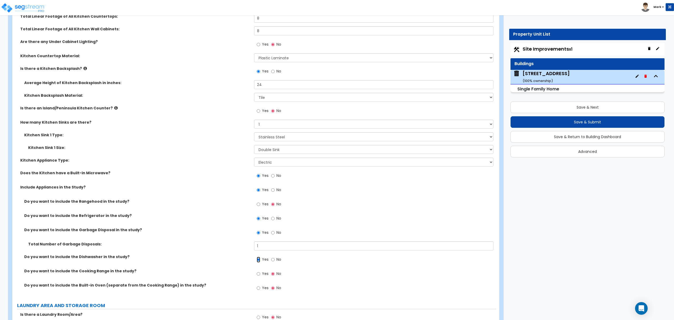
scroll to position [1755, 0]
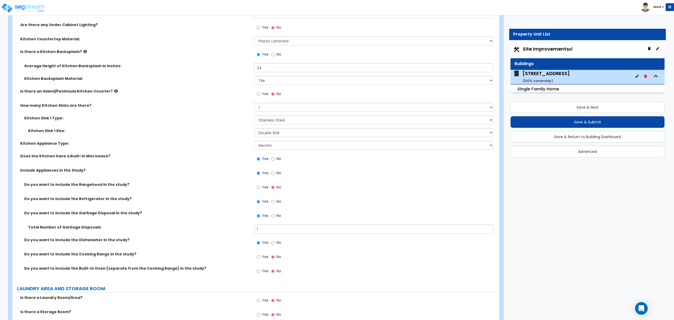
click at [260, 262] on label "Yes" at bounding box center [263, 257] width 12 height 9
click at [260, 260] on input "Yes" at bounding box center [258, 257] width 3 height 6
radio input "true"
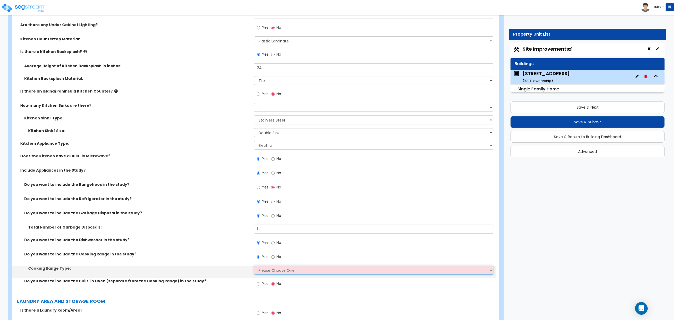
click at [266, 272] on select "Please Choose One Cook Top Only Range with Oven" at bounding box center [373, 269] width 239 height 9
select select "2"
click at [254, 267] on select "Please Choose One Cook Top Only Range with Oven" at bounding box center [373, 269] width 239 height 9
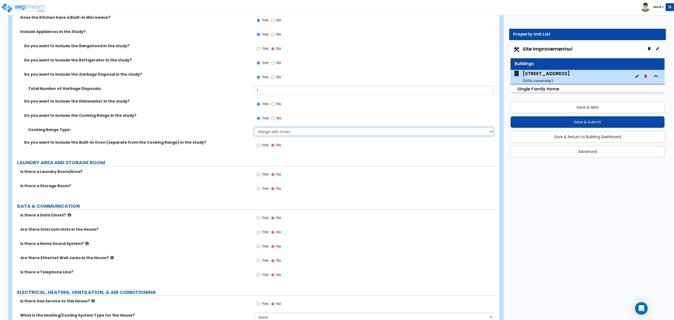
scroll to position [1896, 0]
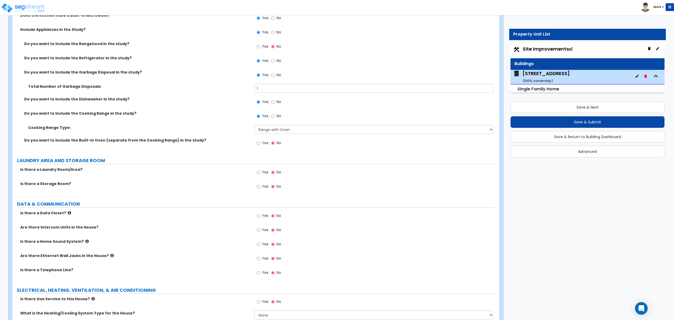
click at [264, 175] on span "Yes" at bounding box center [265, 171] width 7 height 5
click at [260, 175] on input "Yes" at bounding box center [258, 172] width 3 height 6
radio input "true"
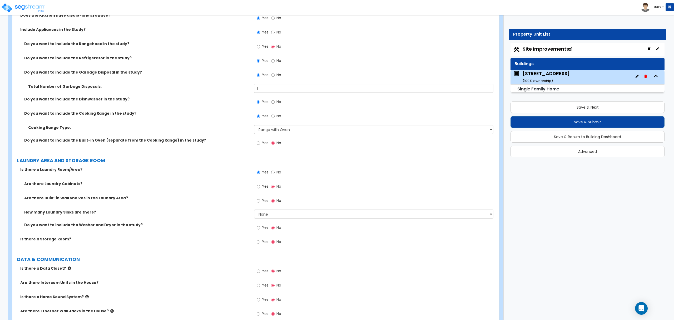
click at [266, 232] on label "Yes" at bounding box center [263, 228] width 12 height 9
click at [260, 230] on input "Yes" at bounding box center [258, 228] width 3 height 6
radio input "true"
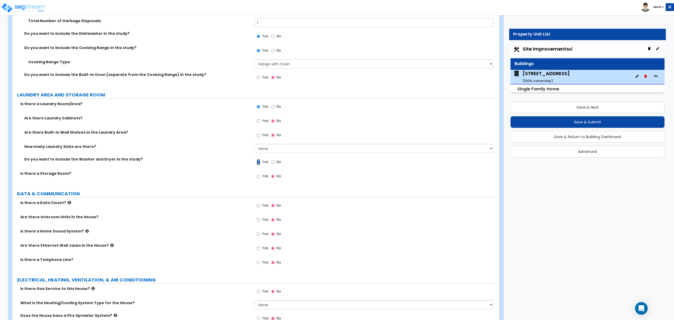
scroll to position [1966, 0]
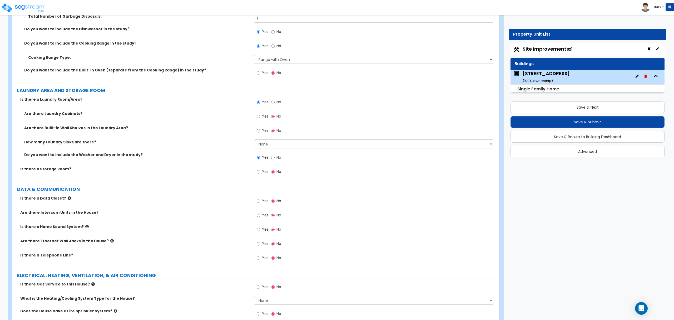
click at [263, 249] on label "Yes" at bounding box center [263, 244] width 12 height 9
click at [260, 246] on input "Yes" at bounding box center [258, 244] width 3 height 6
radio input "true"
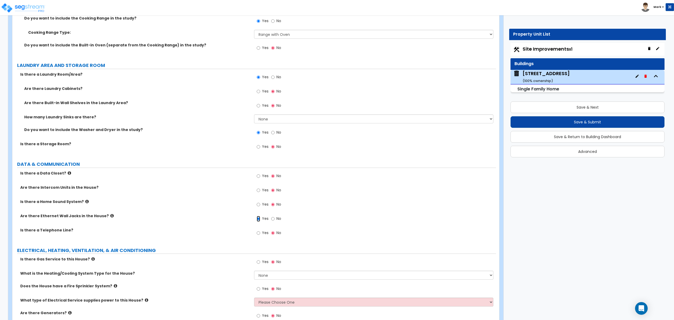
scroll to position [2021, 0]
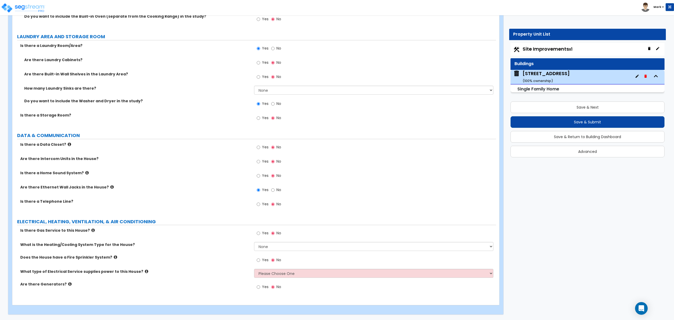
click at [264, 235] on span "Yes" at bounding box center [265, 232] width 7 height 5
click at [260, 235] on input "Yes" at bounding box center [258, 233] width 3 height 6
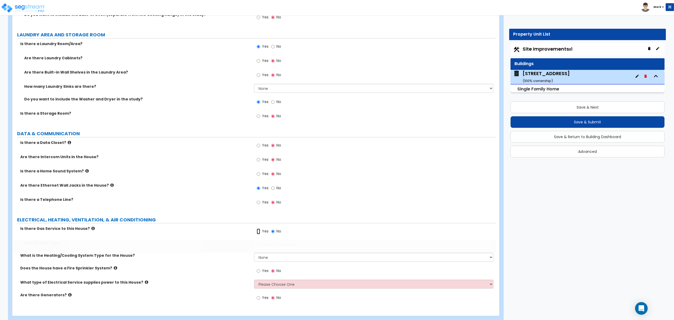
radio input "true"
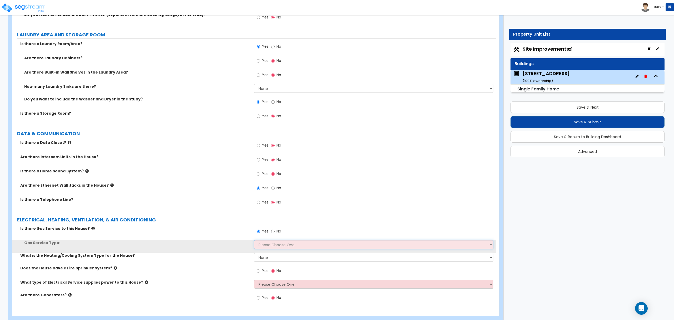
click at [268, 246] on select "Please Choose One Natural Gas Service Propane Tank On-site" at bounding box center [373, 244] width 239 height 9
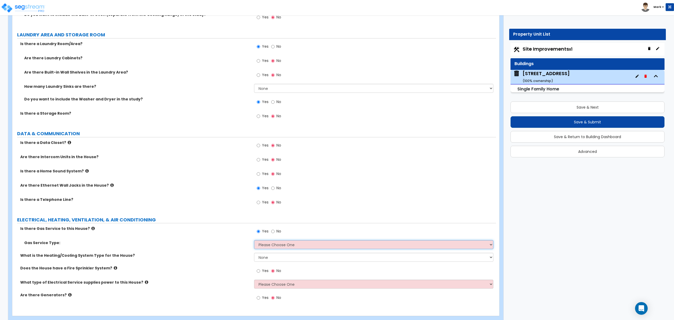
select select "1"
click at [254, 242] on select "Please Choose One Natural Gas Service Propane Tank On-site" at bounding box center [373, 244] width 239 height 9
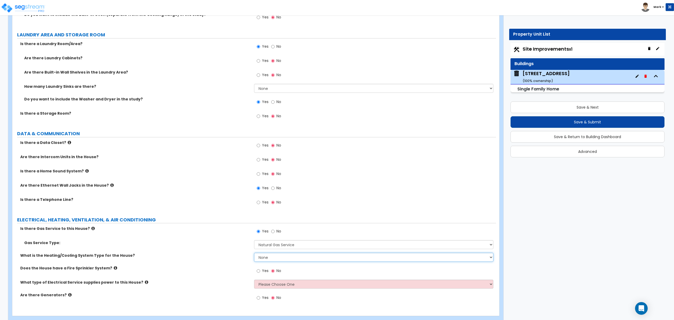
click at [272, 260] on select "None Heat Only Centralized Heating & Cooling Thru Wall Air Conditioners Mini Sp…" at bounding box center [373, 257] width 239 height 9
select select "2"
click at [254, 254] on select "None Heat Only Centralized Heating & Cooling Thru Wall Air Conditioners Mini Sp…" at bounding box center [373, 257] width 239 height 9
click at [272, 288] on select "Please Choose One Overhead Underground" at bounding box center [373, 283] width 239 height 9
select select "2"
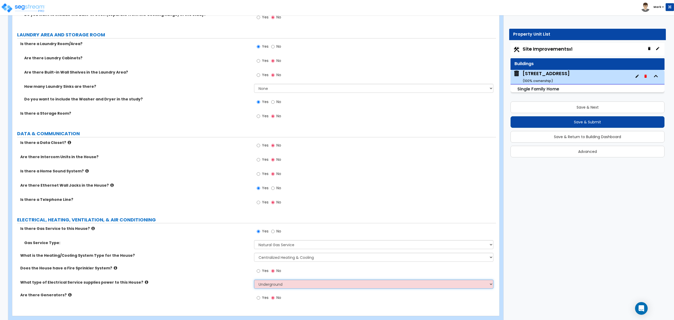
click at [254, 281] on select "Please Choose One Overhead Underground" at bounding box center [373, 283] width 239 height 9
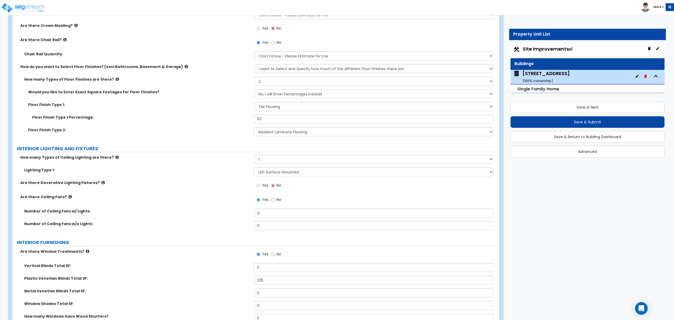
scroll to position [946, 0]
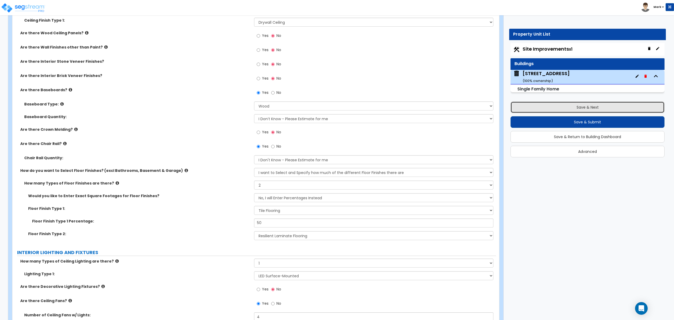
click at [584, 103] on button "Save & Next" at bounding box center [588, 107] width 154 height 12
select select "2"
select select "1"
select select "2"
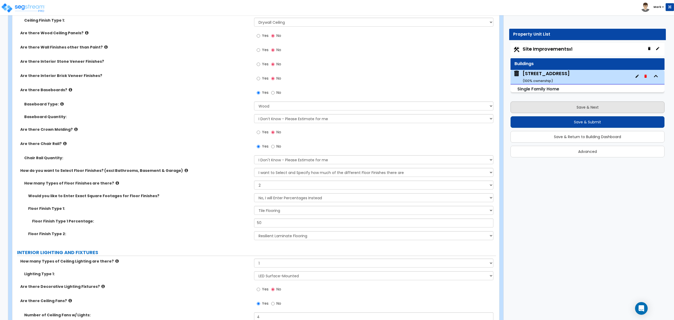
select select "1"
select select "6"
select select "1"
select select "4"
select select "2"
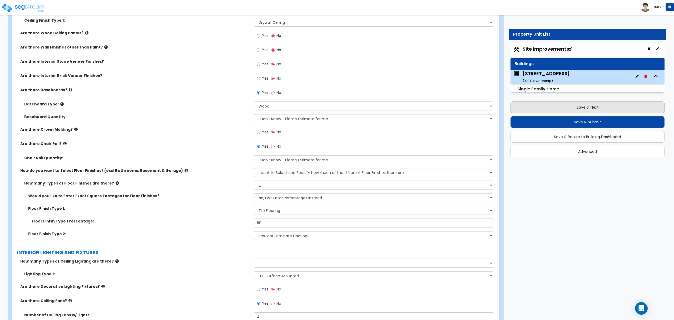
select select "1"
select select "9"
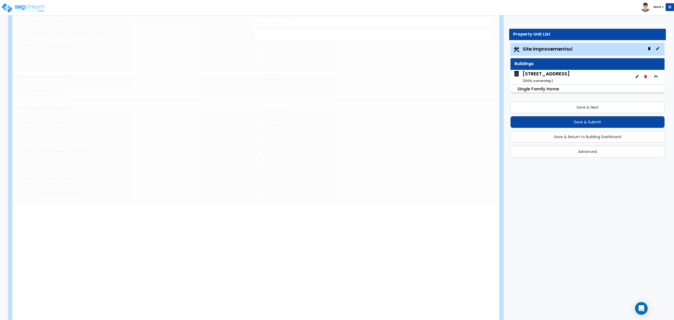
scroll to position [0, 0]
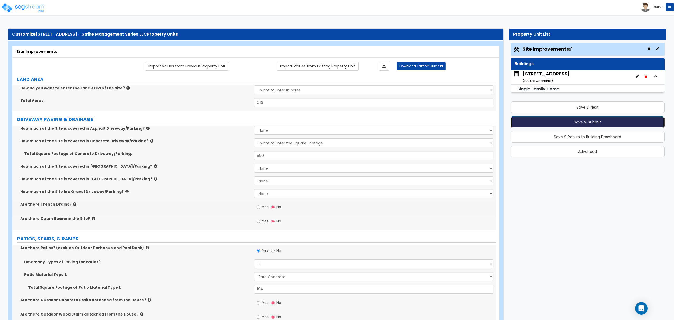
click at [592, 122] on button "Save & Submit" at bounding box center [588, 122] width 154 height 12
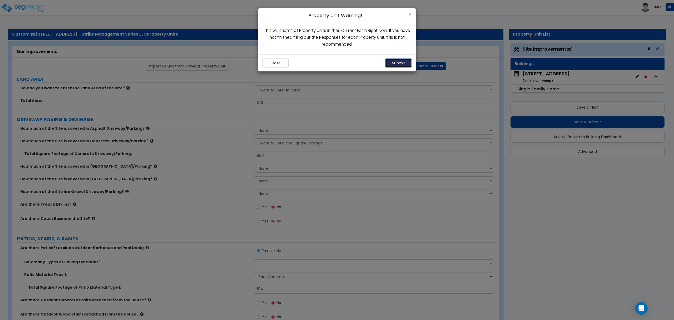
click at [398, 65] on button "Submit" at bounding box center [398, 62] width 26 height 9
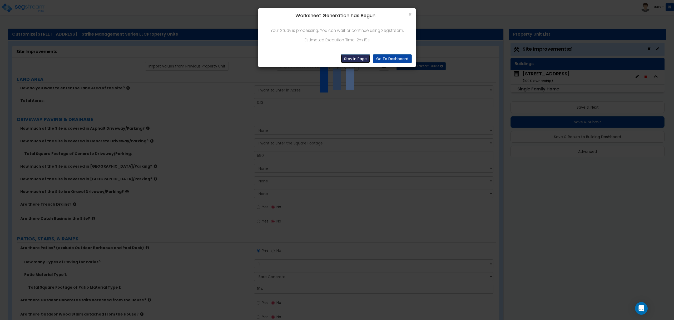
click at [352, 60] on button "Stay In Page" at bounding box center [355, 58] width 29 height 9
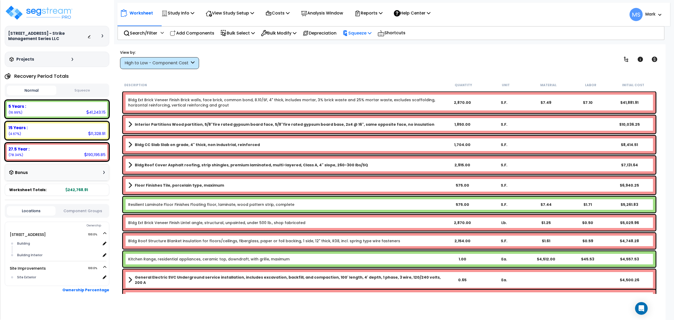
click at [363, 29] on div "Squeeze" at bounding box center [357, 33] width 29 height 12
click at [367, 43] on link "Squeeze" at bounding box center [366, 44] width 52 height 11
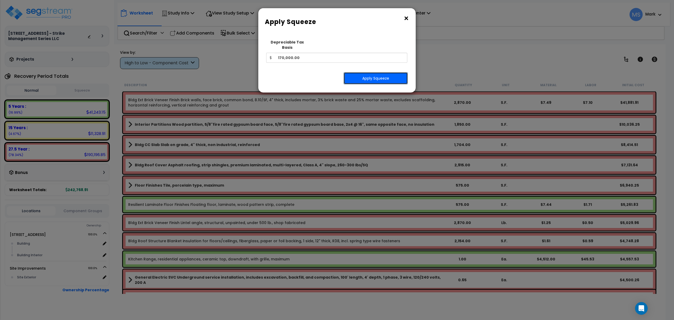
click at [371, 72] on button "Apply Squeeze" at bounding box center [376, 78] width 64 height 12
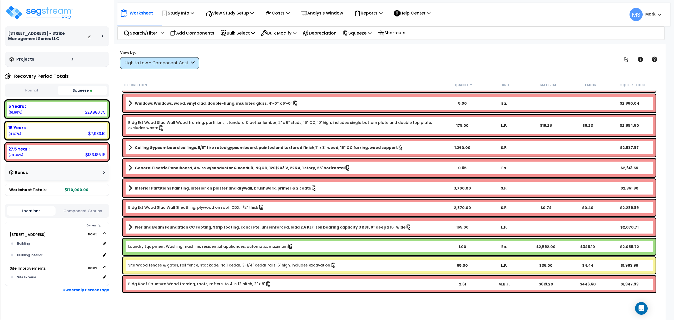
scroll to position [246, 0]
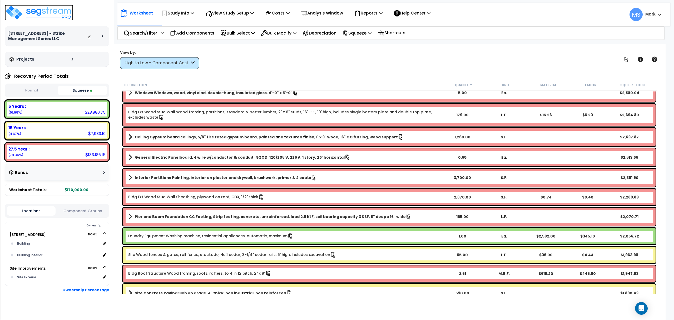
click at [55, 11] on img at bounding box center [39, 13] width 68 height 16
